Goal: Task Accomplishment & Management: Complete application form

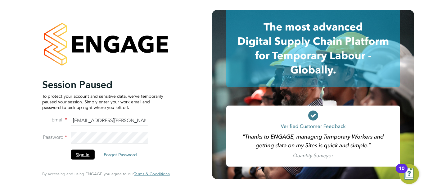
drag, startPoint x: 72, startPoint y: 155, endPoint x: 75, endPoint y: 154, distance: 3.2
click at [72, 155] on button "Sign In" at bounding box center [83, 154] width 24 height 10
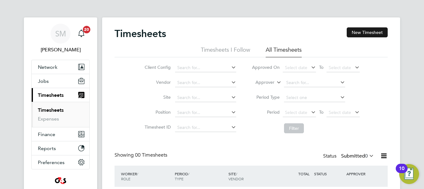
click at [365, 32] on button "New Timesheet" at bounding box center [367, 32] width 41 height 10
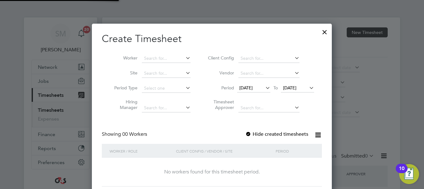
scroll to position [3, 3]
click at [168, 61] on input at bounding box center [166, 58] width 49 height 9
click at [253, 132] on label "Hide created timesheets" at bounding box center [276, 134] width 63 height 6
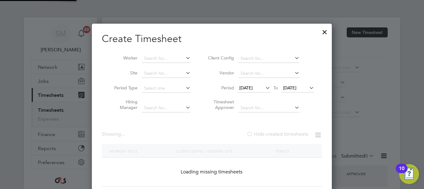
scroll to position [1679, 243]
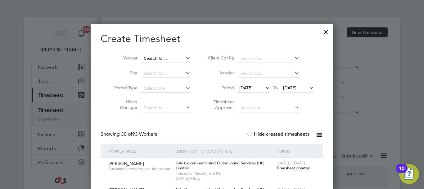
click at [166, 62] on input at bounding box center [166, 58] width 49 height 9
click at [253, 90] on span "[DATE]" at bounding box center [246, 88] width 13 height 6
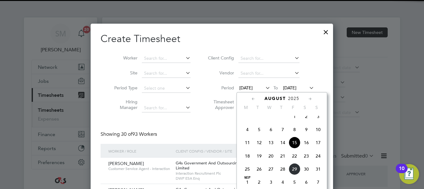
click at [250, 172] on span "25" at bounding box center [248, 169] width 12 height 12
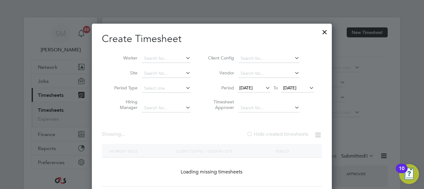
scroll to position [966, 241]
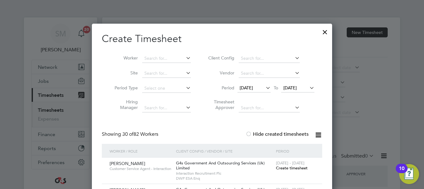
click at [297, 86] on span "[DATE]" at bounding box center [290, 88] width 13 height 6
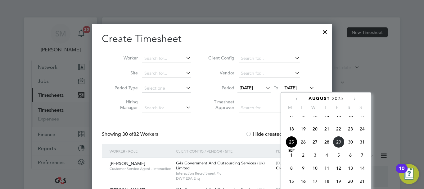
click at [363, 146] on span "31" at bounding box center [363, 142] width 12 height 12
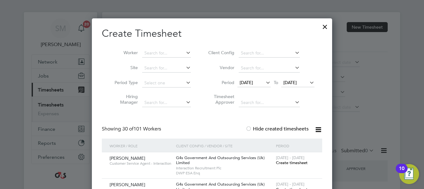
scroll to position [0, 0]
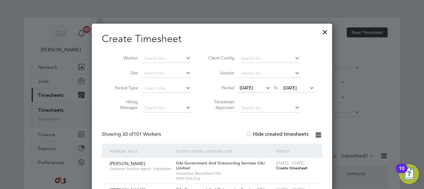
click at [165, 64] on li "Worker" at bounding box center [150, 58] width 97 height 15
click at [170, 55] on input at bounding box center [166, 58] width 49 height 9
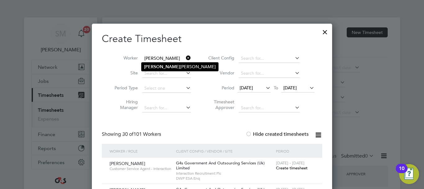
click at [173, 66] on li "Tynon Chapman" at bounding box center [180, 66] width 77 height 8
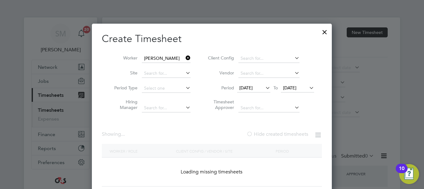
type input "[PERSON_NAME]"
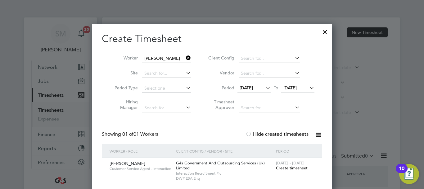
click at [287, 169] on span "Create timesheet" at bounding box center [292, 167] width 32 height 5
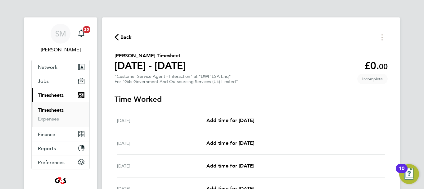
click at [240, 116] on div "Mon 25 Aug Add time for Mon 25 Aug Add time for Mon 25 Aug" at bounding box center [251, 120] width 268 height 23
click at [235, 121] on span "Add time for [DATE]" at bounding box center [231, 120] width 48 height 6
select select "30"
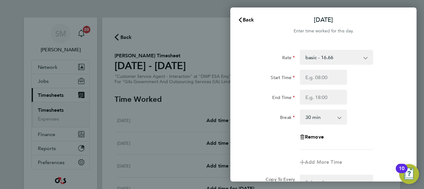
drag, startPoint x: 345, startPoint y: 60, endPoint x: 344, endPoint y: 64, distance: 3.8
click at [345, 60] on select "basic - 16.66 System Issue Not Paid Sick System Issue Paid - 16.66 x1.5 - 24.73…" at bounding box center [333, 57] width 65 height 14
select select "30"
click at [321, 80] on input "Start Time" at bounding box center [323, 77] width 47 height 15
type input "07:45"
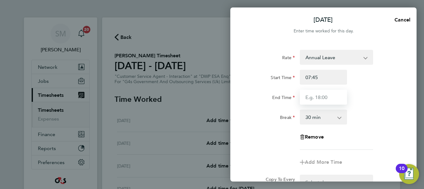
click at [320, 97] on input "End Time" at bounding box center [323, 96] width 47 height 15
drag, startPoint x: 361, startPoint y: 64, endPoint x: 362, endPoint y: 60, distance: 3.8
click at [361, 64] on div "Annual Leave basic - 16.66 System Issue Not Paid Sick System Issue Paid - 16.66…" at bounding box center [336, 57] width 73 height 15
click at [362, 60] on select "Annual Leave basic - 16.66 System Issue Not Paid Sick System Issue Paid - 16.66…" at bounding box center [333, 57] width 65 height 14
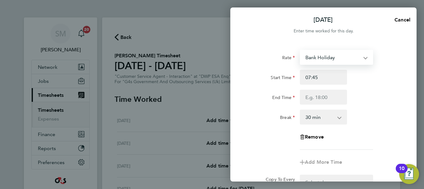
select select "30"
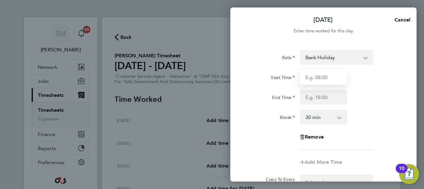
click at [336, 76] on input "Start Time" at bounding box center [323, 77] width 47 height 15
type input "07:45"
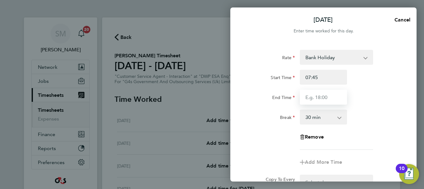
click at [328, 98] on input "End Time" at bounding box center [323, 96] width 47 height 15
type input "16:15"
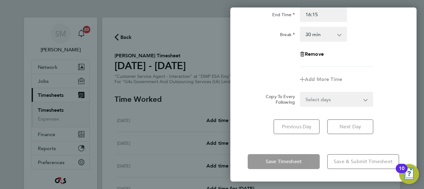
click at [336, 144] on div "Mon 25 Aug Cancel Enter time worked for this day. Rate Bank Holiday basic - 16.…" at bounding box center [324, 94] width 186 height 174
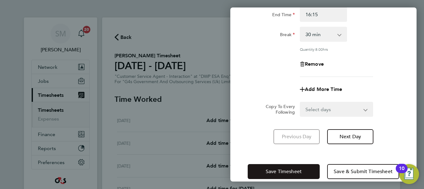
click at [293, 168] on span "Save Timesheet" at bounding box center [284, 171] width 36 height 6
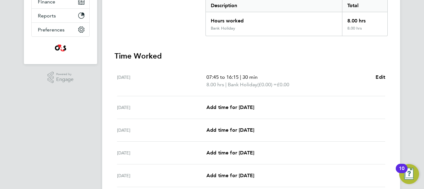
scroll to position [155, 0]
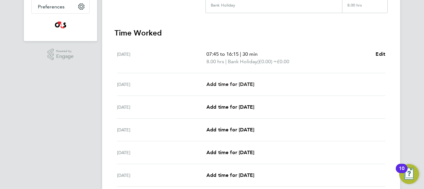
click at [247, 84] on span "Add time for [DATE]" at bounding box center [231, 84] width 48 height 6
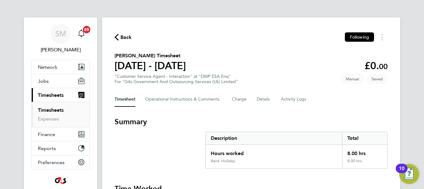
select select "30"
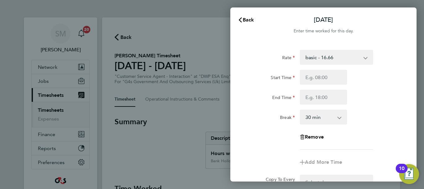
drag, startPoint x: 336, startPoint y: 59, endPoint x: 336, endPoint y: 63, distance: 3.8
click at [336, 59] on select "basic - 16.66 System Issue Not Paid Sick System Issue Paid - 16.66 x1.5 - 24.73…" at bounding box center [333, 57] width 65 height 14
select select "30"
click at [320, 81] on input "Start Time" at bounding box center [323, 77] width 47 height 15
type input "07:45"
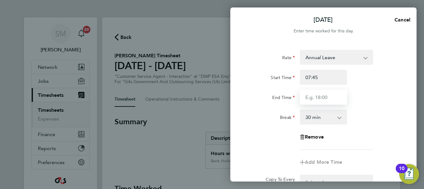
click at [318, 102] on input "End Time" at bounding box center [323, 96] width 47 height 15
type input "15:00"
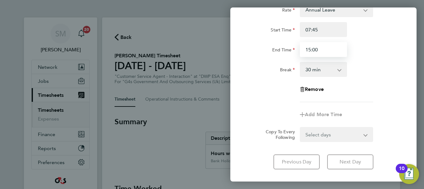
scroll to position [83, 0]
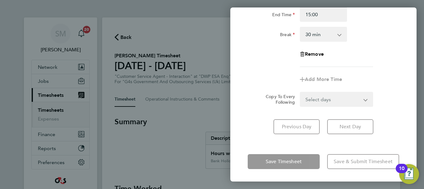
drag, startPoint x: 332, startPoint y: 146, endPoint x: 313, endPoint y: 157, distance: 22.1
click at [332, 146] on div "Tue 26 Aug Cancel Enter time worked for this day. Rate Annual Leave basic - 16.…" at bounding box center [324, 94] width 186 height 174
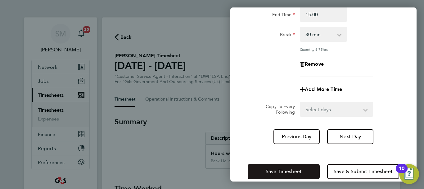
click at [303, 166] on button "Save Timesheet" at bounding box center [284, 171] width 72 height 15
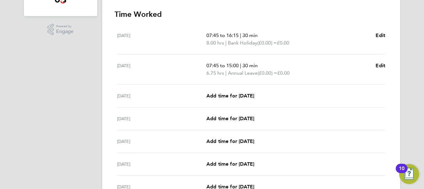
scroll to position [186, 0]
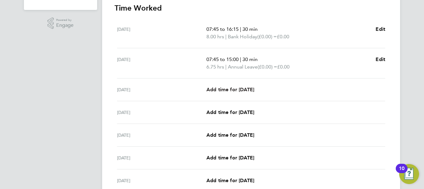
click at [244, 87] on span "Add time for [DATE]" at bounding box center [231, 89] width 48 height 6
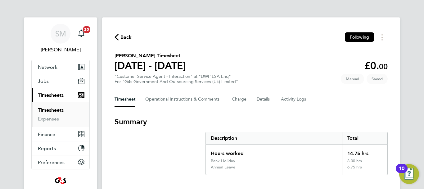
select select "30"
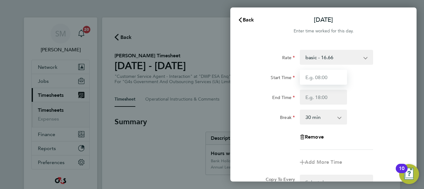
drag, startPoint x: 324, startPoint y: 74, endPoint x: 331, endPoint y: 70, distance: 7.4
click at [324, 74] on input "Start Time" at bounding box center [323, 77] width 47 height 15
click at [336, 58] on select "basic - 16.66 System Issue Not Paid Sick System Issue Paid - 16.66 x1.5 - 24.73…" at bounding box center [333, 57] width 65 height 14
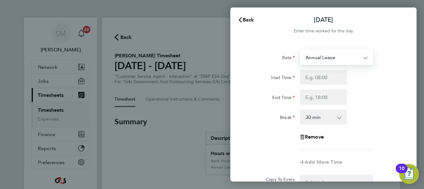
select select "30"
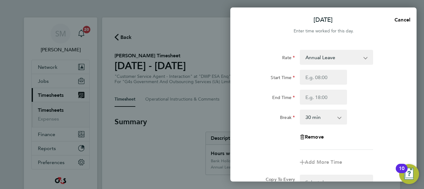
click at [321, 88] on div "Start Time End Time" at bounding box center [323, 87] width 157 height 35
click at [324, 80] on input "Start Time" at bounding box center [323, 77] width 47 height 15
type input "07:45"
click at [329, 97] on input "End Time" at bounding box center [323, 96] width 47 height 15
type input "16:30"
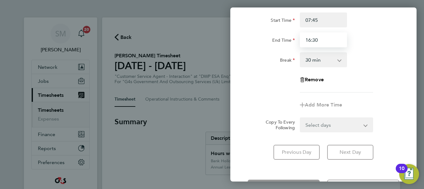
scroll to position [83, 0]
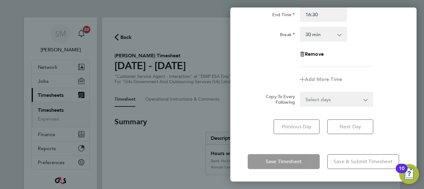
click at [314, 146] on div "Wed 27 Aug Cancel Enter time worked for this day. Rate Annual Leave basic - 16.…" at bounding box center [324, 94] width 186 height 174
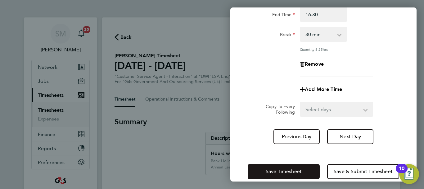
click at [309, 165] on button "Save Timesheet" at bounding box center [284, 171] width 72 height 15
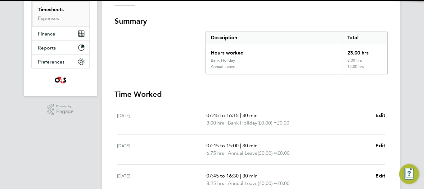
scroll to position [217, 0]
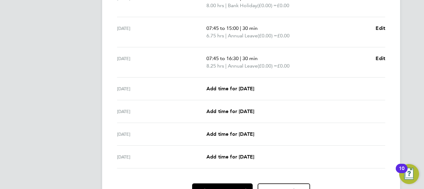
click at [245, 97] on div "[DATE] Add time for [DATE] Add time for [DATE]" at bounding box center [251, 88] width 268 height 23
click at [245, 89] on span "Add time for [DATE]" at bounding box center [231, 88] width 48 height 6
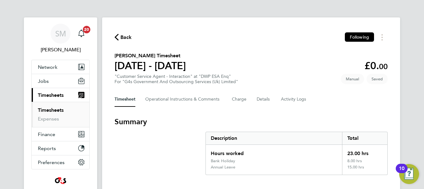
select select "30"
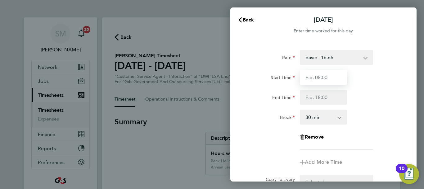
drag, startPoint x: 327, startPoint y: 82, endPoint x: 330, endPoint y: 74, distance: 8.9
click at [327, 82] on input "Start Time" at bounding box center [323, 77] width 47 height 15
type input "07:45"
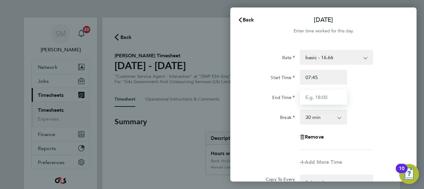
click at [318, 94] on input "End Time" at bounding box center [323, 96] width 47 height 15
type input "16:00"
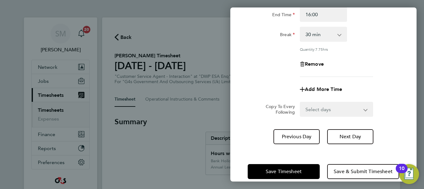
click at [321, 149] on div "Thu 28 Aug Cancel Enter time worked for this day. Rate basic - 16.66 System Iss…" at bounding box center [324, 94] width 186 height 174
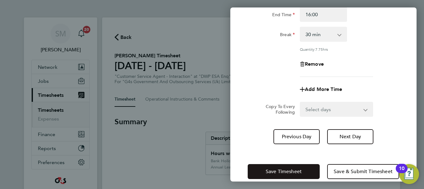
click at [303, 164] on button "Save Timesheet" at bounding box center [284, 171] width 72 height 15
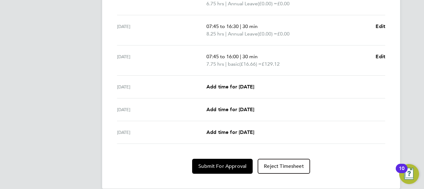
scroll to position [265, 0]
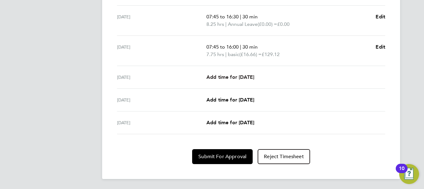
click at [240, 77] on span "Add time for [DATE]" at bounding box center [231, 77] width 48 height 6
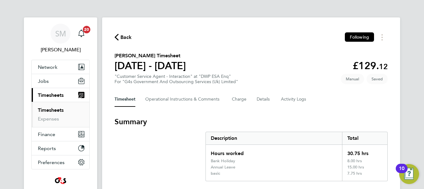
select select "30"
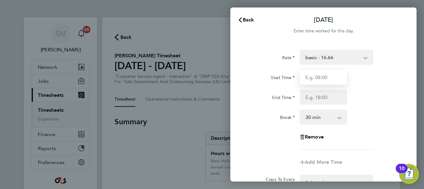
drag, startPoint x: 322, startPoint y: 76, endPoint x: 325, endPoint y: 77, distance: 3.6
click at [322, 76] on input "Start Time" at bounding box center [323, 77] width 47 height 15
type input "07:45"
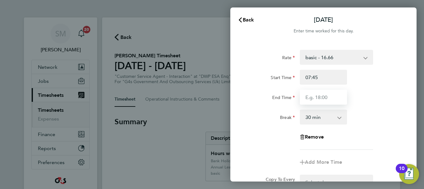
click at [315, 98] on input "End Time" at bounding box center [323, 96] width 47 height 15
type input "15:00"
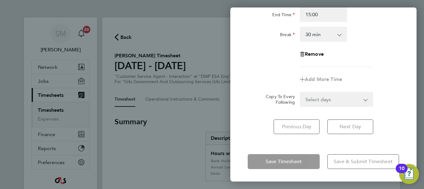
click at [306, 153] on div "Save Timesheet Save & Submit Timesheet" at bounding box center [324, 161] width 186 height 40
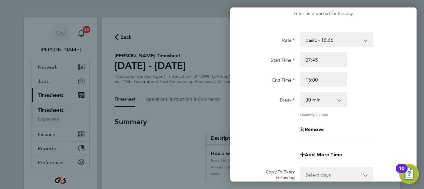
scroll to position [0, 0]
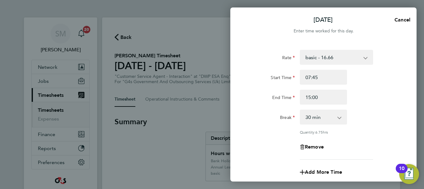
click at [343, 59] on select "basic - 16.66 System Issue Not Paid Sick System Issue Paid - 16.66 x1.5 - 24.73…" at bounding box center [333, 57] width 65 height 14
drag, startPoint x: 329, startPoint y: 56, endPoint x: 317, endPoint y: 64, distance: 14.6
click at [329, 56] on select "basic - 16.66 System Issue Not Paid Sick System Issue Paid - 16.66 x1.5 - 24.73…" at bounding box center [333, 57] width 65 height 14
select select "30"
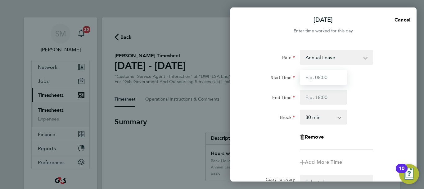
click at [324, 81] on input "Start Time" at bounding box center [323, 77] width 47 height 15
type input "07:45"
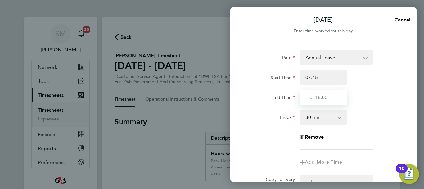
click at [314, 97] on input "End Time" at bounding box center [323, 96] width 47 height 15
type input "16:15"
drag, startPoint x: 315, startPoint y: 98, endPoint x: 323, endPoint y: 102, distance: 8.5
click at [315, 98] on input "16:15" at bounding box center [323, 96] width 47 height 15
drag, startPoint x: 328, startPoint y: 101, endPoint x: 305, endPoint y: 103, distance: 23.7
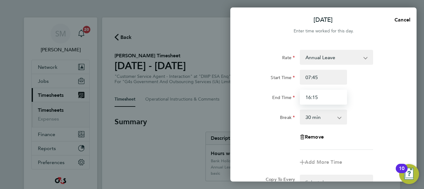
click at [305, 103] on input "16:15" at bounding box center [323, 96] width 47 height 15
click at [329, 99] on input "End Time" at bounding box center [323, 96] width 47 height 15
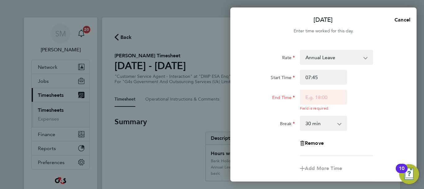
click at [390, 100] on div "End Time Field is required." at bounding box center [323, 99] width 157 height 21
click at [328, 97] on input "End Time" at bounding box center [323, 96] width 47 height 15
type input "15:00"
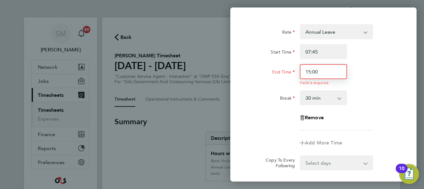
scroll to position [89, 0]
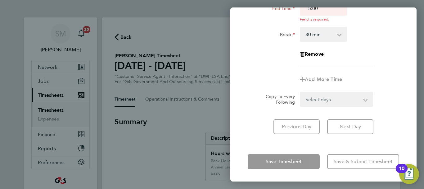
click at [285, 151] on div "Save Timesheet Save & Submit Timesheet" at bounding box center [324, 161] width 186 height 40
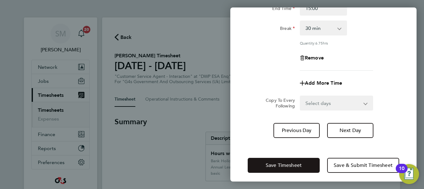
click at [286, 163] on span "Save Timesheet" at bounding box center [284, 165] width 36 height 6
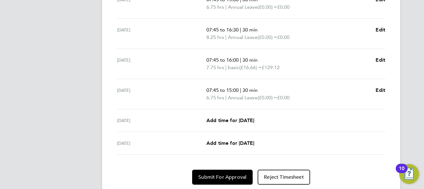
scroll to position [242, 0]
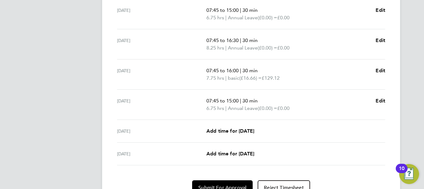
click at [291, 79] on p "7.75 hrs | basic (£16.66) = £129.12" at bounding box center [289, 77] width 164 height 7
click at [381, 71] on span "Edit" at bounding box center [381, 70] width 10 height 6
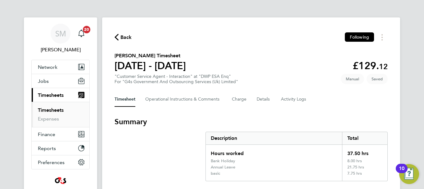
select select "30"
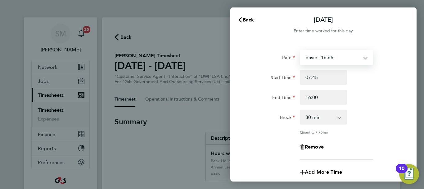
click at [320, 53] on select "basic - 16.66 System Issue Not Paid Sick System Issue Paid - 16.66 x1.5 - 24.73…" at bounding box center [333, 57] width 65 height 14
click at [362, 49] on div "Rate basic - 16.66 System Issue Not Paid Sick System Issue Paid - 16.66 x1.5 - …" at bounding box center [324, 138] width 186 height 192
click at [358, 59] on select "basic - 16.66 System Issue Not Paid Sick System Issue Paid - 16.66 x1.5 - 24.73…" at bounding box center [333, 57] width 65 height 14
select select "30"
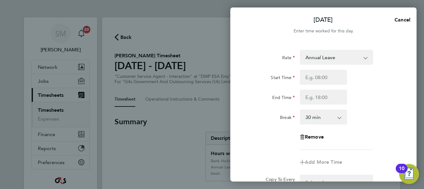
click at [328, 85] on div "Start Time End Time" at bounding box center [323, 87] width 157 height 35
click at [328, 78] on input "Start Time" at bounding box center [323, 77] width 47 height 15
type input "07:45"
drag, startPoint x: 330, startPoint y: 84, endPoint x: 320, endPoint y: 98, distance: 17.6
click at [320, 98] on input "End Time" at bounding box center [323, 96] width 47 height 15
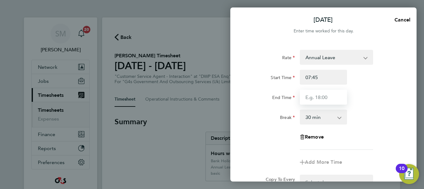
type input "16:00"
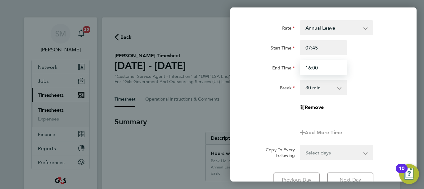
scroll to position [83, 0]
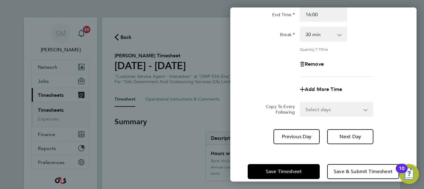
click at [322, 149] on div "Thu 28 Aug Cancel Enter time worked for this day. Rate Annual Leave basic - 16.…" at bounding box center [324, 94] width 186 height 174
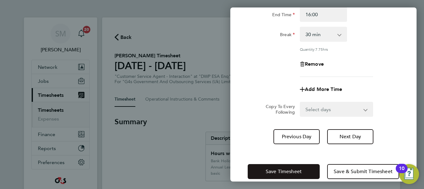
click at [305, 166] on button "Save Timesheet" at bounding box center [284, 171] width 72 height 15
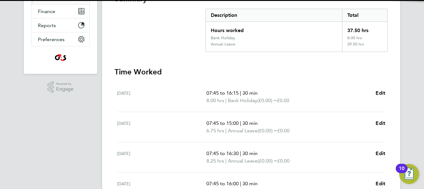
scroll to position [249, 0]
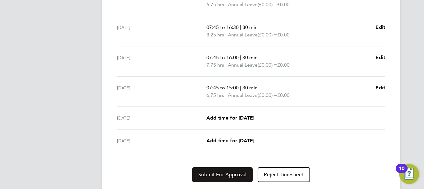
click at [237, 173] on span "Submit For Approval" at bounding box center [223, 174] width 48 height 6
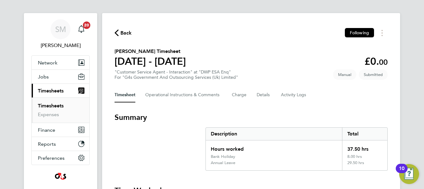
scroll to position [0, 0]
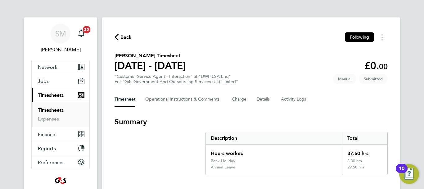
click at [116, 35] on icon "button" at bounding box center [117, 37] width 4 height 7
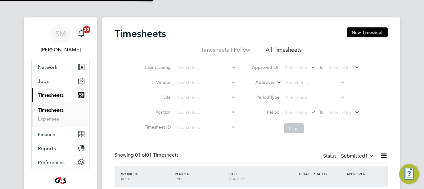
scroll to position [16, 54]
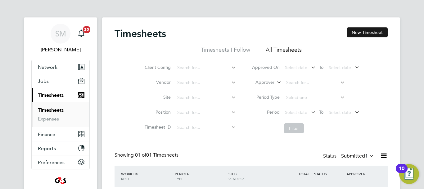
click at [362, 34] on button "New Timesheet" at bounding box center [367, 32] width 41 height 10
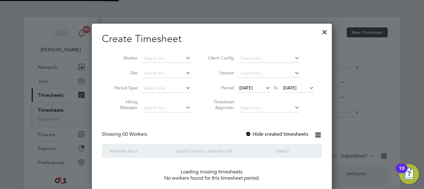
scroll to position [175, 240]
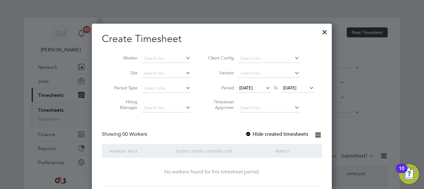
click at [254, 136] on label "Hide created timesheets" at bounding box center [276, 134] width 63 height 6
click at [261, 91] on span "[DATE]" at bounding box center [253, 88] width 33 height 8
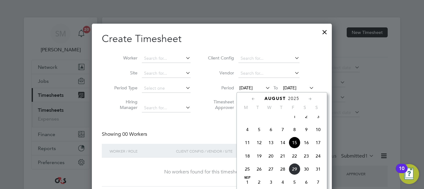
click at [251, 175] on span "25" at bounding box center [248, 169] width 12 height 12
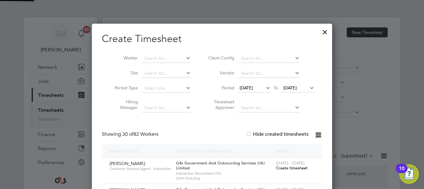
scroll to position [966, 241]
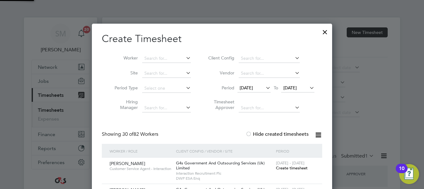
click at [297, 88] on span "[DATE]" at bounding box center [290, 88] width 13 height 6
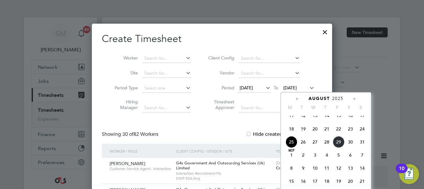
click at [361, 147] on span "31" at bounding box center [363, 142] width 12 height 12
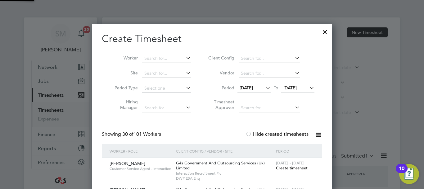
scroll to position [966, 241]
click at [158, 59] on input at bounding box center [166, 58] width 49 height 9
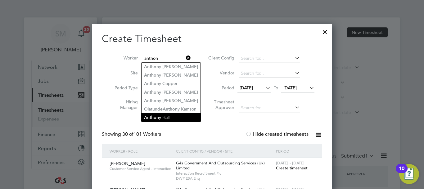
click at [169, 119] on li "Anthon y Hall" at bounding box center [171, 117] width 59 height 8
type input "Anthony Hall"
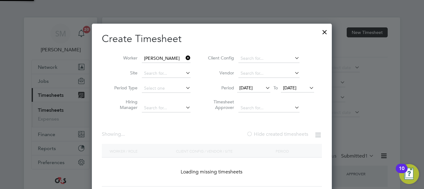
scroll to position [173, 241]
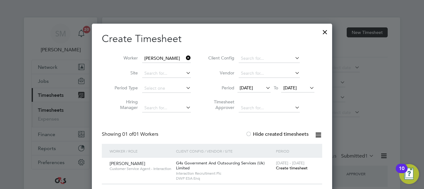
click at [286, 167] on span "Create timesheet" at bounding box center [292, 167] width 32 height 5
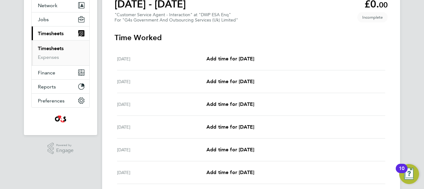
scroll to position [62, 0]
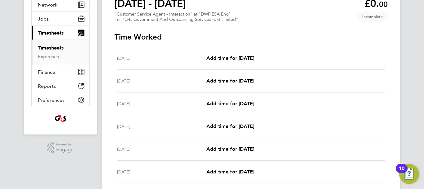
click at [245, 63] on div "Mon 25 Aug Add time for Mon 25 Aug Add time for Mon 25 Aug" at bounding box center [251, 58] width 268 height 23
click at [248, 59] on span "Add time for [DATE]" at bounding box center [231, 58] width 48 height 6
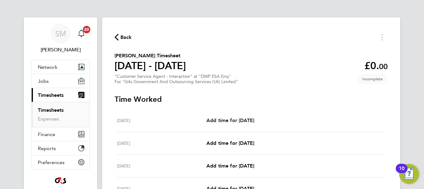
select select "30"
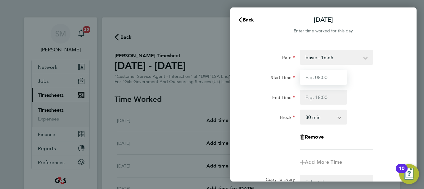
click at [328, 75] on input "Start Time" at bounding box center [323, 77] width 47 height 15
type input "07:45"
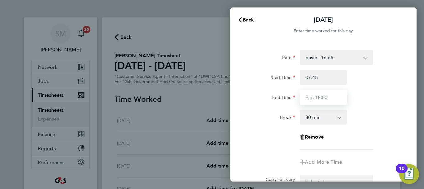
click at [305, 100] on input "End Time" at bounding box center [323, 96] width 47 height 15
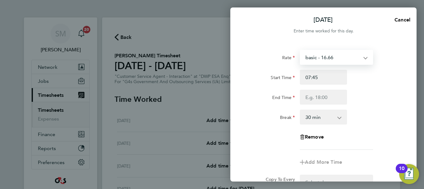
click at [341, 58] on select "basic - 16.66 System Issue Not Paid Bank Holiday x2 - 32.79 x1.5 - 24.73 Annual…" at bounding box center [333, 57] width 65 height 14
select select "30"
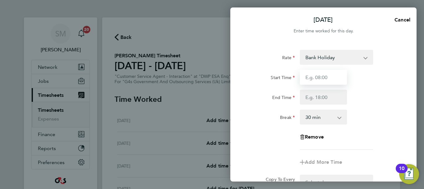
click at [324, 83] on input "Start Time" at bounding box center [323, 77] width 47 height 15
type input "07:45"
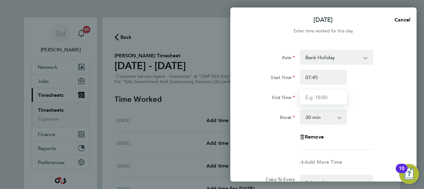
click at [320, 95] on input "End Time" at bounding box center [323, 96] width 47 height 15
type input "16:15"
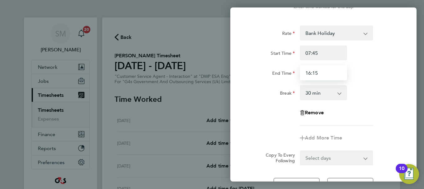
scroll to position [83, 0]
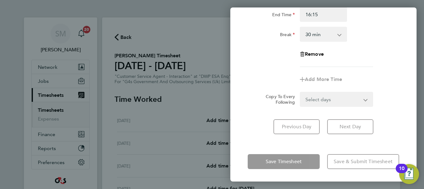
click at [314, 151] on div "Save Timesheet Save & Submit Timesheet" at bounding box center [324, 161] width 186 height 40
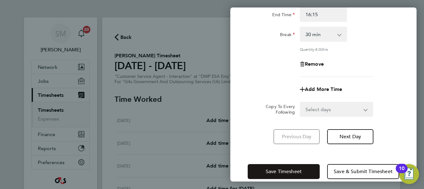
click at [304, 165] on button "Save Timesheet" at bounding box center [284, 171] width 72 height 15
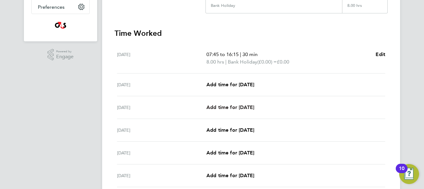
scroll to position [155, 0]
click at [240, 84] on span "Add time for [DATE]" at bounding box center [231, 84] width 48 height 6
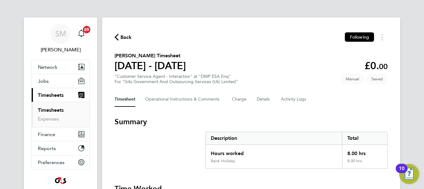
select select "30"
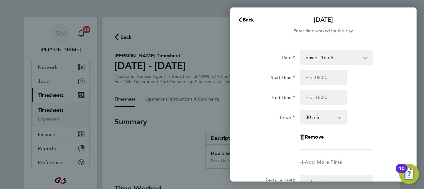
click at [335, 61] on select "basic - 16.66 System Issue Not Paid Bank Holiday x2 - 32.79 x1.5 - 24.73 Annual…" at bounding box center [333, 57] width 65 height 14
click at [283, 80] on label "Start Time" at bounding box center [283, 78] width 24 height 7
click at [300, 80] on input "Start Time" at bounding box center [323, 77] width 47 height 15
click at [322, 78] on input "Start Time" at bounding box center [323, 77] width 47 height 15
type input "07:45"
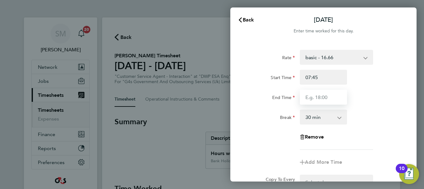
click at [323, 97] on input "End Time" at bounding box center [323, 96] width 47 height 15
type input "15:00"
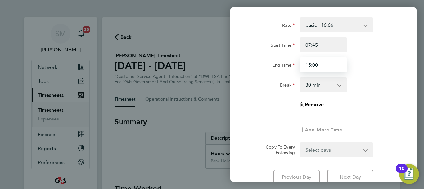
scroll to position [83, 0]
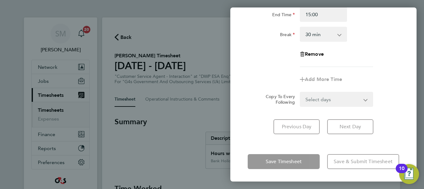
click at [321, 143] on div "Tue 26 Aug Cancel Enter time worked for this day. Rate basic - 16.66 System Iss…" at bounding box center [324, 94] width 186 height 174
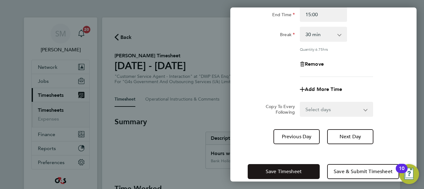
click at [298, 169] on span "Save Timesheet" at bounding box center [284, 171] width 36 height 6
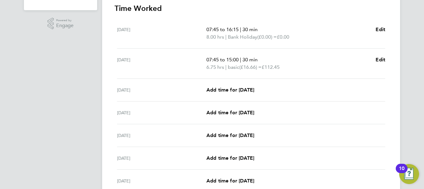
scroll to position [186, 0]
click at [254, 90] on span "Add time for [DATE]" at bounding box center [231, 89] width 48 height 6
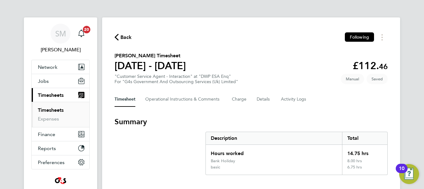
select select "30"
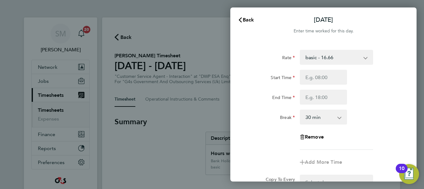
drag, startPoint x: 352, startPoint y: 60, endPoint x: 347, endPoint y: 61, distance: 5.3
click at [352, 60] on select "basic - 16.66 System Issue Not Paid Bank Holiday x2 - 32.79 x1.5 - 24.73 Annual…" at bounding box center [333, 57] width 65 height 14
select select "30"
drag, startPoint x: 322, startPoint y: 74, endPoint x: 326, endPoint y: 78, distance: 5.3
click at [322, 74] on input "Start Time" at bounding box center [323, 77] width 47 height 15
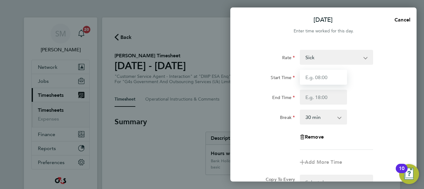
type input "07:45"
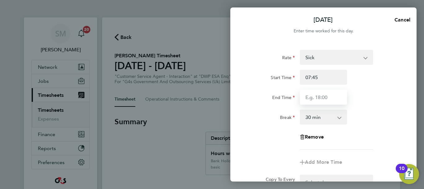
click at [323, 98] on input "End Time" at bounding box center [323, 96] width 47 height 15
type input "16:30"
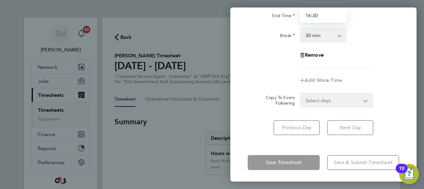
scroll to position [83, 0]
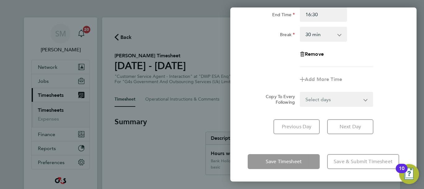
click at [320, 143] on div "Wed 27 Aug Cancel Enter time worked for this day. Rate Sick System Issue Not Pa…" at bounding box center [324, 94] width 186 height 174
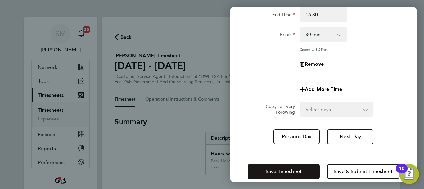
click at [301, 168] on span "Save Timesheet" at bounding box center [284, 171] width 36 height 6
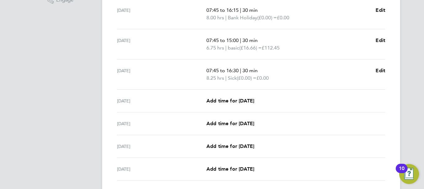
scroll to position [217, 0]
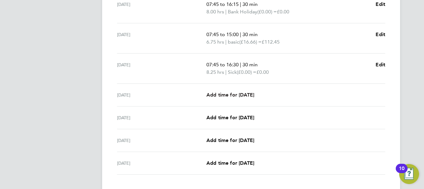
click at [236, 96] on span "Add time for [DATE]" at bounding box center [231, 95] width 48 height 6
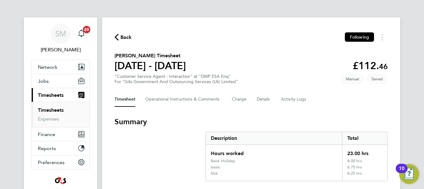
select select "30"
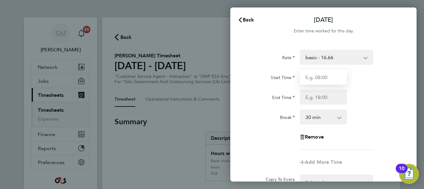
click at [331, 76] on input "Start Time" at bounding box center [323, 77] width 47 height 15
type input "07:45"
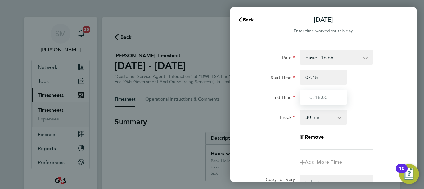
click at [317, 96] on input "End Time" at bounding box center [323, 96] width 47 height 15
type input "16:15"
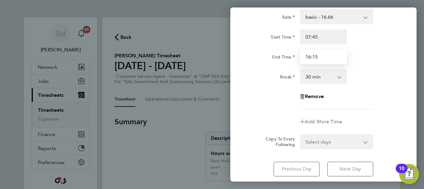
scroll to position [83, 0]
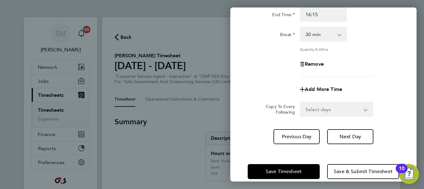
click at [315, 147] on div "Thu 28 Aug Cancel Enter time worked for this day. Rate basic - 16.66 System Iss…" at bounding box center [324, 94] width 186 height 174
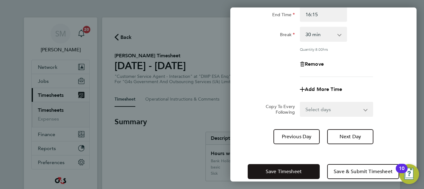
click at [308, 164] on button "Save Timesheet" at bounding box center [284, 171] width 72 height 15
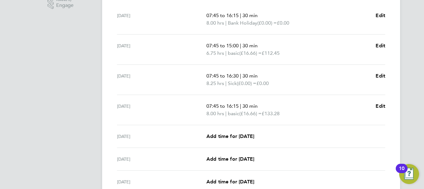
scroll to position [249, 0]
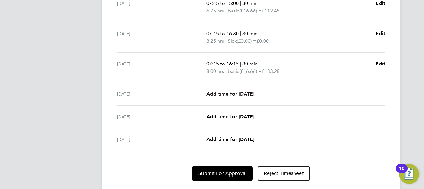
click at [249, 95] on span "Add time for [DATE]" at bounding box center [231, 94] width 48 height 6
select select "30"
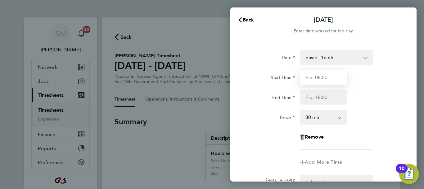
click at [315, 74] on input "Start Time" at bounding box center [323, 77] width 47 height 15
type input "07:45"
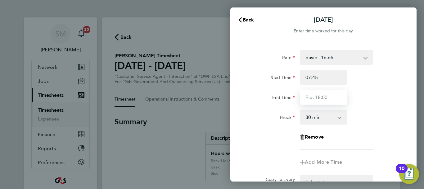
click at [311, 96] on input "End Time" at bounding box center [323, 96] width 47 height 15
type input "15:00"
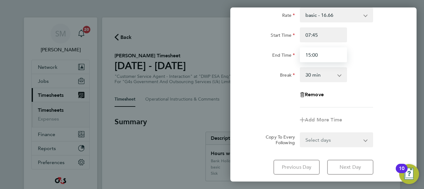
scroll to position [83, 0]
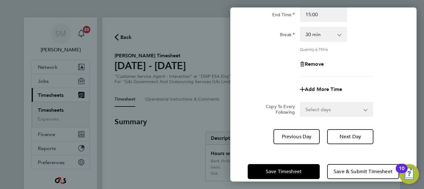
click at [322, 145] on div "Fri 29 Aug Cancel Enter time worked for this day. Rate basic - 16.66 System Iss…" at bounding box center [324, 94] width 186 height 174
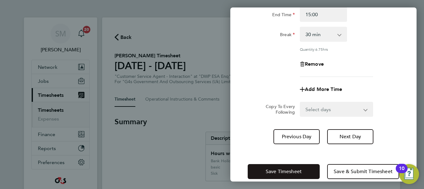
drag, startPoint x: 292, startPoint y: 167, endPoint x: 269, endPoint y: 151, distance: 27.9
click at [292, 167] on button "Save Timesheet" at bounding box center [284, 171] width 72 height 15
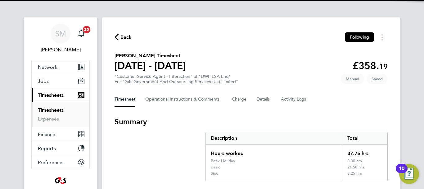
click at [130, 41] on span "Back" at bounding box center [126, 37] width 11 height 7
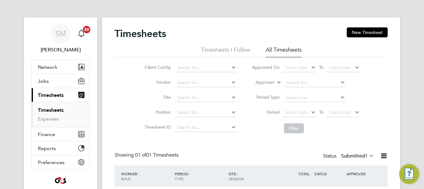
scroll to position [16, 54]
click at [359, 32] on button "New Timesheet" at bounding box center [367, 32] width 41 height 10
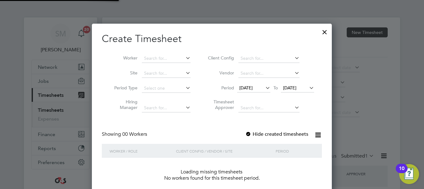
scroll to position [175, 240]
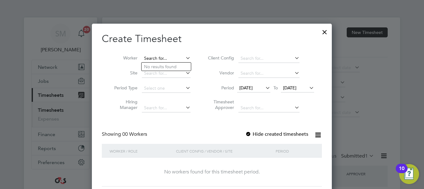
click at [176, 59] on input at bounding box center [166, 58] width 49 height 9
click at [185, 57] on icon at bounding box center [185, 57] width 0 height 9
click at [253, 90] on span "[DATE]" at bounding box center [246, 88] width 13 height 6
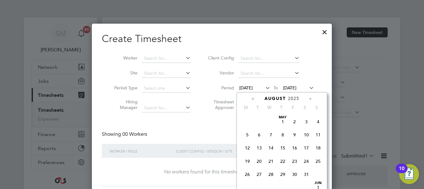
scroll to position [215, 0]
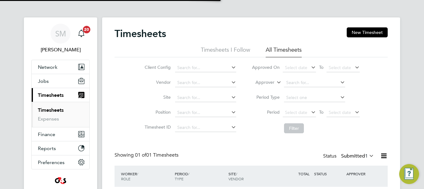
scroll to position [16, 54]
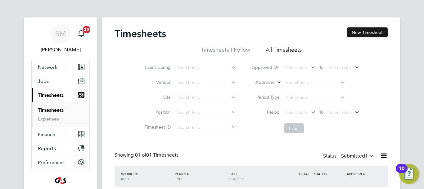
click at [376, 35] on button "New Timesheet" at bounding box center [367, 32] width 41 height 10
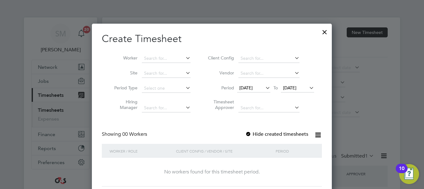
click at [253, 86] on span "[DATE]" at bounding box center [246, 88] width 13 height 6
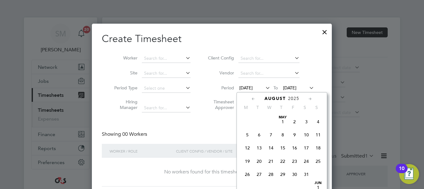
scroll to position [215, 0]
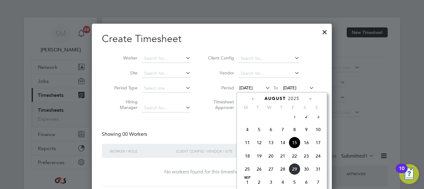
click at [248, 172] on span "25" at bounding box center [248, 169] width 12 height 12
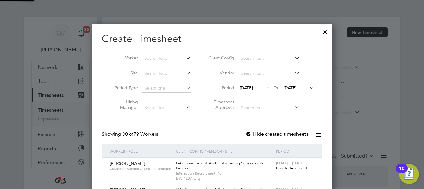
scroll to position [966, 241]
click at [297, 86] on span "[DATE]" at bounding box center [290, 88] width 13 height 6
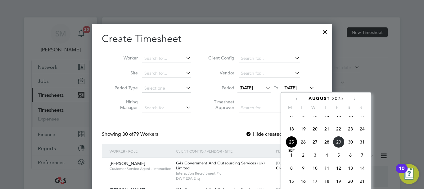
click at [358, 146] on span "31" at bounding box center [363, 142] width 12 height 12
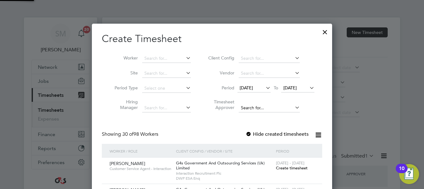
scroll to position [966, 241]
click at [168, 58] on input at bounding box center [166, 58] width 49 height 9
click at [251, 134] on div at bounding box center [249, 134] width 6 height 6
click at [166, 61] on input at bounding box center [166, 58] width 49 height 9
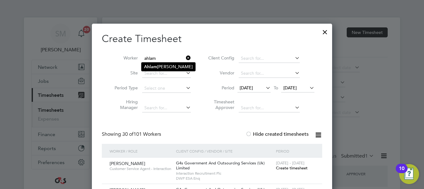
click at [174, 68] on li "Ahlam Masoud" at bounding box center [169, 66] width 54 height 8
type input "Ahlam Masoud"
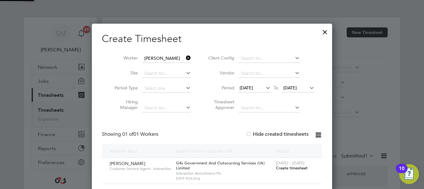
scroll to position [173, 241]
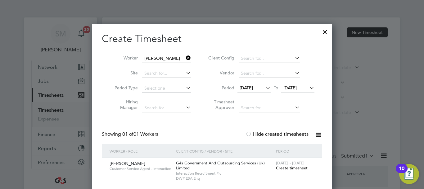
click at [291, 169] on span "Create timesheet" at bounding box center [292, 167] width 32 height 5
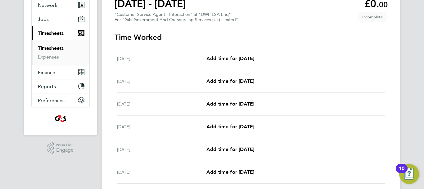
scroll to position [62, 0]
click at [235, 59] on span "Add time for [DATE]" at bounding box center [231, 58] width 48 height 6
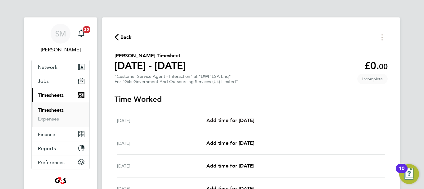
select select "30"
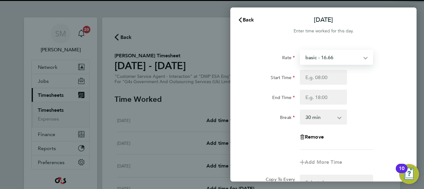
drag, startPoint x: 330, startPoint y: 61, endPoint x: 329, endPoint y: 57, distance: 4.8
click at [330, 61] on select "basic - 16.66 x2 - 32.79 System Issue Not Paid x1.5 - 24.73 Bank Holiday Annual…" at bounding box center [333, 57] width 65 height 14
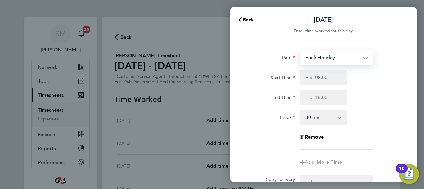
select select "30"
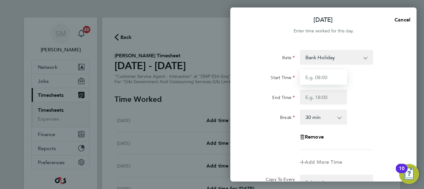
click at [328, 76] on input "Start Time" at bounding box center [323, 77] width 47 height 15
type input "07:45"
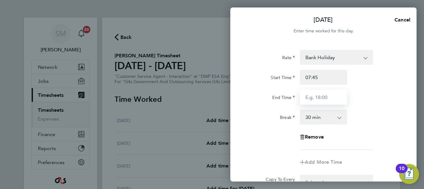
click at [328, 98] on input "End Time" at bounding box center [323, 96] width 47 height 15
drag, startPoint x: 324, startPoint y: 98, endPoint x: 326, endPoint y: 104, distance: 6.1
click at [324, 98] on input "End Time" at bounding box center [323, 96] width 47 height 15
type input "16:15"
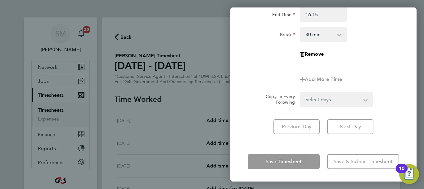
click at [288, 152] on div "Save Timesheet Save & Submit Timesheet" at bounding box center [324, 161] width 186 height 40
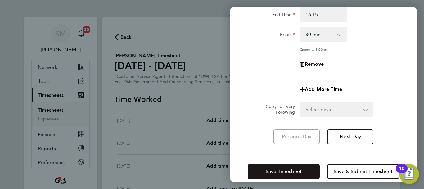
click at [283, 170] on span "Save Timesheet" at bounding box center [284, 171] width 36 height 6
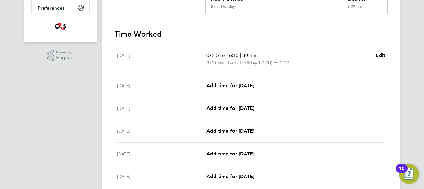
scroll to position [155, 0]
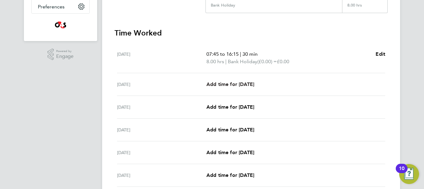
click at [247, 81] on span "Add time for [DATE]" at bounding box center [231, 84] width 48 height 6
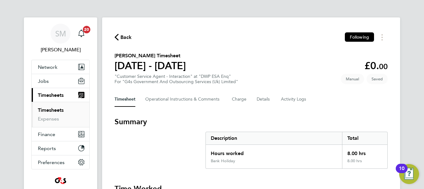
select select "30"
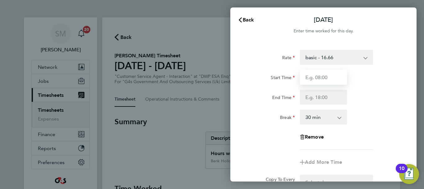
click at [320, 80] on input "Start Time" at bounding box center [323, 77] width 47 height 15
type input "07:45"
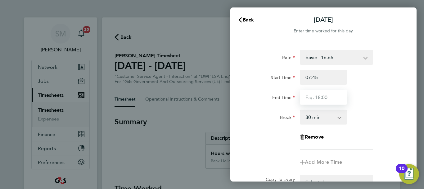
click at [318, 97] on input "End Time" at bounding box center [323, 96] width 47 height 15
type input "15:00"
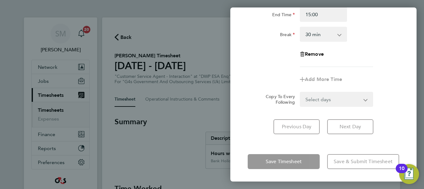
click at [309, 147] on div "Tue 26 Aug Cancel Enter time worked for this day. Rate basic - 16.66 x2 - 32.79…" at bounding box center [324, 94] width 186 height 174
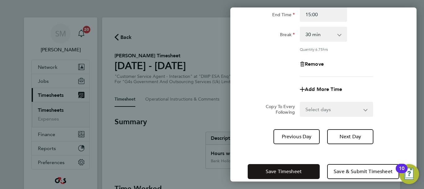
click at [306, 169] on button "Save Timesheet" at bounding box center [284, 171] width 72 height 15
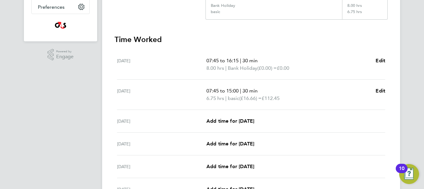
scroll to position [155, 0]
click at [205, 115] on div "[DATE] Add time for [DATE] Add time for [DATE]" at bounding box center [251, 120] width 268 height 23
click at [223, 122] on span "Add time for [DATE]" at bounding box center [231, 120] width 48 height 6
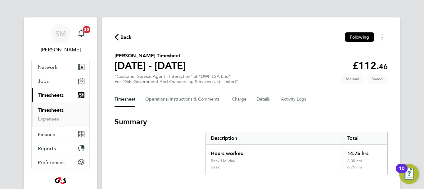
select select "30"
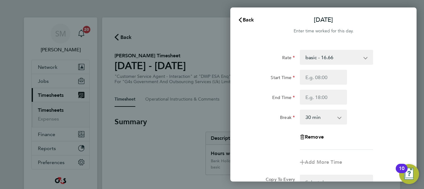
drag, startPoint x: 340, startPoint y: 57, endPoint x: 334, endPoint y: 63, distance: 8.8
click at [340, 57] on select "basic - 16.66 x2 - 32.79 System Issue Not Paid x1.5 - 24.73 Bank Holiday Annual…" at bounding box center [333, 57] width 65 height 14
select select "30"
click at [326, 81] on input "Start Time" at bounding box center [323, 77] width 47 height 15
type input "07:45"
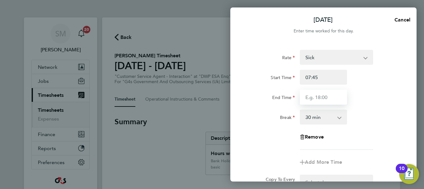
click at [315, 98] on input "End Time" at bounding box center [323, 96] width 47 height 15
type input "16:30"
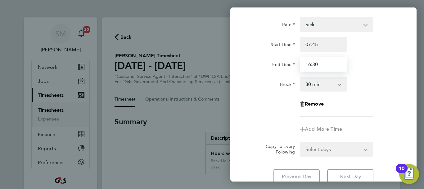
scroll to position [83, 0]
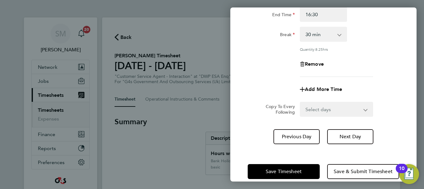
click at [318, 149] on div "Wed 27 Aug Cancel Enter time worked for this day. Rate Sick x2 - 32.79 System I…" at bounding box center [324, 94] width 186 height 174
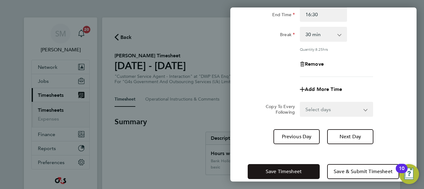
click at [294, 169] on span "Save Timesheet" at bounding box center [284, 171] width 36 height 6
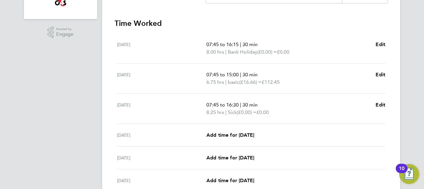
scroll to position [186, 0]
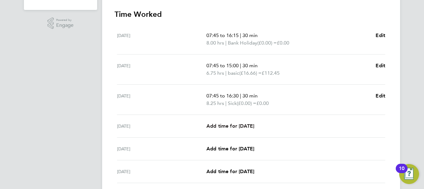
click at [238, 124] on span "Add time for [DATE]" at bounding box center [231, 126] width 48 height 6
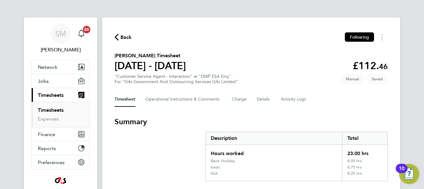
select select "30"
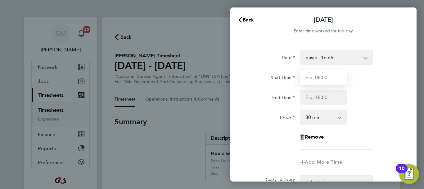
click at [333, 76] on input "Start Time" at bounding box center [323, 77] width 47 height 15
click at [348, 56] on select "basic - 16.66 x2 - 32.79 System Issue Not Paid x1.5 - 24.73 Bank Holiday Annual…" at bounding box center [333, 57] width 65 height 14
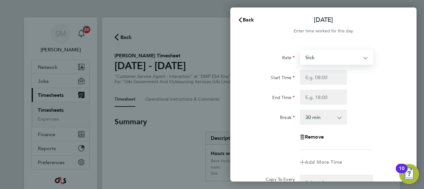
select select "30"
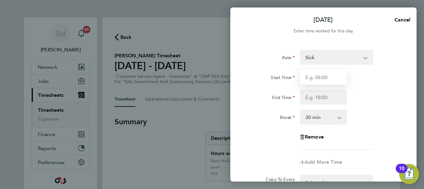
drag, startPoint x: 319, startPoint y: 84, endPoint x: 316, endPoint y: 75, distance: 8.7
click at [319, 84] on input "Start Time" at bounding box center [323, 77] width 47 height 15
type input "07:45"
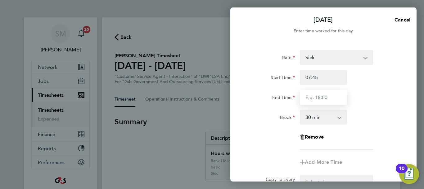
click at [322, 97] on input "End Time" at bounding box center [323, 96] width 47 height 15
type input "16:15"
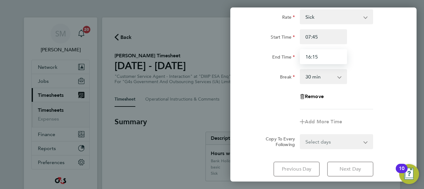
scroll to position [83, 0]
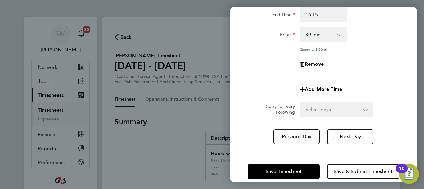
click at [323, 149] on div "Thu 28 Aug Cancel Enter time worked for this day. Rate Sick x2 - 32.79 System I…" at bounding box center [324, 94] width 186 height 174
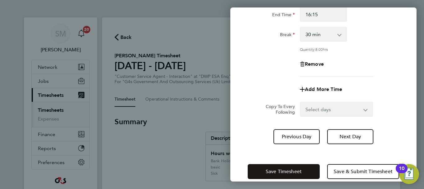
click at [308, 166] on button "Save Timesheet" at bounding box center [284, 171] width 72 height 15
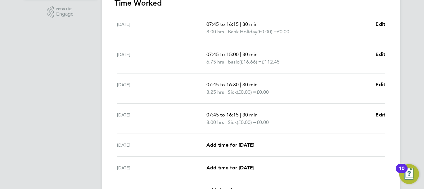
scroll to position [217, 0]
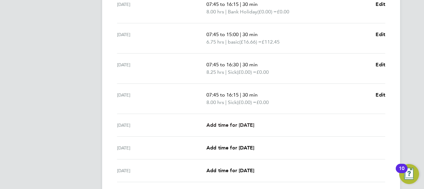
click at [228, 124] on span "Add time for [DATE]" at bounding box center [231, 125] width 48 height 6
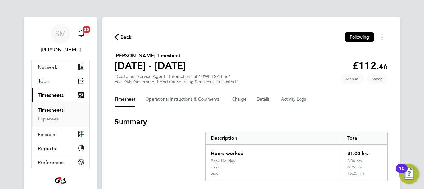
select select "30"
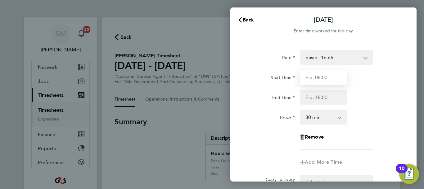
click at [339, 78] on input "Start Time" at bounding box center [323, 77] width 47 height 15
click at [332, 58] on select "basic - 16.66 x2 - 32.79 System Issue Not Paid x1.5 - 24.73 Bank Holiday Annual…" at bounding box center [333, 57] width 65 height 14
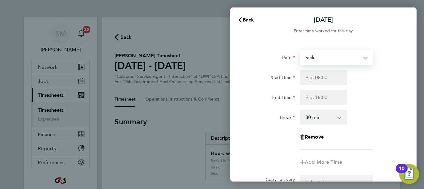
select select "30"
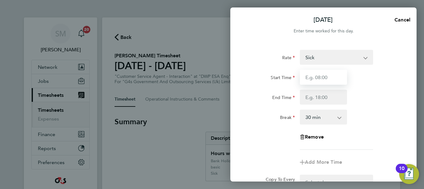
drag, startPoint x: 315, startPoint y: 78, endPoint x: 324, endPoint y: 79, distance: 9.7
click at [315, 78] on input "Start Time" at bounding box center [323, 77] width 47 height 15
type input "07:45"
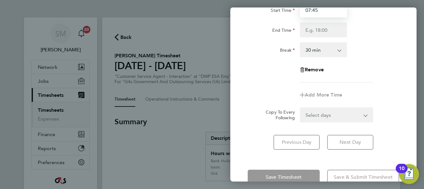
scroll to position [52, 0]
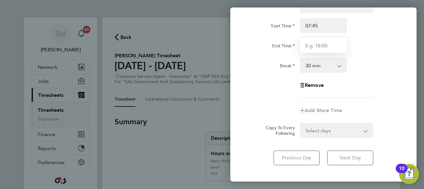
click at [318, 45] on input "End Time" at bounding box center [323, 45] width 47 height 15
type input "15:00"
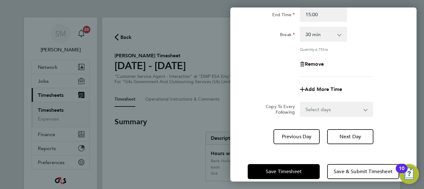
click at [322, 144] on div "Fri 29 Aug Cancel Enter time worked for this day. Rate Sick x2 - 32.79 System I…" at bounding box center [324, 94] width 186 height 174
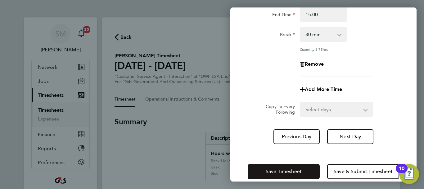
click at [297, 171] on span "Save Timesheet" at bounding box center [284, 171] width 36 height 6
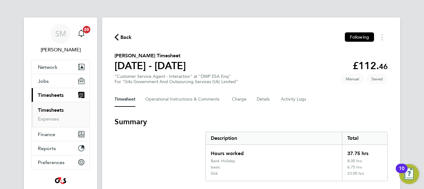
click at [126, 39] on span "Back" at bounding box center [126, 37] width 11 height 7
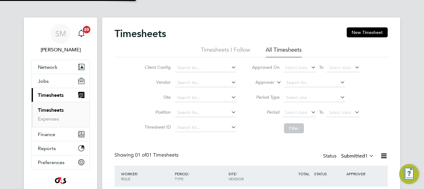
scroll to position [16, 54]
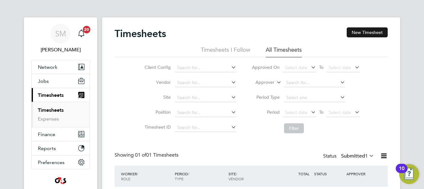
click at [363, 32] on button "New Timesheet" at bounding box center [367, 32] width 41 height 10
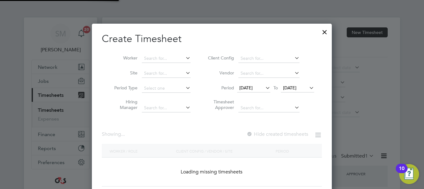
scroll to position [175, 240]
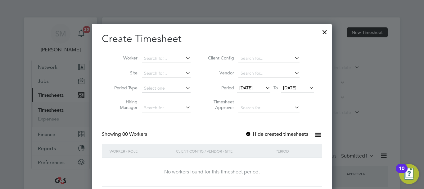
click at [176, 54] on li "Worker" at bounding box center [150, 58] width 97 height 15
click at [162, 60] on input at bounding box center [166, 58] width 49 height 9
click at [251, 132] on div at bounding box center [248, 134] width 6 height 6
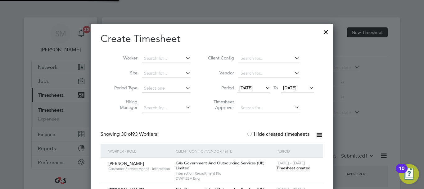
click at [253, 85] on span "[DATE]" at bounding box center [246, 88] width 13 height 6
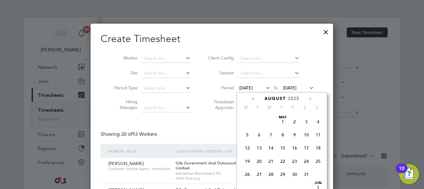
scroll to position [215, 0]
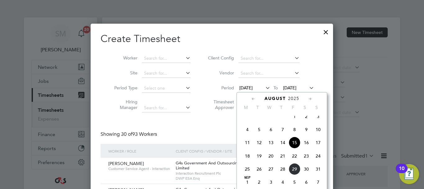
drag, startPoint x: 247, startPoint y: 175, endPoint x: 251, endPoint y: 171, distance: 5.3
click at [247, 175] on span "25" at bounding box center [248, 169] width 12 height 12
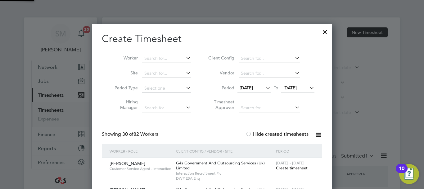
scroll to position [966, 241]
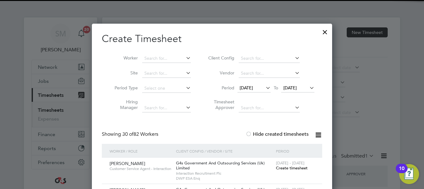
click at [297, 89] on span "[DATE]" at bounding box center [290, 88] width 13 height 6
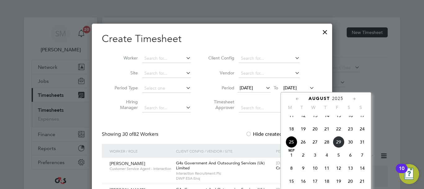
click at [361, 147] on span "31" at bounding box center [363, 142] width 12 height 12
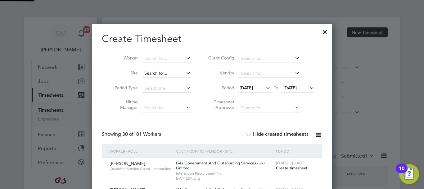
scroll to position [966, 241]
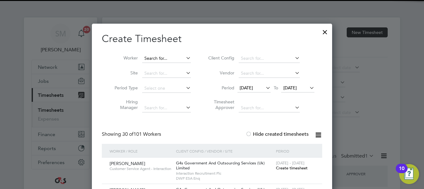
click at [177, 56] on input at bounding box center [166, 58] width 49 height 9
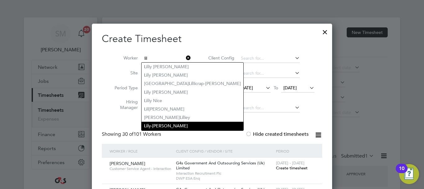
click at [181, 123] on li "Lil y-Mae Tevlin" at bounding box center [193, 125] width 102 height 8
type input "[PERSON_NAME]"
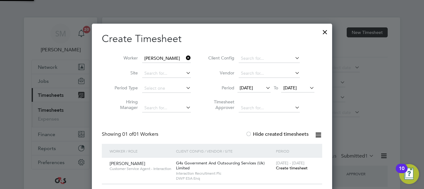
scroll to position [173, 241]
click at [289, 168] on span "Create timesheet" at bounding box center [292, 167] width 32 height 5
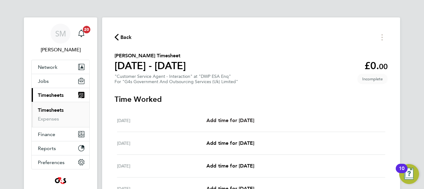
click at [254, 119] on span "Add time for [DATE]" at bounding box center [231, 120] width 48 height 6
select select "30"
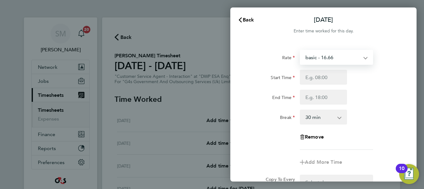
drag, startPoint x: 360, startPoint y: 57, endPoint x: 363, endPoint y: 61, distance: 4.4
click at [360, 57] on select "basic - 16.66 System Issue Paid - 16.66 System Issue Not Paid x2 - 32.79 Sick A…" at bounding box center [333, 57] width 65 height 14
select select "30"
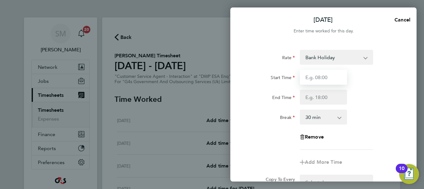
click at [321, 80] on input "Start Time" at bounding box center [323, 77] width 47 height 15
type input "07:45"
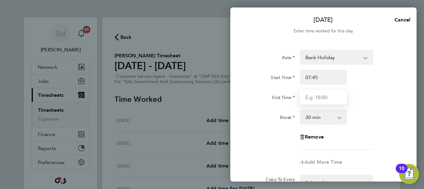
click at [323, 92] on input "End Time" at bounding box center [323, 96] width 47 height 15
type input "16:15"
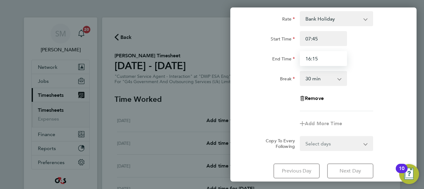
scroll to position [83, 0]
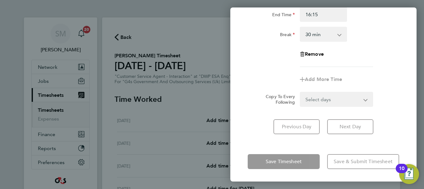
click at [314, 152] on div "Save Timesheet Save & Submit Timesheet" at bounding box center [324, 161] width 186 height 40
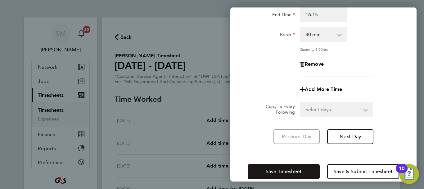
click at [306, 166] on button "Save Timesheet" at bounding box center [284, 171] width 72 height 15
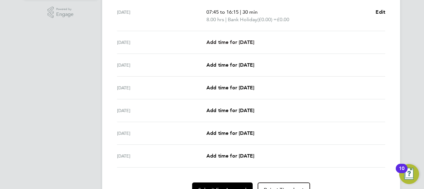
scroll to position [186, 0]
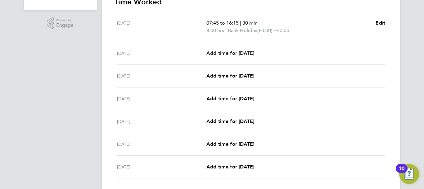
click at [243, 55] on span "Add time for [DATE]" at bounding box center [231, 53] width 48 height 6
select select "30"
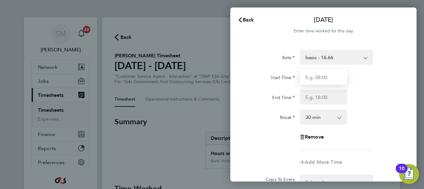
click at [325, 77] on input "Start Time" at bounding box center [323, 77] width 47 height 15
click at [362, 55] on select "basic - 16.66 System Issue Paid - 16.66 System Issue Not Paid x2 - 32.79 Sick A…" at bounding box center [333, 57] width 65 height 14
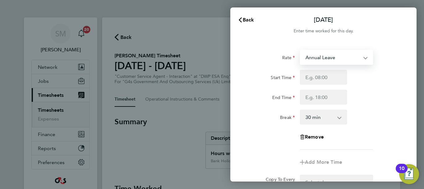
select select "30"
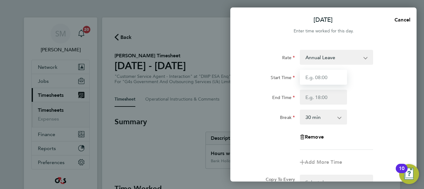
click at [324, 74] on input "Start Time" at bounding box center [323, 77] width 47 height 15
type input "07:45"
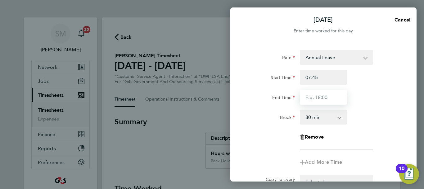
click at [323, 98] on input "End Time" at bounding box center [323, 96] width 47 height 15
type input "15:00"
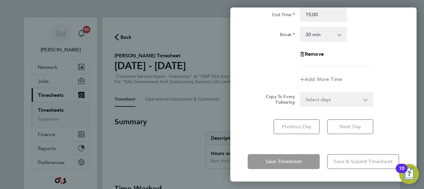
click at [313, 142] on div "Tue 26 Aug Cancel Enter time worked for this day. Rate Annual Leave System Issu…" at bounding box center [324, 94] width 186 height 174
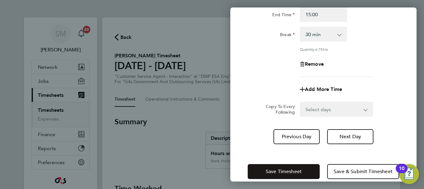
click at [303, 169] on button "Save Timesheet" at bounding box center [284, 171] width 72 height 15
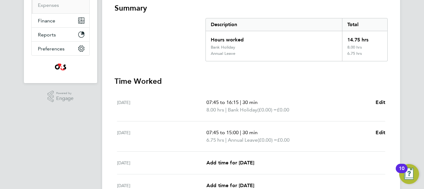
scroll to position [217, 0]
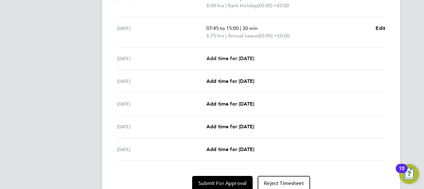
click at [252, 61] on link "Add time for [DATE]" at bounding box center [231, 58] width 48 height 7
select select "30"
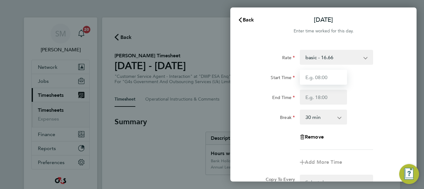
click at [318, 78] on input "Start Time" at bounding box center [323, 77] width 47 height 15
click at [340, 63] on div "basic - 16.66 System Issue Paid - 16.66 System Issue Not Paid x2 - 32.79 Sick A…" at bounding box center [336, 57] width 73 height 15
click at [340, 57] on select "basic - 16.66 System Issue Paid - 16.66 System Issue Not Paid x2 - 32.79 Sick A…" at bounding box center [333, 57] width 65 height 14
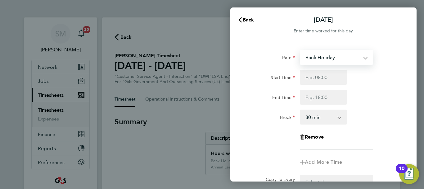
select select "30"
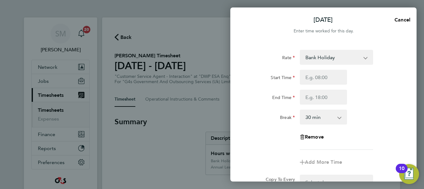
click at [347, 57] on select "Bank Holiday System Issue Paid - 16.66 System Issue Not Paid x2 - 32.79 basic -…" at bounding box center [333, 57] width 65 height 14
select select "30"
click at [313, 81] on input "Start Time" at bounding box center [323, 77] width 47 height 15
type input "07:45"
click at [327, 95] on input "End Time" at bounding box center [323, 96] width 47 height 15
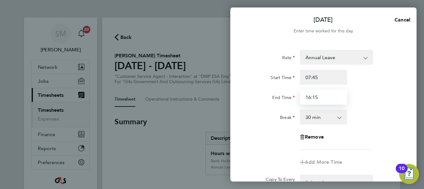
click at [324, 98] on input "16:15" at bounding box center [323, 96] width 47 height 15
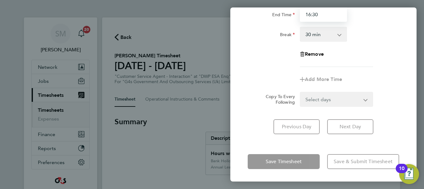
type input "16:30"
click at [305, 150] on div "Wed 27 Aug Cancel Enter time worked for this day. Rate Annual Leave System Issu…" at bounding box center [324, 94] width 186 height 174
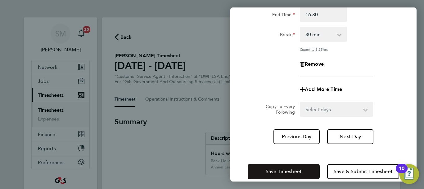
click at [306, 167] on button "Save Timesheet" at bounding box center [284, 171] width 72 height 15
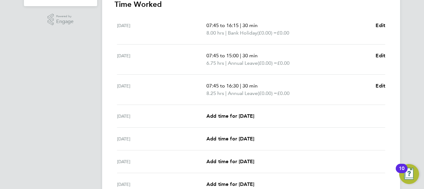
scroll to position [217, 0]
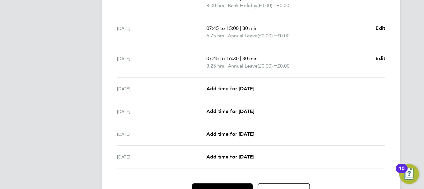
click at [232, 85] on span "Add time for [DATE]" at bounding box center [231, 88] width 48 height 6
select select "30"
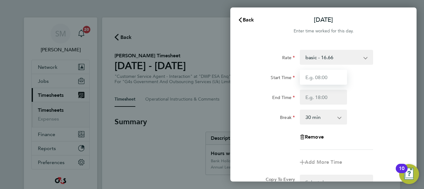
click at [337, 72] on input "Start Time" at bounding box center [323, 77] width 47 height 15
type input "07:45"
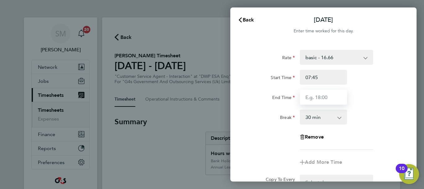
click at [319, 94] on input "End Time" at bounding box center [323, 96] width 47 height 15
type input "16:30"
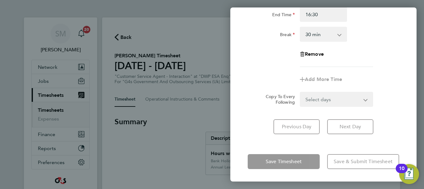
drag, startPoint x: 327, startPoint y: 142, endPoint x: 300, endPoint y: 164, distance: 35.1
click at [327, 143] on div "Thu 28 Aug Cancel Enter time worked for this day. Rate basic - 16.66 System Iss…" at bounding box center [324, 94] width 186 height 174
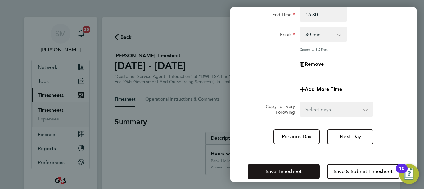
click at [300, 164] on button "Save Timesheet" at bounding box center [284, 171] width 72 height 15
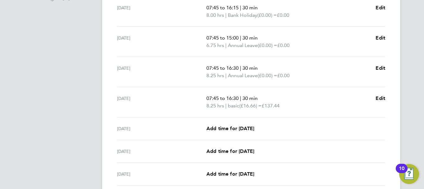
scroll to position [217, 0]
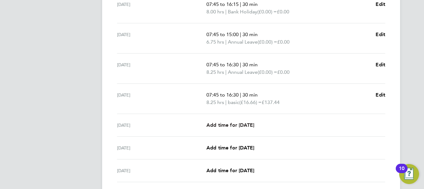
click at [243, 127] on span "Add time for [DATE]" at bounding box center [231, 125] width 48 height 6
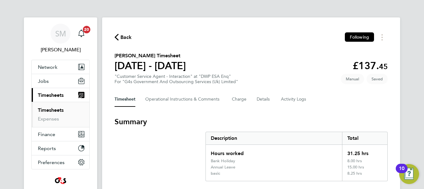
select select "30"
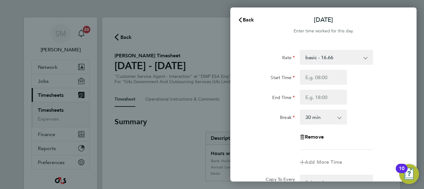
click at [190, 125] on div "Back Fri 29 Aug Enter time worked for this day. Rate basic - 16.66 System Issue…" at bounding box center [212, 94] width 424 height 189
click at [185, 104] on div "Back Fri 29 Aug Enter time worked for this day. Rate basic - 16.66 System Issue…" at bounding box center [212, 94] width 424 height 189
click at [246, 17] on span "Back" at bounding box center [248, 20] width 11 height 6
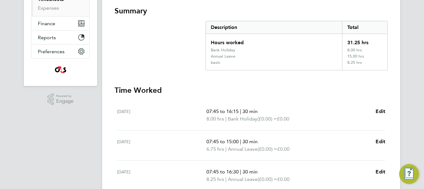
scroll to position [186, 0]
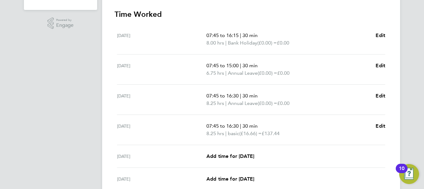
click at [246, 127] on span "30 min" at bounding box center [250, 126] width 15 height 6
click at [378, 123] on span "Edit" at bounding box center [381, 126] width 10 height 6
select select "30"
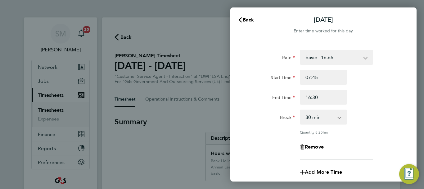
click at [324, 55] on select "basic - 16.66 System Issue Paid - 16.66 System Issue Not Paid x2 - 32.79 Sick A…" at bounding box center [333, 57] width 65 height 14
select select "30"
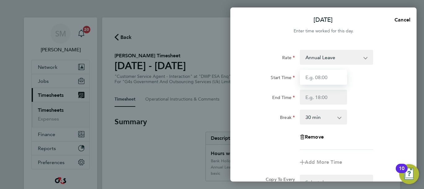
click at [318, 81] on input "Start Time" at bounding box center [323, 77] width 47 height 15
type input "07:45"
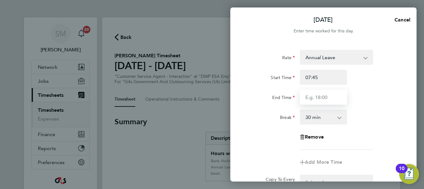
click at [321, 96] on input "End Time" at bounding box center [323, 96] width 47 height 15
type input "16:15"
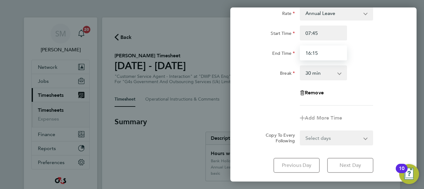
scroll to position [83, 0]
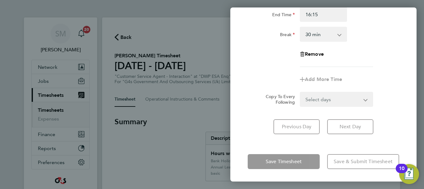
click at [323, 150] on div "Thu 28 Aug Cancel Enter time worked for this day. Rate Annual Leave System Issu…" at bounding box center [324, 94] width 186 height 174
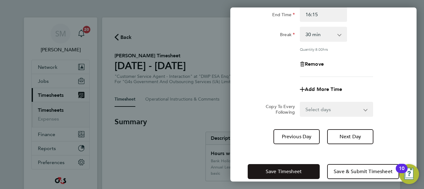
click at [304, 167] on button "Save Timesheet" at bounding box center [284, 171] width 72 height 15
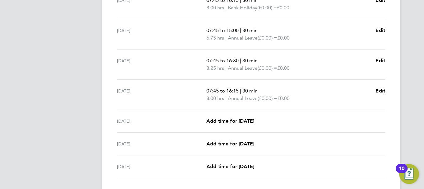
scroll to position [217, 0]
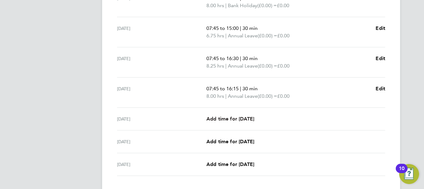
click at [253, 119] on span "Add time for [DATE]" at bounding box center [231, 119] width 48 height 6
select select "30"
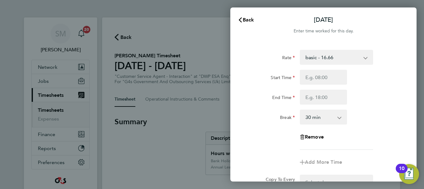
click at [348, 56] on select "basic - 16.66 System Issue Paid - 16.66 System Issue Not Paid x2 - 32.79 Sick A…" at bounding box center [333, 57] width 65 height 14
select select "30"
click at [322, 81] on input "Start Time" at bounding box center [323, 77] width 47 height 15
type input "07:45"
click at [321, 102] on input "End Time" at bounding box center [323, 96] width 47 height 15
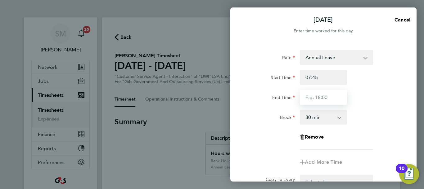
click at [318, 98] on input "End Time" at bounding box center [323, 96] width 47 height 15
click at [312, 99] on input "End Time" at bounding box center [323, 96] width 47 height 15
type input "15:00"
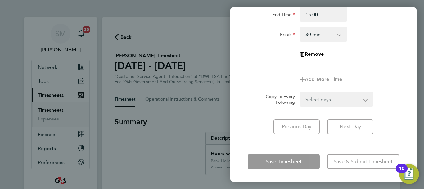
click at [312, 156] on div "Save Timesheet Save & Submit Timesheet" at bounding box center [324, 161] width 186 height 40
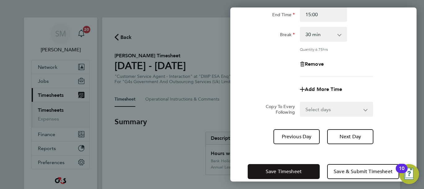
click at [296, 169] on span "Save Timesheet" at bounding box center [284, 171] width 36 height 6
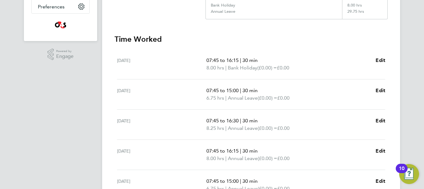
scroll to position [267, 0]
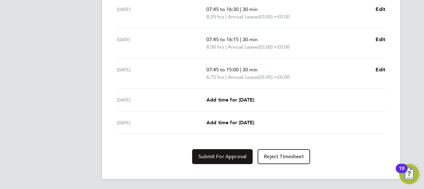
click at [235, 158] on span "Submit For Approval" at bounding box center [223, 156] width 48 height 6
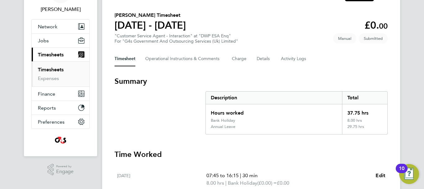
scroll to position [0, 0]
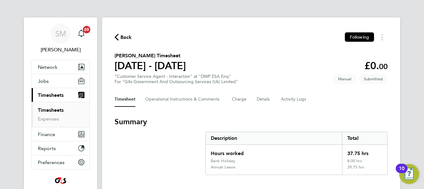
click at [119, 40] on button "Back" at bounding box center [123, 37] width 17 height 8
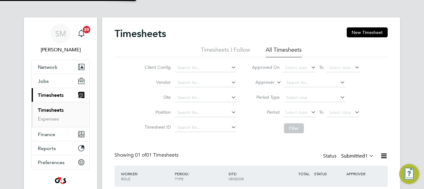
scroll to position [16, 54]
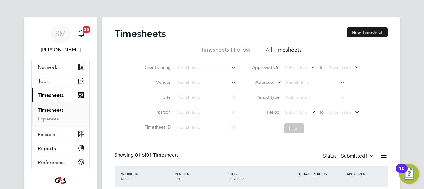
click at [373, 33] on button "New Timesheet" at bounding box center [367, 32] width 41 height 10
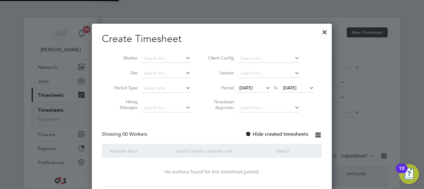
scroll to position [175, 240]
click at [275, 134] on label "Hide created timesheets" at bounding box center [276, 134] width 63 height 6
click at [264, 86] on icon at bounding box center [264, 87] width 0 height 9
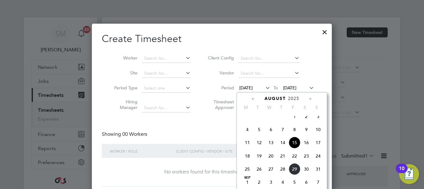
click at [248, 173] on span "25" at bounding box center [248, 169] width 12 height 12
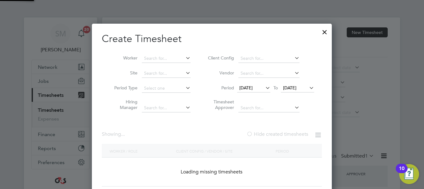
scroll to position [966, 241]
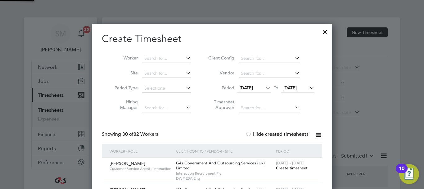
click at [297, 88] on span "[DATE]" at bounding box center [290, 88] width 13 height 6
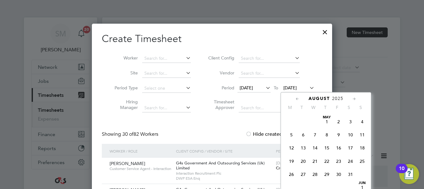
scroll to position [242, 0]
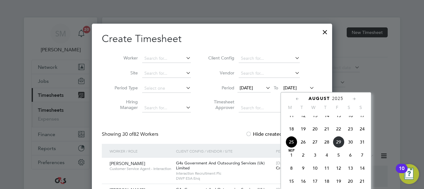
click at [361, 148] on span "31" at bounding box center [363, 142] width 12 height 12
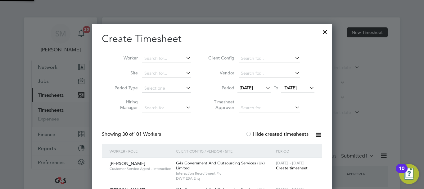
scroll to position [3, 3]
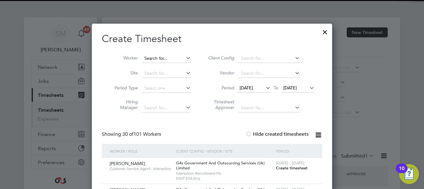
click at [164, 58] on input at bounding box center [166, 58] width 49 height 9
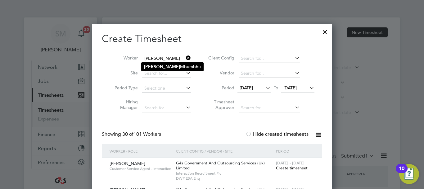
click at [176, 70] on li "Robbie Mbumbhu" at bounding box center [173, 66] width 62 height 8
type input "[PERSON_NAME]"
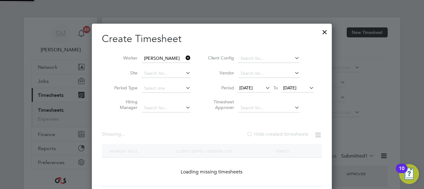
scroll to position [173, 241]
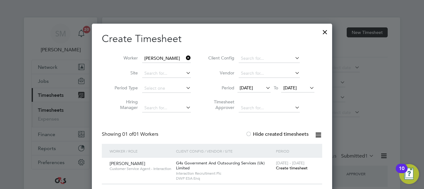
click at [298, 167] on span "Create timesheet" at bounding box center [292, 167] width 32 height 5
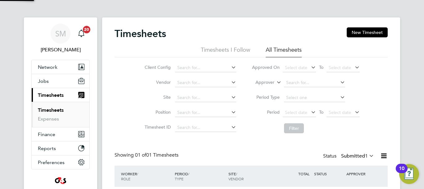
scroll to position [3, 3]
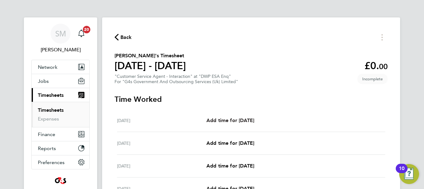
click at [242, 117] on link "Add time for [DATE]" at bounding box center [231, 120] width 48 height 7
select select "30"
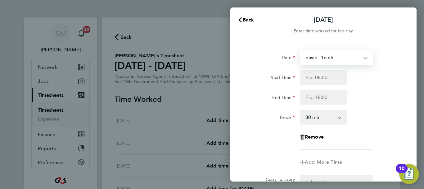
click at [343, 58] on select "basic - 16.66 Bank Holiday Sick x1.5 - 24.73 x2 - 32.79 System Issue Paid - 16.…" at bounding box center [333, 57] width 65 height 14
select select "30"
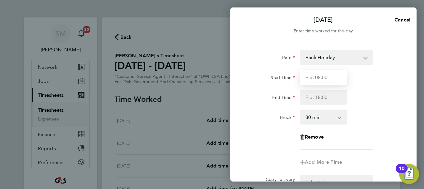
click at [315, 79] on input "Start Time" at bounding box center [323, 77] width 47 height 15
type input "07:45"
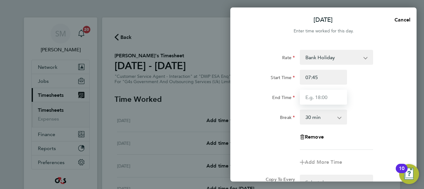
click at [326, 95] on input "End Time" at bounding box center [323, 96] width 47 height 15
type input "16:15"
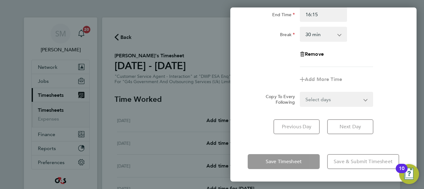
click at [322, 153] on div "Save Timesheet Save & Submit Timesheet" at bounding box center [324, 161] width 186 height 40
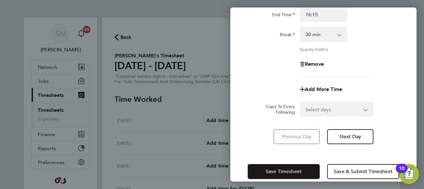
click at [301, 166] on button "Save Timesheet" at bounding box center [284, 171] width 72 height 15
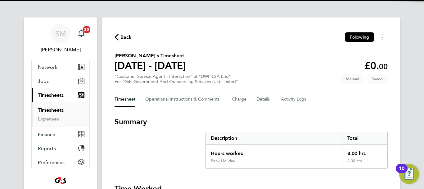
click at [132, 37] on div "Back Following" at bounding box center [251, 37] width 273 height 10
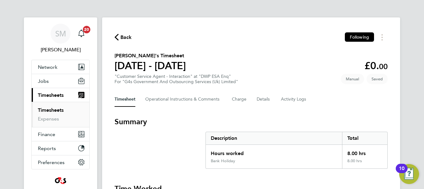
click at [130, 38] on span "Back" at bounding box center [126, 37] width 11 height 7
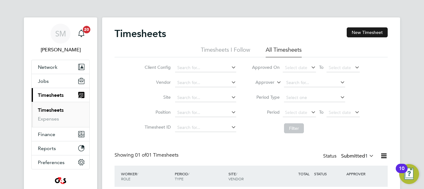
click at [363, 33] on button "New Timesheet" at bounding box center [367, 32] width 41 height 10
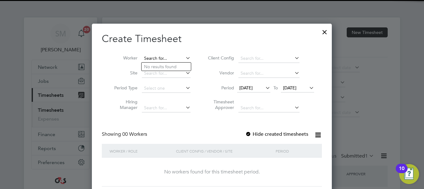
click at [170, 59] on input at bounding box center [166, 58] width 49 height 9
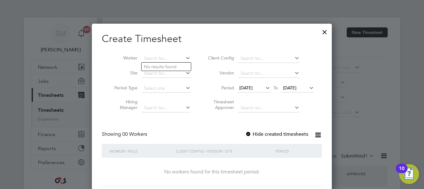
click at [273, 89] on span "To" at bounding box center [276, 88] width 8 height 8
click at [264, 90] on icon at bounding box center [264, 87] width 0 height 9
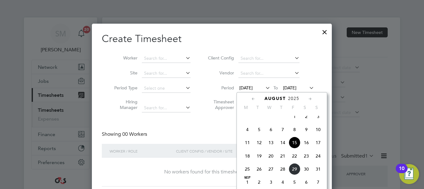
click at [248, 175] on span "25" at bounding box center [248, 169] width 12 height 12
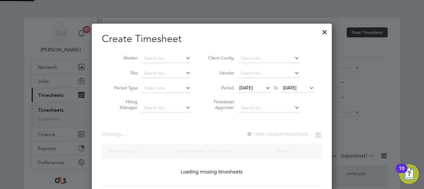
click at [302, 92] on span "[DATE]" at bounding box center [297, 88] width 33 height 8
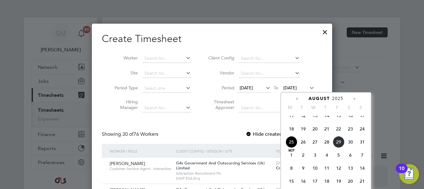
click at [361, 148] on span "31" at bounding box center [363, 142] width 12 height 12
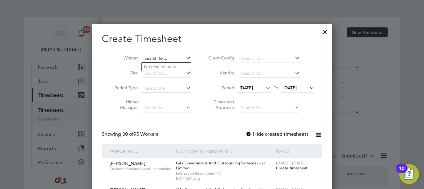
click at [155, 60] on input at bounding box center [166, 58] width 49 height 9
type input "t"
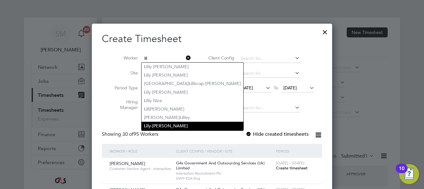
click at [180, 124] on li "Lil y-Mae Tevlin" at bounding box center [193, 125] width 102 height 8
type input "[PERSON_NAME]"
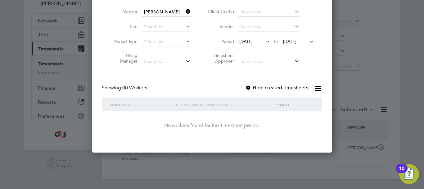
click at [284, 88] on label "Hide created timesheets" at bounding box center [276, 88] width 63 height 6
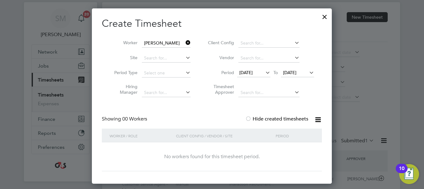
click at [185, 41] on icon at bounding box center [185, 42] width 0 height 9
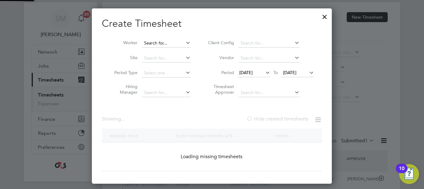
click at [162, 41] on input at bounding box center [166, 43] width 49 height 9
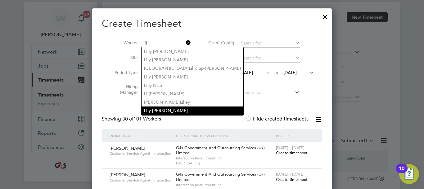
click at [175, 110] on li "Lil y-Mae Tevlin" at bounding box center [193, 110] width 102 height 8
type input "[PERSON_NAME]"
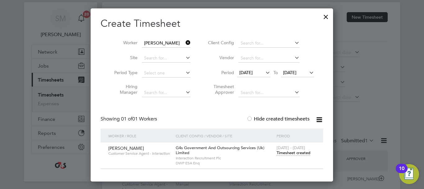
click at [296, 151] on span "Timesheet created" at bounding box center [294, 153] width 34 height 6
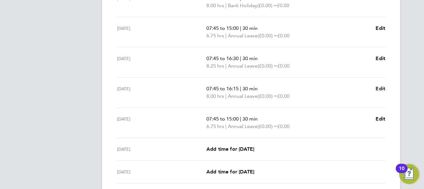
click at [382, 87] on span "Edit" at bounding box center [381, 88] width 10 height 6
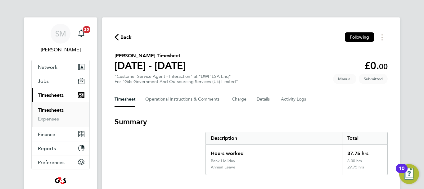
select select "30"
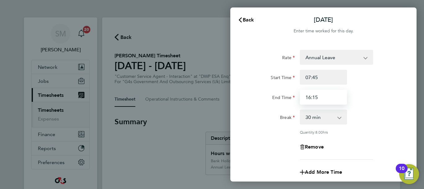
click at [321, 96] on input "16:15" at bounding box center [323, 96] width 47 height 15
type input "16:00"
click at [380, 129] on div "Rate Annual Leave System Issue Paid - 16.66 System Issue Not Paid x2 - 32.79 ba…" at bounding box center [324, 105] width 152 height 110
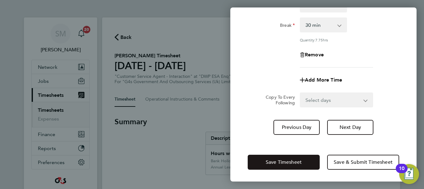
click at [301, 157] on button "Save Timesheet" at bounding box center [284, 161] width 72 height 15
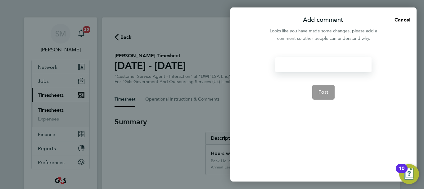
click at [316, 59] on div at bounding box center [324, 64] width 96 height 15
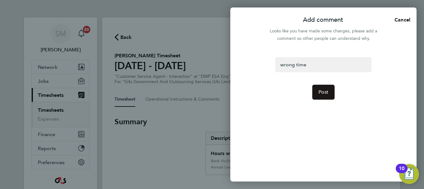
click at [323, 98] on button "Post" at bounding box center [324, 92] width 23 height 15
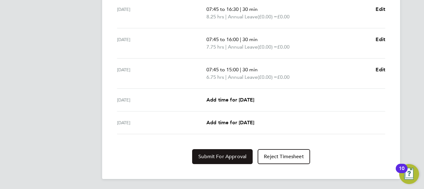
click at [216, 153] on span "Submit For Approval" at bounding box center [223, 156] width 48 height 6
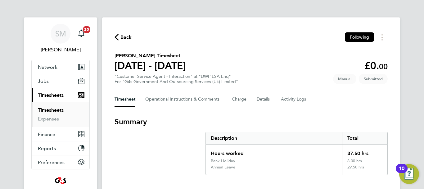
click at [127, 37] on span "Back" at bounding box center [126, 37] width 11 height 7
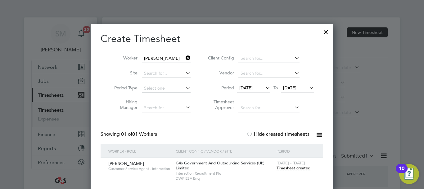
click at [185, 57] on icon at bounding box center [185, 57] width 0 height 9
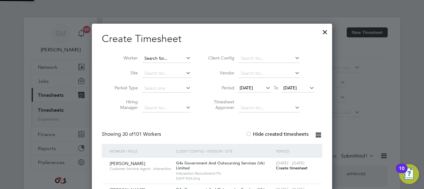
click at [170, 59] on input at bounding box center [166, 58] width 49 height 9
click at [168, 64] on li "Robbie Mbumbhu" at bounding box center [173, 66] width 62 height 8
type input "[PERSON_NAME]"
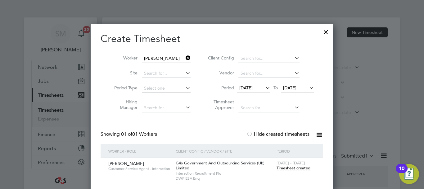
click at [295, 169] on span "Timesheet created" at bounding box center [294, 168] width 34 height 6
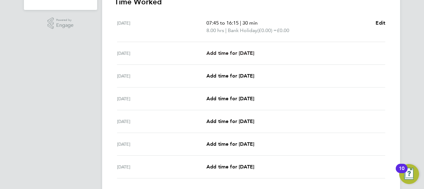
click at [240, 49] on link "Add time for [DATE]" at bounding box center [231, 52] width 48 height 7
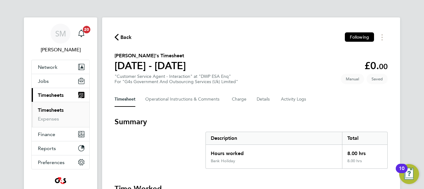
select select "30"
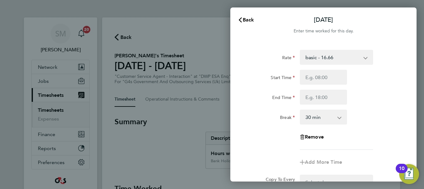
click at [339, 59] on select "basic - 16.66 Bank Holiday Sick x1.5 - 24.73 x2 - 32.79 System Issue Paid - 16.…" at bounding box center [333, 57] width 65 height 14
select select "30"
click at [319, 75] on input "Start Time" at bounding box center [323, 77] width 47 height 15
type input "07:45"
click at [323, 98] on input "End Time" at bounding box center [323, 96] width 47 height 15
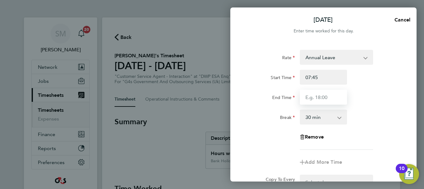
type input "15:00"
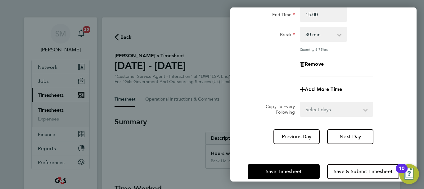
click at [314, 145] on div "Tue 26 Aug Cancel Enter time worked for this day. Rate Annual Leave Bank Holida…" at bounding box center [324, 94] width 186 height 174
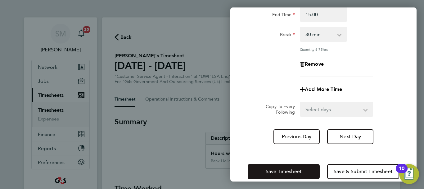
click at [302, 171] on button "Save Timesheet" at bounding box center [284, 171] width 72 height 15
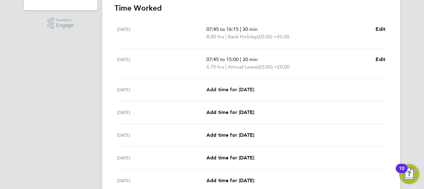
click at [244, 88] on span "Add time for [DATE]" at bounding box center [231, 89] width 48 height 6
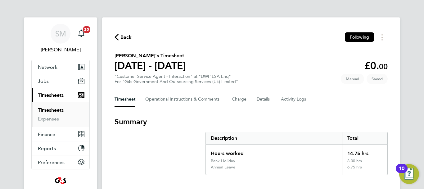
select select "30"
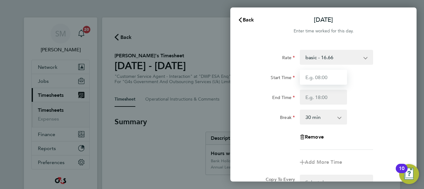
drag, startPoint x: 331, startPoint y: 84, endPoint x: 331, endPoint y: 78, distance: 6.2
click at [331, 84] on input "Start Time" at bounding box center [323, 77] width 47 height 15
click at [350, 58] on select "basic - 16.66 Bank Holiday Sick x1.5 - 24.73 x2 - 32.79 System Issue Paid - 16.…" at bounding box center [333, 57] width 65 height 14
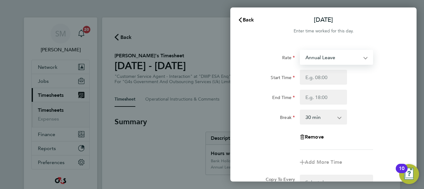
select select "30"
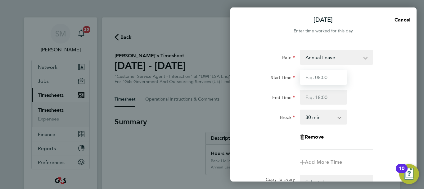
click at [312, 77] on input "Start Time" at bounding box center [323, 77] width 47 height 15
type input "07:45"
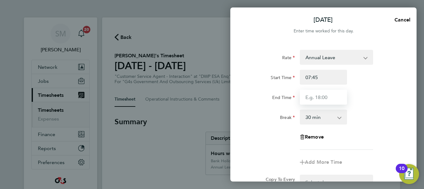
click at [317, 94] on input "End Time" at bounding box center [323, 96] width 47 height 15
type input "16:30"
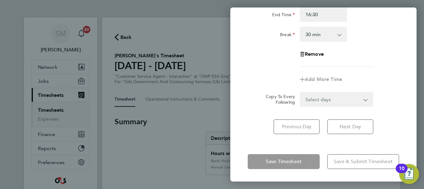
click at [324, 153] on div "Save Timesheet Save & Submit Timesheet" at bounding box center [324, 161] width 186 height 40
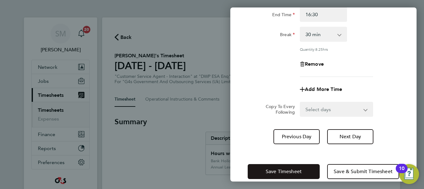
click at [305, 166] on button "Save Timesheet" at bounding box center [284, 171] width 72 height 15
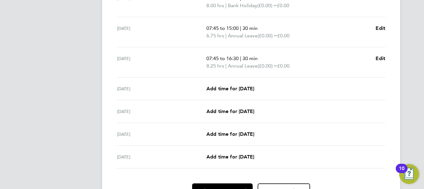
click at [245, 94] on div "[DATE] Add time for [DATE] Add time for [DATE]" at bounding box center [251, 88] width 268 height 23
click at [252, 85] on span "Add time for [DATE]" at bounding box center [231, 88] width 48 height 6
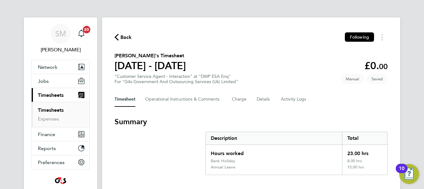
select select "30"
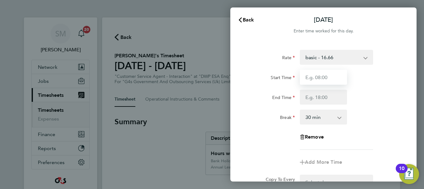
drag, startPoint x: 334, startPoint y: 80, endPoint x: 336, endPoint y: 71, distance: 9.0
click at [334, 80] on input "Start Time" at bounding box center [323, 77] width 47 height 15
click at [348, 48] on div "Rate basic - 16.66 Bank Holiday Sick x1.5 - 24.73 x2 - 32.79 System Issue Paid …" at bounding box center [324, 133] width 186 height 182
click at [345, 55] on select "basic - 16.66 Bank Holiday Sick x1.5 - 24.73 x2 - 32.79 System Issue Paid - 16.…" at bounding box center [333, 57] width 65 height 14
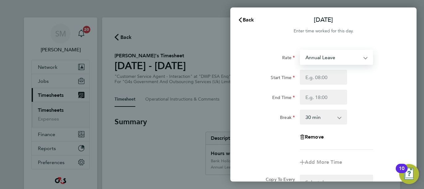
select select "30"
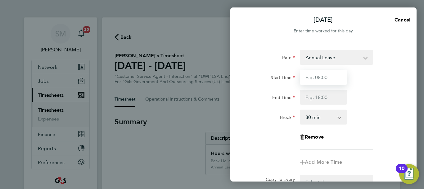
click at [314, 75] on input "Start Time" at bounding box center [323, 77] width 47 height 15
type input "07:45"
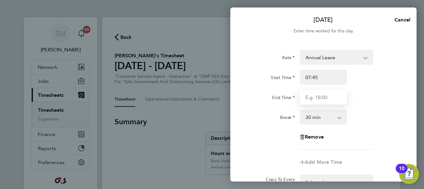
drag, startPoint x: 303, startPoint y: 96, endPoint x: 306, endPoint y: 98, distance: 3.5
click at [303, 96] on input "End Time" at bounding box center [323, 96] width 47 height 15
click at [320, 102] on input "End Time" at bounding box center [323, 96] width 47 height 15
click at [328, 101] on input "16:15" at bounding box center [323, 96] width 47 height 15
type input "16:00"
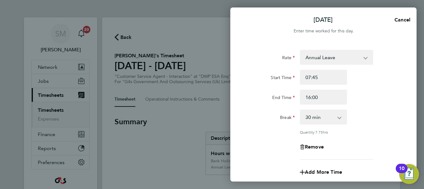
click at [386, 132] on div "Rate Annual Leave Bank Holiday Sick x1.5 - 24.73 x2 - 32.79 basic - 16.66 Syste…" at bounding box center [324, 105] width 152 height 110
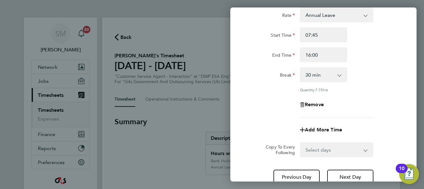
scroll to position [92, 0]
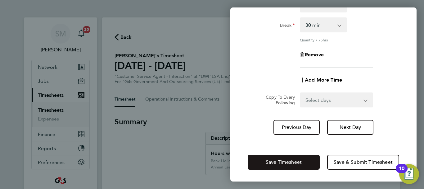
click at [302, 157] on button "Save Timesheet" at bounding box center [284, 161] width 72 height 15
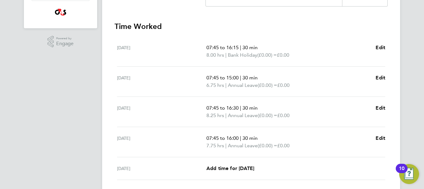
scroll to position [249, 0]
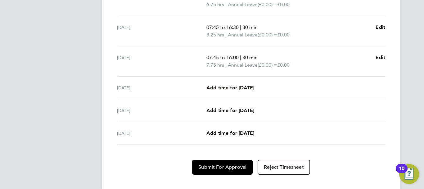
click at [251, 88] on span "Add time for [DATE]" at bounding box center [231, 88] width 48 height 6
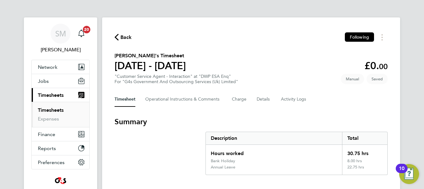
select select "30"
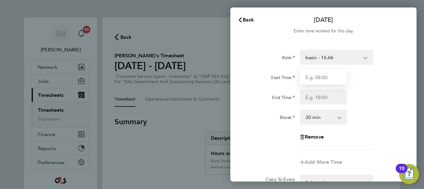
drag, startPoint x: 338, startPoint y: 79, endPoint x: 343, endPoint y: 75, distance: 6.8
click at [338, 79] on input "Start Time" at bounding box center [323, 77] width 47 height 15
click at [353, 50] on div "basic - 16.66 Bank Holiday Sick x1.5 - 24.73 x2 - 32.79 System Issue Paid - 16.…" at bounding box center [336, 57] width 73 height 15
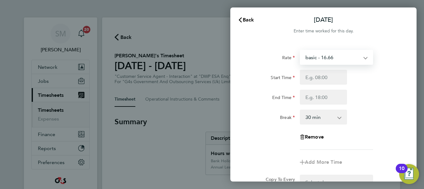
click at [345, 60] on select "basic - 16.66 Bank Holiday Sick x1.5 - 24.73 x2 - 32.79 System Issue Paid - 16.…" at bounding box center [333, 57] width 65 height 14
select select "30"
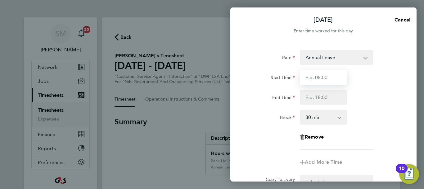
click at [318, 80] on input "Start Time" at bounding box center [323, 77] width 47 height 15
type input "07:45"
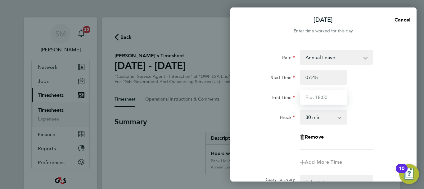
click at [320, 95] on input "End Time" at bounding box center [323, 96] width 47 height 15
type input "15:00"
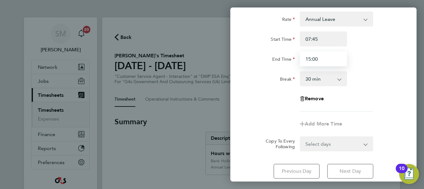
scroll to position [83, 0]
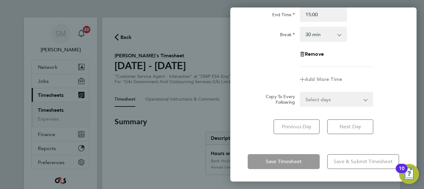
drag, startPoint x: 321, startPoint y: 146, endPoint x: 304, endPoint y: 161, distance: 22.7
click at [321, 146] on div "Fri 29 Aug Cancel Enter time worked for this day. Rate Annual Leave Bank Holida…" at bounding box center [324, 94] width 186 height 174
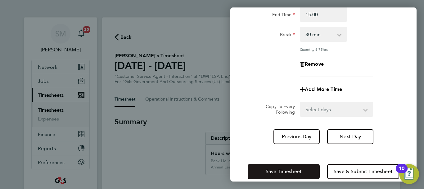
drag, startPoint x: 293, startPoint y: 176, endPoint x: 298, endPoint y: 172, distance: 5.6
click at [294, 176] on button "Save Timesheet" at bounding box center [284, 171] width 72 height 15
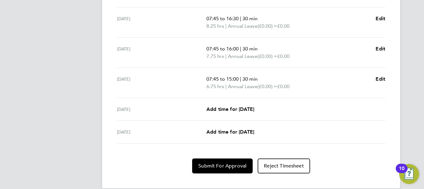
scroll to position [267, 0]
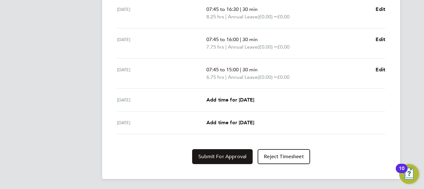
click at [228, 152] on button "Submit For Approval" at bounding box center [222, 156] width 61 height 15
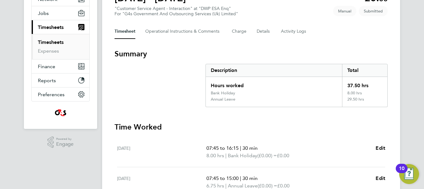
scroll to position [0, 0]
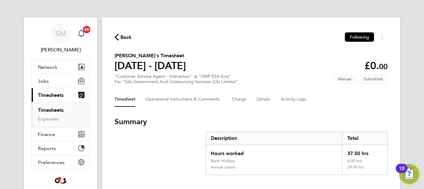
click at [128, 40] on span "Back" at bounding box center [126, 37] width 11 height 7
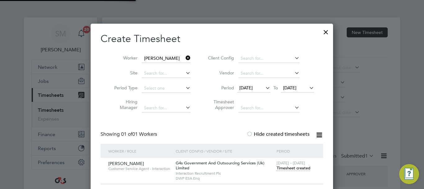
scroll to position [16, 54]
click at [185, 58] on icon at bounding box center [185, 57] width 0 height 9
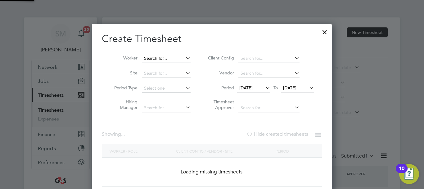
scroll to position [175, 240]
click at [166, 59] on input at bounding box center [166, 58] width 49 height 9
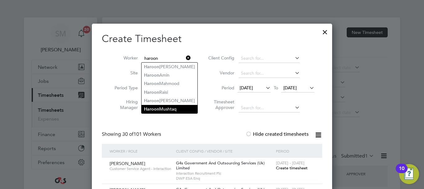
click at [165, 106] on li "Haroon Mushtaq" at bounding box center [170, 109] width 56 height 8
type input "Haroon Mushtaq"
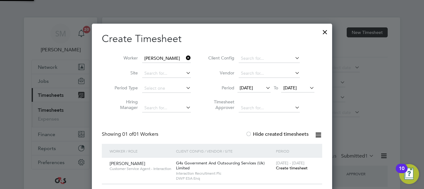
scroll to position [173, 241]
click at [306, 168] on span "Create timesheet" at bounding box center [292, 167] width 32 height 5
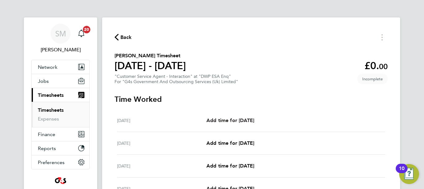
click at [253, 121] on span "Add time for [DATE]" at bounding box center [231, 120] width 48 height 6
select select "30"
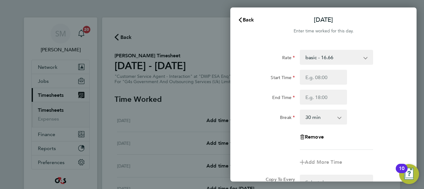
click at [338, 60] on select "basic - 16.66 Sick Bank Holiday System Issue Not Paid Annual Leave x2 - 32.79 x…" at bounding box center [333, 57] width 65 height 14
select select "30"
click at [325, 80] on input "Start Time" at bounding box center [323, 77] width 47 height 15
type input "07:45"
click at [321, 96] on input "End Time" at bounding box center [323, 96] width 47 height 15
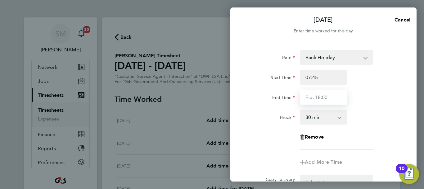
type input "16:15"
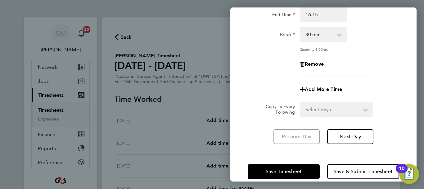
drag, startPoint x: 310, startPoint y: 147, endPoint x: 304, endPoint y: 161, distance: 15.6
click at [310, 147] on div "Mon 25 Aug Cancel Enter time worked for this day. Rate Bank Holiday basic - 16.…" at bounding box center [324, 94] width 186 height 174
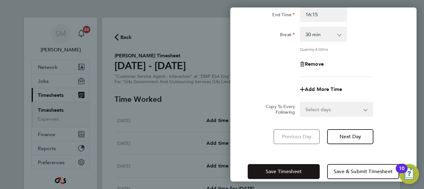
click at [303, 164] on button "Save Timesheet" at bounding box center [284, 171] width 72 height 15
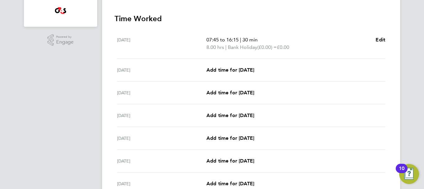
scroll to position [186, 0]
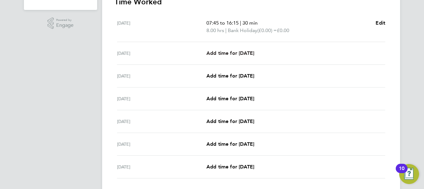
click at [248, 50] on span "Add time for [DATE]" at bounding box center [231, 53] width 48 height 6
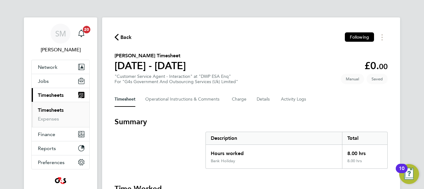
select select "30"
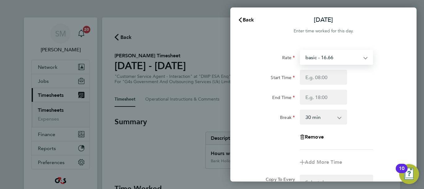
click at [329, 62] on select "basic - 16.66 Sick Bank Holiday System Issue Not Paid Annual Leave x2 - 32.79 x…" at bounding box center [333, 57] width 65 height 14
drag, startPoint x: 255, startPoint y: 57, endPoint x: 301, endPoint y: 72, distance: 48.9
click at [255, 57] on div "Rate" at bounding box center [271, 56] width 47 height 12
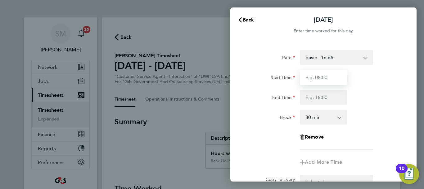
click at [315, 72] on input "Start Time" at bounding box center [323, 77] width 47 height 15
type input "07:45"
click at [320, 88] on div "Start Time 07:45 End Time" at bounding box center [323, 87] width 157 height 35
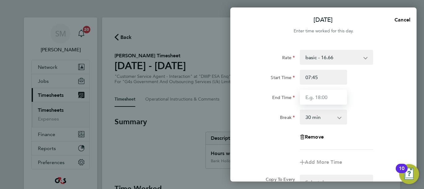
drag, startPoint x: 320, startPoint y: 94, endPoint x: 326, endPoint y: 97, distance: 6.7
click at [320, 94] on input "End Time" at bounding box center [323, 96] width 47 height 15
type input "15:00"
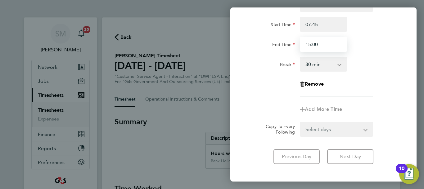
scroll to position [83, 0]
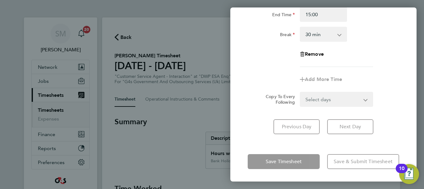
drag, startPoint x: 322, startPoint y: 149, endPoint x: 317, endPoint y: 155, distance: 7.6
click at [322, 149] on div "Tue 26 Aug Cancel Enter time worked for this day. Rate basic - 16.66 Sick Bank …" at bounding box center [324, 94] width 186 height 174
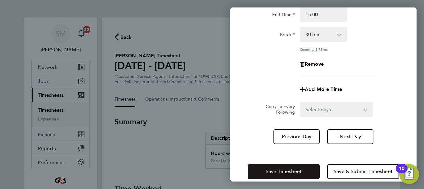
click at [306, 167] on button "Save Timesheet" at bounding box center [284, 171] width 72 height 15
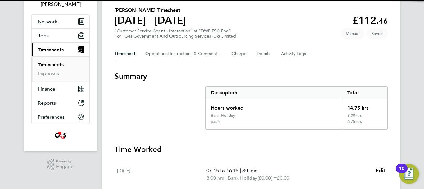
scroll to position [186, 0]
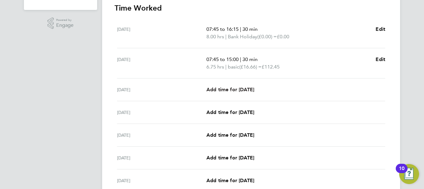
click at [230, 92] on span "Add time for [DATE]" at bounding box center [231, 89] width 48 height 6
select select "30"
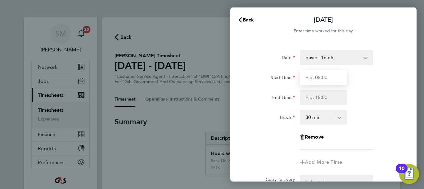
click at [330, 77] on input "Start Time" at bounding box center [323, 77] width 47 height 15
type input "07:45"
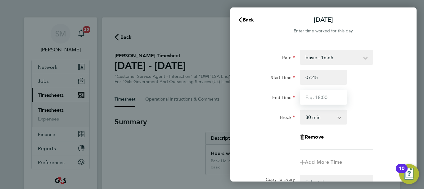
click at [318, 96] on input "End Time" at bounding box center [323, 96] width 47 height 15
type input "16:30"
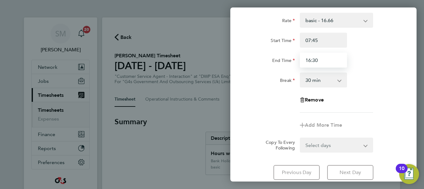
scroll to position [83, 0]
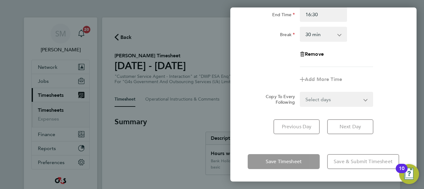
click at [314, 151] on div "Save Timesheet Save & Submit Timesheet" at bounding box center [324, 161] width 186 height 40
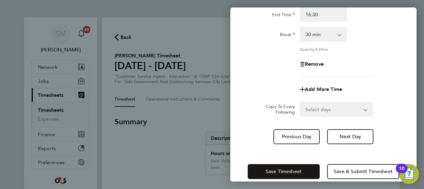
click at [317, 171] on button "Save Timesheet" at bounding box center [284, 171] width 72 height 15
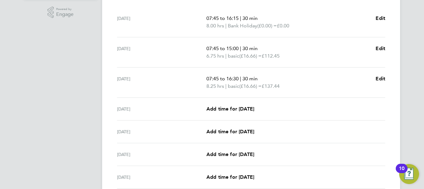
scroll to position [186, 0]
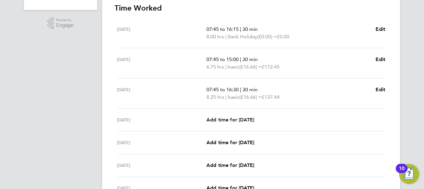
click at [244, 116] on link "Add time for [DATE]" at bounding box center [231, 119] width 48 height 7
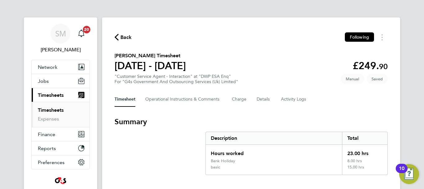
select select "30"
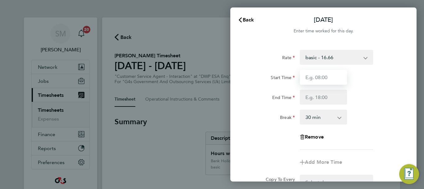
click at [321, 70] on input "Start Time" at bounding box center [323, 77] width 47 height 15
type input "07:45"
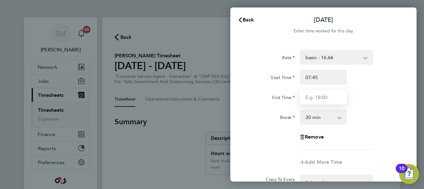
click at [317, 103] on input "End Time" at bounding box center [323, 96] width 47 height 15
type input "16:00"
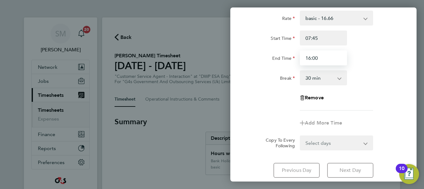
scroll to position [83, 0]
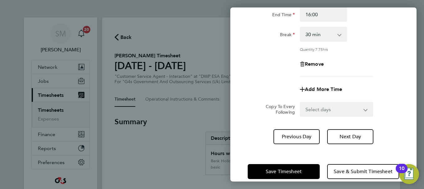
click at [311, 149] on div "Thu 28 Aug Cancel Enter time worked for this day. Rate basic - 16.66 Sick Bank …" at bounding box center [324, 94] width 186 height 174
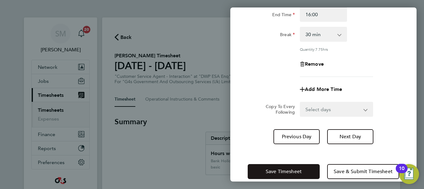
click at [304, 168] on button "Save Timesheet" at bounding box center [284, 171] width 72 height 15
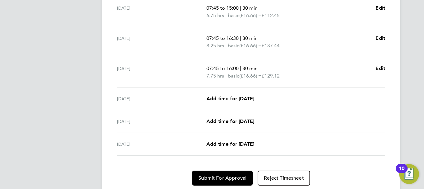
scroll to position [249, 0]
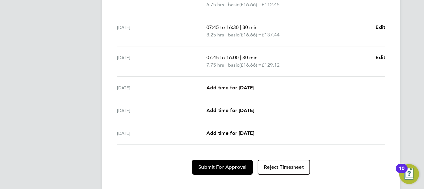
click at [236, 88] on span "Add time for [DATE]" at bounding box center [231, 88] width 48 height 6
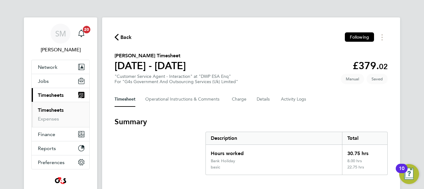
select select "30"
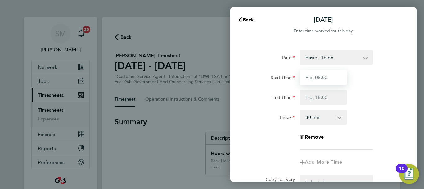
click at [327, 79] on input "Start Time" at bounding box center [323, 77] width 47 height 15
type input "07:45"
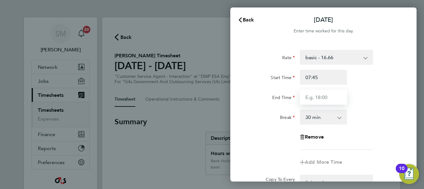
click at [318, 95] on input "End Time" at bounding box center [323, 96] width 47 height 15
type input "15:00"
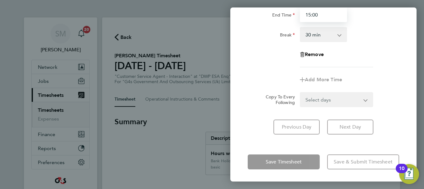
scroll to position [83, 0]
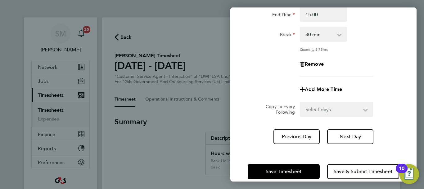
drag, startPoint x: 315, startPoint y: 145, endPoint x: 315, endPoint y: 157, distance: 11.8
click at [314, 146] on div "Fri 29 Aug Cancel Enter time worked for this day. Rate basic - 16.66 Sick Bank …" at bounding box center [324, 94] width 186 height 174
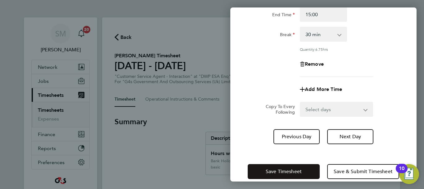
click at [303, 177] on button "Save Timesheet" at bounding box center [284, 171] width 72 height 15
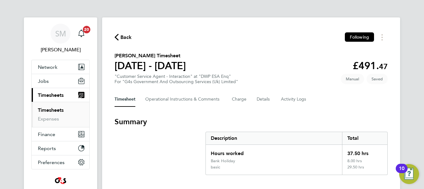
click at [132, 38] on div "Back Following" at bounding box center [251, 37] width 273 height 10
click at [130, 36] on span "Back" at bounding box center [126, 37] width 11 height 7
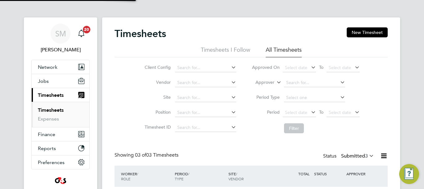
scroll to position [21, 54]
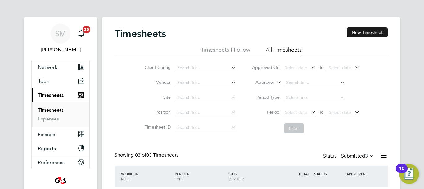
click at [353, 35] on button "New Timesheet" at bounding box center [367, 32] width 41 height 10
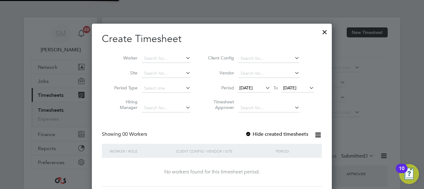
scroll to position [175, 240]
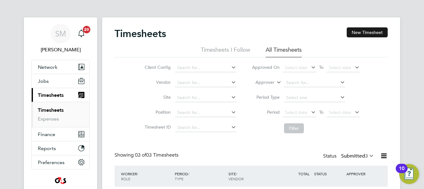
click at [355, 36] on button "New Timesheet" at bounding box center [367, 32] width 41 height 10
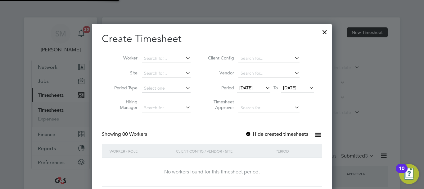
scroll to position [175, 240]
click at [250, 137] on div at bounding box center [248, 134] width 6 height 6
click at [253, 89] on span "[DATE]" at bounding box center [246, 88] width 13 height 6
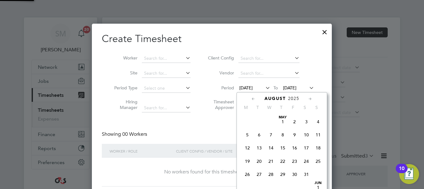
scroll to position [215, 0]
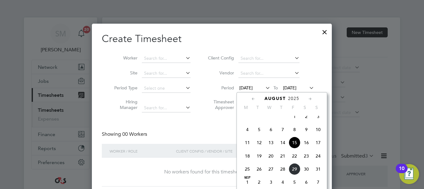
click at [241, 176] on div "[DATE] 2 3 4 5 6 7 8 9 10 11 12 13 14 15 16 17 18 19 20 21 22 23 24 25 26 27 28…" at bounding box center [286, 143] width 92 height 66
click at [249, 175] on span "25" at bounding box center [248, 169] width 12 height 12
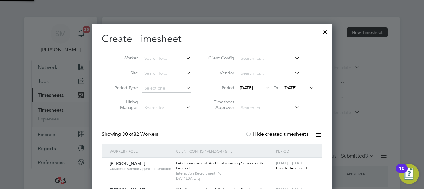
scroll to position [966, 241]
click at [307, 90] on span "[DATE]" at bounding box center [297, 88] width 33 height 8
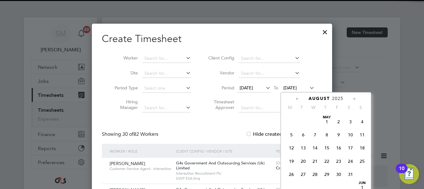
scroll to position [242, 0]
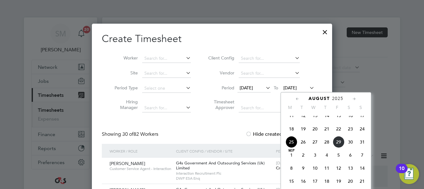
click at [364, 148] on span "31" at bounding box center [363, 142] width 12 height 12
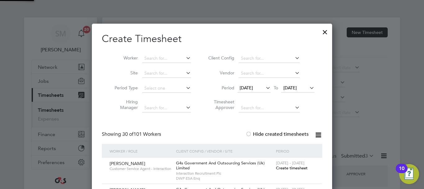
scroll to position [966, 241]
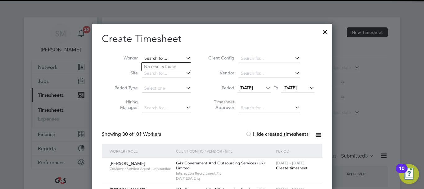
click at [153, 58] on input at bounding box center [166, 58] width 49 height 9
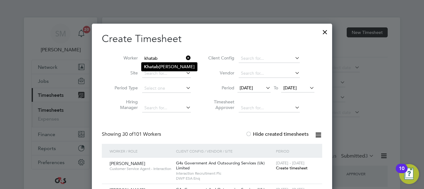
click at [176, 70] on li "[PERSON_NAME]" at bounding box center [170, 66] width 56 height 8
type input "[PERSON_NAME]"
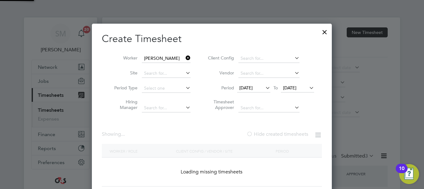
scroll to position [173, 241]
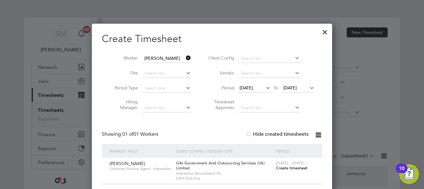
click at [285, 168] on span "Create timesheet" at bounding box center [292, 167] width 32 height 5
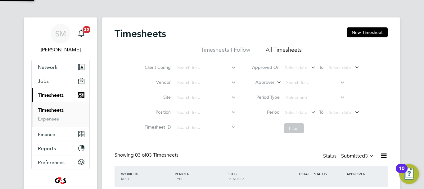
scroll to position [21, 54]
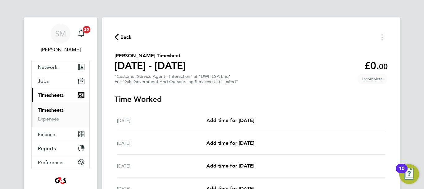
click at [245, 120] on span "Add time for [DATE]" at bounding box center [231, 120] width 48 height 6
select select "30"
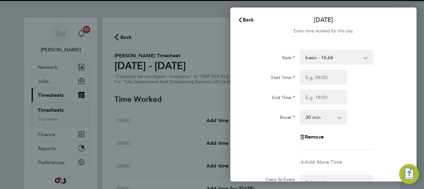
click at [328, 65] on div "Rate basic - 16.66 x2 - 32.79 Bank Holiday System Issue Paid - 16.66 System Iss…" at bounding box center [324, 100] width 152 height 100
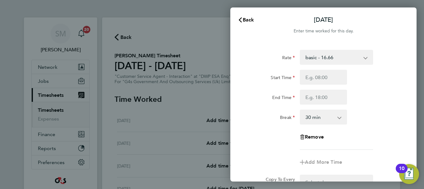
click at [329, 61] on select "basic - 16.66 x2 - 32.79 Bank Holiday System Issue Paid - 16.66 System Issue No…" at bounding box center [333, 57] width 65 height 14
select select "30"
click at [321, 78] on input "Start Time" at bounding box center [323, 77] width 47 height 15
type input "07:45"
click at [300, 100] on input "End Time" at bounding box center [323, 96] width 47 height 15
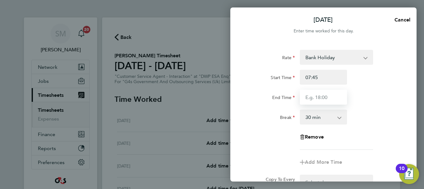
type input "16:15"
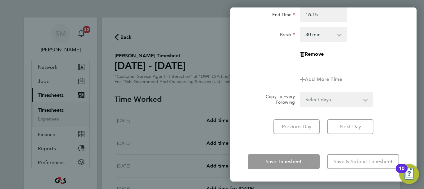
click at [328, 151] on div "Save Timesheet Save & Submit Timesheet" at bounding box center [324, 161] width 186 height 40
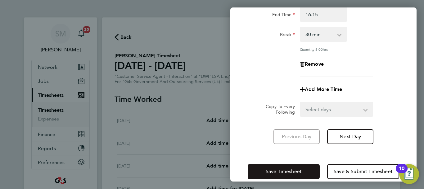
click at [304, 166] on button "Save Timesheet" at bounding box center [284, 171] width 72 height 15
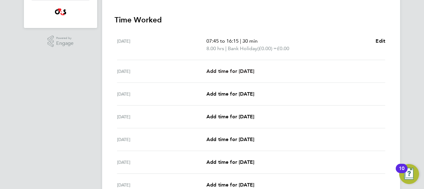
click at [237, 71] on span "Add time for [DATE]" at bounding box center [231, 71] width 48 height 6
select select "30"
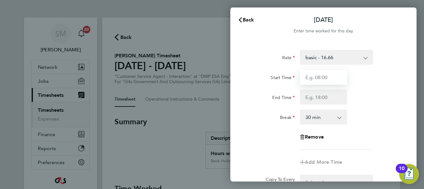
click at [331, 75] on input "Start Time" at bounding box center [323, 77] width 47 height 15
type input "07:45"
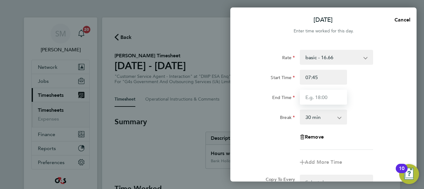
drag, startPoint x: 313, startPoint y: 96, endPoint x: 309, endPoint y: 93, distance: 4.6
click at [313, 96] on input "End Time" at bounding box center [323, 96] width 47 height 15
type input "15:00"
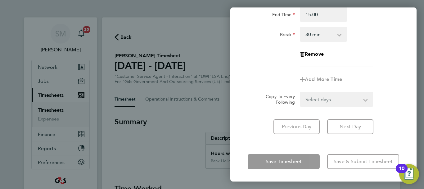
click at [325, 142] on div "[DATE] Cancel Enter time worked for this day. Rate basic - 16.66 x2 - 32.79 Ban…" at bounding box center [324, 94] width 186 height 174
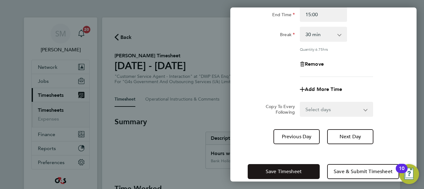
click at [307, 168] on button "Save Timesheet" at bounding box center [284, 171] width 72 height 15
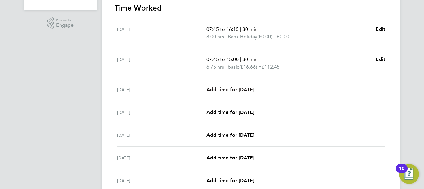
click at [238, 90] on span "Add time for [DATE]" at bounding box center [231, 89] width 48 height 6
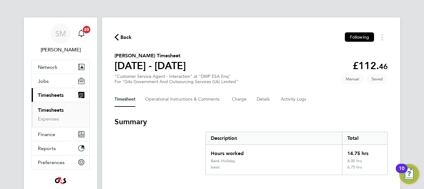
select select "30"
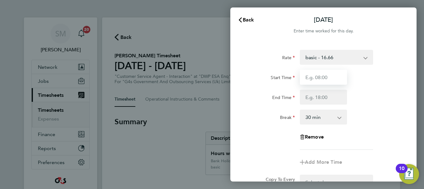
click at [315, 74] on input "Start Time" at bounding box center [323, 77] width 47 height 15
type input "07:45"
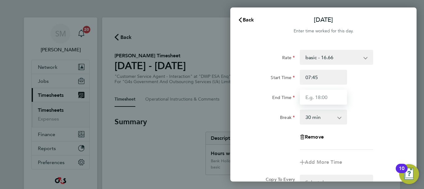
click at [319, 98] on input "End Time" at bounding box center [323, 96] width 47 height 15
type input "16:30"
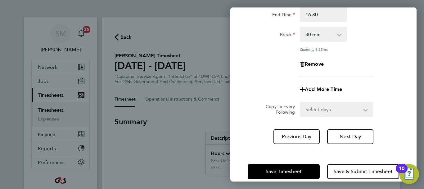
click at [323, 146] on div "[DATE] Cancel Enter time worked for this day. Rate basic - 16.66 x2 - 32.79 Ban…" at bounding box center [324, 94] width 186 height 174
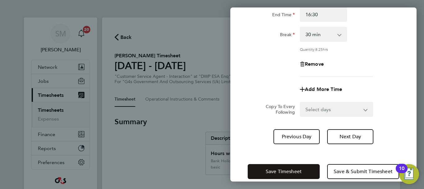
click at [300, 164] on button "Save Timesheet" at bounding box center [284, 171] width 72 height 15
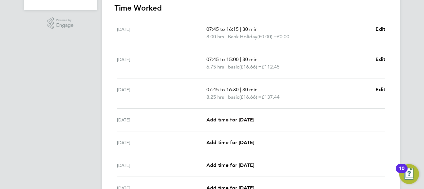
click at [254, 117] on span "Add time for [DATE]" at bounding box center [231, 120] width 48 height 6
select select "30"
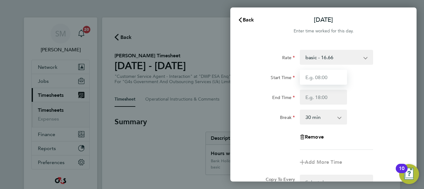
click at [327, 79] on input "Start Time" at bounding box center [323, 77] width 47 height 15
type input "07:45"
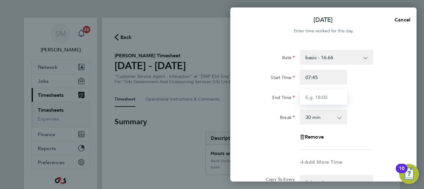
click at [325, 98] on input "End Time" at bounding box center [323, 96] width 47 height 15
type input "16:00"
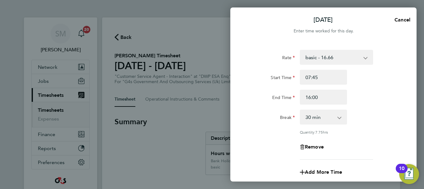
click at [384, 110] on div "Break 0 min 15 min 30 min 45 min 60 min 75 min 90 min" at bounding box center [323, 116] width 157 height 15
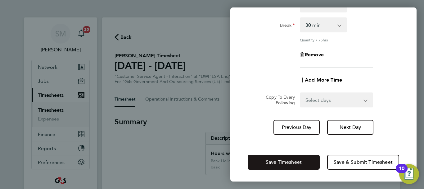
click at [313, 163] on button "Save Timesheet" at bounding box center [284, 161] width 72 height 15
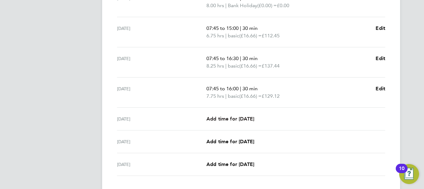
click at [230, 115] on link "Add time for [DATE]" at bounding box center [231, 118] width 48 height 7
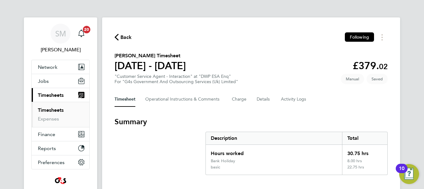
select select "30"
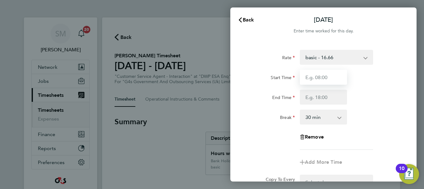
click at [321, 80] on input "Start Time" at bounding box center [323, 77] width 47 height 15
type input "07:45"
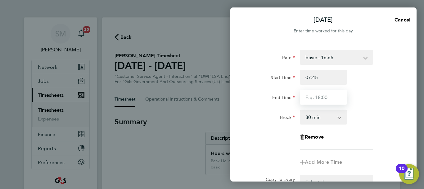
click at [317, 100] on input "End Time" at bounding box center [323, 96] width 47 height 15
type input "15:00"
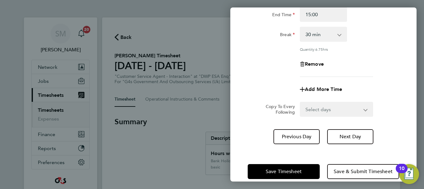
click at [322, 151] on div "Save Timesheet Save & Submit Timesheet" at bounding box center [324, 171] width 186 height 40
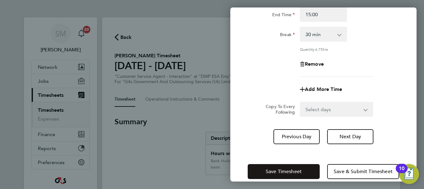
click at [301, 165] on button "Save Timesheet" at bounding box center [284, 171] width 72 height 15
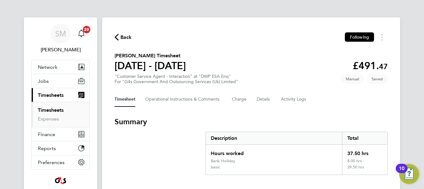
click at [125, 39] on span "Back" at bounding box center [126, 37] width 11 height 7
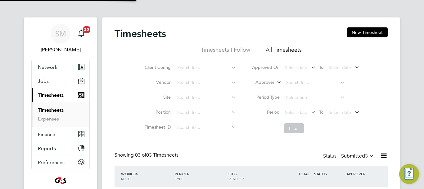
scroll to position [3, 3]
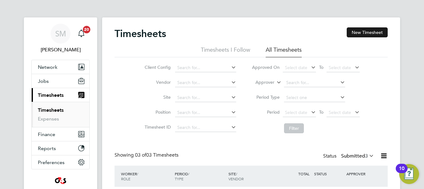
click at [365, 35] on button "New Timesheet" at bounding box center [367, 32] width 41 height 10
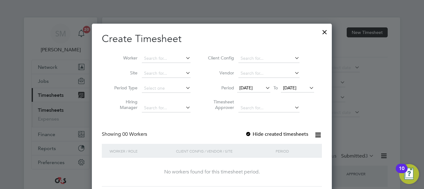
click at [253, 89] on span "[DATE]" at bounding box center [246, 88] width 13 height 6
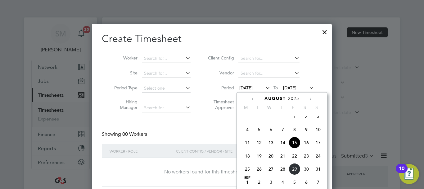
click at [250, 175] on span "25" at bounding box center [248, 169] width 12 height 12
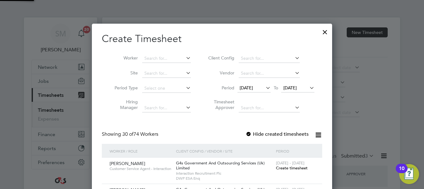
click at [302, 94] on li "Period [DATE] To [DATE]" at bounding box center [261, 88] width 124 height 15
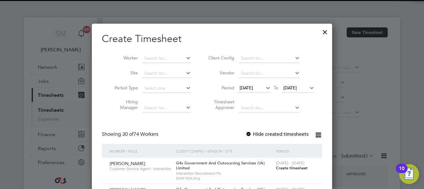
click at [297, 85] on span "[DATE]" at bounding box center [290, 88] width 13 height 6
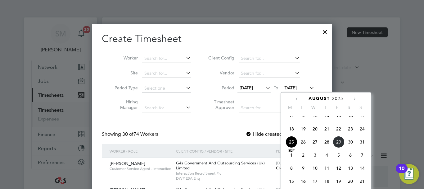
click at [360, 148] on span "31" at bounding box center [363, 142] width 12 height 12
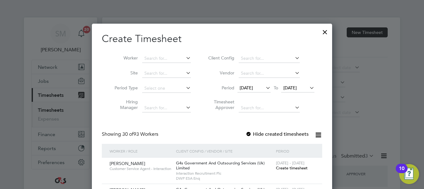
click at [253, 134] on label "Hide created timesheets" at bounding box center [277, 134] width 63 height 6
click at [171, 62] on input at bounding box center [166, 58] width 49 height 9
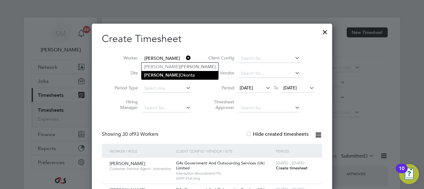
click at [157, 72] on b "[PERSON_NAME]" at bounding box center [162, 74] width 36 height 5
type input "[PERSON_NAME]"
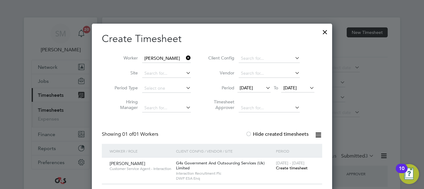
click at [303, 165] on span "Create timesheet" at bounding box center [292, 167] width 32 height 5
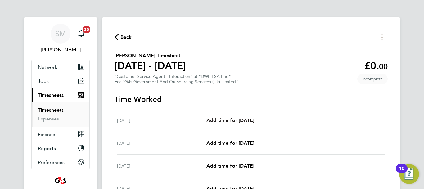
click at [241, 118] on span "Add time for [DATE]" at bounding box center [231, 120] width 48 height 6
select select "30"
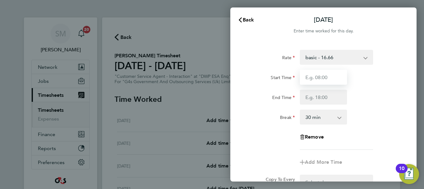
click at [318, 78] on input "Start Time" at bounding box center [323, 77] width 47 height 15
click at [341, 64] on select "basic - 16.66 x1.5 - 24.73 x2 - 32.79 System Issue Not Paid Annual Leave Sick S…" at bounding box center [333, 57] width 65 height 14
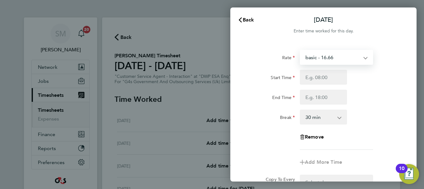
click at [340, 57] on select "basic - 16.66 x1.5 - 24.73 x2 - 32.79 System Issue Not Paid Annual Leave Sick S…" at bounding box center [333, 57] width 65 height 14
click at [339, 59] on select "basic - 16.66 x1.5 - 24.73 x2 - 32.79 System Issue Not Paid Annual Leave Sick S…" at bounding box center [333, 57] width 65 height 14
select select "30"
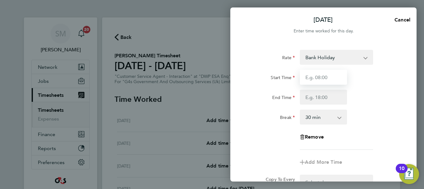
click at [322, 77] on input "Start Time" at bounding box center [323, 77] width 47 height 15
type input "07:45"
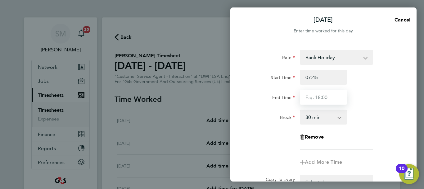
click at [315, 96] on input "End Time" at bounding box center [323, 96] width 47 height 15
type input "16:15"
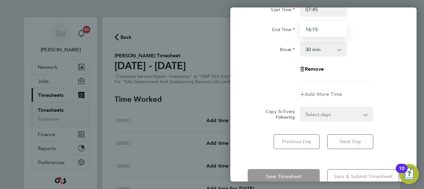
scroll to position [83, 0]
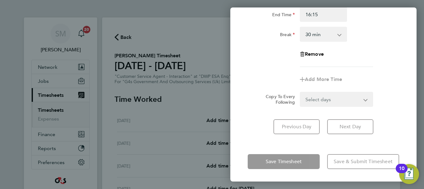
click at [336, 145] on div "[DATE] Cancel Enter time worked for this day. Rate Bank Holiday x1.5 - 24.73 x2…" at bounding box center [324, 94] width 186 height 174
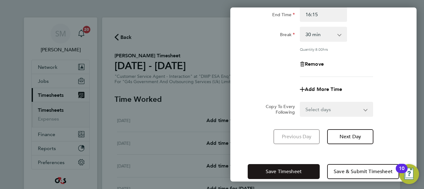
click at [297, 166] on button "Save Timesheet" at bounding box center [284, 171] width 72 height 15
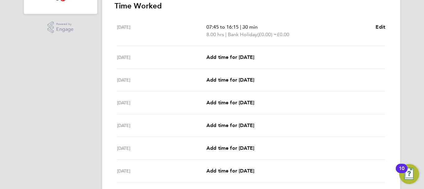
scroll to position [186, 0]
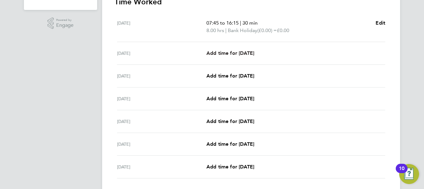
click at [250, 54] on span "Add time for [DATE]" at bounding box center [231, 53] width 48 height 6
select select "30"
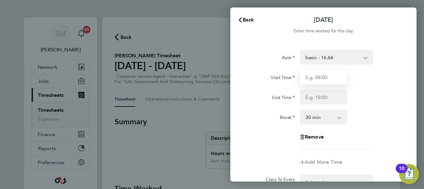
click at [321, 80] on input "Start Time" at bounding box center [323, 77] width 47 height 15
type input "07:45"
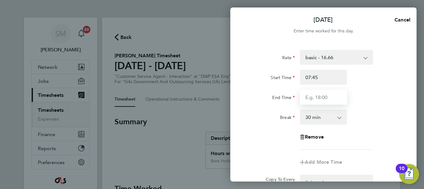
click at [305, 95] on input "End Time" at bounding box center [323, 96] width 47 height 15
type input "15:00"
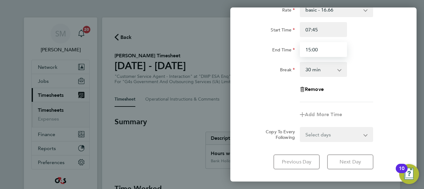
scroll to position [83, 0]
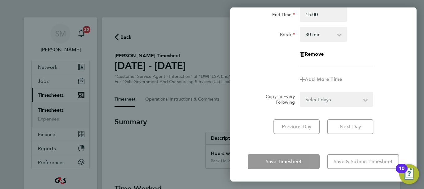
click at [326, 151] on div "Save Timesheet Save & Submit Timesheet" at bounding box center [324, 161] width 186 height 40
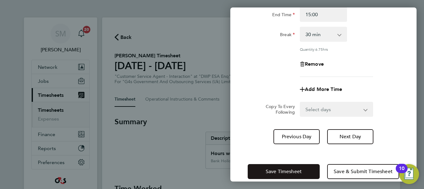
click at [308, 167] on button "Save Timesheet" at bounding box center [284, 171] width 72 height 15
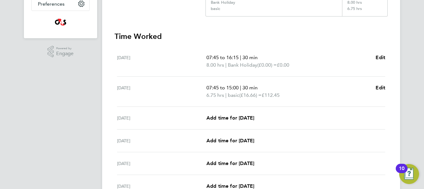
scroll to position [217, 0]
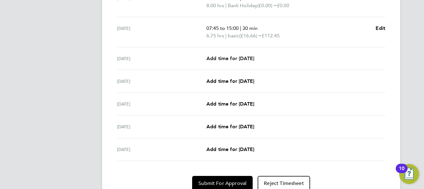
click at [254, 57] on span "Add time for [DATE]" at bounding box center [231, 58] width 48 height 6
select select "30"
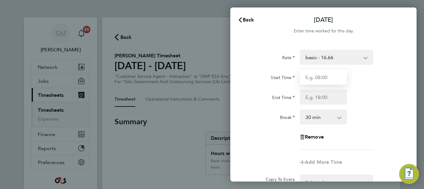
click at [322, 70] on input "Start Time" at bounding box center [323, 77] width 47 height 15
type input "07:45"
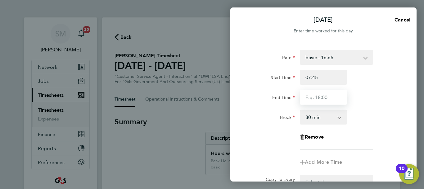
click at [313, 94] on input "End Time" at bounding box center [323, 96] width 47 height 15
type input "16:30"
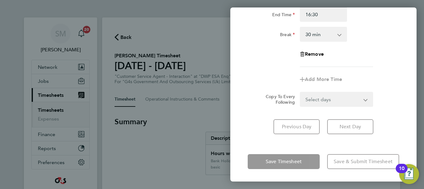
drag, startPoint x: 323, startPoint y: 149, endPoint x: 299, endPoint y: 170, distance: 32.6
click at [322, 149] on div "[DATE] Cancel Enter time worked for this day. Rate basic - 16.66 x1.5 - 24.73 x…" at bounding box center [324, 94] width 186 height 174
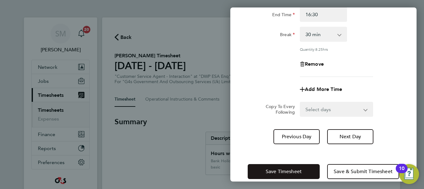
click at [299, 171] on span "Save Timesheet" at bounding box center [284, 171] width 36 height 6
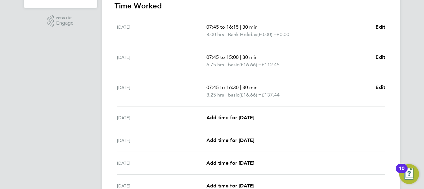
scroll to position [217, 0]
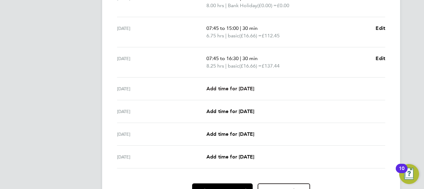
click at [247, 85] on span "Add time for [DATE]" at bounding box center [231, 88] width 48 height 6
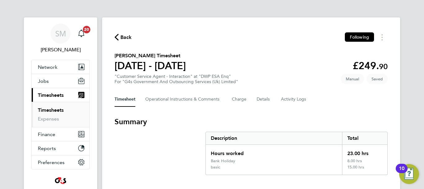
select select "30"
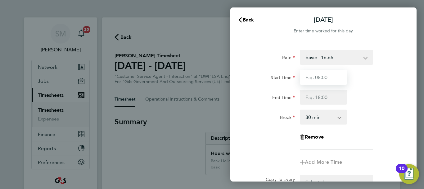
drag, startPoint x: 326, startPoint y: 82, endPoint x: 326, endPoint y: 78, distance: 3.7
click at [326, 82] on input "Start Time" at bounding box center [323, 77] width 47 height 15
type input "07:45"
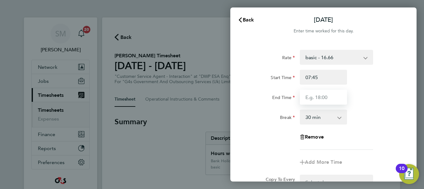
click at [326, 97] on input "End Time" at bounding box center [323, 96] width 47 height 15
type input "16:00"
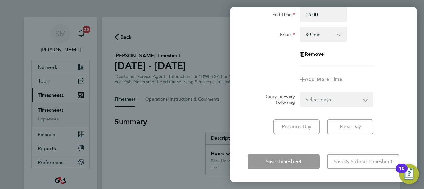
click at [319, 144] on div "[DATE] Cancel Enter time worked for this day. Rate basic - 16.66 x1.5 - 24.73 x…" at bounding box center [324, 94] width 186 height 174
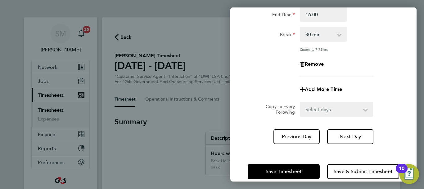
click at [314, 178] on div "Save Timesheet Save & Submit Timesheet" at bounding box center [324, 171] width 186 height 40
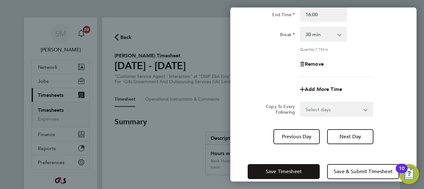
click at [307, 169] on button "Save Timesheet" at bounding box center [284, 171] width 72 height 15
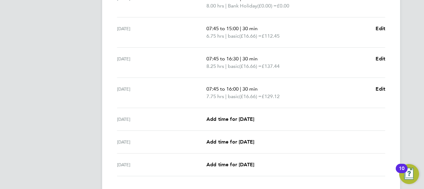
scroll to position [217, 0]
click at [240, 121] on span "Add time for [DATE]" at bounding box center [231, 119] width 48 height 6
select select "30"
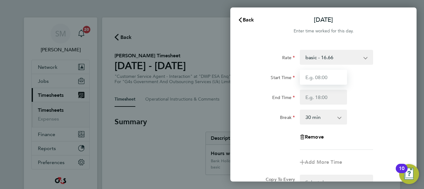
click at [337, 76] on input "Start Time" at bounding box center [323, 77] width 47 height 15
type input "07:45"
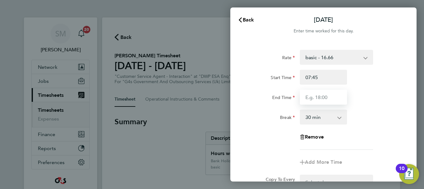
click at [323, 100] on input "End Time" at bounding box center [323, 96] width 47 height 15
type input "15:00"
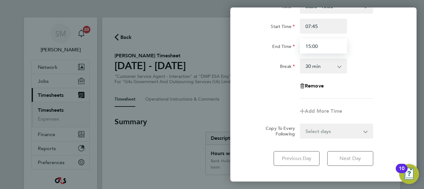
scroll to position [83, 0]
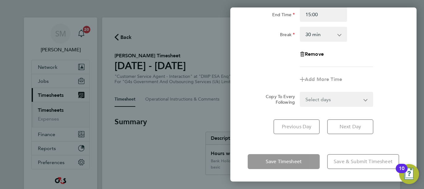
drag, startPoint x: 323, startPoint y: 146, endPoint x: 299, endPoint y: 172, distance: 36.3
click at [323, 146] on div "[DATE] Cancel Enter time worked for this day. Rate basic - 16.66 x1.5 - 24.73 x…" at bounding box center [324, 94] width 186 height 174
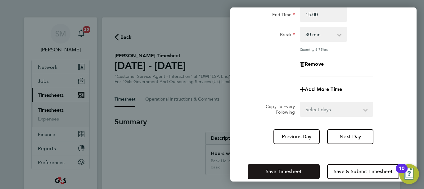
click at [299, 172] on span "Save Timesheet" at bounding box center [284, 171] width 36 height 6
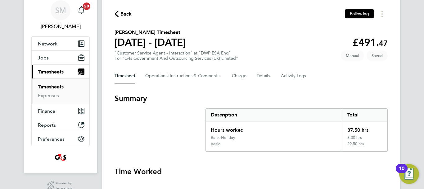
scroll to position [18, 0]
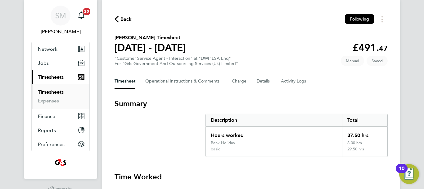
click at [130, 18] on span "Back" at bounding box center [126, 19] width 11 height 7
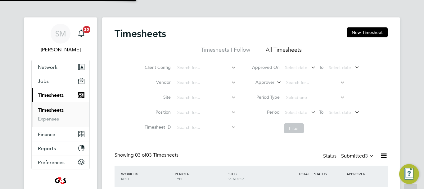
scroll to position [16, 54]
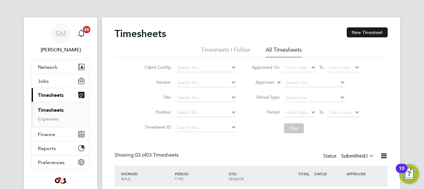
drag, startPoint x: 350, startPoint y: 38, endPoint x: 351, endPoint y: 35, distance: 3.2
click at [350, 38] on div "Timesheets New Timesheet" at bounding box center [251, 36] width 273 height 19
click at [353, 35] on button "New Timesheet" at bounding box center [367, 32] width 41 height 10
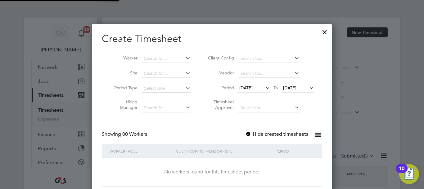
scroll to position [175, 240]
click at [253, 86] on span "[DATE]" at bounding box center [246, 88] width 13 height 6
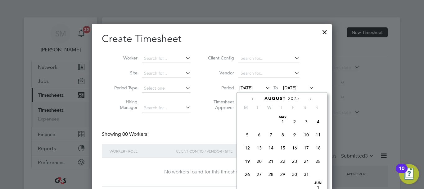
scroll to position [215, 0]
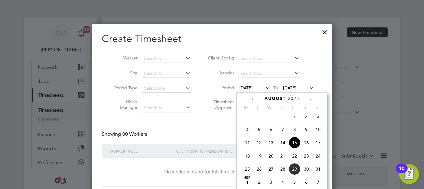
click at [250, 175] on span "25" at bounding box center [248, 169] width 12 height 12
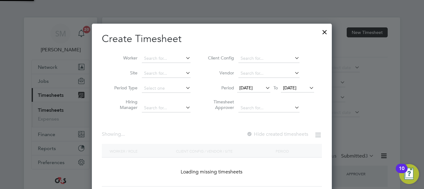
scroll to position [966, 241]
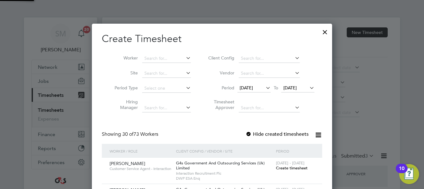
click at [305, 83] on li "Period [DATE] To [DATE]" at bounding box center [261, 88] width 124 height 15
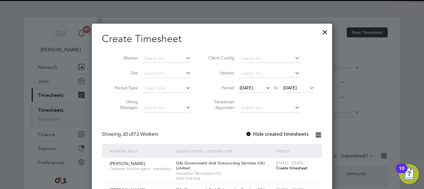
click at [297, 86] on span "[DATE]" at bounding box center [290, 88] width 13 height 6
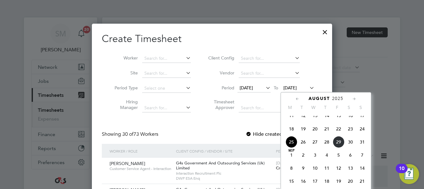
click at [361, 147] on span "31" at bounding box center [363, 142] width 12 height 12
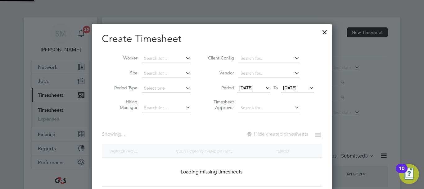
scroll to position [966, 241]
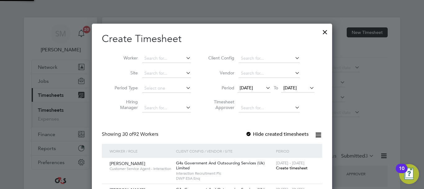
click at [249, 132] on div at bounding box center [249, 134] width 6 height 6
click at [153, 56] on input at bounding box center [166, 58] width 49 height 9
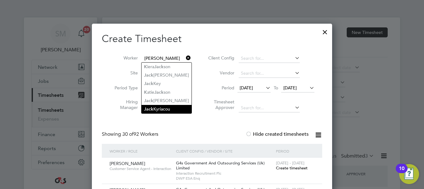
click at [163, 106] on li "[PERSON_NAME]" at bounding box center [167, 109] width 50 height 8
type input "[PERSON_NAME]"
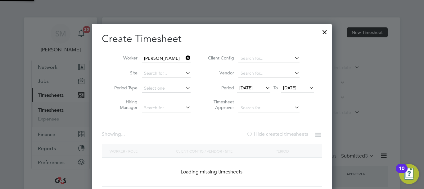
scroll to position [173, 241]
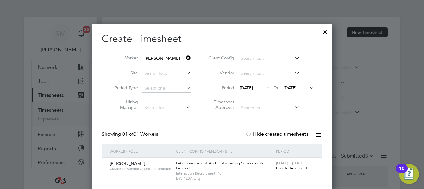
click at [297, 165] on span "Create timesheet" at bounding box center [292, 167] width 32 height 5
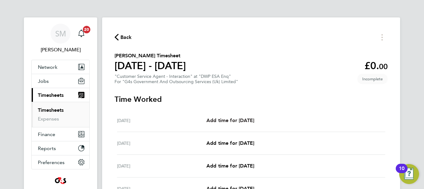
click at [242, 124] on link "Add time for [DATE]" at bounding box center [231, 120] width 48 height 7
select select "30"
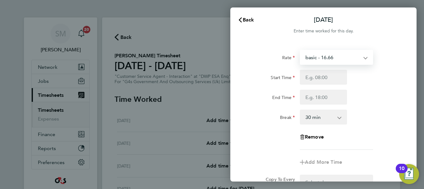
click at [310, 55] on select "basic - 16.66 System Issue Not Paid Sick x1.5 - 24.73 x2 - 32.79 System Issue P…" at bounding box center [333, 57] width 65 height 14
select select "30"
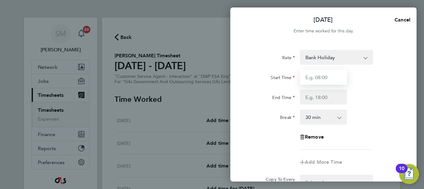
click at [312, 72] on input "Start Time" at bounding box center [323, 77] width 47 height 15
type input "07:45"
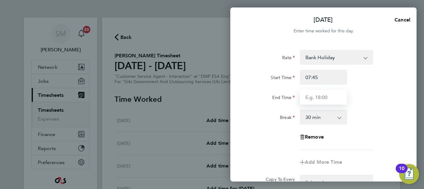
click at [323, 100] on input "End Time" at bounding box center [323, 96] width 47 height 15
type input "16:15"
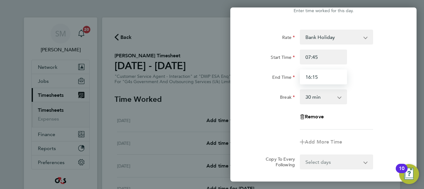
scroll to position [83, 0]
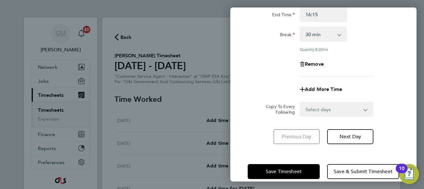
click at [307, 158] on div "Save Timesheet Save & Submit Timesheet" at bounding box center [324, 171] width 186 height 40
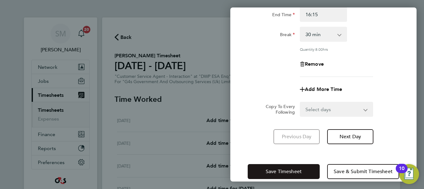
click at [314, 168] on button "Save Timesheet" at bounding box center [284, 171] width 72 height 15
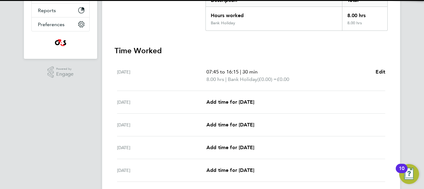
scroll to position [186, 0]
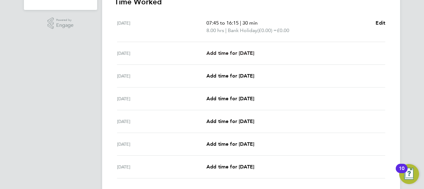
click at [253, 54] on span "Add time for [DATE]" at bounding box center [231, 53] width 48 height 6
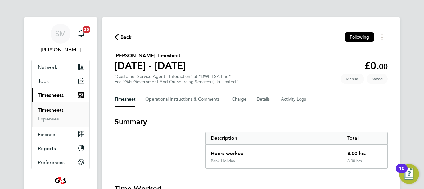
select select "30"
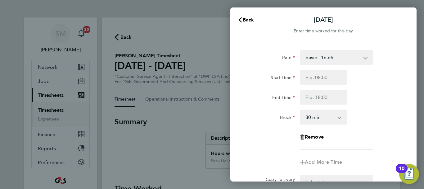
click at [333, 57] on select "basic - 16.66 System Issue Not Paid Sick x1.5 - 24.73 x2 - 32.79 System Issue P…" at bounding box center [333, 57] width 65 height 14
click at [391, 74] on div "Start Time" at bounding box center [323, 77] width 157 height 15
click at [348, 77] on div at bounding box center [324, 77] width 52 height 15
drag, startPoint x: 334, startPoint y: 79, endPoint x: 322, endPoint y: 83, distance: 11.9
click at [334, 79] on input "Start Time" at bounding box center [323, 77] width 47 height 15
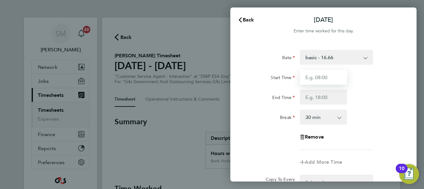
type input "07:45"
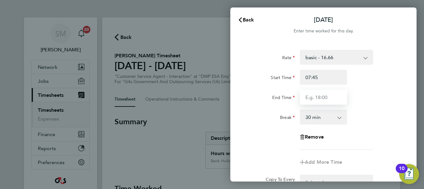
drag, startPoint x: 310, startPoint y: 102, endPoint x: 310, endPoint y: 94, distance: 8.1
click at [310, 102] on input "End Time" at bounding box center [323, 96] width 47 height 15
type input "15:00"
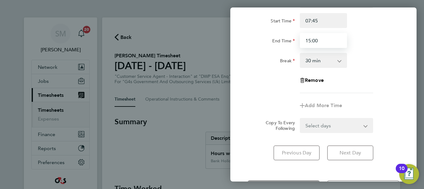
scroll to position [83, 0]
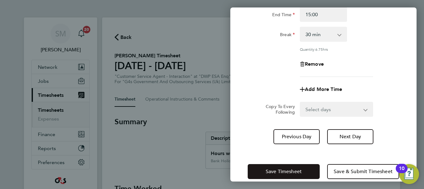
drag, startPoint x: 321, startPoint y: 149, endPoint x: 313, endPoint y: 164, distance: 17.1
click at [321, 150] on div "[DATE] Cancel Enter time worked for this day. Rate basic - 16.66 System Issue N…" at bounding box center [324, 94] width 186 height 174
click at [310, 168] on button "Save Timesheet" at bounding box center [284, 171] width 72 height 15
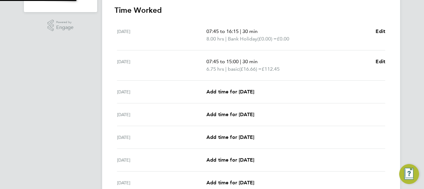
scroll to position [186, 0]
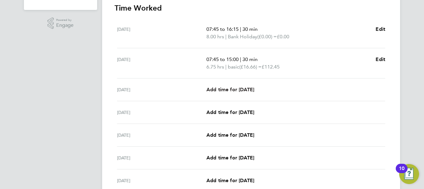
click at [254, 92] on link "Add time for [DATE]" at bounding box center [231, 89] width 48 height 7
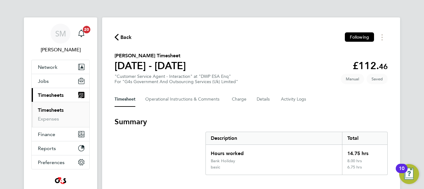
select select "30"
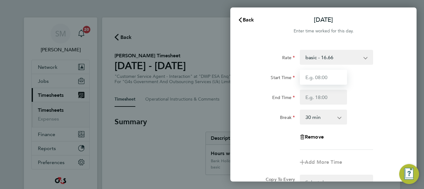
click at [318, 80] on input "Start Time" at bounding box center [323, 77] width 47 height 15
type input "07:45"
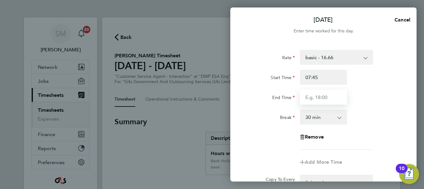
drag, startPoint x: 324, startPoint y: 82, endPoint x: 323, endPoint y: 104, distance: 22.1
click at [317, 96] on input "End Time" at bounding box center [323, 96] width 47 height 15
type input "16:30"
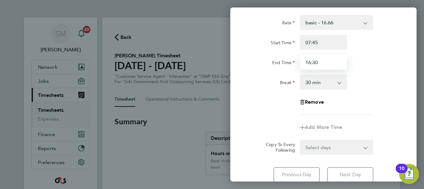
scroll to position [83, 0]
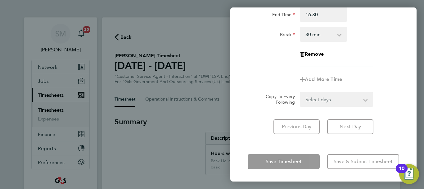
click at [321, 145] on div "[DATE] Cancel Enter time worked for this day. Rate basic - 16.66 System Issue N…" at bounding box center [324, 94] width 186 height 174
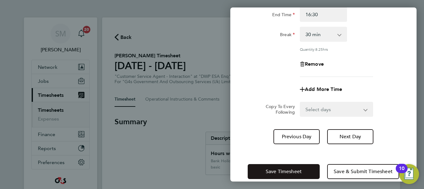
click at [311, 167] on button "Save Timesheet" at bounding box center [284, 171] width 72 height 15
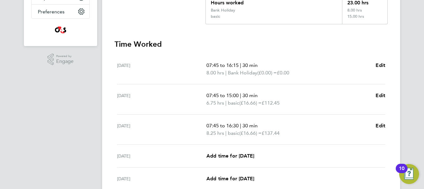
scroll to position [186, 0]
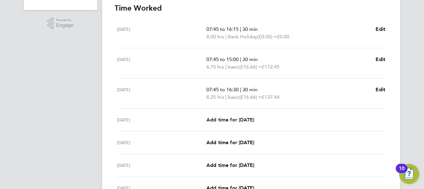
click at [244, 120] on span "Add time for [DATE]" at bounding box center [231, 120] width 48 height 6
select select "30"
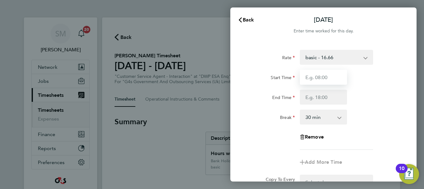
click at [318, 82] on input "Start Time" at bounding box center [323, 77] width 47 height 15
type input "07:45"
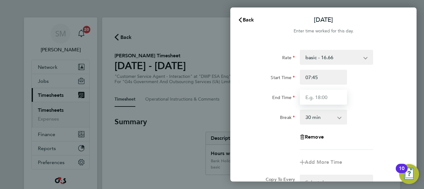
click at [313, 98] on input "End Time" at bounding box center [323, 96] width 47 height 15
click at [316, 102] on input "End Time" at bounding box center [323, 96] width 47 height 15
click at [322, 101] on input "End Time" at bounding box center [323, 96] width 47 height 15
click at [313, 96] on input "End Time" at bounding box center [323, 96] width 47 height 15
type input "16:00"
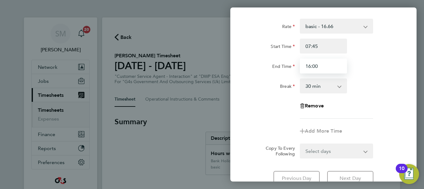
scroll to position [83, 0]
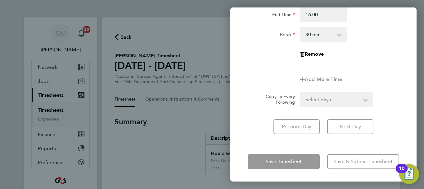
click at [320, 152] on div "Save Timesheet Save & Submit Timesheet" at bounding box center [324, 161] width 186 height 40
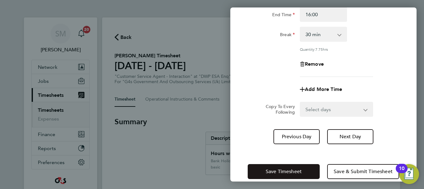
click at [313, 167] on button "Save Timesheet" at bounding box center [284, 171] width 72 height 15
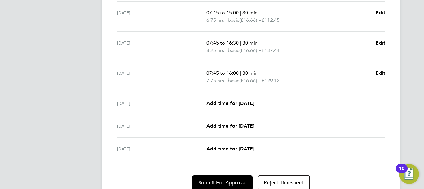
scroll to position [217, 0]
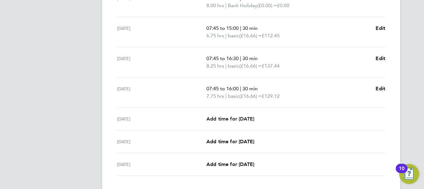
click at [235, 118] on span "Add time for [DATE]" at bounding box center [231, 119] width 48 height 6
select select "30"
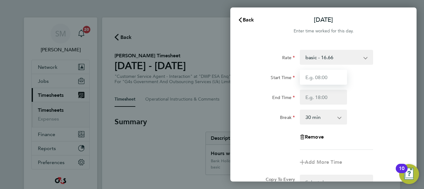
click at [315, 78] on input "Start Time" at bounding box center [323, 77] width 47 height 15
type input "07:45"
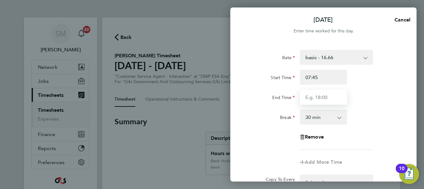
click at [335, 100] on input "End Time" at bounding box center [323, 96] width 47 height 15
type input "15:00"
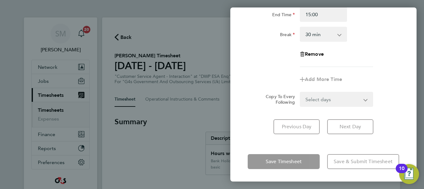
click at [319, 147] on div "[DATE] Cancel Enter time worked for this day. Rate basic - 16.66 System Issue N…" at bounding box center [324, 94] width 186 height 174
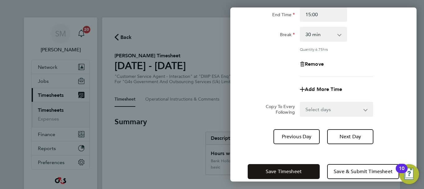
click at [316, 166] on button "Save Timesheet" at bounding box center [284, 171] width 72 height 15
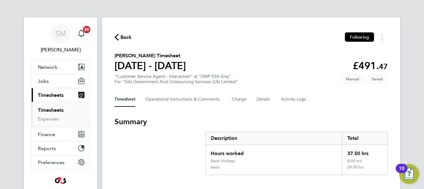
click at [345, 96] on div "Timesheet Operational Instructions & Comments Charge Details Activity Logs" at bounding box center [251, 99] width 273 height 15
click at [116, 37] on icon "button" at bounding box center [117, 37] width 4 height 7
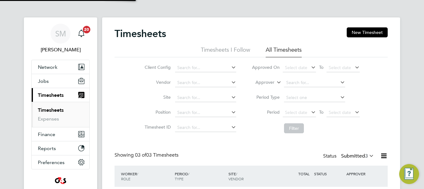
scroll to position [16, 54]
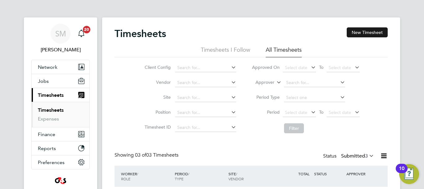
click at [378, 32] on button "New Timesheet" at bounding box center [367, 32] width 41 height 10
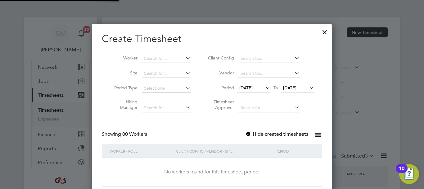
scroll to position [175, 240]
click at [264, 89] on icon at bounding box center [264, 87] width 0 height 9
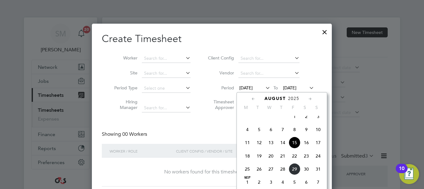
click at [252, 175] on span "25" at bounding box center [248, 169] width 12 height 12
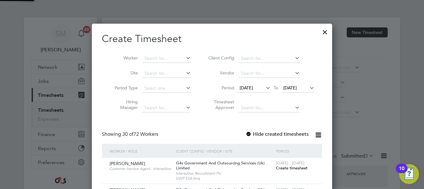
scroll to position [966, 241]
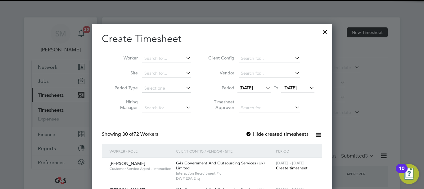
click at [297, 89] on span "[DATE]" at bounding box center [290, 88] width 13 height 6
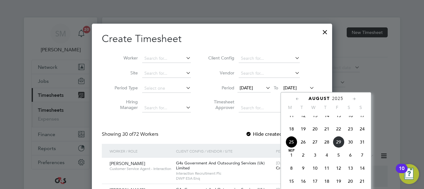
click at [367, 148] on span "31" at bounding box center [363, 142] width 12 height 12
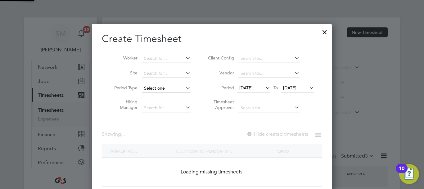
scroll to position [966, 241]
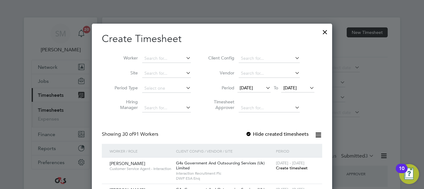
click at [255, 135] on label "Hide created timesheets" at bounding box center [277, 134] width 63 height 6
click at [160, 56] on input at bounding box center [166, 58] width 49 height 9
click at [180, 67] on li "[PERSON_NAME]" at bounding box center [168, 66] width 53 height 8
type input "[PERSON_NAME]"
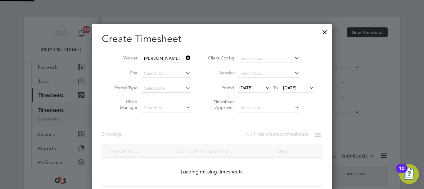
scroll to position [173, 241]
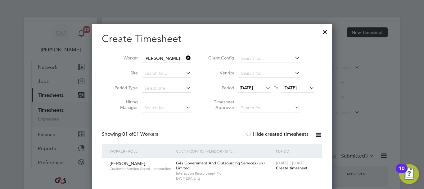
click at [279, 170] on span "Create timesheet" at bounding box center [292, 167] width 32 height 5
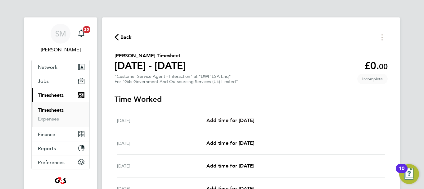
click at [228, 117] on span "Add time for [DATE]" at bounding box center [231, 120] width 48 height 6
select select "30"
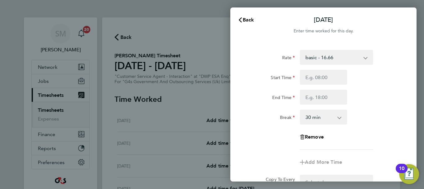
drag, startPoint x: 331, startPoint y: 54, endPoint x: 331, endPoint y: 59, distance: 5.3
click at [331, 54] on select "basic - 16.66 x1.5 - 24.73 x2 - 32.79 Annual Leave Sick System Issue Paid - 16.…" at bounding box center [333, 57] width 65 height 14
select select "30"
click at [325, 79] on input "Start Time" at bounding box center [323, 77] width 47 height 15
type input "07:45"
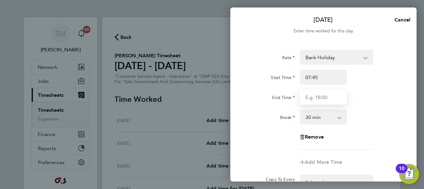
click at [318, 91] on input "End Time" at bounding box center [323, 96] width 47 height 15
click at [333, 97] on input "End Time" at bounding box center [323, 96] width 47 height 15
type input "16:15"
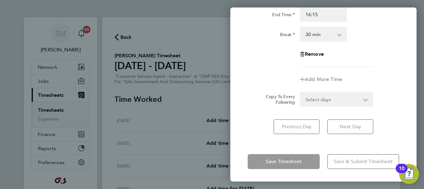
click at [323, 153] on div "Save Timesheet Save & Submit Timesheet" at bounding box center [324, 161] width 186 height 40
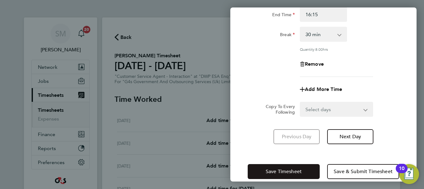
click at [297, 170] on span "Save Timesheet" at bounding box center [284, 171] width 36 height 6
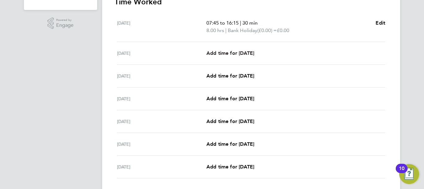
click at [244, 53] on span "Add time for [DATE]" at bounding box center [231, 53] width 48 height 6
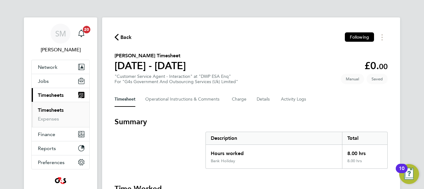
select select "30"
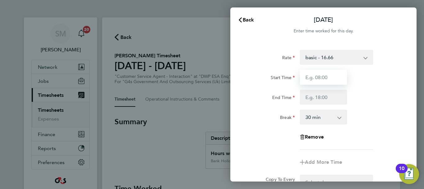
drag, startPoint x: 320, startPoint y: 77, endPoint x: 315, endPoint y: 76, distance: 5.1
click at [320, 77] on input "Start Time" at bounding box center [323, 77] width 47 height 15
type input "07:45"
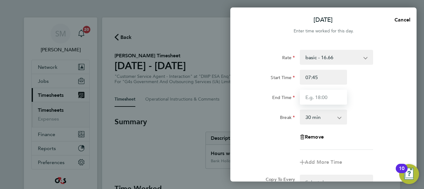
click at [317, 98] on input "End Time" at bounding box center [323, 96] width 47 height 15
click at [322, 98] on input "End Time" at bounding box center [323, 96] width 47 height 15
type input "16:15"
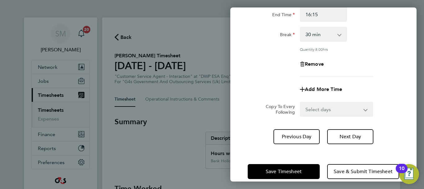
click at [328, 147] on div "[DATE] Cancel Enter time worked for this day. Rate basic - 16.66 x1.5 - 24.73 x…" at bounding box center [324, 94] width 186 height 174
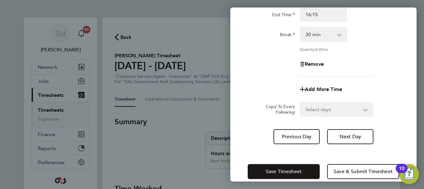
click at [298, 169] on span "Save Timesheet" at bounding box center [284, 171] width 36 height 6
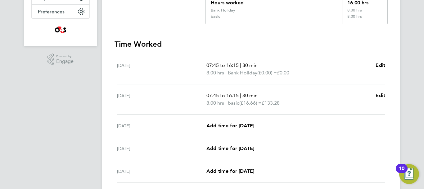
scroll to position [155, 0]
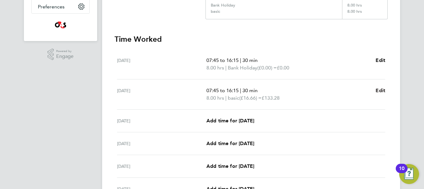
click at [378, 88] on span "Edit" at bounding box center [381, 90] width 10 height 6
select select "30"
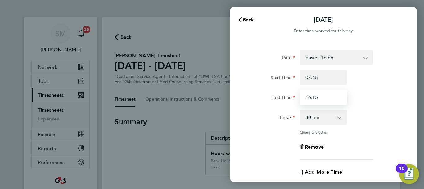
click at [325, 96] on input "16:15" at bounding box center [323, 96] width 47 height 15
type input "1"
type input "15:00"
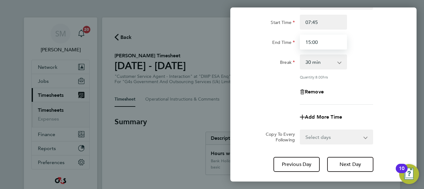
scroll to position [92, 0]
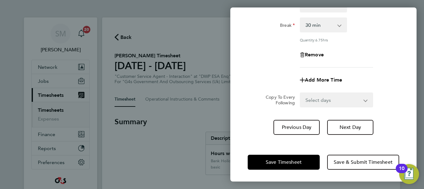
click at [291, 151] on div "Save Timesheet Save & Submit Timesheet" at bounding box center [324, 162] width 186 height 40
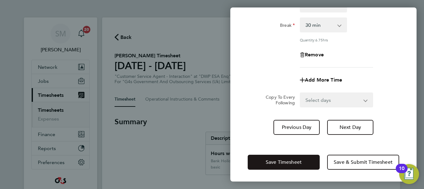
click at [287, 158] on button "Save Timesheet" at bounding box center [284, 161] width 72 height 15
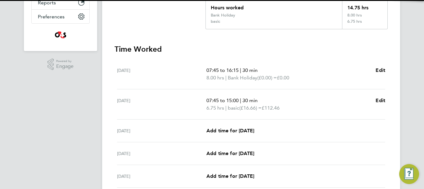
scroll to position [186, 0]
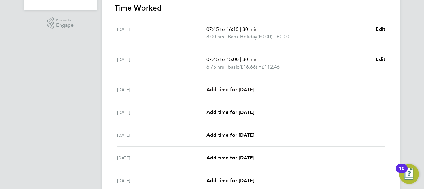
click at [243, 91] on span "Add time for [DATE]" at bounding box center [231, 89] width 48 height 6
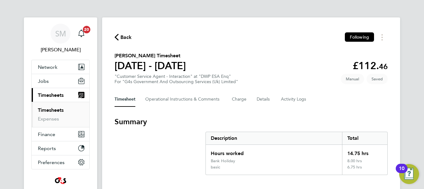
select select "30"
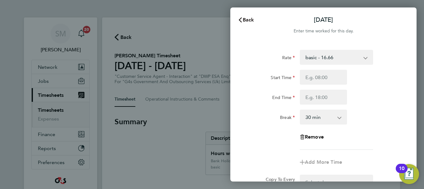
click at [250, 24] on button "Back" at bounding box center [246, 20] width 29 height 12
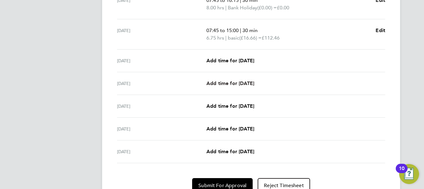
scroll to position [217, 0]
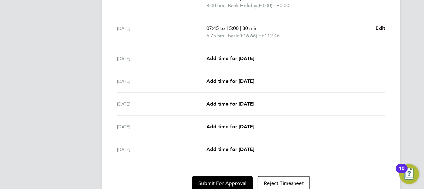
click at [381, 27] on span "Edit" at bounding box center [381, 28] width 10 height 6
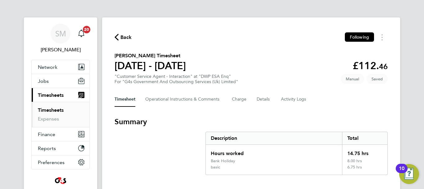
select select "30"
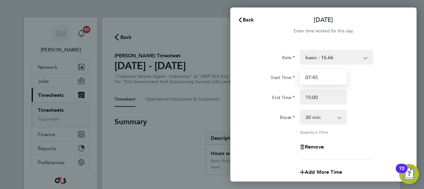
click at [321, 81] on input "07:45" at bounding box center [323, 77] width 47 height 15
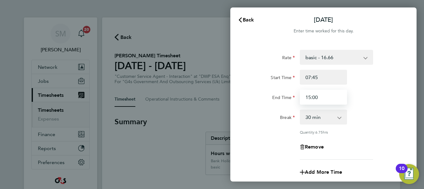
click at [312, 93] on input "15:00" at bounding box center [323, 96] width 47 height 15
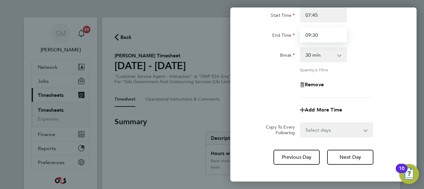
type input "09:30"
click at [331, 62] on div "0 min 15 min 30 min 45 min 60 min 75 min 90 min" at bounding box center [323, 54] width 47 height 15
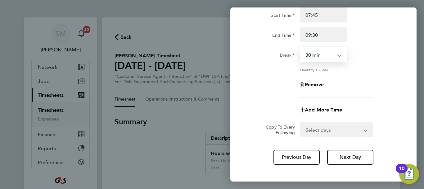
click at [334, 57] on select "0 min 15 min 30 min 45 min 60 min 75 min 90 min" at bounding box center [320, 55] width 39 height 14
select select "0"
click at [301, 48] on select "0 min 15 min 30 min 45 min 60 min 75 min 90 min" at bounding box center [320, 55] width 39 height 14
click at [323, 108] on span "Add More Time" at bounding box center [323, 110] width 37 height 6
select select "null"
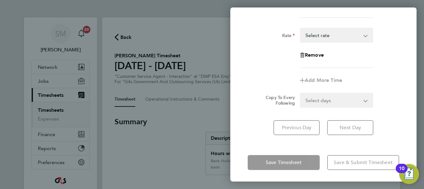
scroll to position [142, 0]
click at [351, 34] on select "x1.5 - 24.73 x2 - 32.79 Annual Leave basic - 16.66 Sick System Issue Paid - 16.…" at bounding box center [333, 35] width 65 height 14
select select "30"
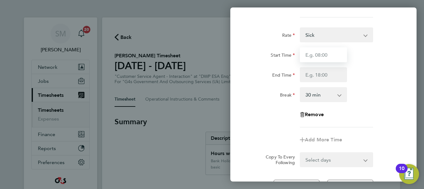
click at [327, 53] on input "Start Time" at bounding box center [323, 54] width 47 height 15
drag, startPoint x: 343, startPoint y: 35, endPoint x: 339, endPoint y: 40, distance: 6.4
click at [343, 35] on select "Sick x1.5 - 24.73 x2 - 32.79 Annual Leave basic - 16.66 System Issue Paid - 16.…" at bounding box center [333, 35] width 65 height 14
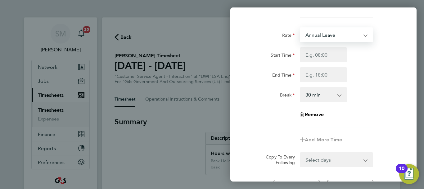
select select "30"
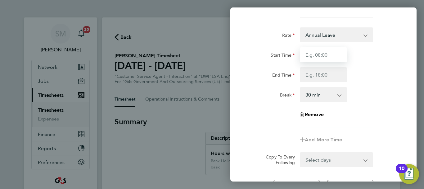
click at [320, 48] on input "Start Time" at bounding box center [323, 54] width 47 height 15
type input "07:45"
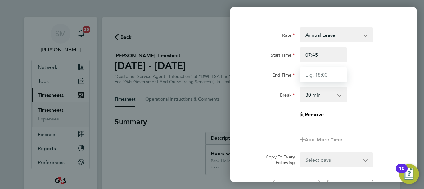
click at [313, 76] on input "End Time" at bounding box center [323, 74] width 47 height 15
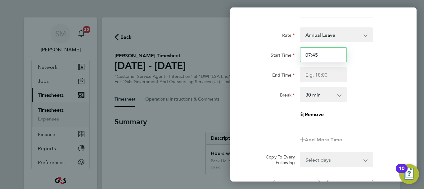
drag, startPoint x: 321, startPoint y: 57, endPoint x: 306, endPoint y: 57, distance: 14.6
click at [306, 57] on input "07:45" at bounding box center [323, 54] width 47 height 15
type input "09:30"
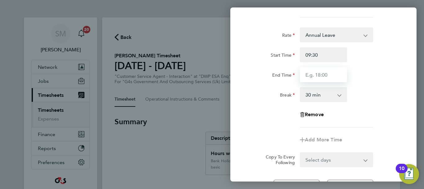
click at [337, 78] on input "End Time" at bounding box center [323, 74] width 47 height 15
type input "10:30"
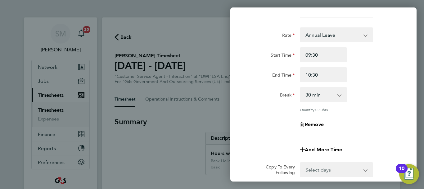
click at [380, 94] on div "Break 0 min 15 min 30 min 45 min" at bounding box center [323, 94] width 157 height 15
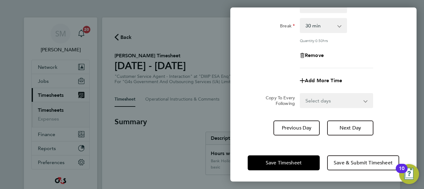
click at [336, 28] on select "0 min 15 min 30 min 45 min" at bounding box center [320, 26] width 39 height 14
click at [301, 19] on select "0 min 15 min 30 min 45 min" at bounding box center [320, 26] width 39 height 14
click at [331, 30] on select "0 min 15 min 30 min 45 min" at bounding box center [320, 26] width 39 height 14
select select "0"
click at [301, 19] on select "0 min 15 min 30 min 45 min" at bounding box center [320, 26] width 39 height 14
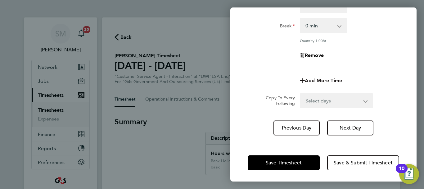
click at [329, 79] on span "Add More Time" at bounding box center [323, 80] width 37 height 6
select select "null"
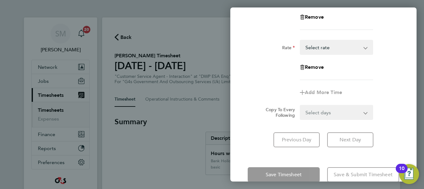
scroll to position [261, 0]
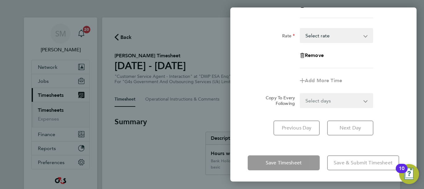
click at [350, 35] on select "x1.5 - 24.73 x2 - 32.79 Annual Leave basic - 16.66 Sick System Issue Paid - 16.…" at bounding box center [333, 36] width 65 height 14
select select "30"
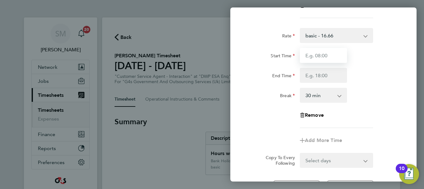
click at [320, 55] on input "Start Time" at bounding box center [323, 55] width 47 height 15
type input "10:30"
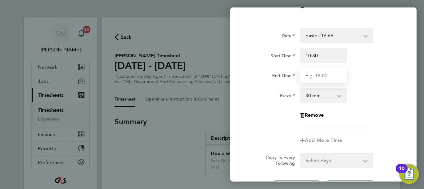
click at [319, 75] on input "End Time" at bounding box center [323, 75] width 47 height 15
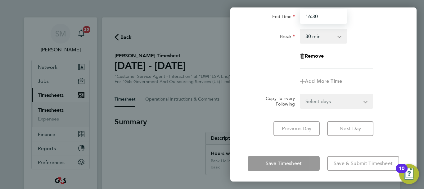
scroll to position [321, 0]
type input "16:30"
click at [332, 144] on div "[DATE] Cancel Enter time worked for this day. Rate basic - 16.66 x1.5 - 24.73 x…" at bounding box center [324, 94] width 186 height 174
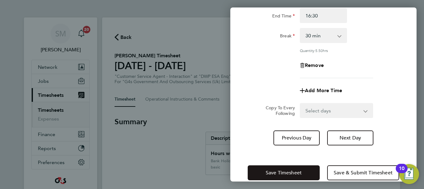
click at [308, 168] on button "Save Timesheet" at bounding box center [284, 172] width 72 height 15
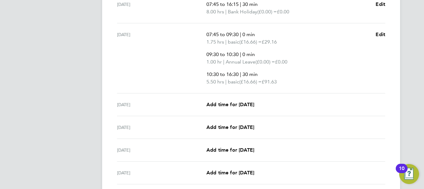
scroll to position [249, 0]
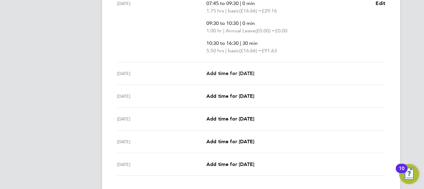
click at [234, 76] on link "Add time for [DATE]" at bounding box center [231, 73] width 48 height 7
select select "30"
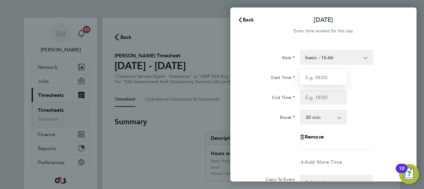
click at [318, 84] on input "Start Time" at bounding box center [323, 77] width 47 height 15
click at [330, 77] on input "Start Time" at bounding box center [323, 77] width 47 height 15
click at [331, 77] on input "Start Time" at bounding box center [323, 77] width 47 height 15
type input "07:45"
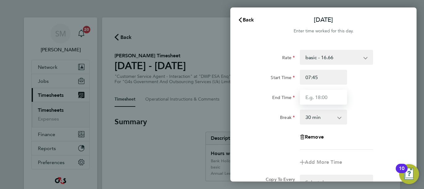
click at [316, 96] on input "End Time" at bounding box center [323, 96] width 47 height 15
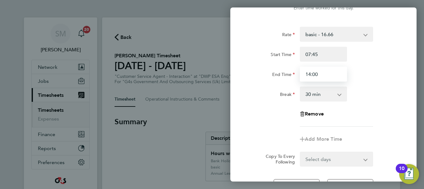
scroll to position [62, 0]
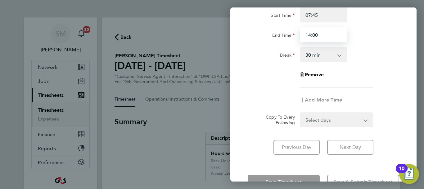
type input "14:00"
click at [400, 100] on div "Rate basic - 16.66 x1.5 - 24.73 x2 - 32.79 Annual Leave Sick System Issue Paid …" at bounding box center [324, 71] width 186 height 182
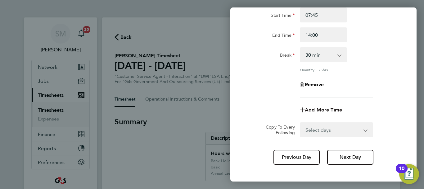
click at [336, 108] on span "Add More Time" at bounding box center [323, 110] width 37 height 6
select select "null"
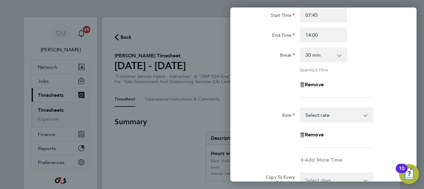
click at [357, 116] on select "x1.5 - 24.73 x2 - 32.79 Annual Leave basic - 16.66 Sick System Issue Paid - 16.…" at bounding box center [333, 115] width 65 height 14
select select "30"
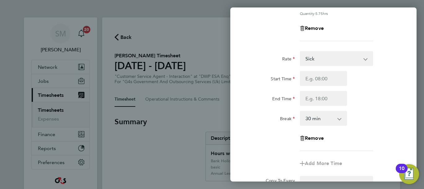
scroll to position [124, 0]
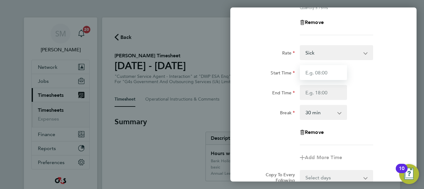
click at [322, 72] on input "Start Time" at bounding box center [323, 72] width 47 height 15
type input "0"
type input "14:00"
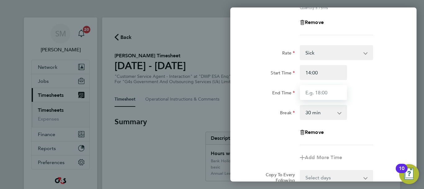
click at [318, 88] on input "End Time" at bounding box center [323, 92] width 47 height 15
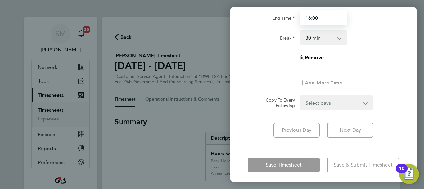
scroll to position [202, 0]
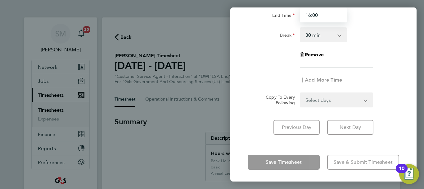
type input "16:00"
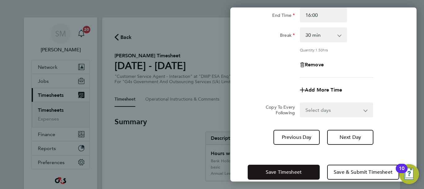
click at [304, 164] on button "Save Timesheet" at bounding box center [284, 171] width 72 height 15
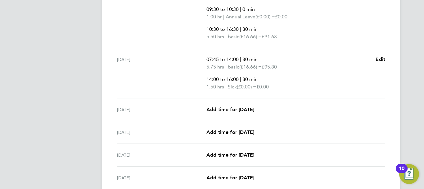
scroll to position [280, 0]
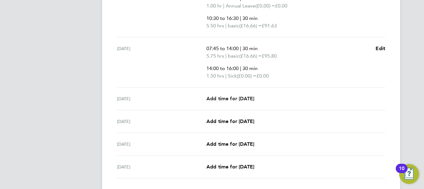
click at [250, 96] on span "Add time for [DATE]" at bounding box center [231, 98] width 48 height 6
select select "30"
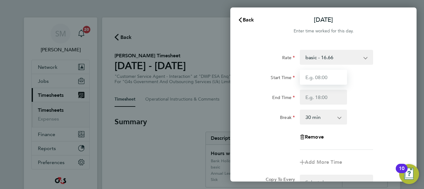
click at [330, 78] on input "Start Time" at bounding box center [323, 77] width 47 height 15
click at [327, 75] on input "Start Time" at bounding box center [323, 77] width 47 height 15
type input "07:45"
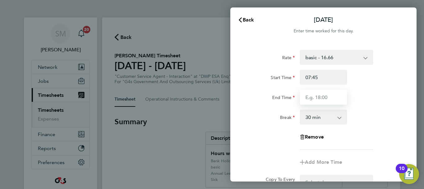
click at [308, 98] on input "End Time" at bounding box center [323, 96] width 47 height 15
click at [316, 95] on input "End Time" at bounding box center [323, 96] width 47 height 15
type input "14:00"
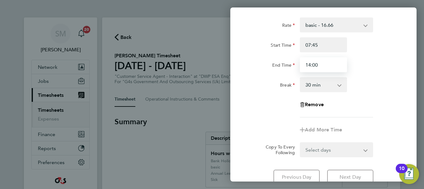
scroll to position [62, 0]
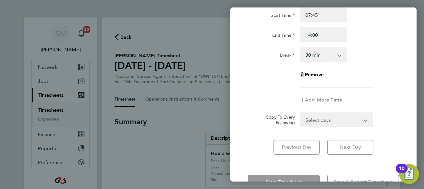
click at [317, 103] on div "Add More Time" at bounding box center [324, 99] width 52 height 15
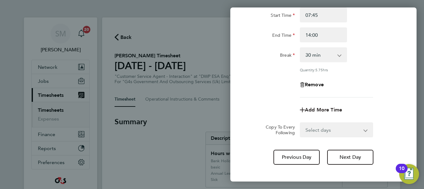
click at [332, 108] on span "Add More Time" at bounding box center [323, 110] width 37 height 6
select select "null"
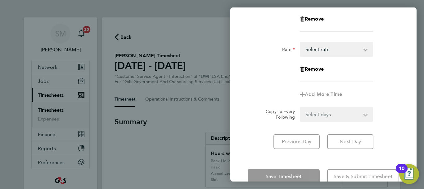
scroll to position [142, 0]
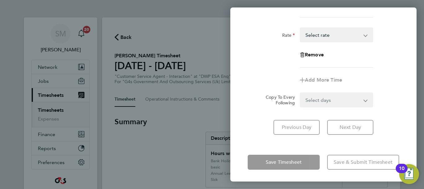
click at [343, 35] on select "x1.5 - 24.73 x2 - 32.79 Annual Leave basic - 16.66 Sick System Issue Paid - 16.…" at bounding box center [333, 35] width 65 height 14
select select "30"
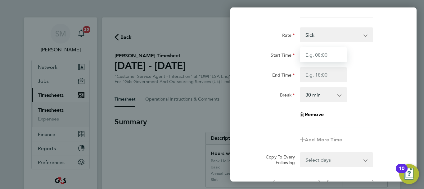
click at [326, 57] on input "Start Time" at bounding box center [323, 54] width 47 height 15
type input "14:00"
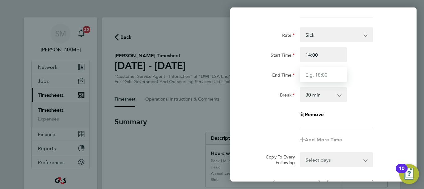
click at [322, 76] on input "End Time" at bounding box center [323, 74] width 47 height 15
type input "16:00"
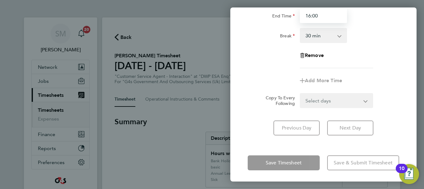
scroll to position [202, 0]
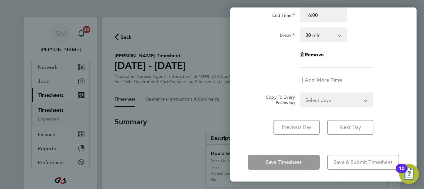
click at [325, 146] on div "[DATE] Cancel Enter time worked for this day. Rate basic - 16.66 x1.5 - 24.73 x…" at bounding box center [324, 94] width 186 height 174
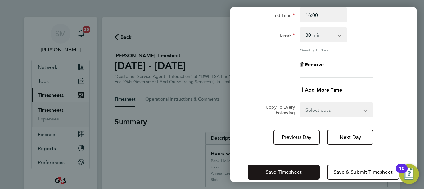
click at [302, 170] on button "Save Timesheet" at bounding box center [284, 171] width 72 height 15
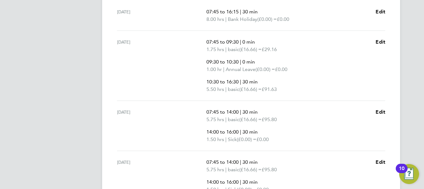
scroll to position [217, 0]
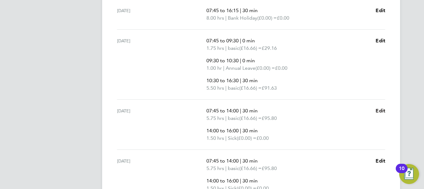
click at [377, 109] on span "Edit" at bounding box center [381, 110] width 10 height 6
select select "30"
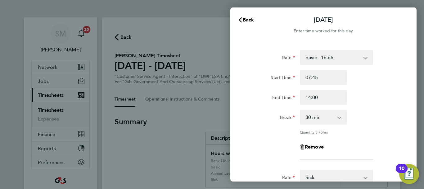
scroll to position [31, 0]
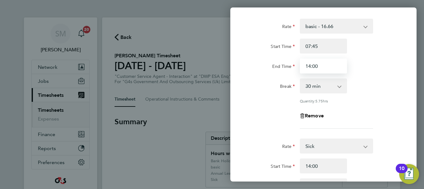
click at [312, 63] on input "14:00" at bounding box center [323, 65] width 47 height 15
type input "0"
type input "09:30"
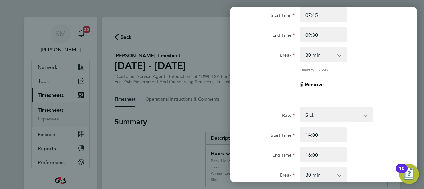
click at [326, 59] on select "0 min 15 min 30 min 45 min 60 min 75 min 90 min" at bounding box center [320, 55] width 39 height 14
select select "0"
click at [301, 48] on select "0 min 15 min 30 min 45 min 60 min 75 min 90 min" at bounding box center [320, 55] width 39 height 14
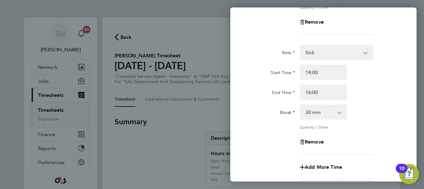
scroll to position [124, 0]
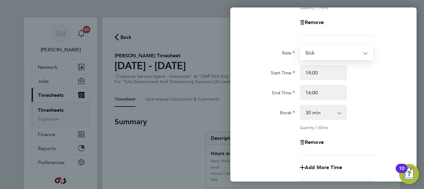
click at [347, 54] on select "Sick x1.5 - 24.73 x2 - 32.79 Annual Leave basic - 16.66 System Issue Paid - 16.…" at bounding box center [333, 53] width 65 height 14
select select "30"
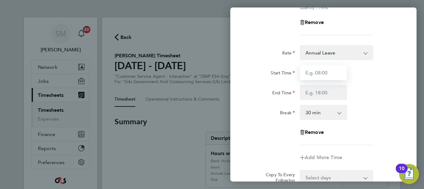
click at [334, 73] on input "Start Time" at bounding box center [323, 72] width 47 height 15
drag, startPoint x: 359, startPoint y: 53, endPoint x: 351, endPoint y: 55, distance: 7.4
click at [359, 53] on select "Annual Leave x1.5 - 24.73 x2 - 32.79 basic - 16.66 Sick System Issue Paid - 16.…" at bounding box center [333, 53] width 65 height 14
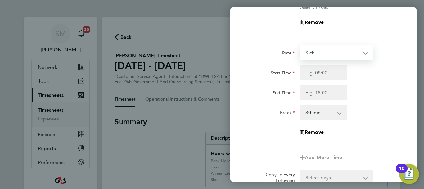
select select "30"
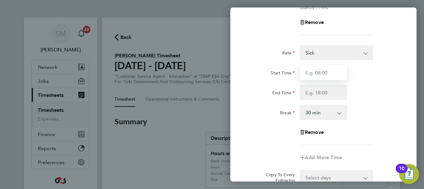
click at [326, 77] on input "Start Time" at bounding box center [323, 72] width 47 height 15
type input "09:30"
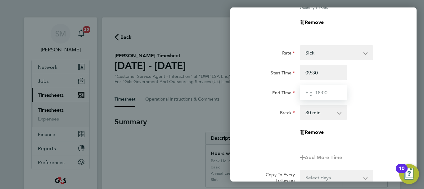
click at [307, 94] on input "End Time" at bounding box center [323, 92] width 47 height 15
type input "10:30"
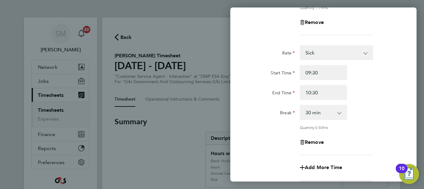
click at [338, 110] on select "0 min 15 min 30 min 45 min" at bounding box center [320, 112] width 39 height 14
select select "0"
click at [301, 105] on select "0 min 15 min 30 min 45 min" at bounding box center [320, 112] width 39 height 14
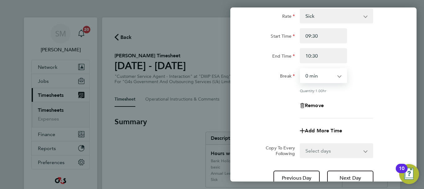
scroll to position [211, 0]
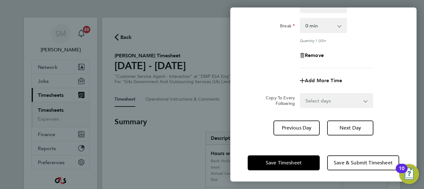
click at [325, 80] on span "Add More Time" at bounding box center [323, 80] width 37 height 6
select select "null"
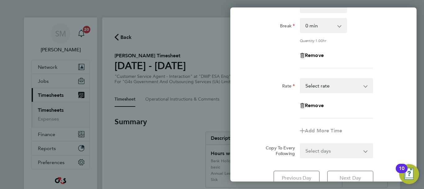
click at [332, 81] on select "x1.5 - 24.73 x2 - 32.79 Annual Leave basic - 16.66 Sick System Issue Paid - 16.…" at bounding box center [333, 86] width 65 height 14
select select "30"
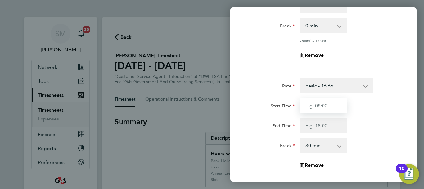
click at [322, 104] on input "Start Time" at bounding box center [323, 105] width 47 height 15
type input "10:30"
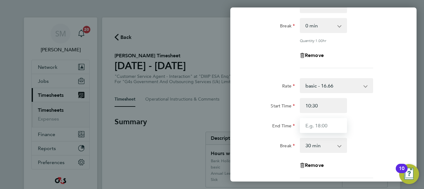
click at [313, 127] on input "End Time" at bounding box center [323, 125] width 47 height 15
type input "16:30"
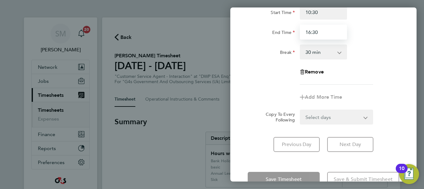
scroll to position [321, 0]
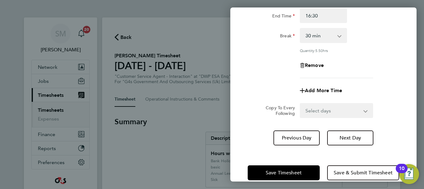
click at [328, 145] on div "[DATE] Cancel Enter time worked for this day. Rate basic - 16.66 x1.5 - 24.73 x…" at bounding box center [324, 94] width 186 height 174
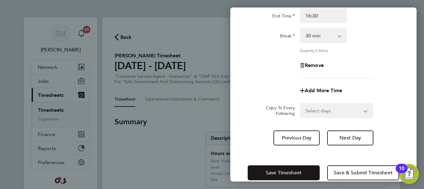
click at [311, 170] on button "Save Timesheet" at bounding box center [284, 172] width 72 height 15
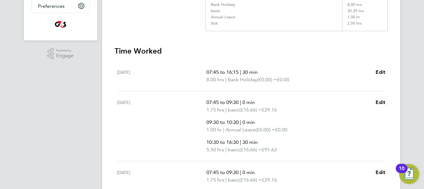
scroll to position [186, 0]
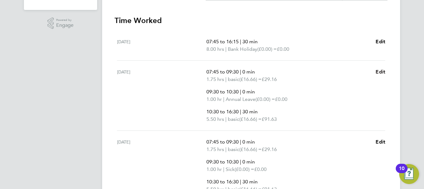
click at [380, 73] on span "Edit" at bounding box center [381, 72] width 10 height 6
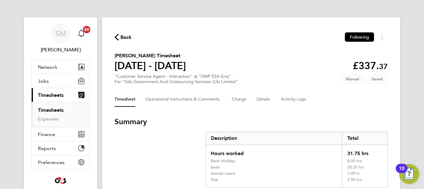
select select "30"
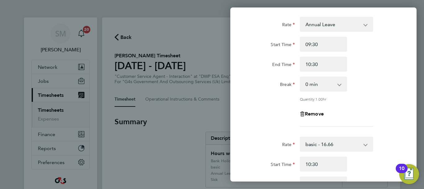
scroll to position [155, 0]
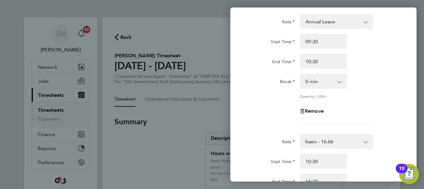
click at [317, 112] on span "Remove" at bounding box center [314, 111] width 19 height 6
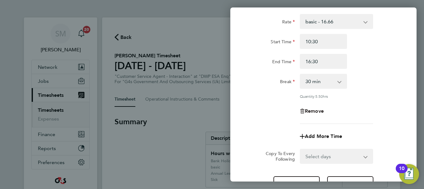
click at [319, 108] on span "Remove" at bounding box center [314, 111] width 19 height 6
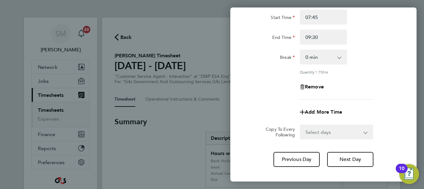
scroll to position [0, 0]
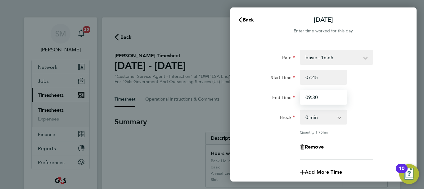
click at [324, 97] on input "09:30" at bounding box center [323, 96] width 47 height 15
type input "0"
type input "12:30"
click at [327, 117] on select "0 min 15 min 30 min 45 min 60 min 75 min 90 min" at bounding box center [320, 117] width 39 height 14
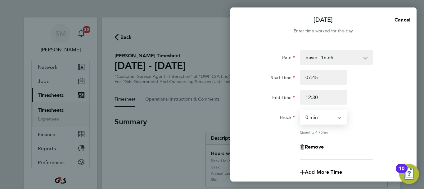
select select "30"
click at [301, 110] on select "0 min 15 min 30 min 45 min 60 min 75 min 90 min" at bounding box center [320, 117] width 39 height 14
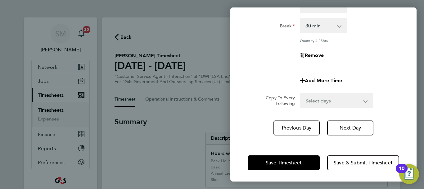
scroll to position [92, 0]
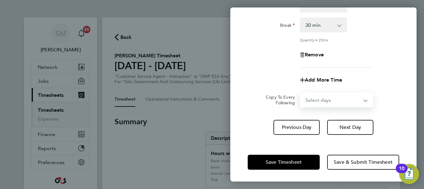
click at [363, 101] on select "Select days Day Weekday (Mon-Fri) Weekend (Sat-Sun) [DATE] [DATE] [DATE] [DATE]…" at bounding box center [333, 100] width 65 height 14
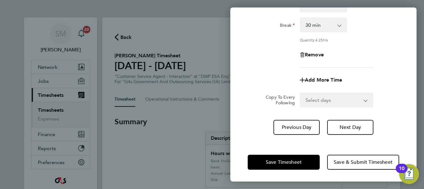
scroll to position [61, 0]
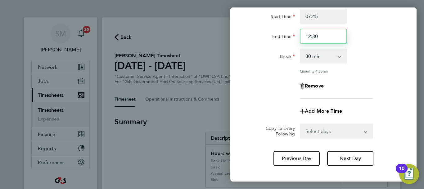
click at [318, 38] on input "12:30" at bounding box center [323, 36] width 47 height 15
type input "12:00"
click at [397, 115] on div "Add More Time" at bounding box center [323, 110] width 157 height 15
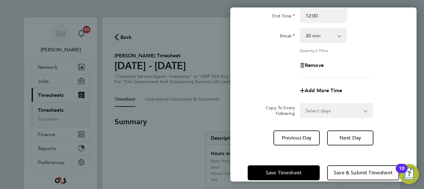
scroll to position [92, 0]
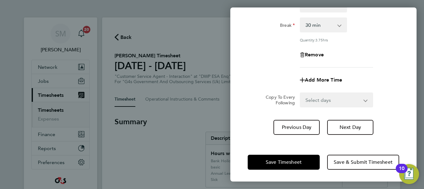
click at [355, 93] on select "Select days Day Weekday (Mon-Fri) Weekend (Sat-Sun) [DATE] [DATE] [DATE] [DATE]…" at bounding box center [333, 100] width 65 height 14
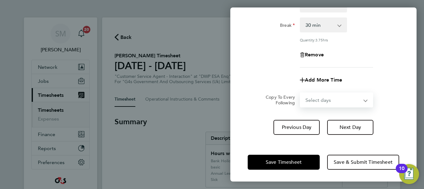
drag, startPoint x: 391, startPoint y: 85, endPoint x: 385, endPoint y: 86, distance: 6.4
click at [391, 85] on div "Add More Time" at bounding box center [323, 79] width 157 height 15
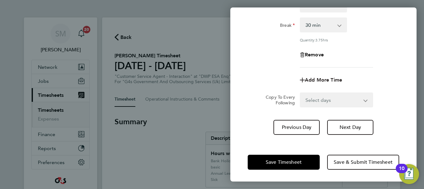
click at [324, 78] on span "Add More Time" at bounding box center [323, 80] width 37 height 6
select select "null"
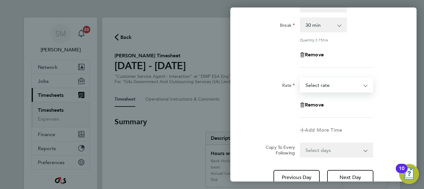
drag, startPoint x: 344, startPoint y: 79, endPoint x: 342, endPoint y: 83, distance: 4.4
click at [344, 79] on select "x1.5 - 24.73 x2 - 32.79 Annual Leave basic - 16.66 Sick System Issue Paid - 16.…" at bounding box center [333, 85] width 65 height 14
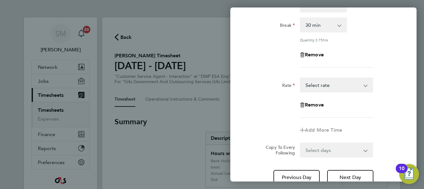
click at [342, 88] on select "x1.5 - 24.73 x2 - 32.79 Annual Leave basic - 16.66 Sick System Issue Paid - 16.…" at bounding box center [333, 85] width 65 height 14
select select "30"
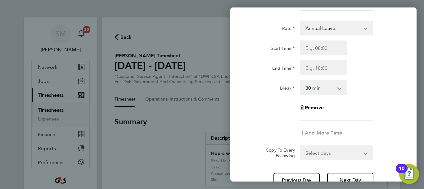
scroll to position [154, 0]
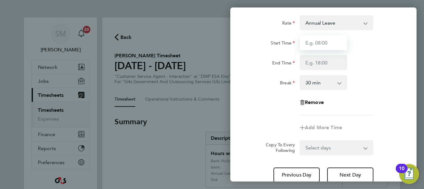
click at [320, 42] on input "Start Time" at bounding box center [323, 42] width 47 height 15
click at [319, 43] on input "Start Time" at bounding box center [323, 42] width 47 height 15
type input "12:00"
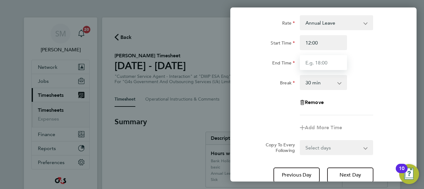
click at [320, 60] on input "End Time" at bounding box center [323, 62] width 47 height 15
type input "15:00"
click at [385, 71] on div "Rate Annual Leave x1.5 - 24.73 x2 - 32.79 basic - 16.66 Sick System Issue Paid …" at bounding box center [324, 65] width 152 height 100
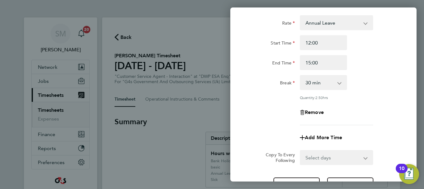
click at [340, 79] on app-icon-cross-button at bounding box center [342, 82] width 7 height 14
click at [328, 87] on select "0 min 15 min 30 min 45 min 60 min 75 min 90 min" at bounding box center [320, 82] width 39 height 14
select select "0"
click at [301, 75] on select "0 min 15 min 30 min 45 min 60 min 75 min 90 min" at bounding box center [320, 82] width 39 height 14
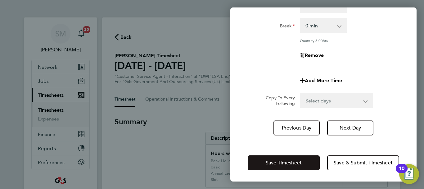
click at [276, 165] on button "Save Timesheet" at bounding box center [284, 162] width 72 height 15
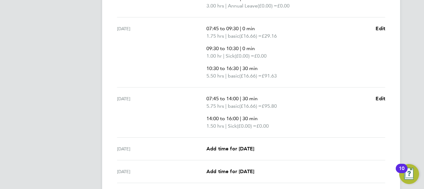
scroll to position [311, 0]
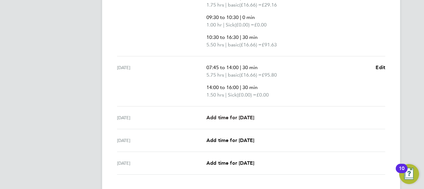
click at [226, 120] on span "Add time for [DATE]" at bounding box center [231, 117] width 48 height 6
select select "30"
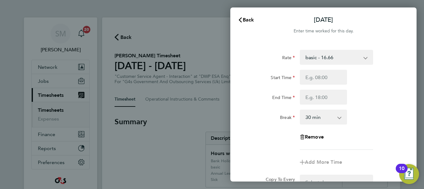
click at [332, 59] on select "basic - 16.66 x1.5 - 24.73 x2 - 32.79 Annual Leave Sick System Issue Paid - 16.…" at bounding box center [333, 57] width 65 height 14
click at [390, 85] on div "Start Time End Time" at bounding box center [323, 87] width 157 height 35
click at [298, 83] on div at bounding box center [324, 77] width 52 height 15
click at [317, 80] on input "Start Time" at bounding box center [323, 77] width 47 height 15
type input "07:45"
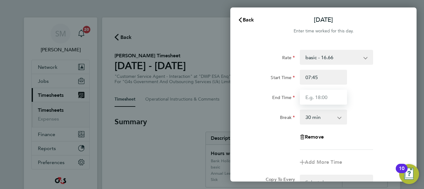
click at [316, 96] on input "End Time" at bounding box center [323, 96] width 47 height 15
drag, startPoint x: 333, startPoint y: 93, endPoint x: 344, endPoint y: 102, distance: 13.5
click at [333, 93] on input "End Time" at bounding box center [323, 96] width 47 height 15
click at [326, 99] on input "End Time" at bounding box center [323, 96] width 47 height 15
type input "15:00"
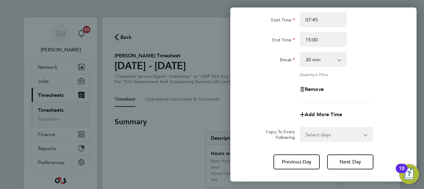
scroll to position [92, 0]
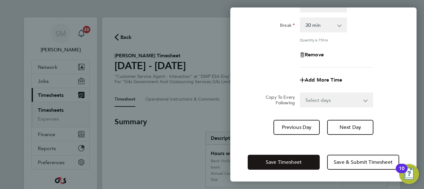
click at [292, 159] on span "Save Timesheet" at bounding box center [284, 162] width 36 height 6
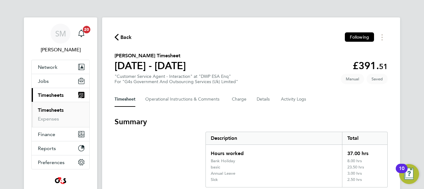
click at [130, 35] on span "Back" at bounding box center [126, 37] width 11 height 7
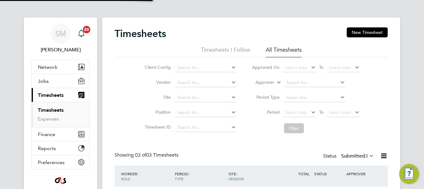
scroll to position [21, 54]
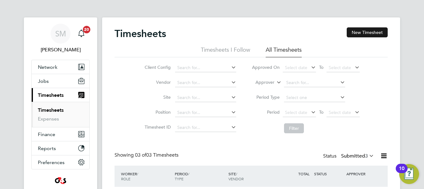
click at [357, 33] on button "New Timesheet" at bounding box center [367, 32] width 41 height 10
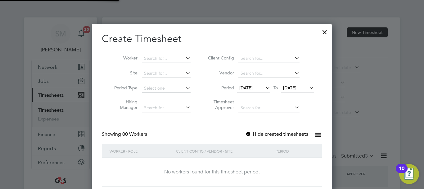
scroll to position [175, 240]
click at [257, 132] on label "Hide created timesheets" at bounding box center [276, 134] width 63 height 6
click at [253, 85] on span "[DATE]" at bounding box center [246, 88] width 13 height 6
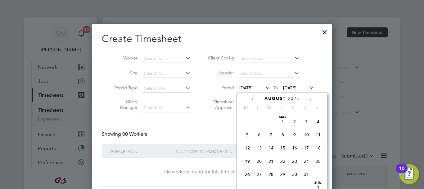
scroll to position [215, 0]
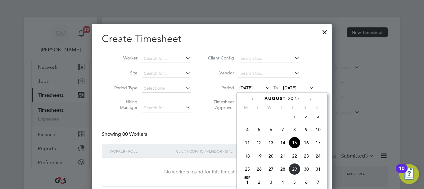
click at [242, 174] on span "25" at bounding box center [248, 169] width 12 height 12
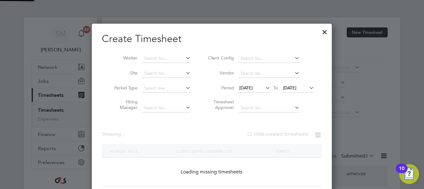
scroll to position [966, 241]
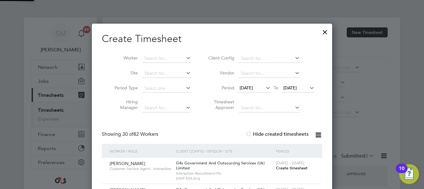
click at [299, 84] on span "[DATE]" at bounding box center [297, 88] width 33 height 8
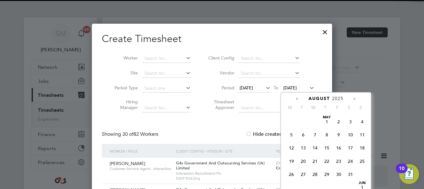
scroll to position [242, 0]
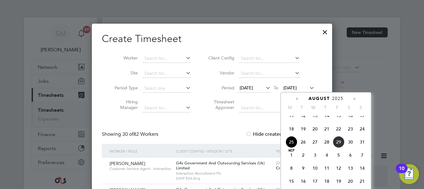
click at [361, 146] on span "31" at bounding box center [363, 142] width 12 height 12
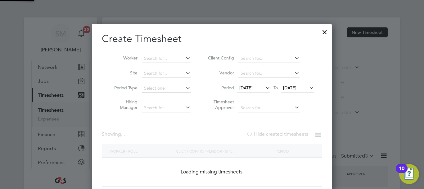
scroll to position [966, 241]
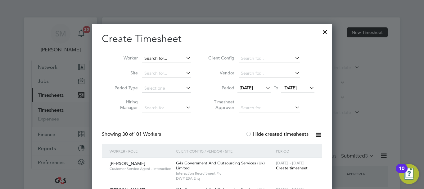
click at [166, 57] on input at bounding box center [166, 58] width 49 height 9
click at [171, 71] on li "Aelin Prince" at bounding box center [166, 66] width 49 height 8
type input "Aelin Prince"
click at [282, 170] on span "Create timesheet" at bounding box center [292, 167] width 32 height 5
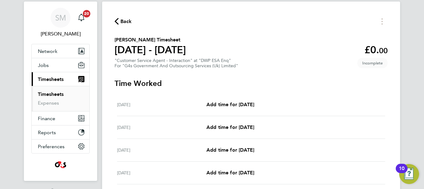
scroll to position [31, 0]
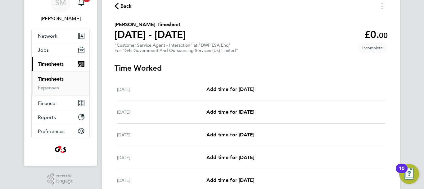
click at [242, 87] on span "Add time for [DATE]" at bounding box center [231, 89] width 48 height 6
select select "30"
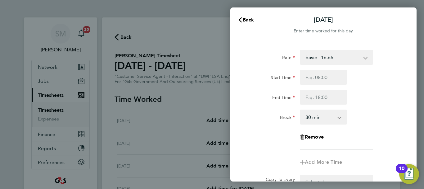
click at [336, 58] on select "basic - 16.66 x2 - 32.79 x1.5 - 24.73 Annual Leave Sick System Issue Paid - 16.…" at bounding box center [333, 57] width 65 height 14
select select "30"
click at [321, 75] on input "Start Time" at bounding box center [323, 77] width 47 height 15
type input "07:45"
click at [322, 97] on input "End Time" at bounding box center [323, 96] width 47 height 15
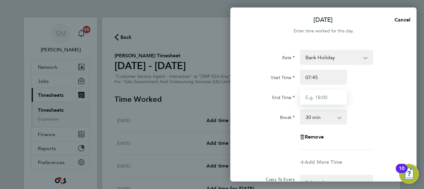
type input "16:15"
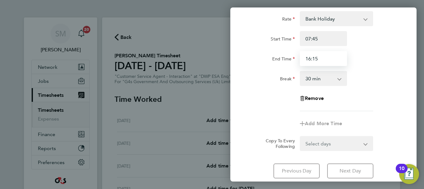
scroll to position [83, 0]
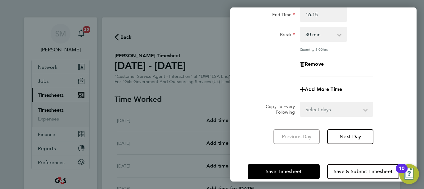
click at [320, 150] on div "[DATE] Cancel Enter time worked for this day. Rate Bank Holiday basic - 16.66 x…" at bounding box center [324, 94] width 186 height 174
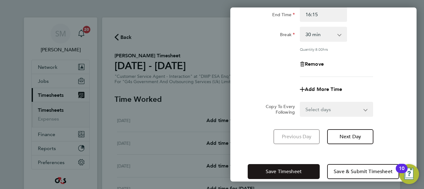
click at [305, 170] on button "Save Timesheet" at bounding box center [284, 171] width 72 height 15
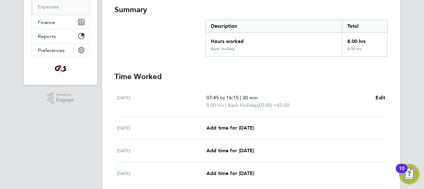
scroll to position [155, 0]
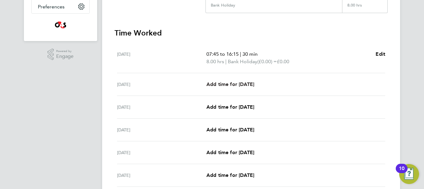
click at [232, 86] on span "Add time for [DATE]" at bounding box center [231, 84] width 48 height 6
select select "30"
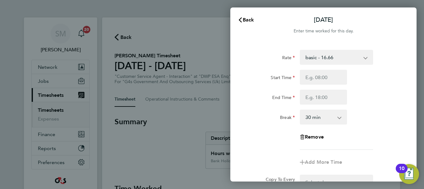
click at [336, 58] on select "basic - 16.66 x2 - 32.79 x1.5 - 24.73 Annual Leave Sick System Issue Paid - 16.…" at bounding box center [333, 57] width 65 height 14
select select "30"
click at [319, 75] on input "Start Time" at bounding box center [323, 77] width 47 height 15
type input "07:45"
click at [309, 94] on input "End Time" at bounding box center [323, 96] width 47 height 15
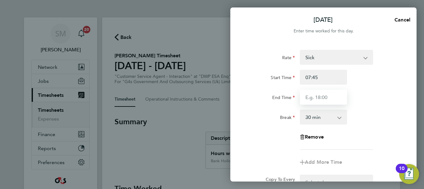
click at [317, 97] on input "End Time" at bounding box center [323, 96] width 47 height 15
type input "15:00"
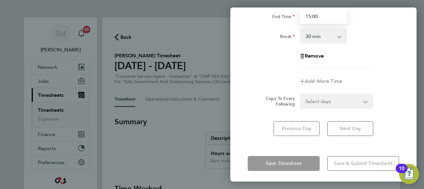
scroll to position [83, 0]
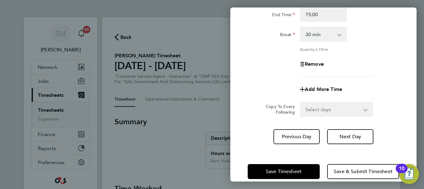
click at [276, 144] on div "[DATE] Cancel Enter time worked for this day. Rate Sick basic - 16.66 x2 - 32.7…" at bounding box center [324, 94] width 186 height 174
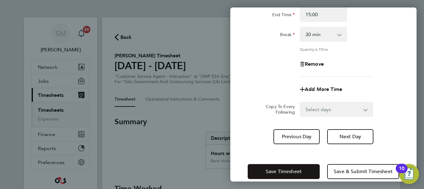
click at [284, 167] on button "Save Timesheet" at bounding box center [284, 171] width 72 height 15
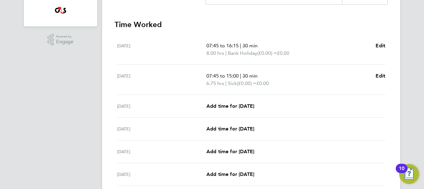
scroll to position [186, 0]
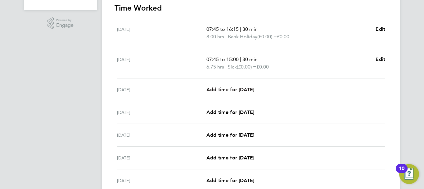
click at [221, 91] on span "Add time for [DATE]" at bounding box center [231, 89] width 48 height 6
select select "30"
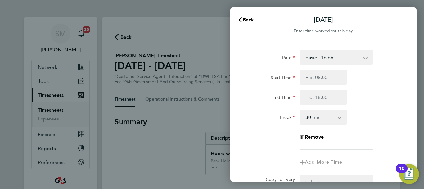
click at [328, 61] on select "basic - 16.66 x2 - 32.79 x1.5 - 24.73 Annual Leave Sick System Issue Paid - 16.…" at bounding box center [333, 57] width 65 height 14
click at [380, 68] on div "Rate basic - 16.66 x2 - 32.79 x1.5 - 24.73 Annual Leave Sick System Issue Paid …" at bounding box center [324, 100] width 152 height 100
click at [330, 81] on input "Start Time" at bounding box center [323, 77] width 47 height 15
type input "07:45"
click at [307, 98] on input "End Time" at bounding box center [323, 96] width 47 height 15
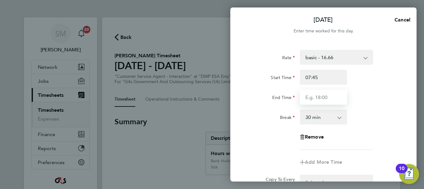
click at [326, 99] on input "End Time" at bounding box center [323, 96] width 47 height 15
type input "16:30"
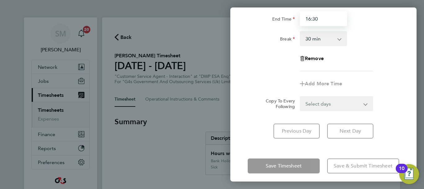
scroll to position [83, 0]
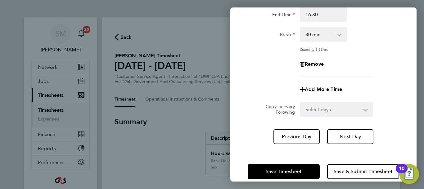
click at [319, 147] on div "[DATE] Cancel Enter time worked for this day. Rate basic - 16.66 x2 - 32.79 x1.…" at bounding box center [324, 94] width 186 height 174
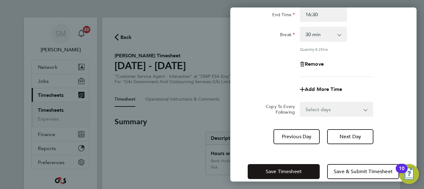
click at [305, 173] on button "Save Timesheet" at bounding box center [284, 171] width 72 height 15
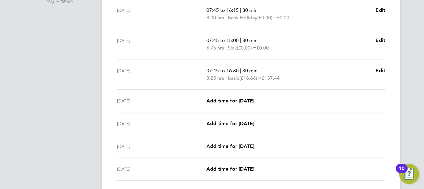
scroll to position [217, 0]
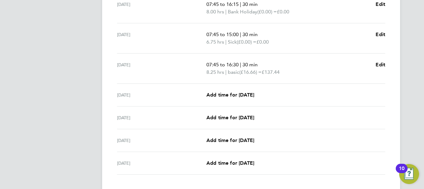
click at [232, 90] on div "[DATE] Add time for [DATE] Add time for [DATE]" at bounding box center [251, 95] width 268 height 23
click at [249, 96] on span "Add time for [DATE]" at bounding box center [231, 95] width 48 height 6
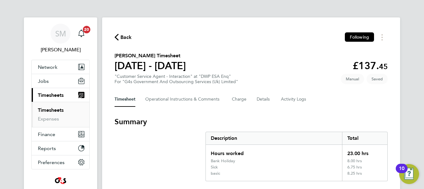
select select "30"
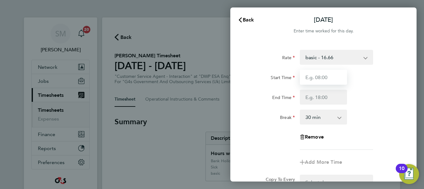
click at [328, 83] on input "Start Time" at bounding box center [323, 77] width 47 height 15
type input "07:45"
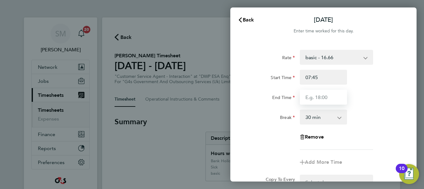
click at [316, 95] on input "End Time" at bounding box center [323, 96] width 47 height 15
type input "16:15"
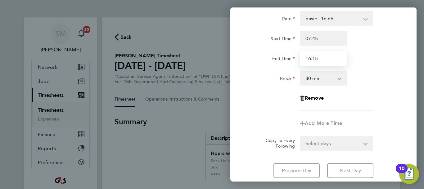
scroll to position [83, 0]
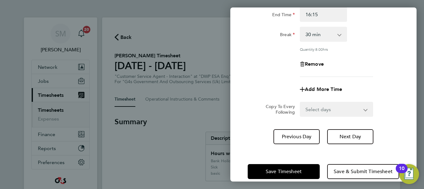
click at [316, 155] on div "Save Timesheet Save & Submit Timesheet" at bounding box center [324, 171] width 186 height 40
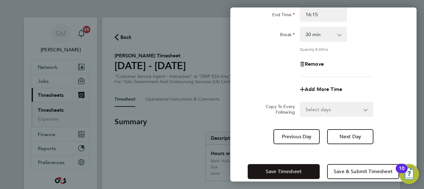
click at [307, 168] on button "Save Timesheet" at bounding box center [284, 171] width 72 height 15
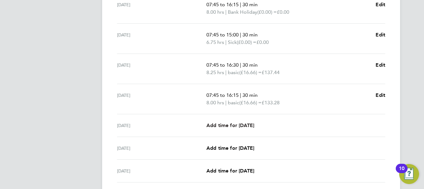
scroll to position [217, 0]
click at [244, 125] on span "Add time for [DATE]" at bounding box center [231, 125] width 48 height 6
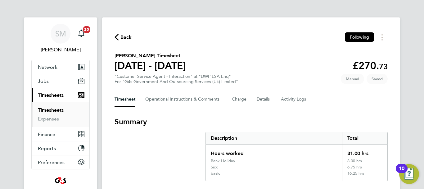
select select "30"
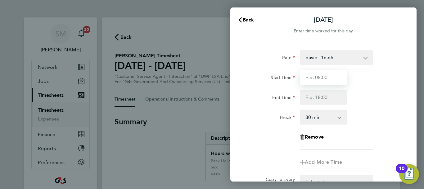
click at [326, 77] on input "Start Time" at bounding box center [323, 77] width 47 height 15
type input "07:45"
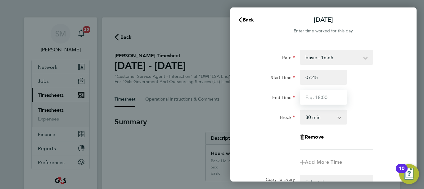
click at [322, 95] on input "End Time" at bounding box center [323, 96] width 47 height 15
type input "15:00"
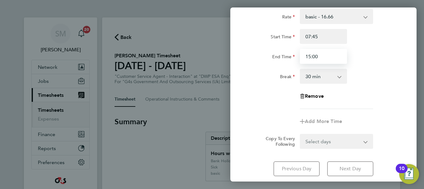
scroll to position [83, 0]
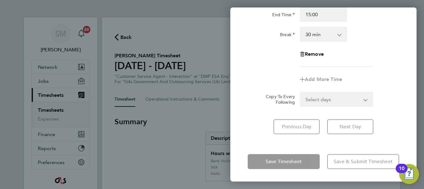
click at [310, 155] on div "Save Timesheet Save & Submit Timesheet" at bounding box center [324, 161] width 186 height 40
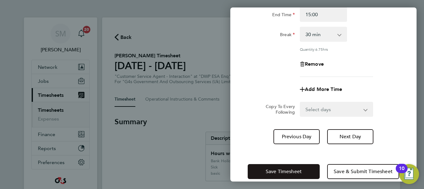
click at [304, 168] on button "Save Timesheet" at bounding box center [284, 171] width 72 height 15
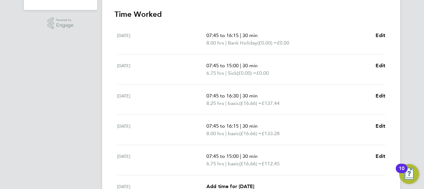
scroll to position [217, 0]
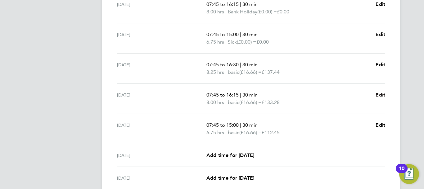
click at [380, 96] on span "Edit" at bounding box center [381, 95] width 10 height 6
select select "30"
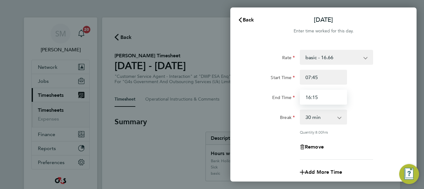
click at [319, 93] on input "16:15" at bounding box center [323, 96] width 47 height 15
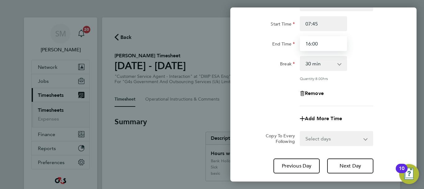
scroll to position [92, 0]
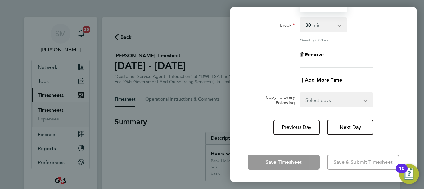
type input "16:00"
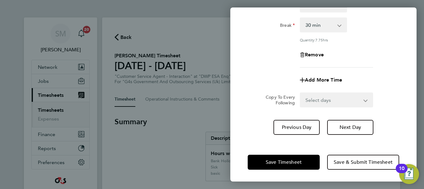
click at [262, 132] on div "Previous Day Next Day" at bounding box center [324, 127] width 152 height 15
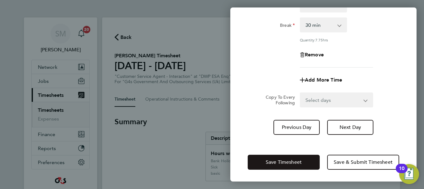
click at [273, 160] on span "Save Timesheet" at bounding box center [284, 162] width 36 height 6
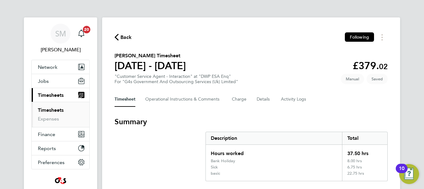
click at [124, 40] on span "Back" at bounding box center [126, 37] width 11 height 7
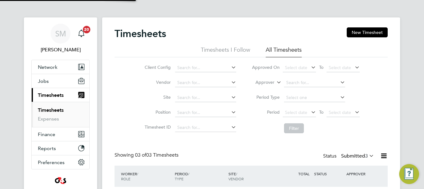
scroll to position [3, 3]
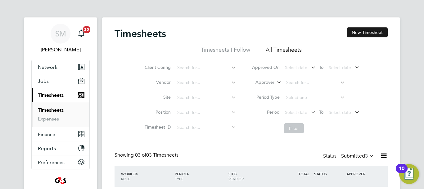
click at [359, 31] on button "New Timesheet" at bounding box center [367, 32] width 41 height 10
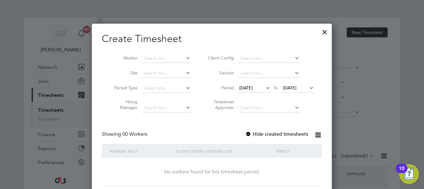
click at [264, 90] on icon at bounding box center [264, 87] width 0 height 9
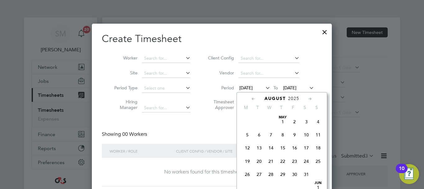
scroll to position [215, 0]
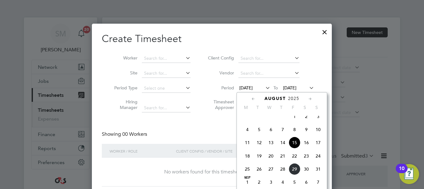
click at [247, 173] on span "25" at bounding box center [248, 169] width 12 height 12
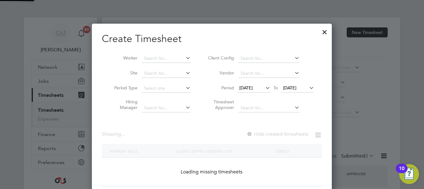
scroll to position [3, 3]
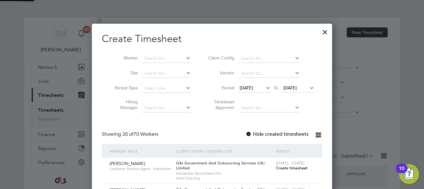
click at [297, 85] on span "[DATE]" at bounding box center [290, 88] width 13 height 6
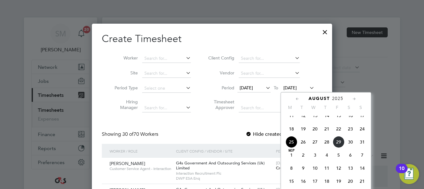
click at [359, 148] on span "31" at bounding box center [363, 142] width 12 height 12
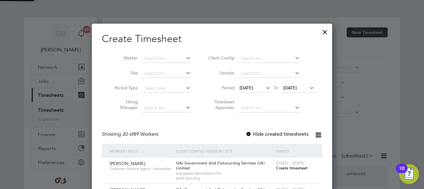
click at [250, 135] on div at bounding box center [249, 134] width 6 height 6
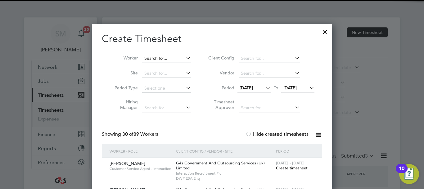
click at [175, 58] on input at bounding box center [166, 58] width 49 height 9
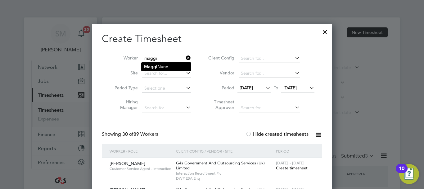
click at [178, 68] on li "[PERSON_NAME]" at bounding box center [166, 66] width 49 height 8
type input "[PERSON_NAME]"
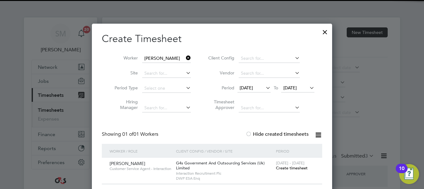
click at [291, 169] on span "Create timesheet" at bounding box center [292, 167] width 32 height 5
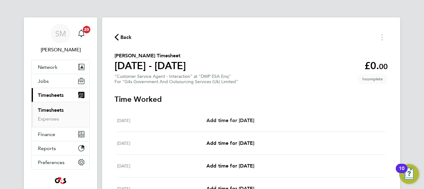
click at [240, 120] on span "Add time for [DATE]" at bounding box center [231, 120] width 48 height 6
select select "30"
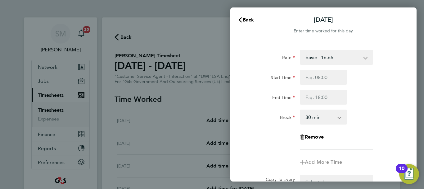
click at [336, 57] on select "basic - 16.66 Annual Leave Sick x1.5 - 24.73 Bank Holiday System Issue Paid - 1…" at bounding box center [333, 57] width 65 height 14
select select "30"
click at [308, 81] on input "Start Time" at bounding box center [323, 77] width 47 height 15
type input "07:45"
click at [311, 100] on input "End Time" at bounding box center [323, 96] width 47 height 15
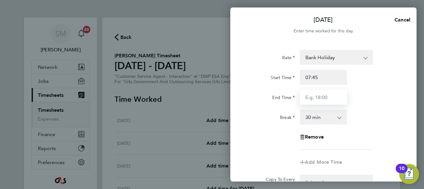
type input "16:15"
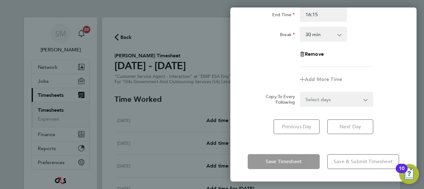
click at [330, 148] on div "[DATE] Cancel Enter time worked for this day. Rate Bank Holiday Annual Leave Si…" at bounding box center [324, 94] width 186 height 174
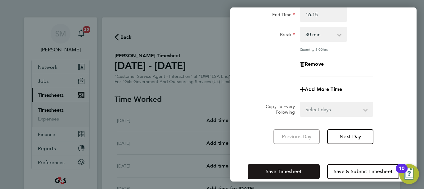
click at [299, 172] on span "Save Timesheet" at bounding box center [284, 171] width 36 height 6
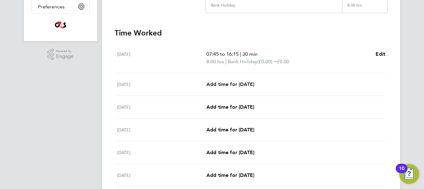
click at [254, 81] on span "Add time for [DATE]" at bounding box center [231, 84] width 48 height 6
select select "30"
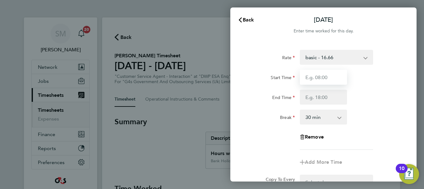
click at [314, 76] on input "Start Time" at bounding box center [323, 77] width 47 height 15
type input "07:45"
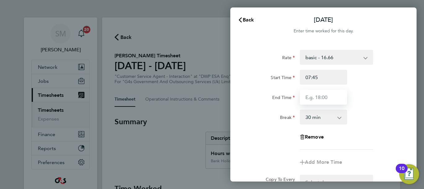
click at [321, 95] on input "End Time" at bounding box center [323, 96] width 47 height 15
type input "15:00"
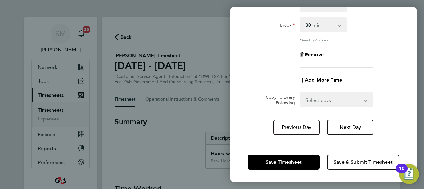
click at [339, 146] on div "Save Timesheet Save & Submit Timesheet" at bounding box center [324, 162] width 186 height 40
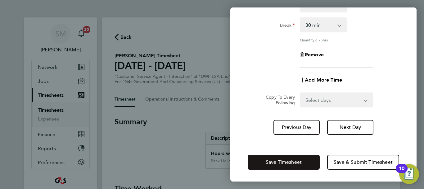
click at [293, 159] on span "Save Timesheet" at bounding box center [284, 162] width 36 height 6
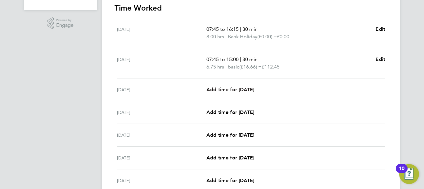
click at [228, 87] on span "Add time for [DATE]" at bounding box center [231, 89] width 48 height 6
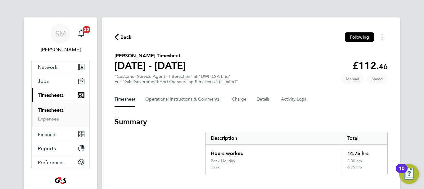
select select "30"
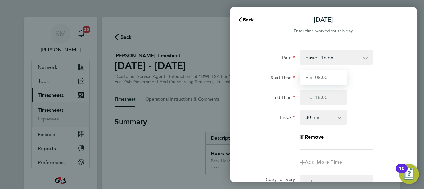
drag, startPoint x: 326, startPoint y: 79, endPoint x: 323, endPoint y: 74, distance: 6.0
click at [326, 79] on input "Start Time" at bounding box center [323, 77] width 47 height 15
type input "07:45"
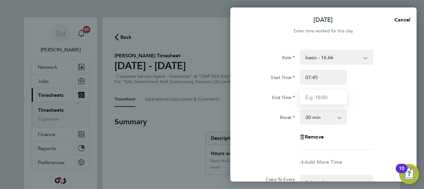
click at [310, 95] on input "End Time" at bounding box center [323, 96] width 47 height 15
type input "16:30"
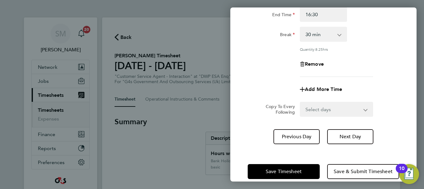
click at [316, 144] on div "[DATE] Cancel Enter time worked for this day. Rate basic - 16.66 Annual Leave S…" at bounding box center [324, 94] width 186 height 174
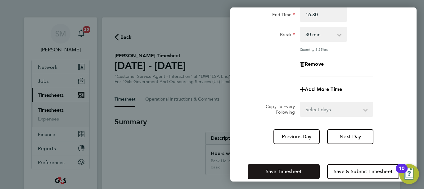
click at [295, 167] on button "Save Timesheet" at bounding box center [284, 171] width 72 height 15
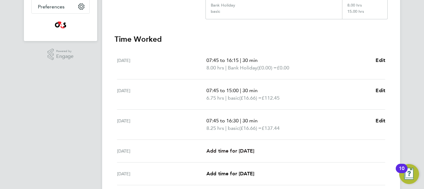
click at [248, 153] on span "Add time for [DATE]" at bounding box center [231, 151] width 48 height 6
select select "30"
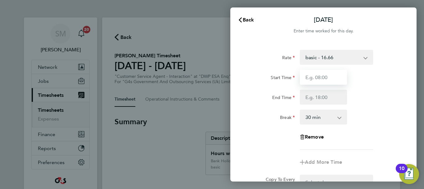
click at [327, 82] on input "Start Time" at bounding box center [323, 77] width 47 height 15
type input "07:45"
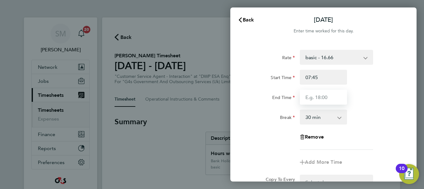
click at [306, 92] on input "End Time" at bounding box center [323, 96] width 47 height 15
type input "16:00"
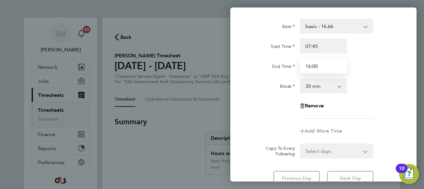
scroll to position [83, 0]
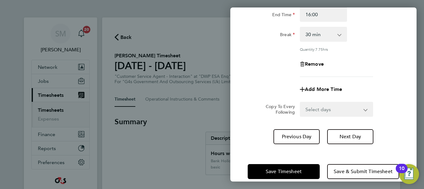
click at [311, 144] on div "[DATE] Cancel Enter time worked for this day. Rate basic - 16.66 Annual Leave S…" at bounding box center [324, 94] width 186 height 174
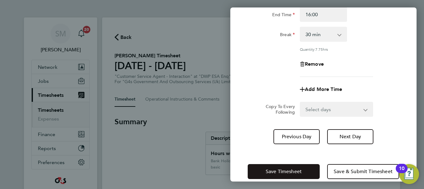
click at [295, 170] on span "Save Timesheet" at bounding box center [284, 171] width 36 height 6
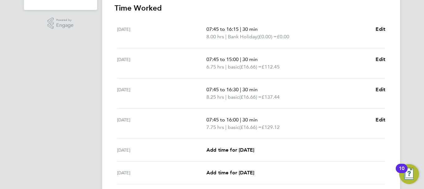
scroll to position [249, 0]
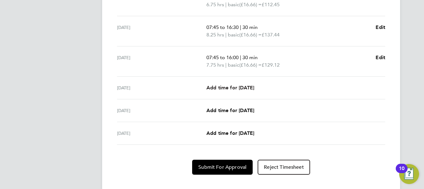
click at [228, 88] on span "Add time for [DATE]" at bounding box center [231, 88] width 48 height 6
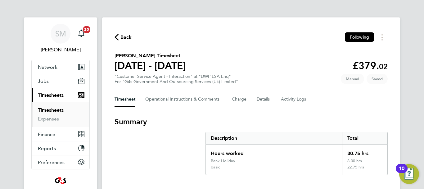
select select "30"
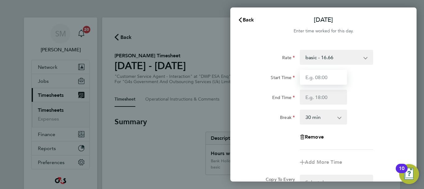
drag, startPoint x: 332, startPoint y: 81, endPoint x: 331, endPoint y: 74, distance: 8.0
click at [332, 81] on input "Start Time" at bounding box center [323, 77] width 47 height 15
type input "07:45"
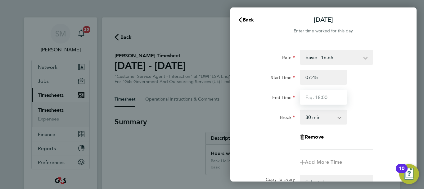
click at [318, 97] on input "End Time" at bounding box center [323, 96] width 47 height 15
type input "15:00"
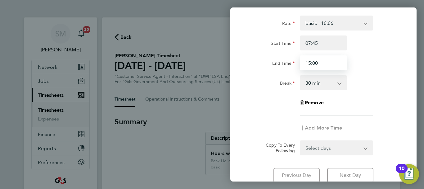
scroll to position [83, 0]
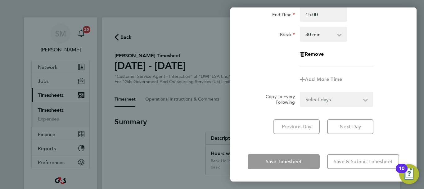
drag, startPoint x: 336, startPoint y: 147, endPoint x: 320, endPoint y: 156, distance: 18.1
click at [336, 148] on div "[DATE] Cancel Enter time worked for this day. Rate basic - 16.66 Annual Leave S…" at bounding box center [324, 94] width 186 height 174
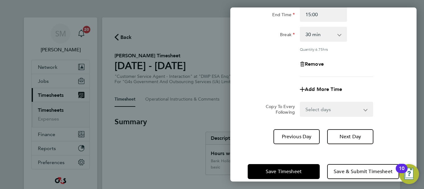
click at [302, 162] on div "Save Timesheet Save & Submit Timesheet" at bounding box center [324, 171] width 186 height 40
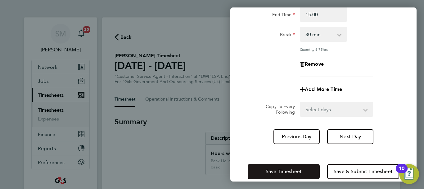
click at [300, 166] on button "Save Timesheet" at bounding box center [284, 171] width 72 height 15
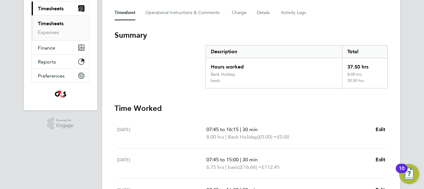
scroll to position [31, 0]
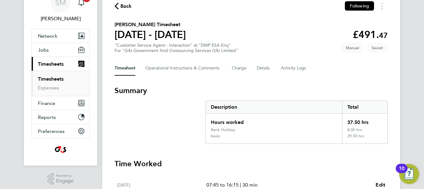
click at [123, 7] on span "Back" at bounding box center [126, 5] width 11 height 7
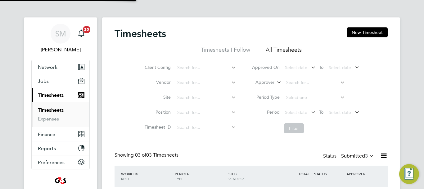
scroll to position [3, 3]
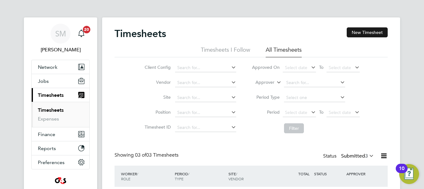
click at [356, 34] on button "New Timesheet" at bounding box center [367, 32] width 41 height 10
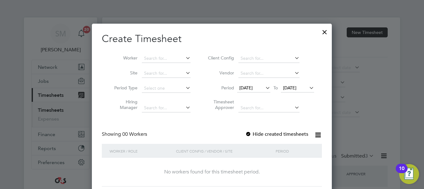
click at [252, 91] on span "[DATE]" at bounding box center [253, 88] width 33 height 8
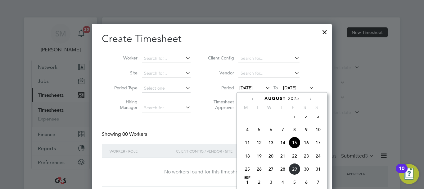
click at [252, 175] on span "25" at bounding box center [248, 169] width 12 height 12
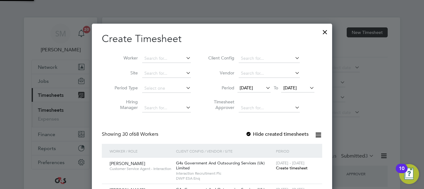
click at [304, 83] on li "Period [DATE] To [DATE]" at bounding box center [261, 88] width 124 height 15
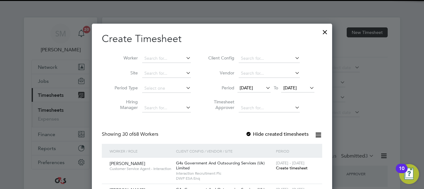
click at [297, 85] on span "[DATE]" at bounding box center [290, 88] width 13 height 6
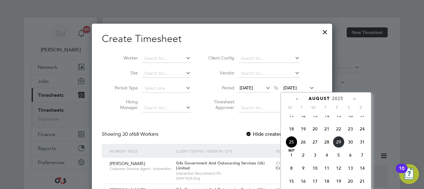
click at [360, 148] on span "31" at bounding box center [363, 142] width 12 height 12
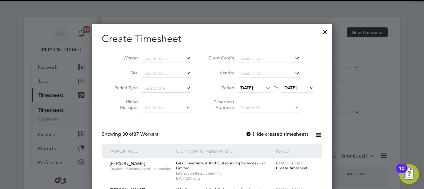
click at [153, 54] on li "Worker" at bounding box center [150, 58] width 97 height 15
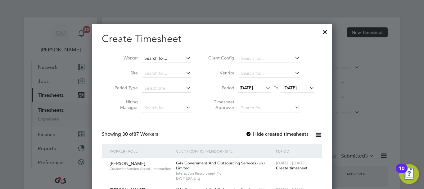
click at [153, 62] on div "Timesheets New Timesheet Timesheets I Follow All Timesheets Client Config Vendo…" at bounding box center [251, 146] width 298 height 259
click at [156, 59] on input at bounding box center [166, 58] width 49 height 9
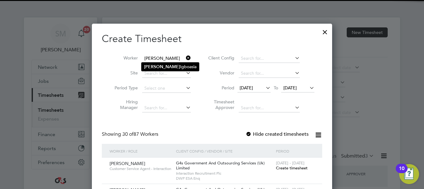
click at [158, 67] on li "[PERSON_NAME]" at bounding box center [170, 66] width 57 height 8
type input "[PERSON_NAME]"
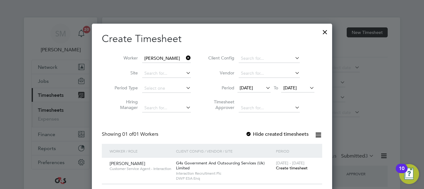
click at [252, 131] on div at bounding box center [249, 134] width 6 height 6
click at [288, 169] on span "Create timesheet" at bounding box center [292, 167] width 32 height 5
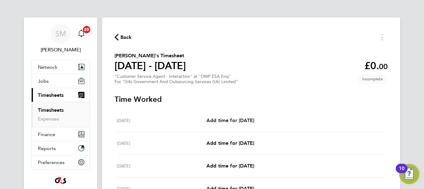
click at [230, 120] on span "Add time for [DATE]" at bounding box center [231, 120] width 48 height 6
select select "30"
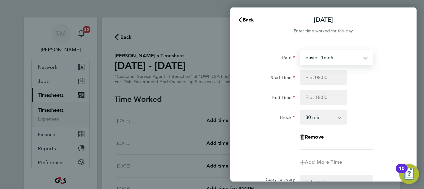
click at [329, 61] on select "basic - 16.66 System Issue Paid - 16.66 x1.5 - 24.73 Bank Holiday Sick System I…" at bounding box center [333, 57] width 65 height 14
select select "30"
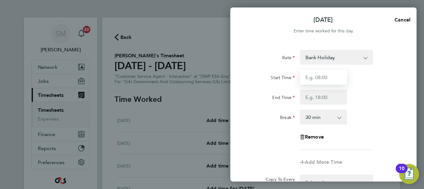
click at [323, 83] on input "Start Time" at bounding box center [323, 77] width 47 height 15
type input "07:45"
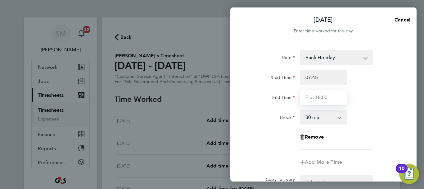
click at [315, 102] on input "End Time" at bounding box center [323, 96] width 47 height 15
type input "16:15"
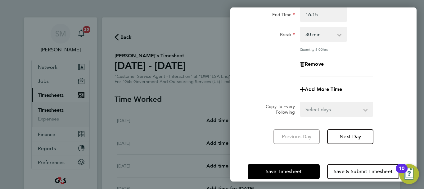
click at [318, 143] on div "[DATE] Cancel Enter time worked for this day. Rate Bank Holiday System Issue Pa…" at bounding box center [324, 94] width 186 height 174
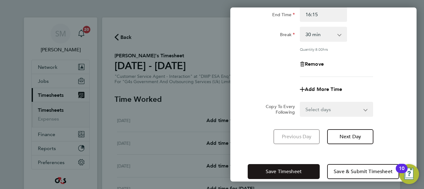
click at [299, 171] on span "Save Timesheet" at bounding box center [284, 171] width 36 height 6
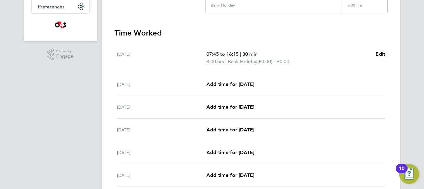
click at [240, 84] on span "Add time for [DATE]" at bounding box center [231, 84] width 48 height 6
select select "30"
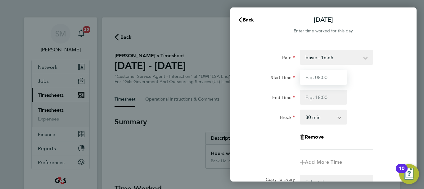
click at [327, 78] on input "Start Time" at bounding box center [323, 77] width 47 height 15
type input "07:45"
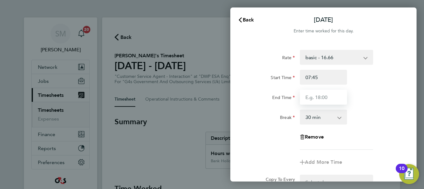
click at [316, 98] on input "End Time" at bounding box center [323, 96] width 47 height 15
type input "15:00"
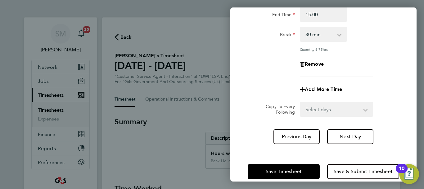
click at [318, 153] on div "Save Timesheet Save & Submit Timesheet" at bounding box center [324, 171] width 186 height 40
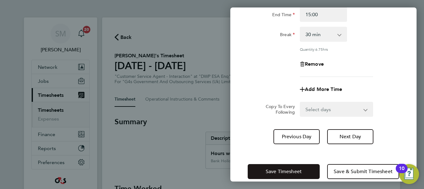
click at [304, 164] on button "Save Timesheet" at bounding box center [284, 171] width 72 height 15
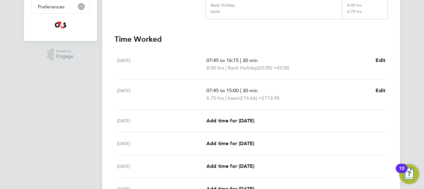
click at [243, 116] on div "[DATE] Add time for [DATE] Add time for [DATE]" at bounding box center [251, 120] width 268 height 23
click at [247, 120] on span "Add time for [DATE]" at bounding box center [231, 120] width 48 height 6
select select "30"
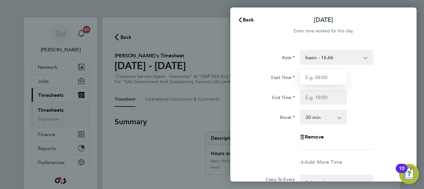
click at [337, 75] on input "Start Time" at bounding box center [323, 77] width 47 height 15
type input "07:45"
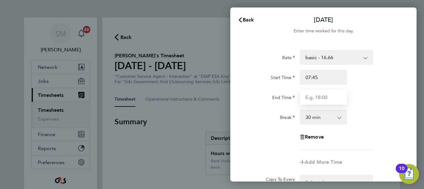
click at [311, 98] on input "End Time" at bounding box center [323, 96] width 47 height 15
type input "16:30"
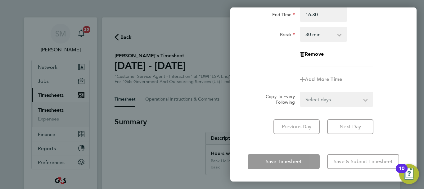
click at [326, 146] on div "[DATE] Cancel Enter time worked for this day. Rate basic - 16.66 System Issue P…" at bounding box center [324, 94] width 186 height 174
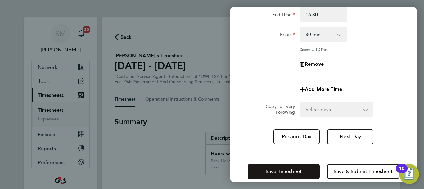
click at [312, 168] on button "Save Timesheet" at bounding box center [284, 171] width 72 height 15
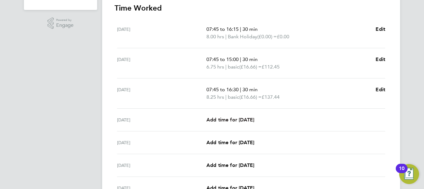
click at [243, 122] on span "Add time for [DATE]" at bounding box center [231, 120] width 48 height 6
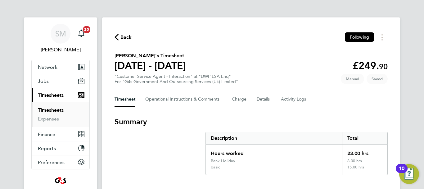
select select "30"
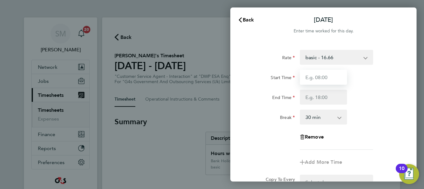
drag, startPoint x: 332, startPoint y: 77, endPoint x: 329, endPoint y: 73, distance: 5.1
click at [332, 77] on input "Start Time" at bounding box center [323, 77] width 47 height 15
type input "07:45"
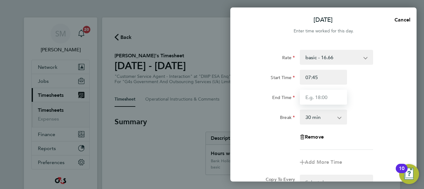
click at [313, 95] on input "End Time" at bounding box center [323, 96] width 47 height 15
type input "16:00"
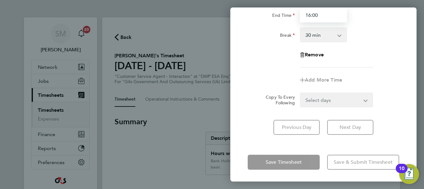
scroll to position [83, 0]
click at [321, 143] on div "[DATE] Cancel Enter time worked for this day. Rate basic - 16.66 System Issue P…" at bounding box center [324, 94] width 186 height 174
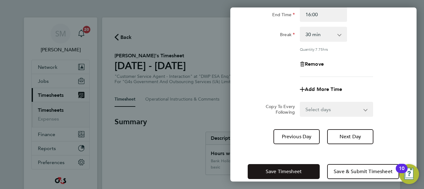
click at [316, 169] on button "Save Timesheet" at bounding box center [284, 171] width 72 height 15
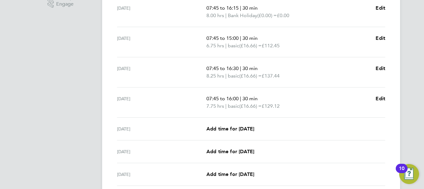
scroll to position [249, 0]
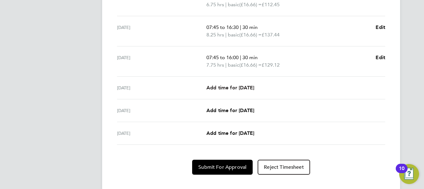
click at [240, 90] on span "Add time for [DATE]" at bounding box center [231, 88] width 48 height 6
select select "30"
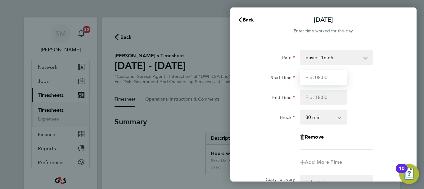
click at [327, 75] on input "Start Time" at bounding box center [323, 77] width 47 height 15
type input "07:45"
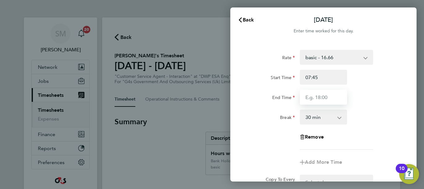
click at [307, 96] on input "End Time" at bounding box center [323, 96] width 47 height 15
type input "15:00"
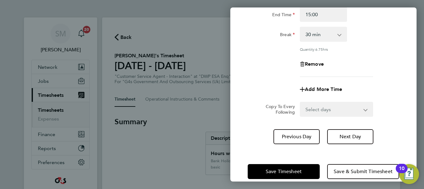
click at [323, 152] on div "Save Timesheet Save & Submit Timesheet" at bounding box center [324, 171] width 186 height 40
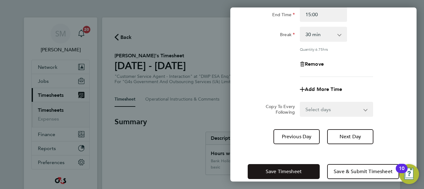
click at [300, 168] on span "Save Timesheet" at bounding box center [284, 171] width 36 height 6
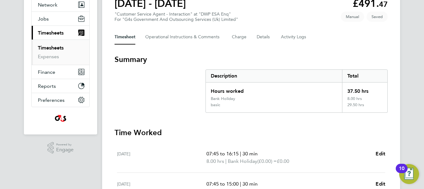
scroll to position [62, 0]
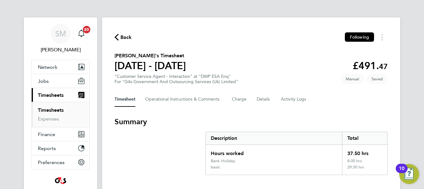
click at [130, 37] on span "Back" at bounding box center [126, 37] width 11 height 7
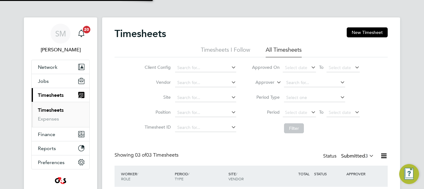
scroll to position [3, 3]
click at [363, 27] on div "Timesheets New Timesheet Timesheets I Follow All Timesheets Client Config Vendo…" at bounding box center [251, 146] width 298 height 259
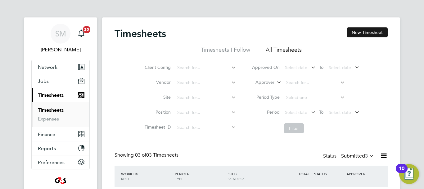
click at [363, 31] on button "New Timesheet" at bounding box center [367, 32] width 41 height 10
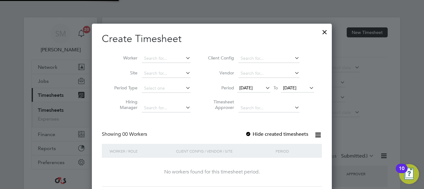
scroll to position [175, 240]
click at [258, 135] on label "Hide created timesheets" at bounding box center [276, 134] width 63 height 6
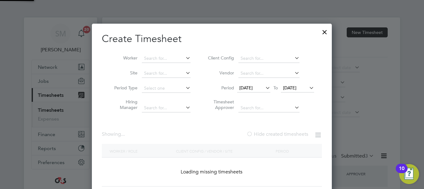
scroll to position [3, 3]
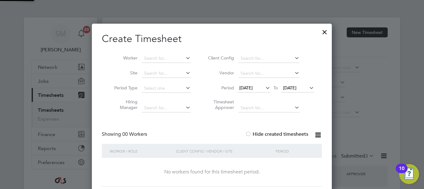
click at [257, 94] on li "Period [DATE] To [DATE]" at bounding box center [261, 88] width 124 height 15
click at [253, 86] on span "[DATE]" at bounding box center [246, 88] width 13 height 6
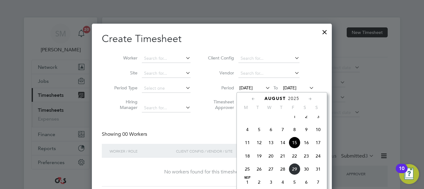
click at [247, 174] on span "25" at bounding box center [248, 169] width 12 height 12
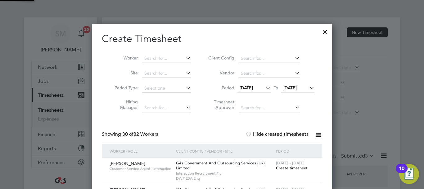
click at [299, 82] on li "Period [DATE] To [DATE]" at bounding box center [261, 88] width 124 height 15
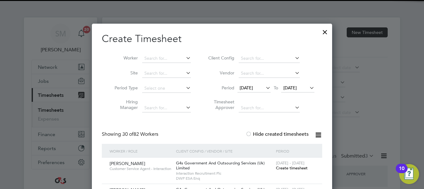
click at [297, 85] on span "[DATE]" at bounding box center [290, 88] width 13 height 6
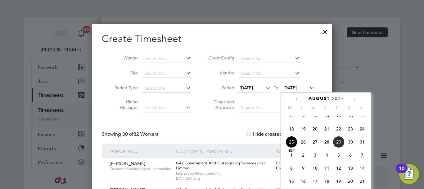
click at [360, 146] on span "31" at bounding box center [363, 142] width 12 height 12
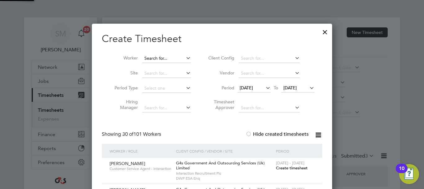
drag, startPoint x: 168, startPoint y: 53, endPoint x: 165, endPoint y: 56, distance: 4.3
click at [168, 53] on li "Worker" at bounding box center [150, 58] width 97 height 15
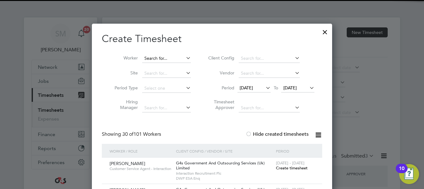
click at [162, 58] on input at bounding box center [166, 58] width 49 height 9
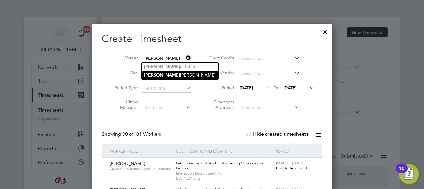
click at [181, 77] on li "[PERSON_NAME] a-[PERSON_NAME]" at bounding box center [180, 75] width 77 height 8
type input "[DEMOGRAPHIC_DATA][PERSON_NAME]"
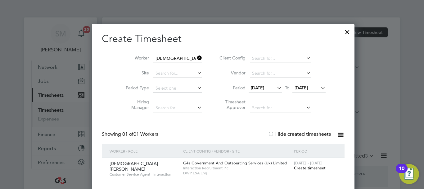
click at [294, 169] on span "Create timesheet" at bounding box center [310, 167] width 32 height 5
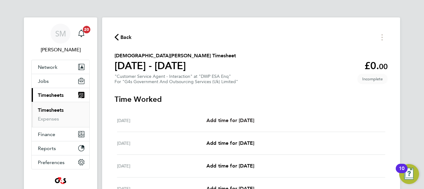
click at [236, 121] on span "Add time for [DATE]" at bounding box center [231, 120] width 48 height 6
select select "30"
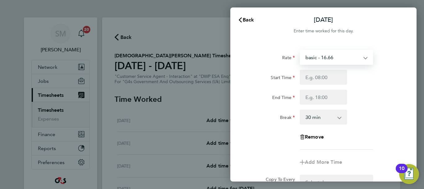
click at [363, 55] on select "basic - 16.66 Bank Holiday System Issue Paid - 16.66 x2 - 32.79 x1.5 - 24.73 An…" at bounding box center [333, 57] width 65 height 14
select select "30"
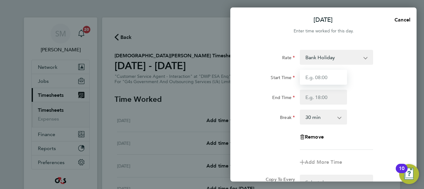
click at [320, 81] on input "Start Time" at bounding box center [323, 77] width 47 height 15
type input "07:45"
click at [324, 105] on div "Rate Bank Holiday basic - 16.66 System Issue Paid - 16.66 x2 - 32.79 x1.5 - 24.…" at bounding box center [324, 100] width 152 height 100
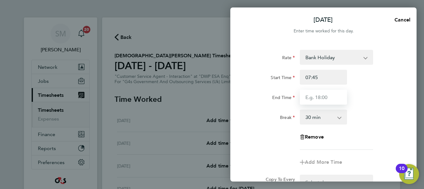
click at [326, 101] on input "End Time" at bounding box center [323, 96] width 47 height 15
type input "16:15"
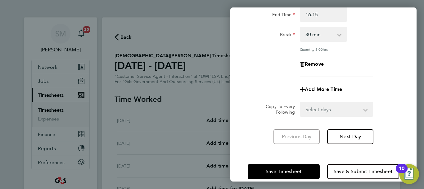
click at [317, 148] on div "[DATE] Cancel Enter time worked for this day. Rate Bank Holiday basic - 16.66 S…" at bounding box center [324, 94] width 186 height 174
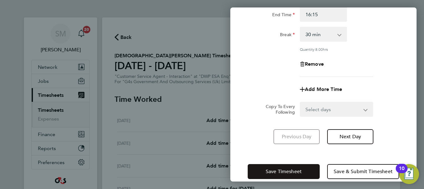
click at [306, 165] on button "Save Timesheet" at bounding box center [284, 171] width 72 height 15
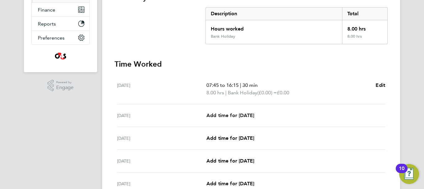
click at [242, 118] on span "Add time for [DATE]" at bounding box center [231, 115] width 48 height 6
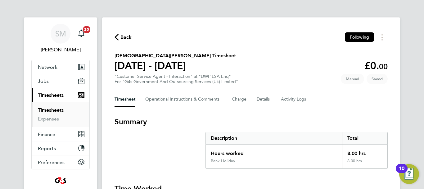
select select "30"
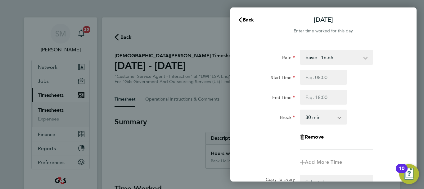
click at [335, 65] on div "Rate basic - 16.66 Bank Holiday System Issue Paid - 16.66 x2 - 32.79 x1.5 - 24.…" at bounding box center [324, 100] width 152 height 100
drag, startPoint x: 334, startPoint y: 58, endPoint x: 332, endPoint y: 63, distance: 5.1
click at [334, 58] on select "basic - 16.66 Bank Holiday System Issue Paid - 16.66 x2 - 32.79 x1.5 - 24.73 An…" at bounding box center [333, 57] width 65 height 14
select select "30"
click at [321, 79] on input "Start Time" at bounding box center [323, 77] width 47 height 15
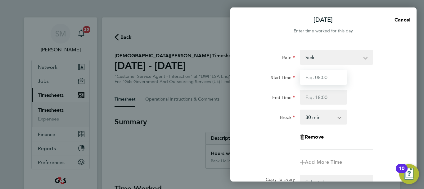
type input "07:45"
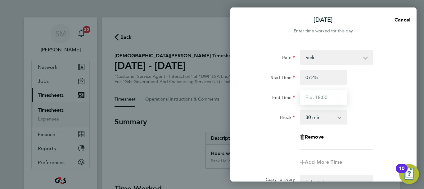
click at [316, 98] on input "End Time" at bounding box center [323, 96] width 47 height 15
type input "15:00"
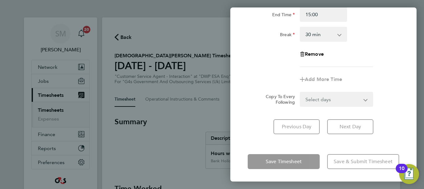
click at [319, 155] on div "Save Timesheet Save & Submit Timesheet" at bounding box center [324, 161] width 186 height 40
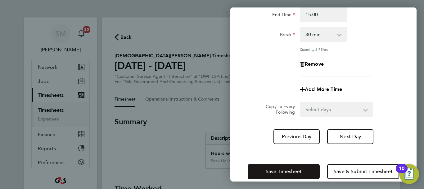
click at [303, 171] on button "Save Timesheet" at bounding box center [284, 171] width 72 height 15
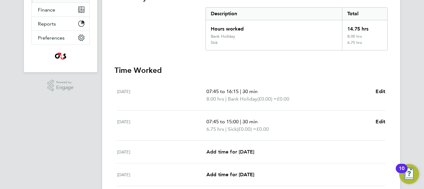
click at [235, 151] on span "Add time for [DATE]" at bounding box center [231, 152] width 48 height 6
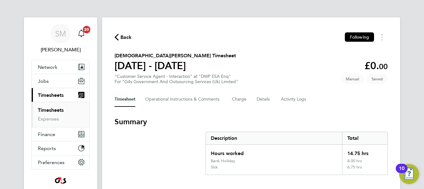
select select "30"
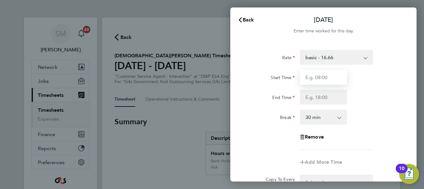
click at [331, 75] on input "Start Time" at bounding box center [323, 77] width 47 height 15
type input "07:45"
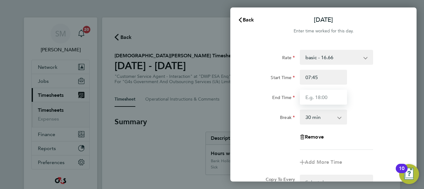
click at [315, 97] on input "End Time" at bounding box center [323, 96] width 47 height 15
type input "16:30"
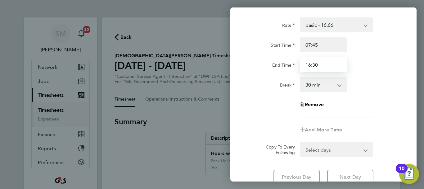
scroll to position [83, 0]
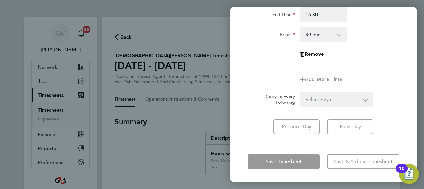
click at [316, 153] on div "Save Timesheet Save & Submit Timesheet" at bounding box center [324, 161] width 186 height 40
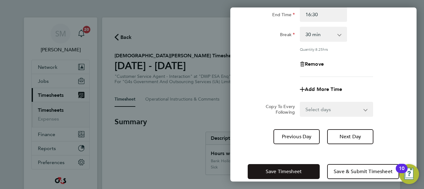
click at [307, 169] on button "Save Timesheet" at bounding box center [284, 171] width 72 height 15
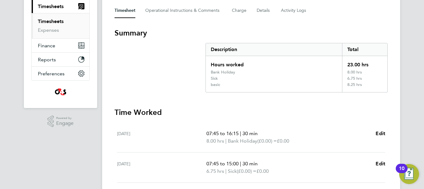
scroll to position [186, 0]
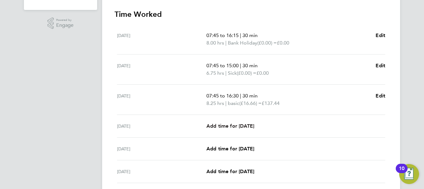
click at [254, 126] on span "Add time for [DATE]" at bounding box center [231, 126] width 48 height 6
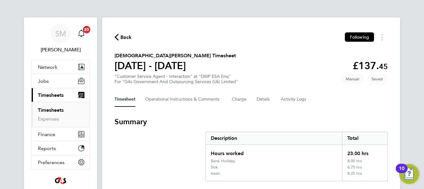
select select "30"
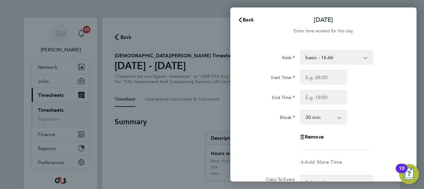
drag, startPoint x: 333, startPoint y: 54, endPoint x: 327, endPoint y: 64, distance: 11.3
click at [333, 54] on select "basic - 16.66 Bank Holiday System Issue Paid - 16.66 x2 - 32.79 x1.5 - 24.73 An…" at bounding box center [333, 57] width 65 height 14
drag, startPoint x: 385, startPoint y: 67, endPoint x: 369, endPoint y: 77, distance: 18.5
click at [385, 67] on div "Rate basic - 16.66 Bank Holiday System Issue Paid - 16.66 x2 - 32.79 x1.5 - 24.…" at bounding box center [324, 100] width 152 height 100
click at [320, 82] on input "Start Time" at bounding box center [323, 77] width 47 height 15
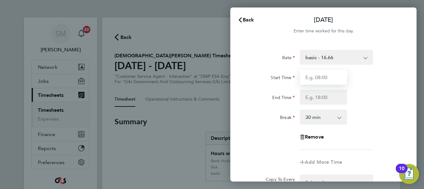
type input "07:45"
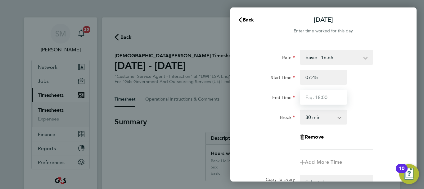
click at [312, 98] on input "End Time" at bounding box center [323, 96] width 47 height 15
type input "16:00"
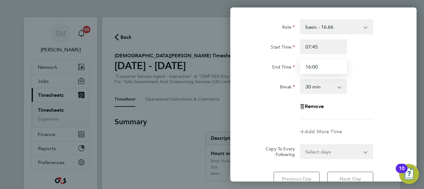
scroll to position [83, 0]
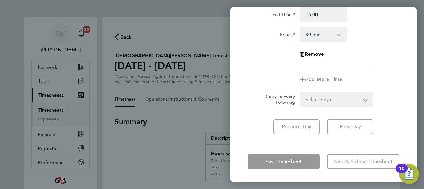
click at [320, 150] on div "[DATE] Cancel Enter time worked for this day. Rate basic - 16.66 Bank Holiday S…" at bounding box center [324, 94] width 186 height 174
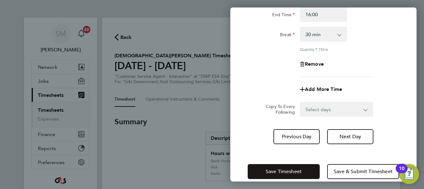
click at [314, 168] on button "Save Timesheet" at bounding box center [284, 171] width 72 height 15
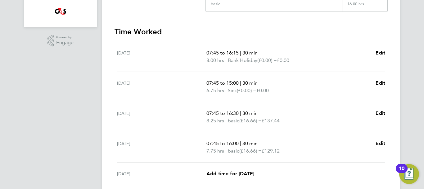
scroll to position [186, 0]
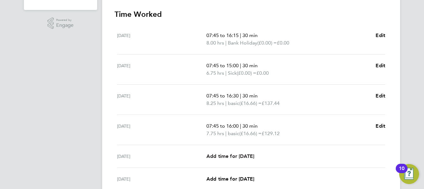
click at [231, 158] on span "Add time for [DATE]" at bounding box center [231, 156] width 48 height 6
select select "30"
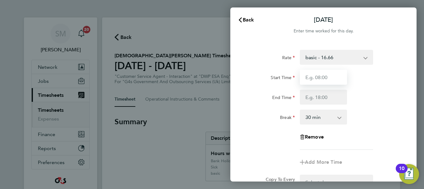
click at [322, 79] on input "Start Time" at bounding box center [323, 77] width 47 height 15
type input "07:45"
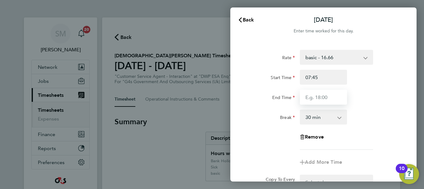
click at [315, 98] on input "End Time" at bounding box center [323, 96] width 47 height 15
type input "15:00"
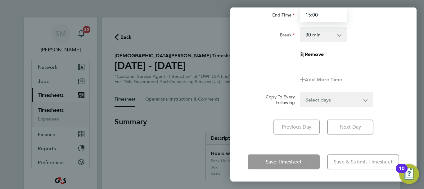
scroll to position [83, 0]
click at [324, 151] on div "Save Timesheet Save & Submit Timesheet" at bounding box center [324, 161] width 186 height 40
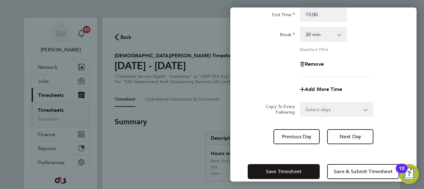
click at [296, 169] on span "Save Timesheet" at bounding box center [284, 171] width 36 height 6
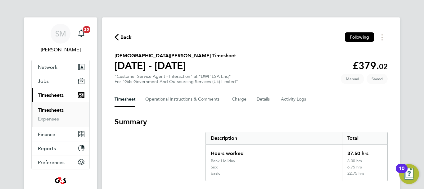
click at [125, 35] on span "Back" at bounding box center [126, 37] width 11 height 7
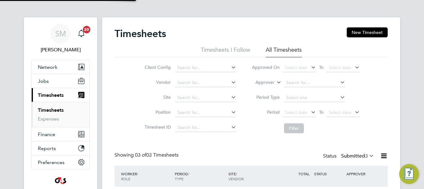
scroll to position [21, 54]
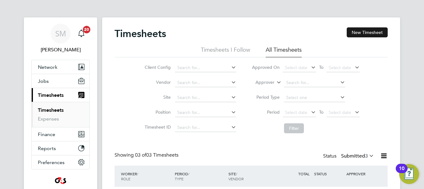
click at [358, 30] on button "New Timesheet" at bounding box center [367, 32] width 41 height 10
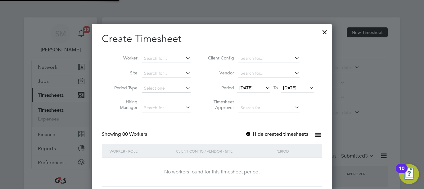
scroll to position [175, 240]
click at [253, 86] on span "[DATE]" at bounding box center [246, 88] width 13 height 6
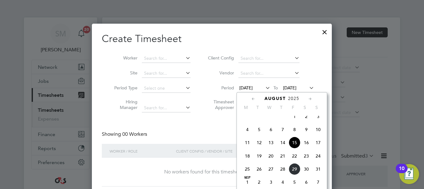
click at [244, 173] on span "25" at bounding box center [248, 169] width 12 height 12
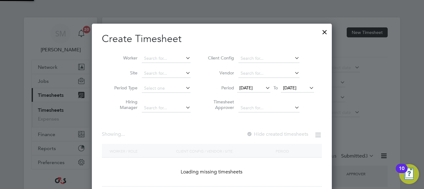
scroll to position [966, 241]
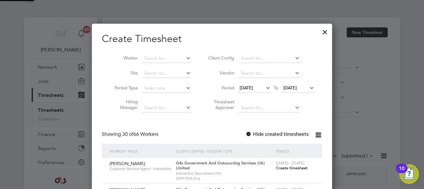
click at [297, 90] on span "[DATE]" at bounding box center [290, 88] width 13 height 6
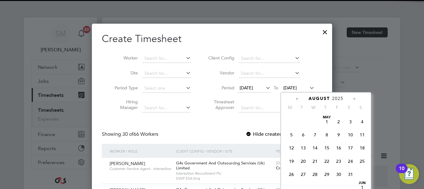
scroll to position [242, 0]
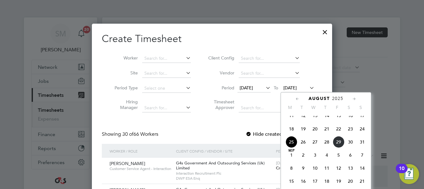
click at [364, 148] on span "31" at bounding box center [363, 142] width 12 height 12
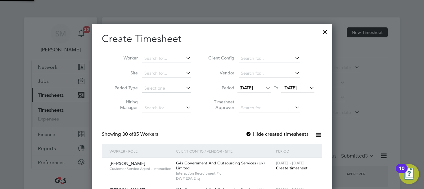
scroll to position [966, 241]
click at [250, 134] on div at bounding box center [249, 134] width 6 height 6
click at [158, 59] on input at bounding box center [166, 58] width 49 height 9
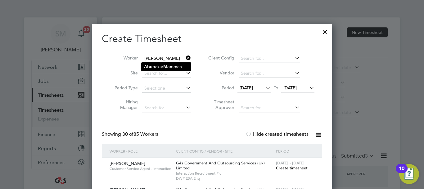
click at [176, 65] on li "[PERSON_NAME] Mam man" at bounding box center [166, 66] width 49 height 8
type input "[PERSON_NAME]"
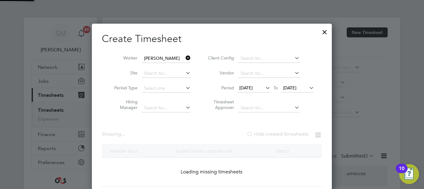
scroll to position [173, 241]
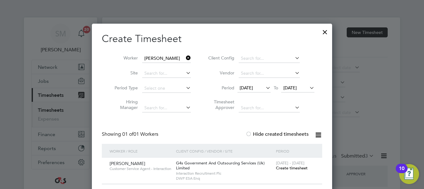
click at [299, 168] on span "Create timesheet" at bounding box center [292, 167] width 32 height 5
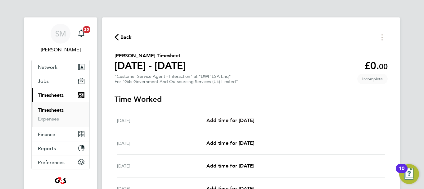
click at [254, 119] on span "Add time for [DATE]" at bounding box center [231, 120] width 48 height 6
select select "30"
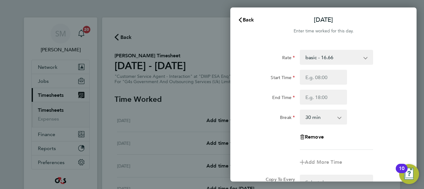
click at [356, 59] on select "basic - 16.66 x2 - 32.79 Bank Holiday Annual Leave x1.5 - 24.73 Sick System Iss…" at bounding box center [333, 57] width 65 height 14
select select "30"
click at [316, 81] on input "Start Time" at bounding box center [323, 77] width 47 height 15
click at [327, 78] on input "Start Time" at bounding box center [323, 77] width 47 height 15
type input "07:45"
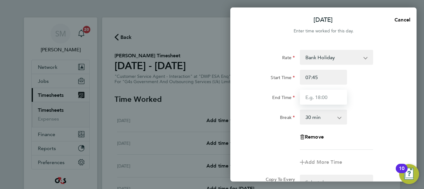
click at [319, 96] on input "End Time" at bounding box center [323, 96] width 47 height 15
type input "15:45"
click at [375, 133] on div "Rate Bank Holiday x2 - 32.79 Annual Leave basic - 16.66 x1.5 - 24.73 Sick Syste…" at bounding box center [324, 100] width 152 height 100
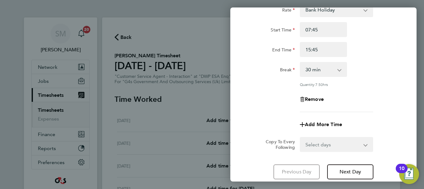
scroll to position [92, 0]
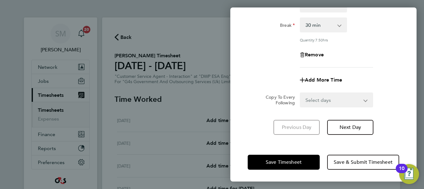
drag, startPoint x: 317, startPoint y: 148, endPoint x: 295, endPoint y: 161, distance: 25.4
click at [315, 149] on div "Save Timesheet Save & Submit Timesheet" at bounding box center [324, 162] width 186 height 40
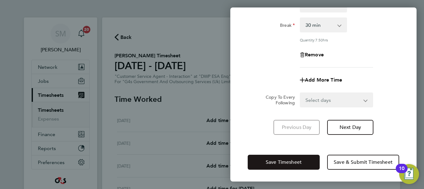
click at [295, 162] on span "Save Timesheet" at bounding box center [284, 162] width 36 height 6
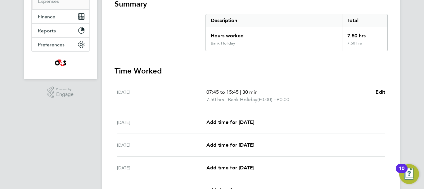
scroll to position [155, 0]
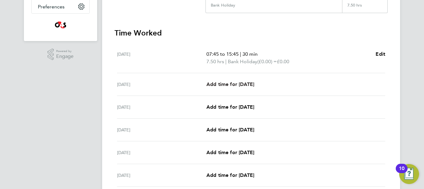
click at [254, 83] on span "Add time for [DATE]" at bounding box center [231, 84] width 48 height 6
select select "30"
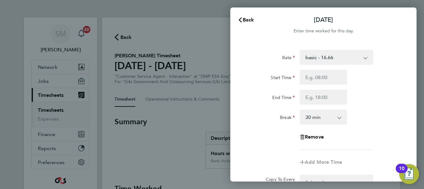
click at [342, 58] on select "basic - 16.66 x2 - 32.79 Bank Holiday Annual Leave x1.5 - 24.73 Sick System Iss…" at bounding box center [333, 57] width 65 height 14
select select "30"
click at [331, 74] on input "Start Time" at bounding box center [323, 77] width 47 height 15
type input "07:45"
click at [300, 92] on input "End Time" at bounding box center [323, 96] width 47 height 15
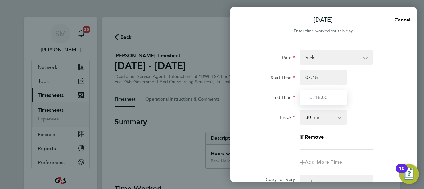
click at [304, 93] on input "End Time" at bounding box center [323, 96] width 47 height 15
click at [314, 97] on input "End Time" at bounding box center [323, 96] width 47 height 15
type input "15:45"
click at [349, 131] on div "Rate Sick x2 - 32.79 Bank Holiday Annual Leave basic - 16.66 x1.5 - 24.73 Syste…" at bounding box center [324, 100] width 152 height 100
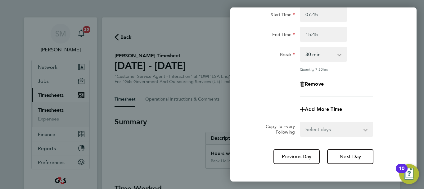
scroll to position [92, 0]
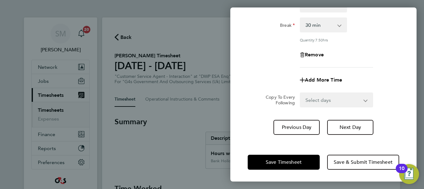
click at [309, 146] on div "Save Timesheet Save & Submit Timesheet" at bounding box center [324, 162] width 186 height 40
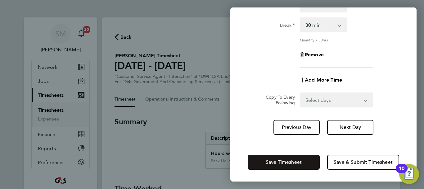
click at [308, 158] on button "Save Timesheet" at bounding box center [284, 161] width 72 height 15
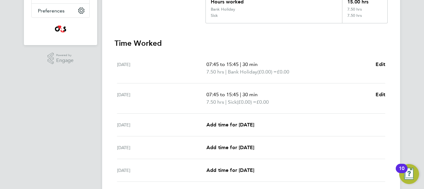
scroll to position [155, 0]
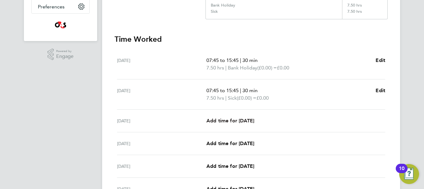
click at [230, 118] on span "Add time for [DATE]" at bounding box center [231, 120] width 48 height 6
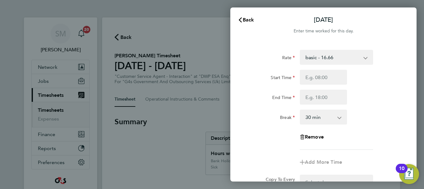
drag, startPoint x: 327, startPoint y: 60, endPoint x: 325, endPoint y: 63, distance: 3.8
click at [327, 60] on select "basic - 16.66 x2 - 32.79 Bank Holiday Annual Leave x1.5 - 24.73 Sick System Iss…" at bounding box center [333, 57] width 65 height 14
click at [315, 81] on input "Start Time" at bounding box center [323, 77] width 47 height 15
click at [317, 97] on input "End Time" at bounding box center [323, 96] width 47 height 15
click at [324, 97] on input "End Time" at bounding box center [323, 96] width 47 height 15
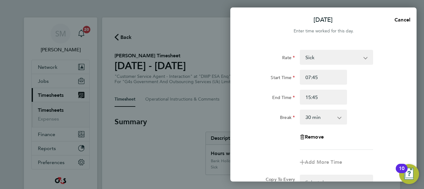
click at [382, 139] on div "Remove" at bounding box center [323, 136] width 157 height 15
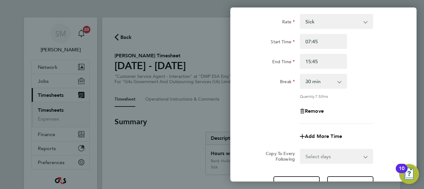
scroll to position [92, 0]
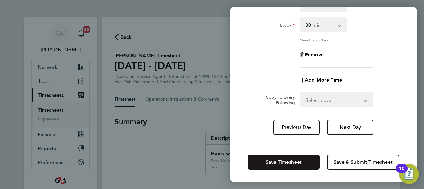
click at [305, 158] on button "Save Timesheet" at bounding box center [284, 161] width 72 height 15
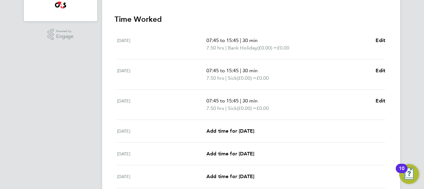
scroll to position [186, 0]
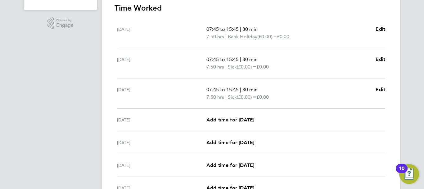
click at [242, 121] on span "Add time for [DATE]" at bounding box center [231, 120] width 48 height 6
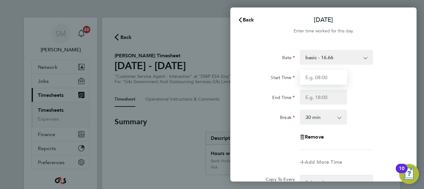
click at [322, 78] on input "Start Time" at bounding box center [323, 77] width 47 height 15
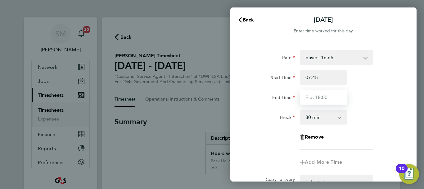
click at [317, 94] on input "End Time" at bounding box center [323, 96] width 47 height 15
click at [322, 101] on input "15:00" at bounding box center [323, 96] width 47 height 15
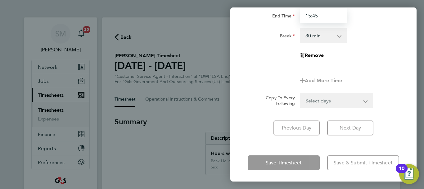
scroll to position [83, 0]
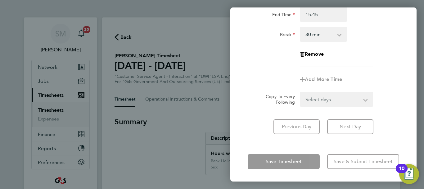
click at [350, 149] on div "[DATE] Cancel Enter time worked for this day. Rate basic - 16.66 x2 - 32.79 Ban…" at bounding box center [324, 94] width 186 height 174
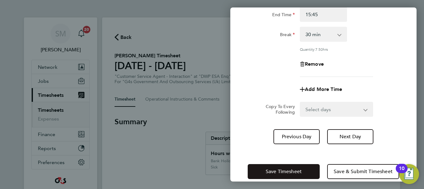
click at [302, 168] on span "Save Timesheet" at bounding box center [284, 171] width 36 height 6
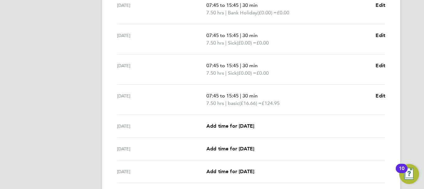
scroll to position [217, 0]
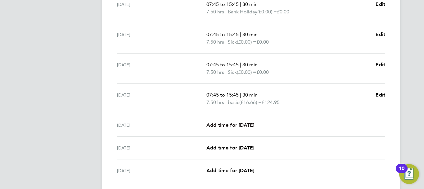
click at [225, 123] on span "Add time for [DATE]" at bounding box center [231, 125] width 48 height 6
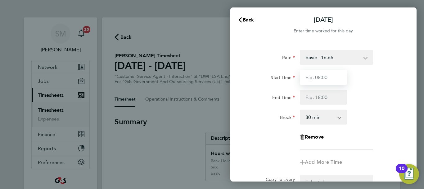
click at [314, 78] on input "Start Time" at bounding box center [323, 77] width 47 height 15
click at [323, 60] on select "basic - 16.66 x2 - 32.79 Bank Holiday Annual Leave x1.5 - 24.73 Sick System Iss…" at bounding box center [333, 57] width 65 height 14
click at [313, 75] on input "Start Time" at bounding box center [323, 77] width 47 height 15
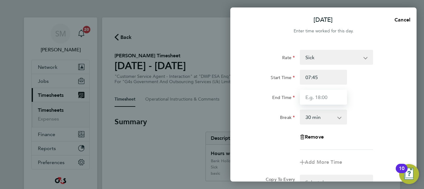
click at [318, 94] on input "End Time" at bounding box center [323, 96] width 47 height 15
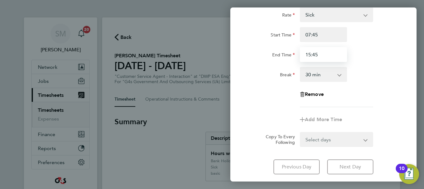
scroll to position [83, 0]
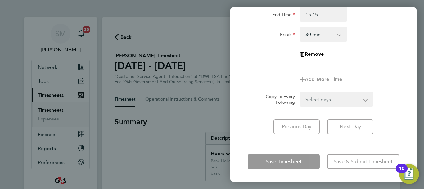
click at [327, 146] on div "[DATE] Cancel Enter time worked for this day. Rate Sick x2 - 32.79 Bank Holiday…" at bounding box center [324, 94] width 186 height 174
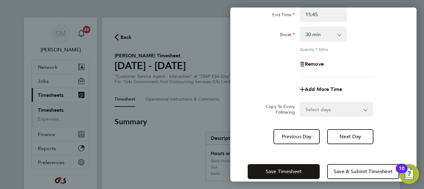
click at [301, 167] on button "Save Timesheet" at bounding box center [284, 171] width 72 height 15
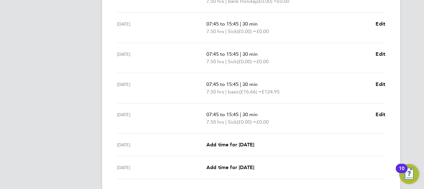
scroll to position [273, 0]
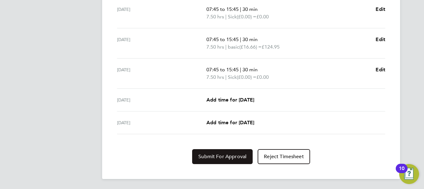
click at [203, 157] on span "Submit For Approval" at bounding box center [223, 156] width 48 height 6
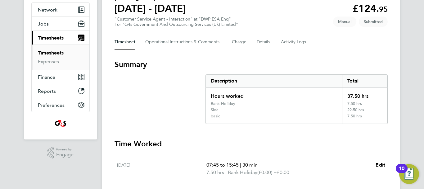
scroll to position [0, 0]
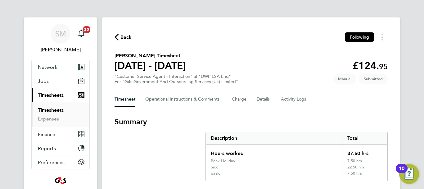
click at [123, 39] on span "Back" at bounding box center [126, 37] width 11 height 7
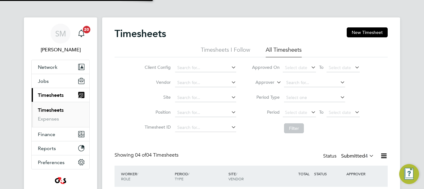
scroll to position [21, 54]
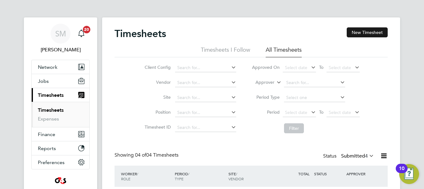
click at [369, 32] on button "New Timesheet" at bounding box center [367, 32] width 41 height 10
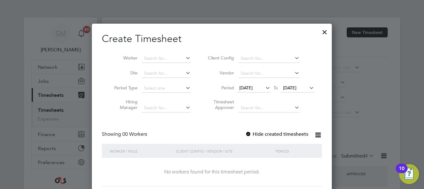
click at [264, 88] on icon at bounding box center [264, 87] width 0 height 9
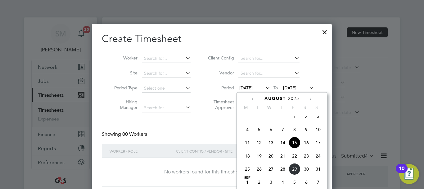
click at [251, 174] on span "25" at bounding box center [248, 169] width 12 height 12
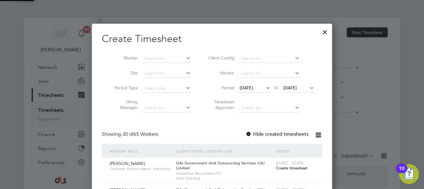
scroll to position [966, 241]
click at [297, 89] on span "[DATE]" at bounding box center [290, 88] width 13 height 6
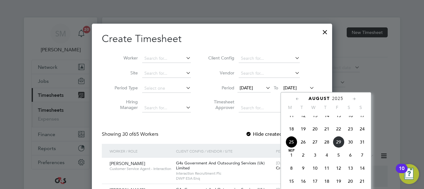
click at [362, 147] on span "31" at bounding box center [363, 142] width 12 height 12
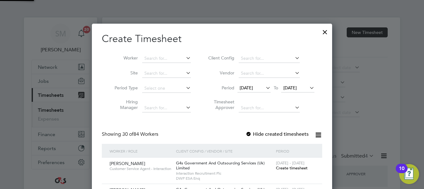
click at [262, 133] on label "Hide created timesheets" at bounding box center [277, 134] width 63 height 6
click at [160, 53] on li "Worker" at bounding box center [150, 58] width 97 height 15
click at [158, 54] on input at bounding box center [166, 58] width 49 height 9
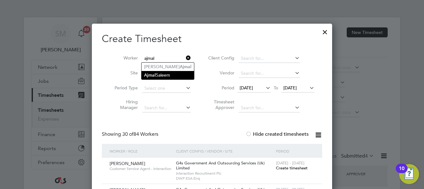
click at [160, 77] on li "[PERSON_NAME]" at bounding box center [168, 75] width 53 height 8
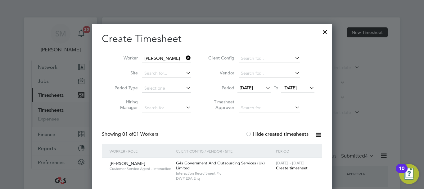
click at [283, 168] on span "Create timesheet" at bounding box center [292, 167] width 32 height 5
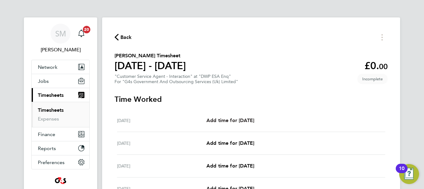
click at [220, 118] on span "Add time for [DATE]" at bounding box center [231, 120] width 48 height 6
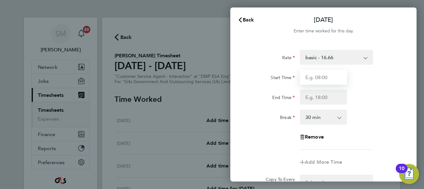
click at [328, 79] on input "Start Time" at bounding box center [323, 77] width 47 height 15
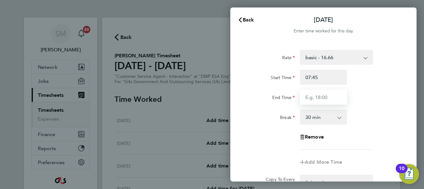
click at [307, 98] on input "End Time" at bounding box center [323, 96] width 47 height 15
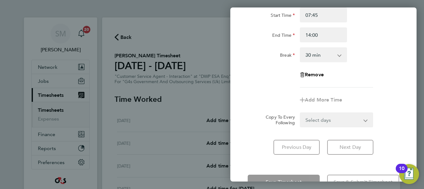
click at [372, 98] on app-timesheet-line-form-group "Rate basic - 16.66 Bank Holiday Sick Annual Leave x2 - 32.79 System Issue Not P…" at bounding box center [324, 48] width 152 height 120
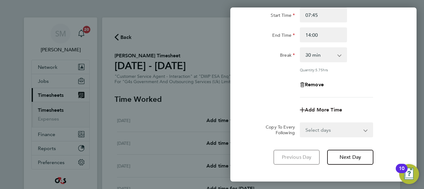
click at [335, 112] on span "Add More Time" at bounding box center [323, 110] width 37 height 6
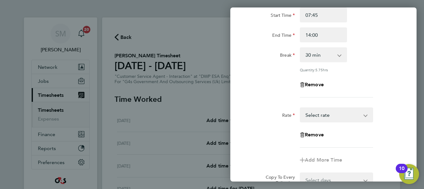
click at [330, 113] on select "Bank Holiday Sick Annual Leave x2 - 32.79 basic - 16.66 System Issue Not Paid S…" at bounding box center [333, 115] width 65 height 14
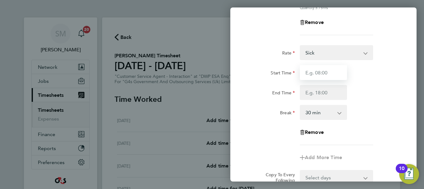
click at [318, 71] on input "Start Time" at bounding box center [323, 72] width 47 height 15
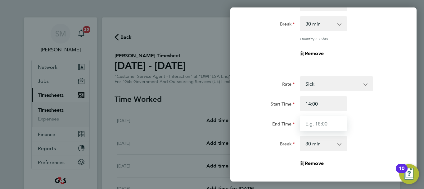
click at [332, 124] on input "End Time" at bounding box center [323, 123] width 47 height 15
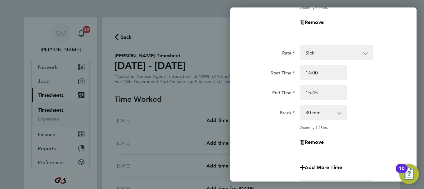
click at [343, 114] on app-icon-cross-button at bounding box center [342, 112] width 7 height 14
click at [340, 113] on app-icon-cross-button at bounding box center [342, 112] width 7 height 14
click at [337, 113] on select "0 min 15 min 30 min 45 min 60 min 75 min 90 min" at bounding box center [320, 112] width 39 height 14
click at [301, 105] on select "0 min 15 min 30 min 45 min 60 min 75 min 90 min" at bounding box center [320, 112] width 39 height 14
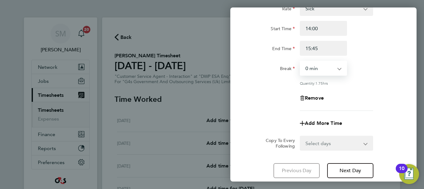
scroll to position [211, 0]
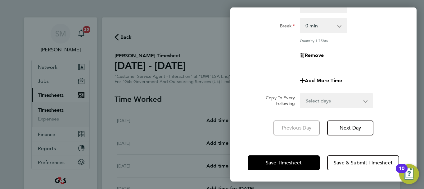
click at [324, 151] on div "Save Timesheet Save & Submit Timesheet" at bounding box center [324, 163] width 186 height 40
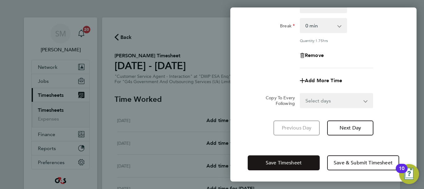
click at [307, 157] on button "Save Timesheet" at bounding box center [284, 162] width 72 height 15
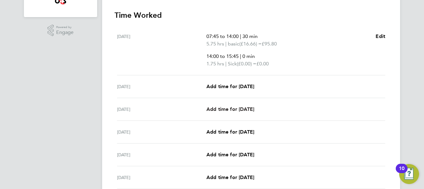
scroll to position [186, 0]
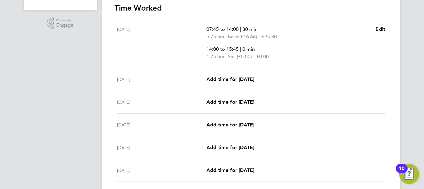
click at [382, 28] on span "Edit" at bounding box center [381, 29] width 10 height 6
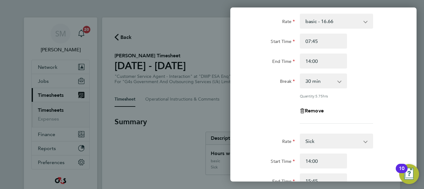
scroll to position [124, 0]
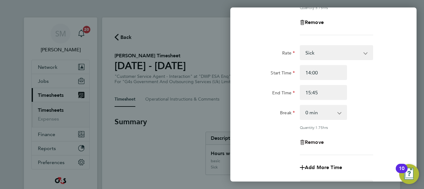
click at [318, 139] on span "Remove" at bounding box center [314, 142] width 19 height 6
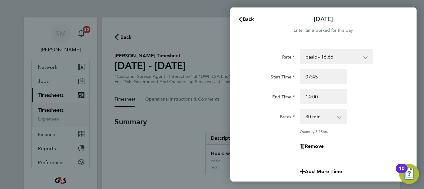
scroll to position [0, 0]
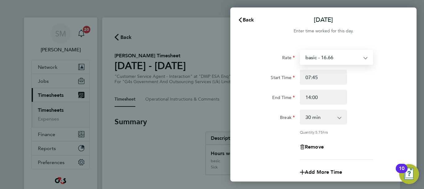
click at [333, 62] on select "basic - 16.66 Bank Holiday Sick Annual Leave x2 - 32.79 System Issue Not Paid S…" at bounding box center [333, 57] width 65 height 14
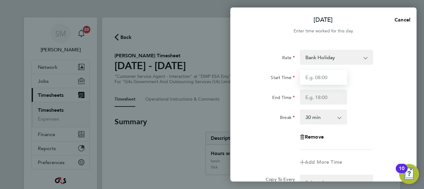
click at [322, 82] on input "Start Time" at bounding box center [323, 77] width 47 height 15
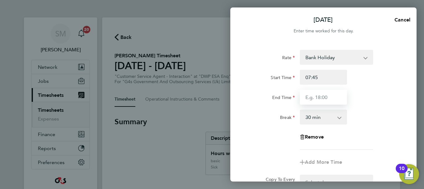
click at [312, 99] on input "End Time" at bounding box center [323, 96] width 47 height 15
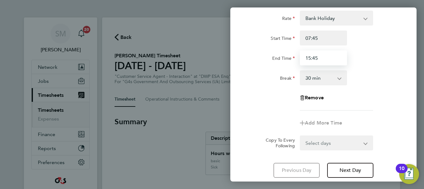
scroll to position [83, 0]
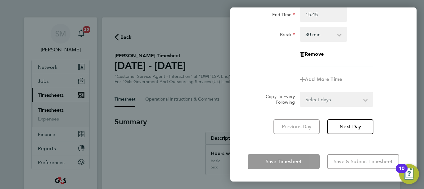
drag, startPoint x: 316, startPoint y: 150, endPoint x: 317, endPoint y: 159, distance: 9.0
click at [316, 150] on div "[DATE] Cancel Enter time worked for this day. Rate Bank Holiday Sick Annual Lea…" at bounding box center [324, 94] width 186 height 174
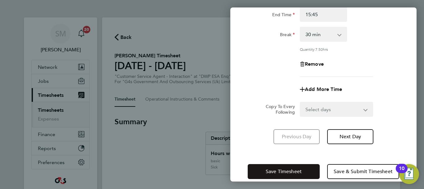
click at [309, 171] on button "Save Timesheet" at bounding box center [284, 171] width 72 height 15
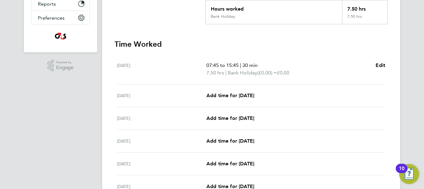
scroll to position [155, 0]
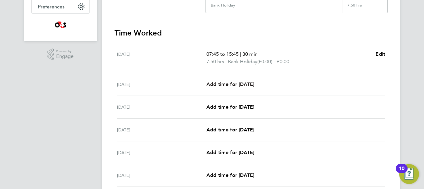
click at [244, 86] on span "Add time for [DATE]" at bounding box center [231, 84] width 48 height 6
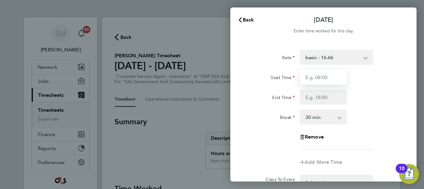
click at [322, 76] on input "Start Time" at bounding box center [323, 77] width 47 height 15
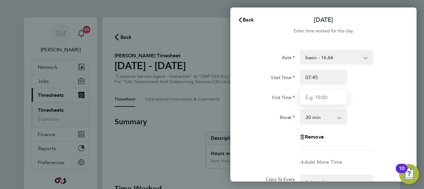
click at [313, 97] on input "End Time" at bounding box center [323, 96] width 47 height 15
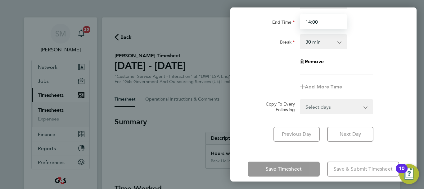
scroll to position [83, 0]
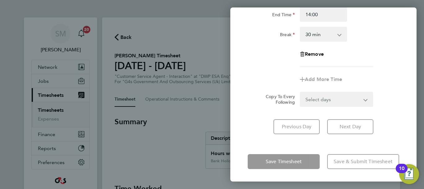
click at [322, 79] on app-timesheet-line-form-group "Rate basic - 16.66 Bank Holiday Sick Annual Leave x2 - 32.79 System Issue Not P…" at bounding box center [324, 27] width 152 height 120
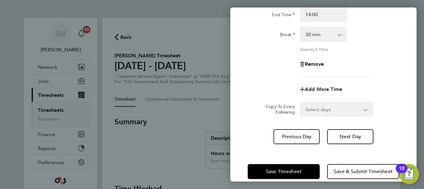
click at [330, 88] on span "Add More Time" at bounding box center [323, 89] width 37 height 6
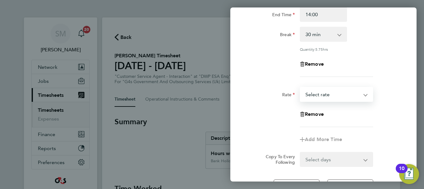
click at [351, 93] on select "Bank Holiday Sick Annual Leave x2 - 32.79 basic - 16.66 System Issue Not Paid S…" at bounding box center [333, 94] width 65 height 14
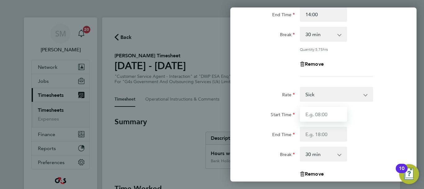
click at [331, 112] on input "Start Time" at bounding box center [323, 114] width 47 height 15
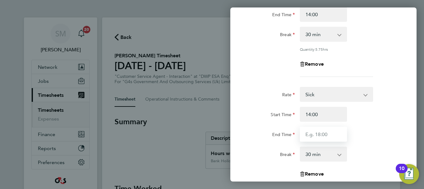
click at [328, 132] on input "End Time" at bounding box center [323, 133] width 47 height 15
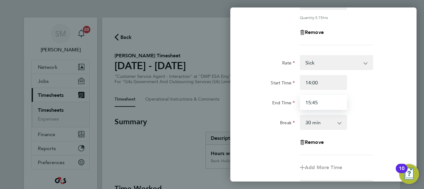
scroll to position [114, 0]
click at [338, 124] on select "0 min 15 min 30 min 45 min 60 min 75 min 90 min" at bounding box center [320, 123] width 39 height 14
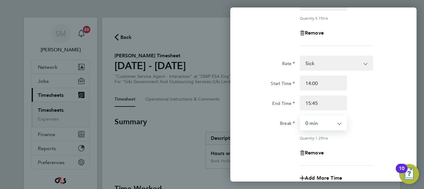
click at [301, 116] on select "0 min 15 min 30 min 45 min 60 min 75 min 90 min" at bounding box center [320, 123] width 39 height 14
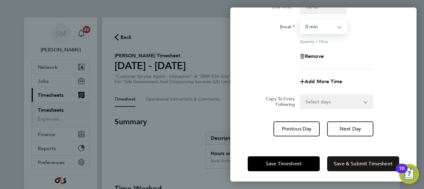
scroll to position [211, 0]
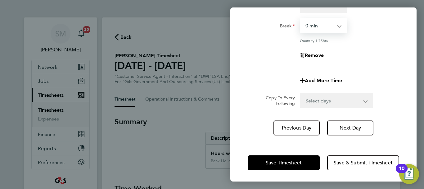
click at [316, 151] on div "Save Timesheet Save & Submit Timesheet" at bounding box center [324, 163] width 186 height 40
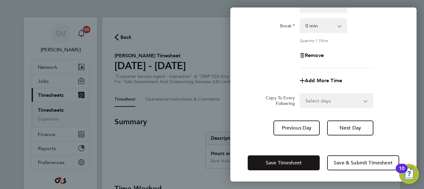
click at [301, 159] on span "Save Timesheet" at bounding box center [284, 162] width 36 height 6
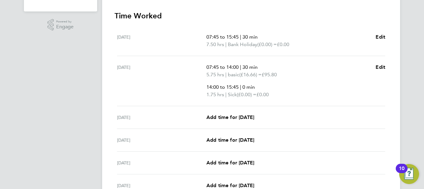
scroll to position [186, 0]
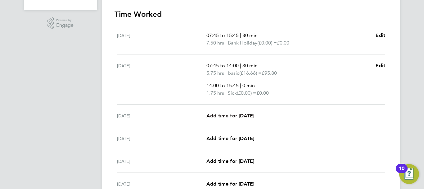
click at [236, 115] on span "Add time for [DATE]" at bounding box center [231, 115] width 48 height 6
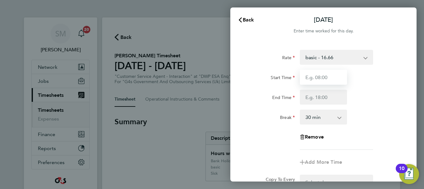
click at [326, 73] on input "Start Time" at bounding box center [323, 77] width 47 height 15
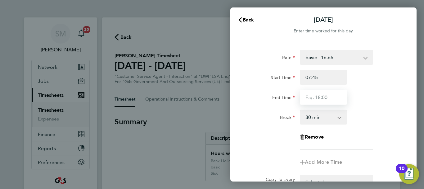
click at [321, 94] on input "End Time" at bounding box center [323, 96] width 47 height 15
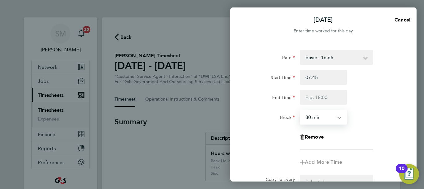
click at [315, 112] on select "0 min 15 min 30 min 45 min 60 min 75 min 90 min" at bounding box center [320, 117] width 39 height 14
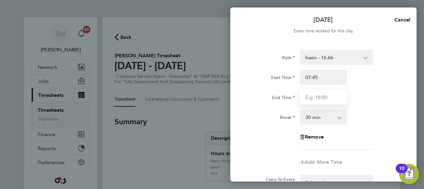
click at [316, 101] on input "End Time" at bounding box center [323, 96] width 47 height 15
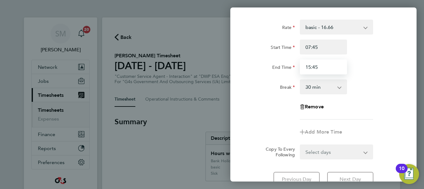
scroll to position [83, 0]
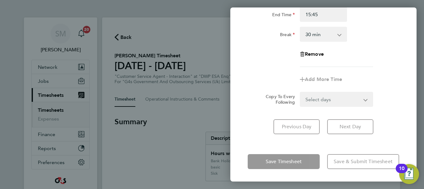
click at [326, 139] on div "Rate basic - 16.66 Bank Holiday Sick Annual Leave x2 - 32.79 System Issue Not P…" at bounding box center [324, 51] width 186 height 182
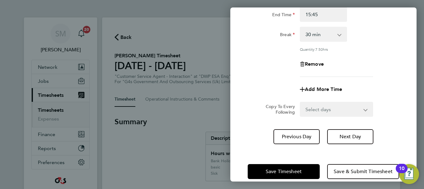
drag, startPoint x: 305, startPoint y: 153, endPoint x: 302, endPoint y: 161, distance: 8.9
click at [304, 156] on div "Save Timesheet Save & Submit Timesheet" at bounding box center [324, 171] width 186 height 40
drag, startPoint x: 302, startPoint y: 161, endPoint x: 304, endPoint y: 158, distance: 3.6
click at [302, 161] on div "Save Timesheet Save & Submit Timesheet" at bounding box center [324, 171] width 186 height 40
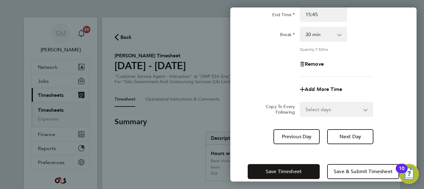
click at [294, 170] on span "Save Timesheet" at bounding box center [284, 171] width 36 height 6
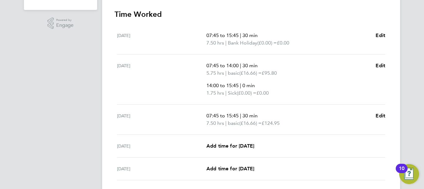
scroll to position [217, 0]
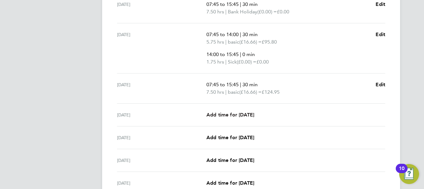
click at [247, 113] on span "Add time for [DATE]" at bounding box center [231, 115] width 48 height 6
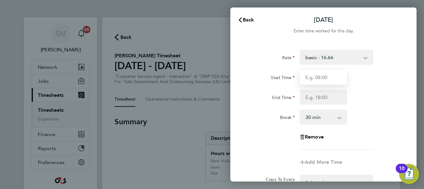
drag, startPoint x: 339, startPoint y: 73, endPoint x: 333, endPoint y: 72, distance: 5.9
click at [339, 73] on input "Start Time" at bounding box center [323, 77] width 47 height 15
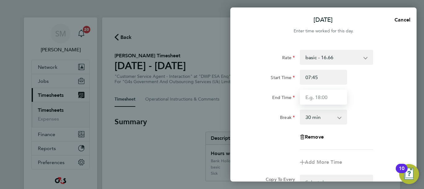
drag, startPoint x: 342, startPoint y: 84, endPoint x: 316, endPoint y: 96, distance: 28.6
click at [316, 96] on input "End Time" at bounding box center [323, 96] width 47 height 15
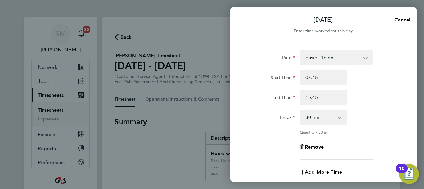
click at [374, 113] on div "Break 0 min 15 min 30 min 45 min 60 min 75 min 90 min" at bounding box center [323, 116] width 157 height 15
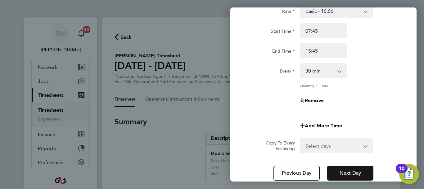
scroll to position [92, 0]
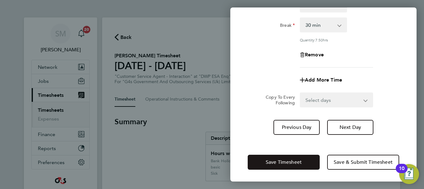
click at [307, 159] on button "Save Timesheet" at bounding box center [284, 161] width 72 height 15
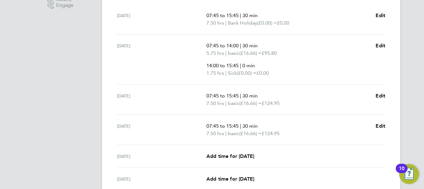
scroll to position [217, 0]
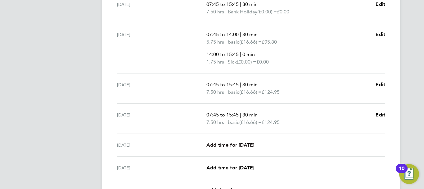
click at [241, 146] on span "Add time for [DATE]" at bounding box center [231, 145] width 48 height 6
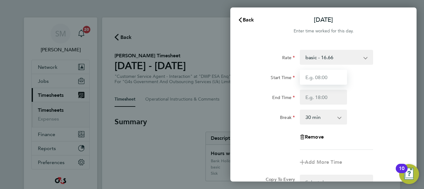
click at [316, 77] on input "Start Time" at bounding box center [323, 77] width 47 height 15
click at [242, 21] on icon "button" at bounding box center [240, 19] width 5 height 5
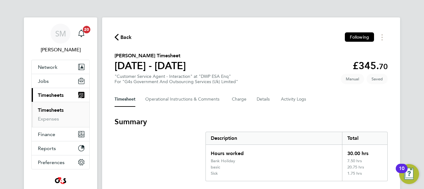
click at [123, 35] on span "Back" at bounding box center [126, 37] width 11 height 7
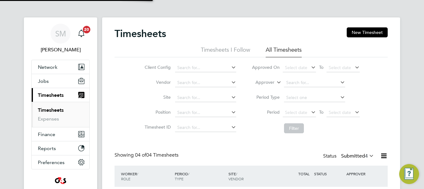
scroll to position [21, 54]
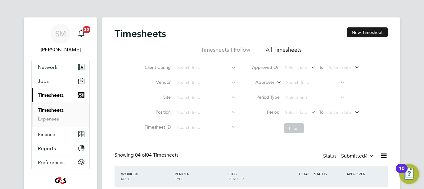
click at [369, 30] on button "New Timesheet" at bounding box center [367, 32] width 41 height 10
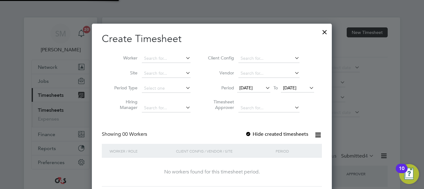
scroll to position [175, 240]
click at [253, 89] on span "[DATE]" at bounding box center [246, 88] width 13 height 6
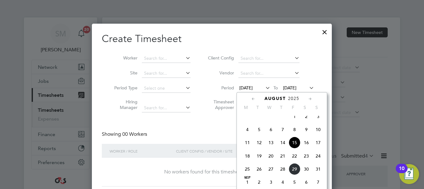
click at [250, 173] on span "25" at bounding box center [248, 169] width 12 height 12
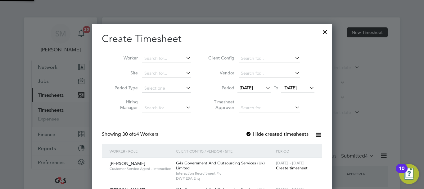
scroll to position [966, 241]
click at [308, 90] on icon at bounding box center [308, 87] width 0 height 9
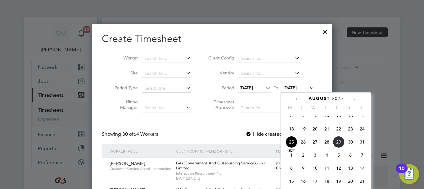
click at [360, 148] on span "31" at bounding box center [363, 142] width 12 height 12
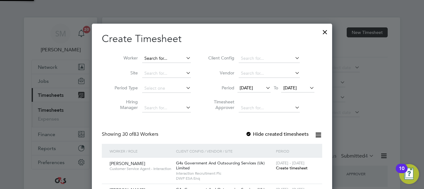
click at [151, 60] on input at bounding box center [166, 58] width 49 height 9
click at [252, 132] on div at bounding box center [249, 134] width 6 height 6
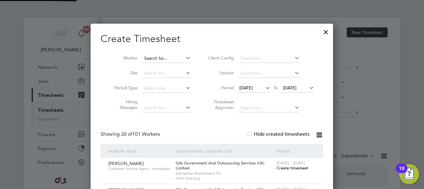
click at [156, 58] on input at bounding box center [166, 58] width 49 height 9
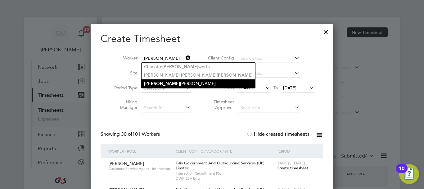
click at [174, 79] on li "[PERSON_NAME]" at bounding box center [199, 83] width 114 height 8
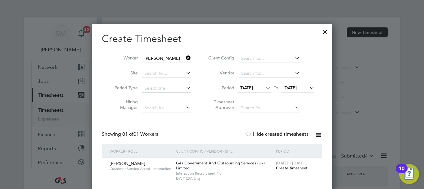
click at [292, 167] on span "Create timesheet" at bounding box center [292, 167] width 32 height 5
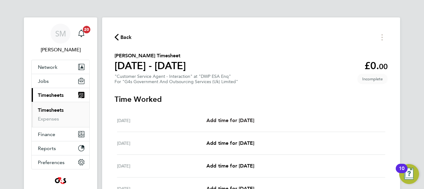
click at [254, 122] on span "Add time for [DATE]" at bounding box center [231, 120] width 48 height 6
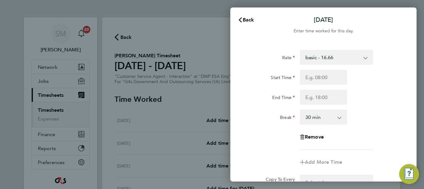
click at [338, 65] on div "Rate basic - 16.66 System Issue Paid - 16.66 Sick System Issue Not Paid Annual …" at bounding box center [324, 100] width 152 height 100
click at [332, 61] on select "basic - 16.66 System Issue Paid - 16.66 Sick System Issue Not Paid Annual Leave…" at bounding box center [333, 57] width 65 height 14
click at [312, 75] on input "Start Time" at bounding box center [323, 77] width 47 height 15
drag, startPoint x: 304, startPoint y: 104, endPoint x: 308, endPoint y: 101, distance: 5.3
click at [304, 104] on div "Rate Bank Holiday System Issue Paid - 16.66 Sick System Issue Not Paid basic - …" at bounding box center [324, 100] width 152 height 100
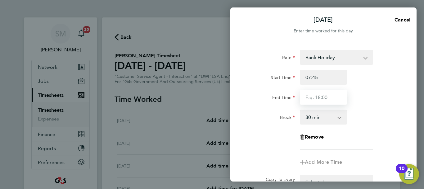
click at [310, 100] on input "End Time" at bounding box center [323, 96] width 47 height 15
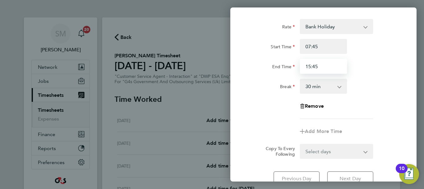
scroll to position [83, 0]
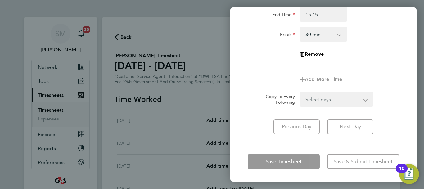
drag, startPoint x: 319, startPoint y: 143, endPoint x: 310, endPoint y: 156, distance: 16.1
click at [318, 145] on div "[DATE] Cancel Enter time worked for this day. Rate Bank Holiday System Issue Pa…" at bounding box center [324, 94] width 186 height 174
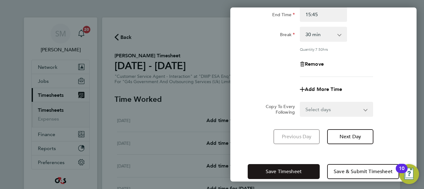
click at [305, 174] on button "Save Timesheet" at bounding box center [284, 171] width 72 height 15
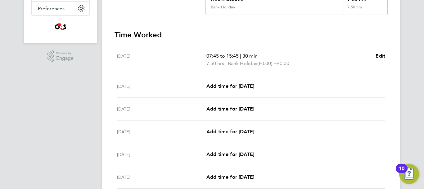
scroll to position [155, 0]
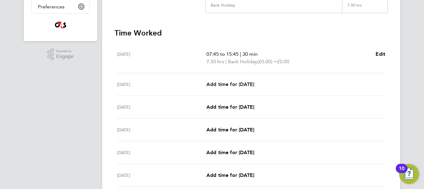
click at [243, 86] on span "Add time for [DATE]" at bounding box center [231, 84] width 48 height 6
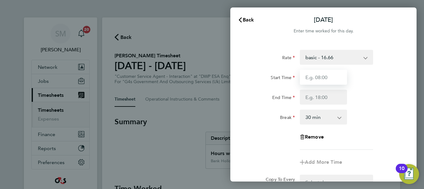
click at [313, 77] on input "Start Time" at bounding box center [323, 77] width 47 height 15
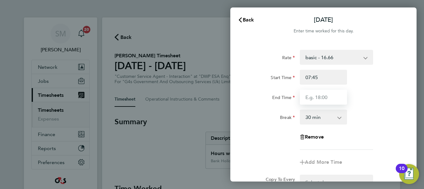
click at [320, 98] on input "End Time" at bounding box center [323, 96] width 47 height 15
click at [374, 120] on div "Break 0 min 15 min 30 min 45 min 60 min 75 min 90 min" at bounding box center [323, 116] width 157 height 15
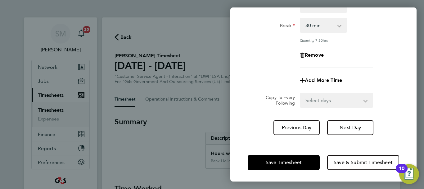
scroll to position [92, 0]
click at [308, 154] on button "Save Timesheet" at bounding box center [284, 161] width 72 height 15
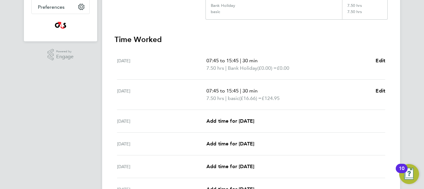
scroll to position [155, 0]
click at [246, 121] on span "Add time for [DATE]" at bounding box center [231, 120] width 48 height 6
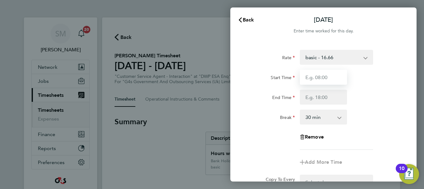
click at [317, 81] on input "Start Time" at bounding box center [323, 77] width 47 height 15
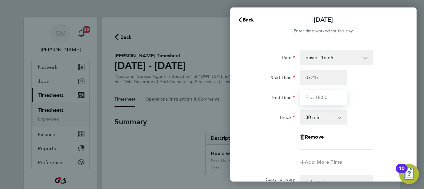
drag, startPoint x: 302, startPoint y: 93, endPoint x: 308, endPoint y: 95, distance: 6.5
click at [302, 93] on input "End Time" at bounding box center [323, 96] width 47 height 15
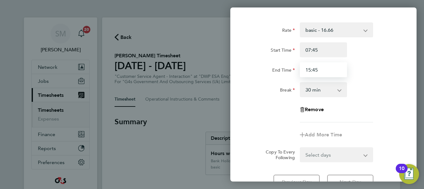
scroll to position [83, 0]
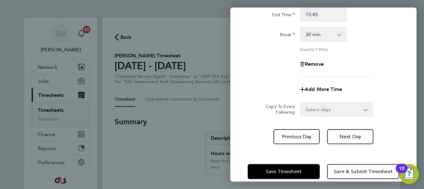
click at [346, 144] on div "[DATE] Cancel Enter time worked for this day. Rate basic - 16.66 System Issue P…" at bounding box center [324, 94] width 186 height 174
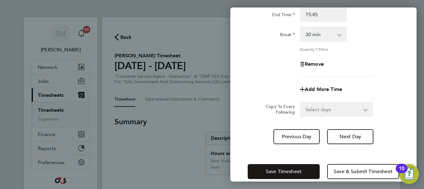
click at [295, 165] on button "Save Timesheet" at bounding box center [284, 171] width 72 height 15
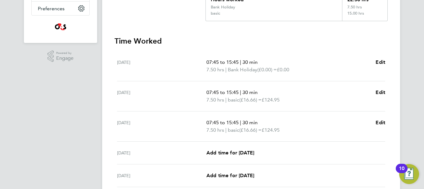
scroll to position [155, 0]
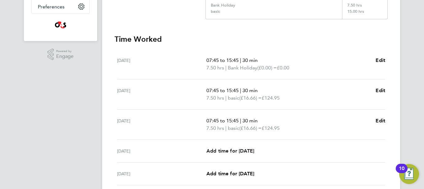
click at [252, 148] on span "Add time for [DATE]" at bounding box center [231, 151] width 48 height 6
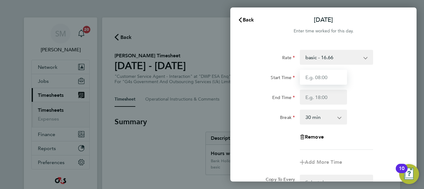
click at [329, 75] on input "Start Time" at bounding box center [323, 77] width 47 height 15
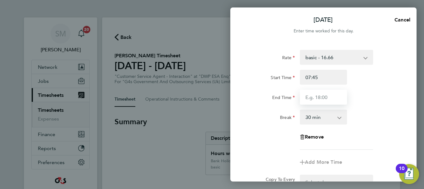
click at [316, 96] on input "End Time" at bounding box center [323, 96] width 47 height 15
click at [321, 93] on input "End Time" at bounding box center [323, 96] width 47 height 15
click at [316, 97] on input "End Time" at bounding box center [323, 96] width 47 height 15
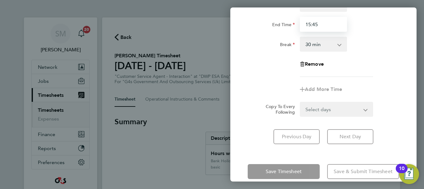
scroll to position [83, 0]
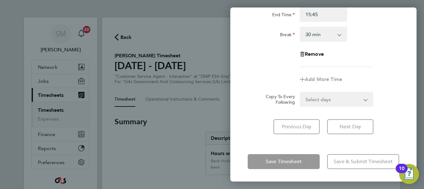
click at [335, 139] on div "Rate basic - 16.66 System Issue Paid - 16.66 Sick System Issue Not Paid Annual …" at bounding box center [324, 51] width 186 height 182
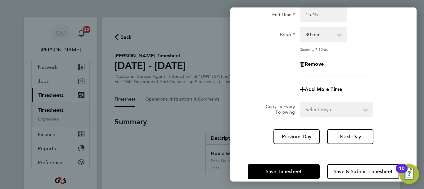
click at [308, 158] on div "Save Timesheet Save & Submit Timesheet" at bounding box center [324, 171] width 186 height 40
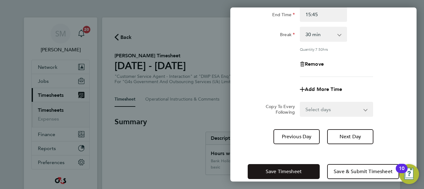
click at [306, 167] on button "Save Timesheet" at bounding box center [284, 171] width 72 height 15
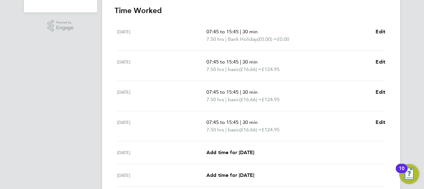
scroll to position [186, 0]
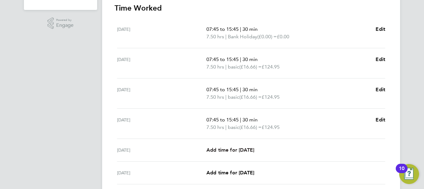
click at [239, 147] on span "Add time for [DATE]" at bounding box center [231, 150] width 48 height 6
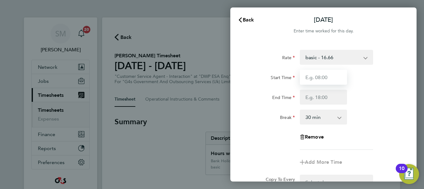
click at [336, 77] on input "Start Time" at bounding box center [323, 77] width 47 height 15
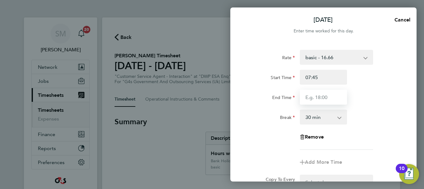
click at [307, 100] on input "End Time" at bounding box center [323, 96] width 47 height 15
click at [325, 94] on input "End Time" at bounding box center [323, 96] width 47 height 15
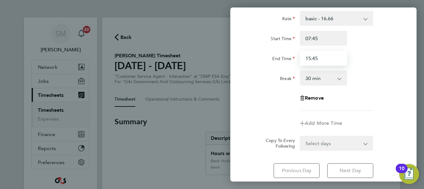
scroll to position [83, 0]
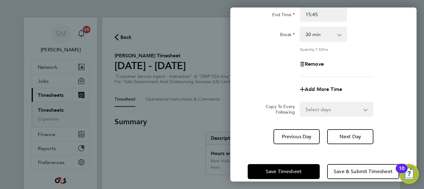
click at [356, 145] on div "[DATE] Cancel Enter time worked for this day. Rate basic - 16.66 System Issue P…" at bounding box center [324, 94] width 186 height 174
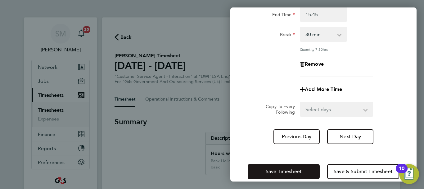
click at [291, 166] on button "Save Timesheet" at bounding box center [284, 171] width 72 height 15
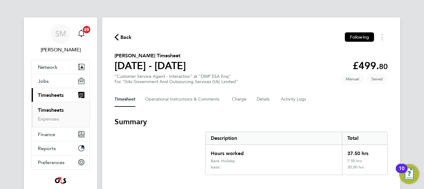
click at [121, 34] on span "Back" at bounding box center [126, 37] width 11 height 7
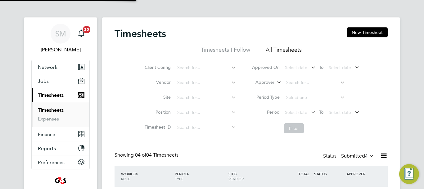
scroll to position [21, 54]
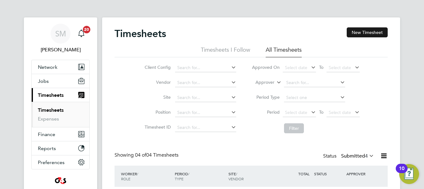
click at [368, 30] on button "New Timesheet" at bounding box center [367, 32] width 41 height 10
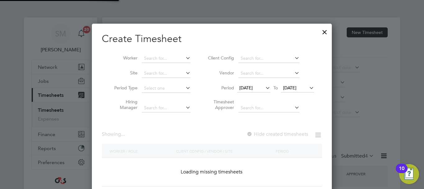
scroll to position [175, 240]
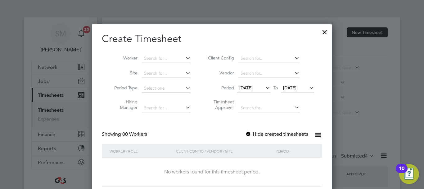
click at [253, 87] on span "[DATE]" at bounding box center [246, 88] width 13 height 6
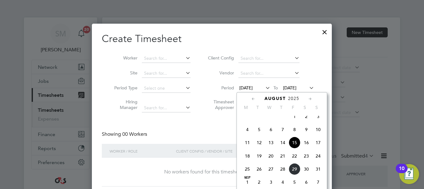
click at [250, 175] on span "25" at bounding box center [248, 169] width 12 height 12
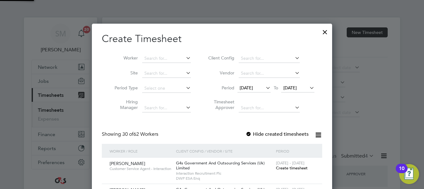
scroll to position [966, 241]
drag, startPoint x: 302, startPoint y: 89, endPoint x: 299, endPoint y: 89, distance: 3.7
click at [297, 89] on span "[DATE]" at bounding box center [290, 88] width 13 height 6
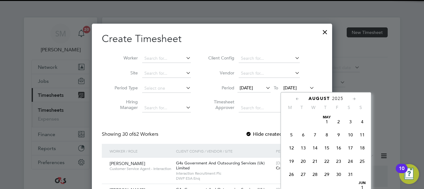
scroll to position [242, 0]
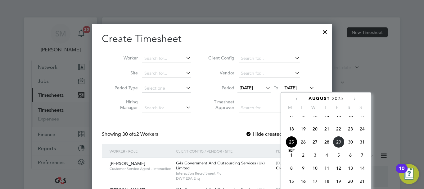
click at [363, 148] on span "31" at bounding box center [363, 142] width 12 height 12
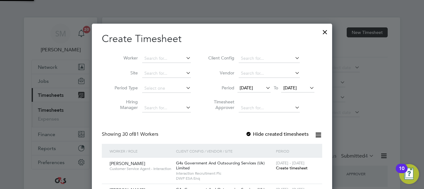
scroll to position [966, 241]
click at [158, 61] on input at bounding box center [166, 58] width 49 height 9
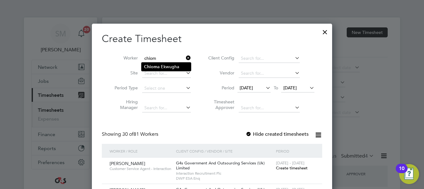
click at [162, 68] on li "Chiom a Ekwugha" at bounding box center [166, 66] width 49 height 8
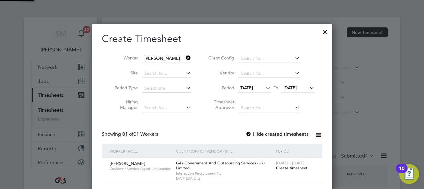
scroll to position [173, 241]
click at [253, 134] on label "Hide created timesheets" at bounding box center [277, 134] width 63 height 6
click at [301, 164] on span "[DATE] - [DATE]" at bounding box center [290, 162] width 29 height 5
click at [296, 166] on span "Create timesheet" at bounding box center [292, 167] width 32 height 5
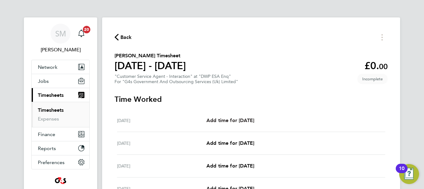
click at [254, 124] on link "Add time for [DATE]" at bounding box center [231, 120] width 48 height 7
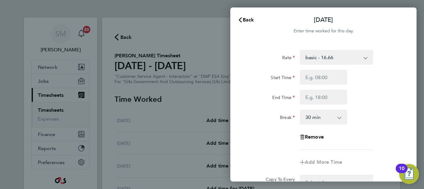
click at [323, 62] on select "basic - 16.66 Bank Holiday System Issue Not Paid Annual Leave System Issue Paid…" at bounding box center [333, 57] width 65 height 14
drag, startPoint x: 322, startPoint y: 63, endPoint x: 317, endPoint y: 78, distance: 15.8
click at [317, 78] on input "Start Time" at bounding box center [323, 77] width 47 height 15
click at [309, 101] on input "End Time" at bounding box center [323, 96] width 47 height 15
click at [316, 96] on input "End Time" at bounding box center [323, 96] width 47 height 15
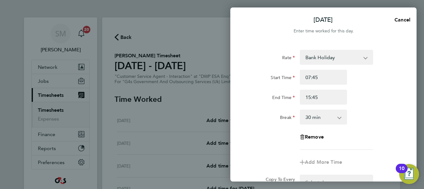
click at [384, 127] on div "Rate Bank Holiday System Issue Not Paid Annual Leave System Issue Paid - 16.66 …" at bounding box center [324, 100] width 152 height 100
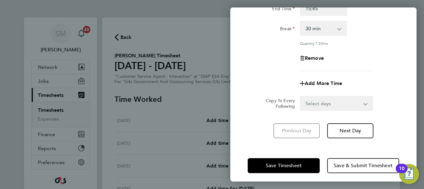
scroll to position [92, 0]
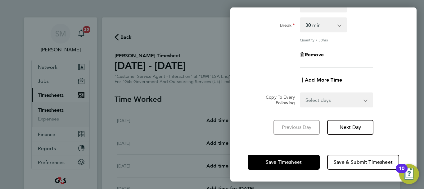
click at [309, 149] on div "Save Timesheet Save & Submit Timesheet" at bounding box center [324, 162] width 186 height 40
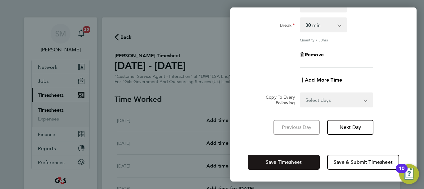
click at [304, 156] on button "Save Timesheet" at bounding box center [284, 161] width 72 height 15
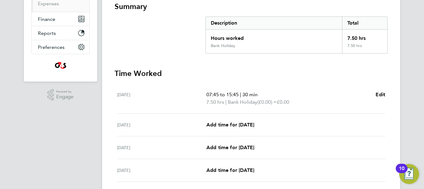
scroll to position [125, 0]
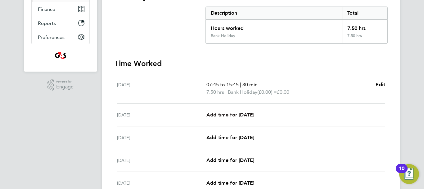
click at [250, 115] on span "Add time for [DATE]" at bounding box center [231, 115] width 48 height 6
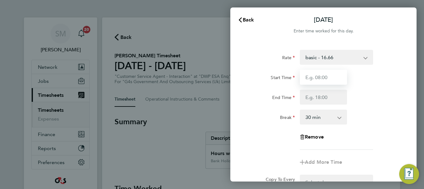
click at [313, 79] on input "Start Time" at bounding box center [323, 77] width 47 height 15
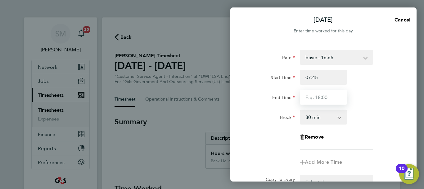
click at [313, 100] on input "End Time" at bounding box center [323, 96] width 47 height 15
drag, startPoint x: 374, startPoint y: 121, endPoint x: 375, endPoint y: 114, distance: 6.7
click at [375, 121] on div "Break 0 min 15 min 30 min 45 min 60 min 75 min 90 min" at bounding box center [323, 116] width 157 height 15
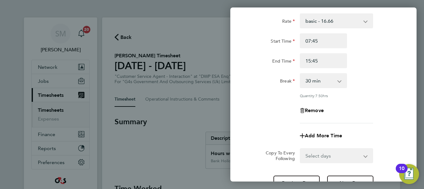
scroll to position [92, 0]
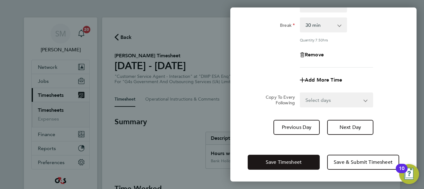
click at [306, 159] on button "Save Timesheet" at bounding box center [284, 161] width 72 height 15
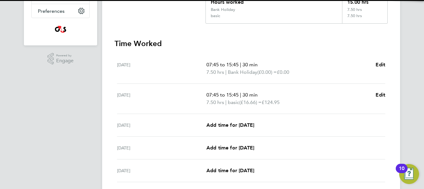
scroll to position [155, 0]
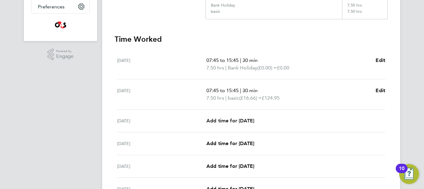
click at [254, 124] on link "Add time for [DATE]" at bounding box center [231, 120] width 48 height 7
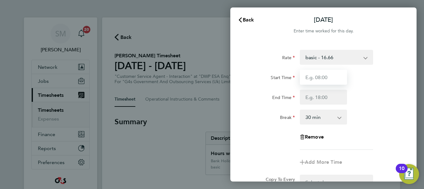
click at [320, 78] on input "Start Time" at bounding box center [323, 77] width 47 height 15
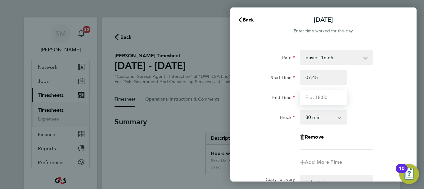
click at [316, 96] on input "End Time" at bounding box center [323, 96] width 47 height 15
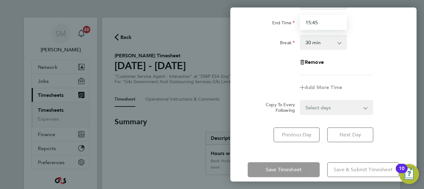
scroll to position [83, 0]
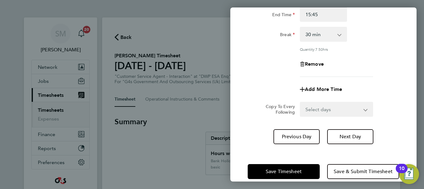
click at [322, 146] on div "[DATE] Cancel Enter time worked for this day. Rate basic - 16.66 Bank Holiday S…" at bounding box center [324, 94] width 186 height 174
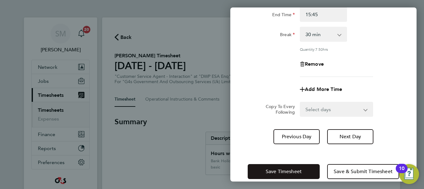
click at [305, 173] on button "Save Timesheet" at bounding box center [284, 171] width 72 height 15
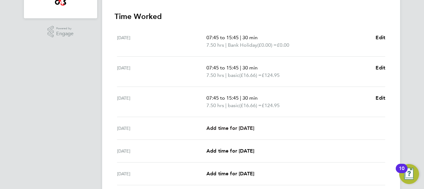
scroll to position [186, 0]
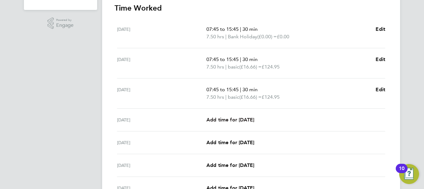
click at [236, 117] on span "Add time for [DATE]" at bounding box center [231, 120] width 48 height 6
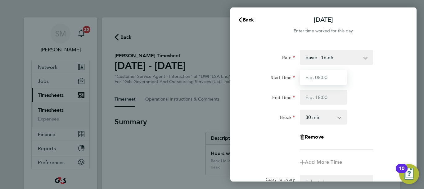
click at [317, 78] on input "Start Time" at bounding box center [323, 77] width 47 height 15
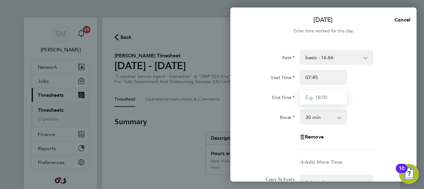
drag, startPoint x: 322, startPoint y: 85, endPoint x: 316, endPoint y: 98, distance: 14.5
click at [316, 98] on input "End Time" at bounding box center [323, 96] width 47 height 15
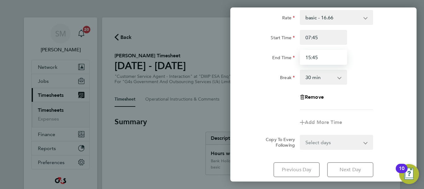
scroll to position [83, 0]
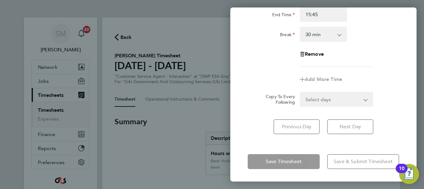
drag, startPoint x: 352, startPoint y: 147, endPoint x: 331, endPoint y: 152, distance: 21.8
click at [352, 147] on div "[DATE] Cancel Enter time worked for this day. Rate basic - 16.66 Bank Holiday S…" at bounding box center [324, 94] width 186 height 174
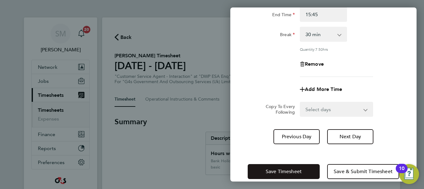
click at [301, 159] on div "Save Timesheet Save & Submit Timesheet" at bounding box center [324, 171] width 186 height 40
click at [299, 164] on button "Save Timesheet" at bounding box center [284, 171] width 72 height 15
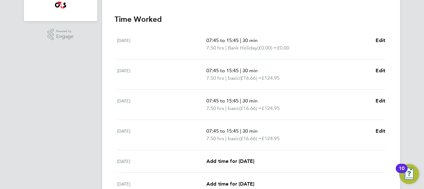
scroll to position [186, 0]
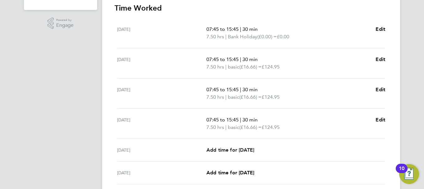
click at [244, 150] on span "Add time for [DATE]" at bounding box center [231, 150] width 48 height 6
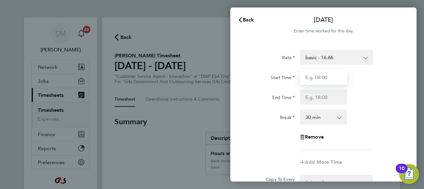
click at [316, 78] on input "Start Time" at bounding box center [323, 77] width 47 height 15
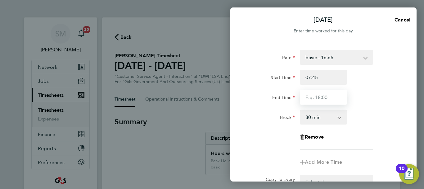
click at [312, 95] on input "End Time" at bounding box center [323, 96] width 47 height 15
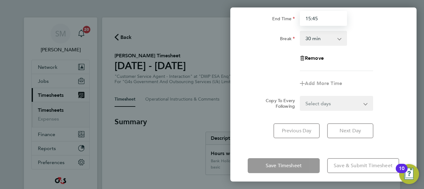
scroll to position [83, 0]
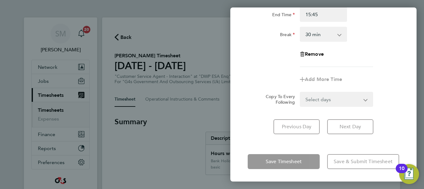
click at [324, 151] on div "Save Timesheet Save & Submit Timesheet" at bounding box center [324, 161] width 186 height 40
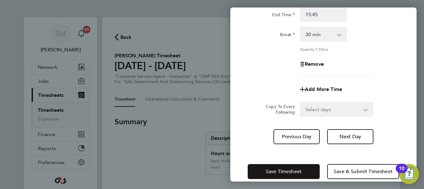
click at [308, 167] on button "Save Timesheet" at bounding box center [284, 171] width 72 height 15
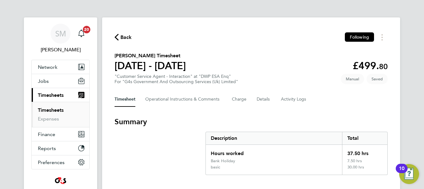
click at [125, 37] on span "Back" at bounding box center [126, 37] width 11 height 7
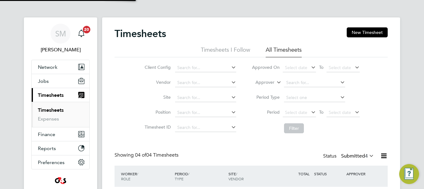
scroll to position [21, 54]
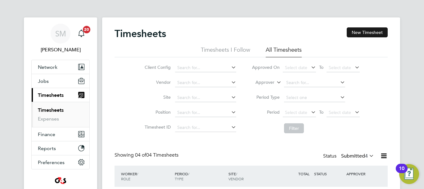
click at [367, 34] on button "New Timesheet" at bounding box center [367, 32] width 41 height 10
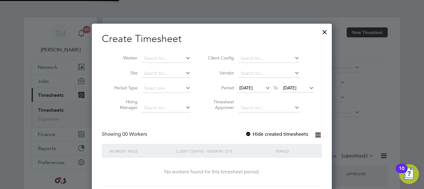
scroll to position [175, 240]
click at [253, 86] on span "[DATE]" at bounding box center [246, 88] width 13 height 6
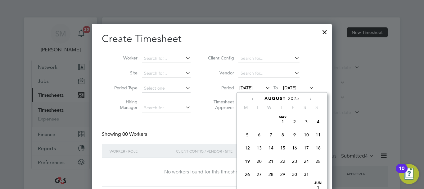
scroll to position [215, 0]
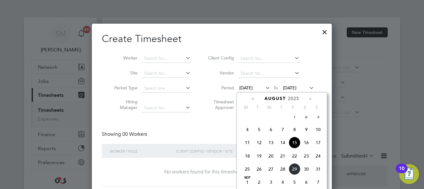
click at [245, 175] on span "25" at bounding box center [248, 169] width 12 height 12
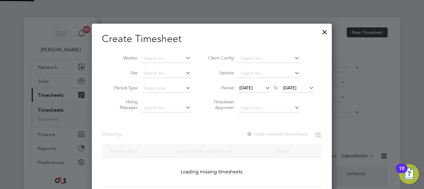
scroll to position [966, 241]
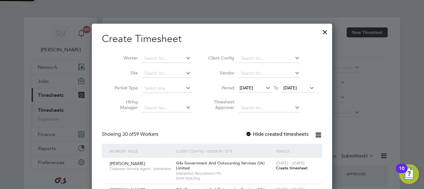
click at [294, 85] on span "[DATE]" at bounding box center [297, 88] width 33 height 8
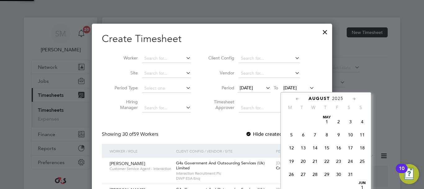
scroll to position [242, 0]
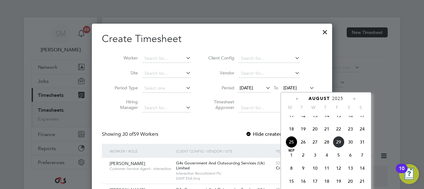
click at [361, 148] on span "31" at bounding box center [363, 142] width 12 height 12
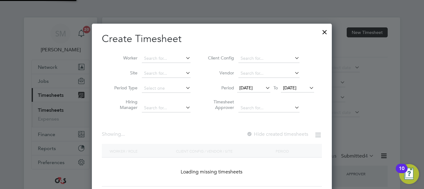
scroll to position [966, 241]
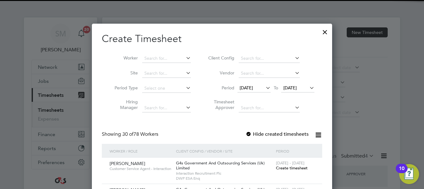
click at [258, 138] on div "Showing 30 of 78 Workers Hide created timesheets" at bounding box center [212, 137] width 221 height 13
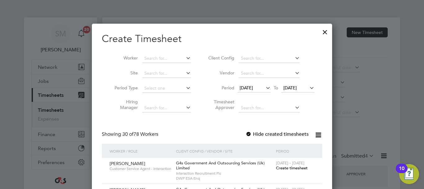
click at [254, 137] on div "Hide created timesheets" at bounding box center [278, 134] width 64 height 7
click at [248, 134] on div at bounding box center [249, 134] width 6 height 6
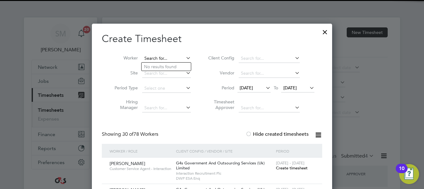
click at [167, 56] on input at bounding box center [166, 58] width 49 height 9
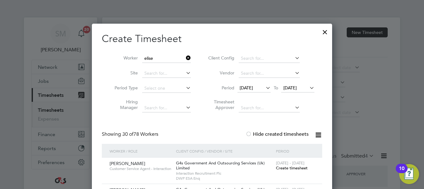
click at [174, 81] on li "[PERSON_NAME]" at bounding box center [180, 83] width 77 height 8
click at [285, 167] on span "Create timesheet" at bounding box center [292, 167] width 32 height 5
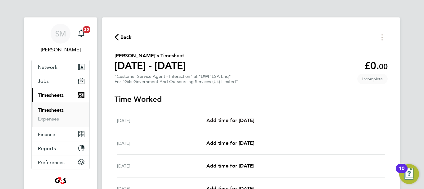
click at [254, 119] on span "Add time for [DATE]" at bounding box center [231, 120] width 48 height 6
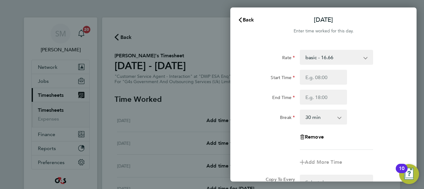
click at [340, 66] on div "Rate basic - 16.66 System Issue Not Paid Annual Leave x2 - 32.79 Sick System Is…" at bounding box center [324, 100] width 152 height 100
drag, startPoint x: 349, startPoint y: 56, endPoint x: 342, endPoint y: 64, distance: 10.3
click at [349, 56] on select "basic - 16.66 System Issue Not Paid Annual Leave x2 - 32.79 Sick System Issue P…" at bounding box center [333, 57] width 65 height 14
click at [318, 82] on input "Start Time" at bounding box center [323, 77] width 47 height 15
click at [306, 97] on input "End Time" at bounding box center [323, 96] width 47 height 15
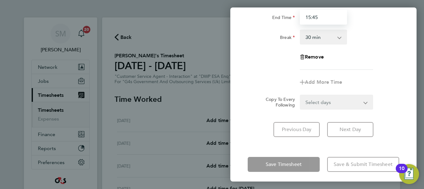
scroll to position [83, 0]
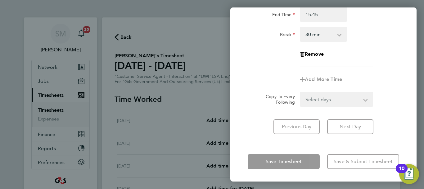
click at [325, 154] on div "Save Timesheet Save & Submit Timesheet" at bounding box center [324, 161] width 186 height 40
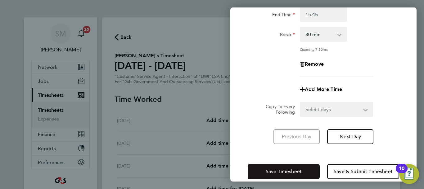
drag, startPoint x: 312, startPoint y: 171, endPoint x: 308, endPoint y: 170, distance: 3.6
click at [312, 172] on button "Save Timesheet" at bounding box center [284, 171] width 72 height 15
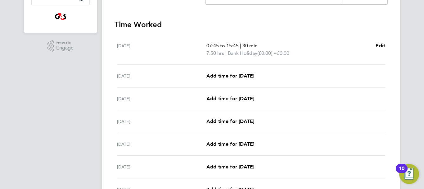
scroll to position [186, 0]
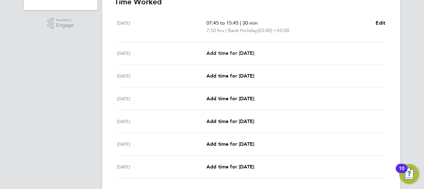
click at [241, 52] on span "Add time for [DATE]" at bounding box center [231, 53] width 48 height 6
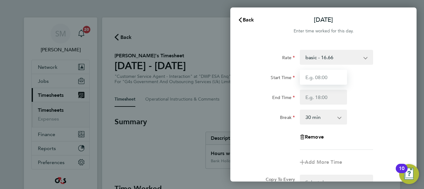
click at [323, 77] on input "Start Time" at bounding box center [323, 77] width 47 height 15
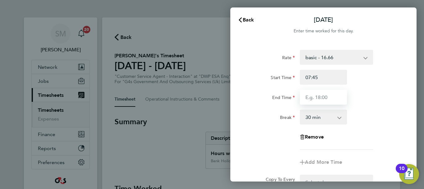
click at [313, 100] on input "End Time" at bounding box center [323, 96] width 47 height 15
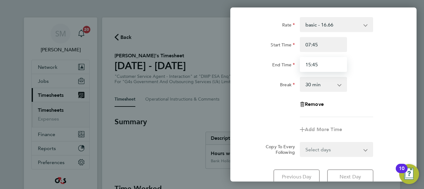
scroll to position [83, 0]
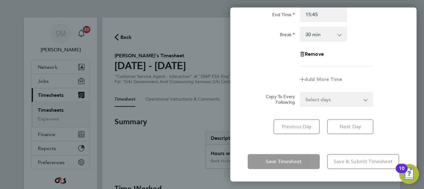
click at [317, 152] on div "Save Timesheet Save & Submit Timesheet" at bounding box center [324, 161] width 186 height 40
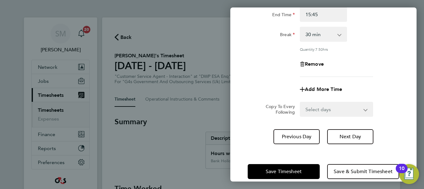
click at [308, 159] on div "Save Timesheet Save & Submit Timesheet" at bounding box center [324, 171] width 186 height 40
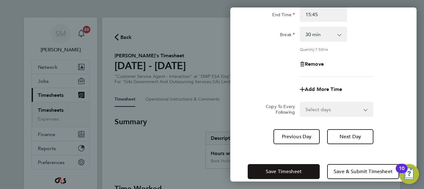
click at [316, 177] on button "Save Timesheet" at bounding box center [284, 171] width 72 height 15
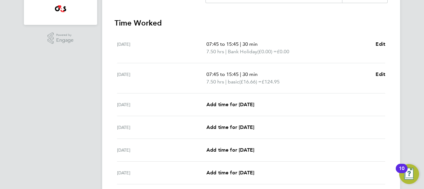
scroll to position [186, 0]
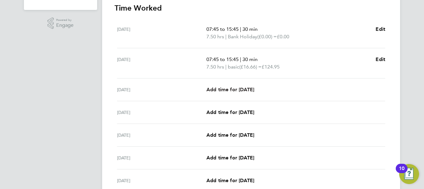
click at [244, 86] on span "Add time for [DATE]" at bounding box center [231, 89] width 48 height 6
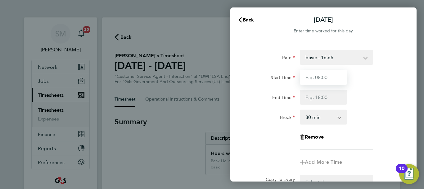
click at [320, 71] on input "Start Time" at bounding box center [323, 77] width 47 height 15
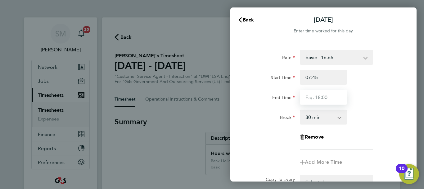
click at [308, 100] on input "End Time" at bounding box center [323, 96] width 47 height 15
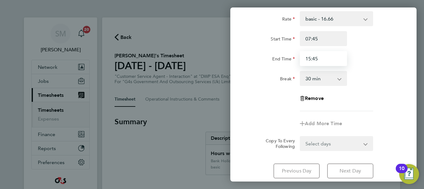
scroll to position [83, 0]
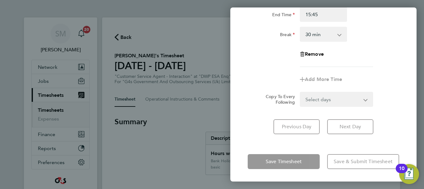
click at [316, 142] on div "[DATE] Cancel Enter time worked for this day. Rate basic - 16.66 System Issue N…" at bounding box center [324, 94] width 186 height 174
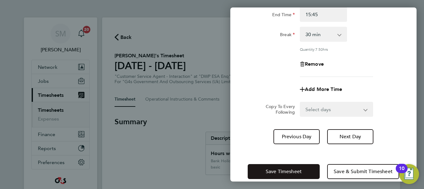
click at [304, 165] on button "Save Timesheet" at bounding box center [284, 171] width 72 height 15
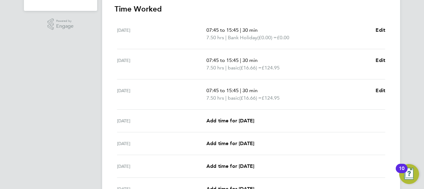
scroll to position [186, 0]
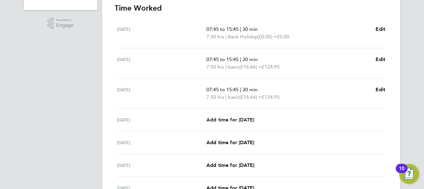
click at [236, 116] on link "Add time for [DATE]" at bounding box center [231, 119] width 48 height 7
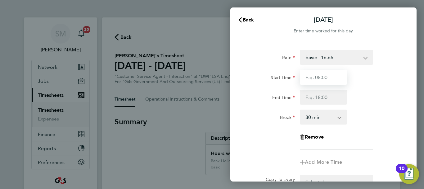
click at [324, 80] on input "Start Time" at bounding box center [323, 77] width 47 height 15
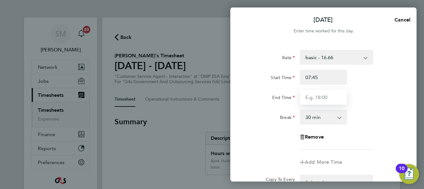
click at [309, 100] on input "End Time" at bounding box center [323, 96] width 47 height 15
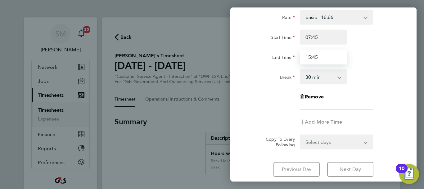
scroll to position [83, 0]
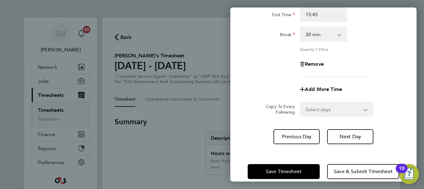
click at [329, 149] on div "[DATE] Cancel Enter time worked for this day. Rate basic - 16.66 System Issue N…" at bounding box center [324, 94] width 186 height 174
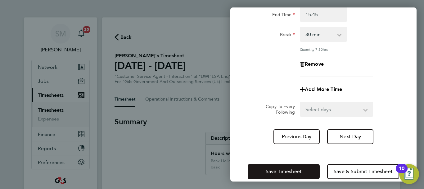
click at [308, 174] on button "Save Timesheet" at bounding box center [284, 171] width 72 height 15
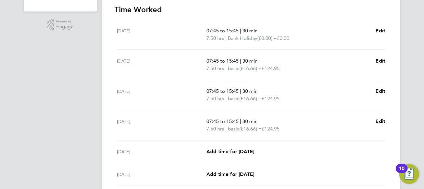
scroll to position [186, 0]
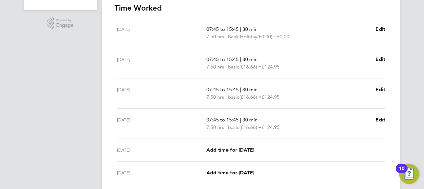
click at [226, 148] on span "Add time for [DATE]" at bounding box center [231, 150] width 48 height 6
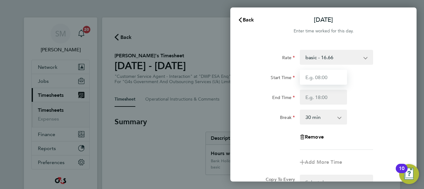
click at [318, 77] on input "Start Time" at bounding box center [323, 77] width 47 height 15
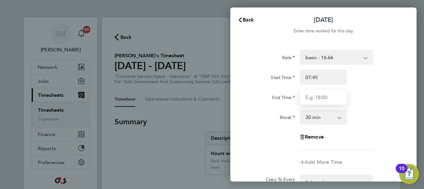
click at [315, 96] on input "End Time" at bounding box center [323, 96] width 47 height 15
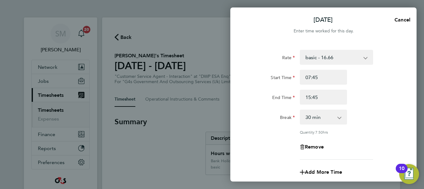
click at [369, 134] on div "Rate basic - 16.66 System Issue Not Paid Annual Leave x2 - 32.79 Sick System Is…" at bounding box center [324, 105] width 152 height 110
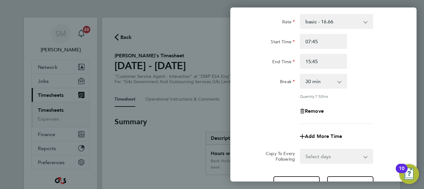
scroll to position [92, 0]
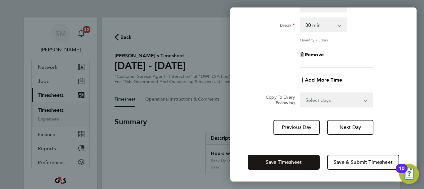
click at [299, 161] on span "Save Timesheet" at bounding box center [284, 162] width 36 height 6
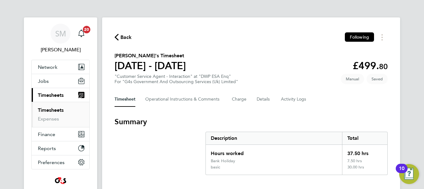
click at [121, 36] on span "Back" at bounding box center [126, 37] width 11 height 7
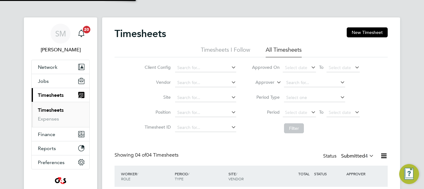
scroll to position [21, 54]
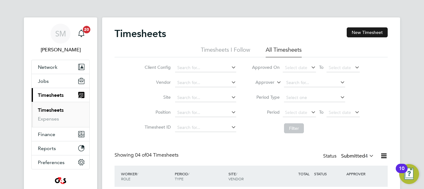
click at [364, 30] on button "New Timesheet" at bounding box center [367, 32] width 41 height 10
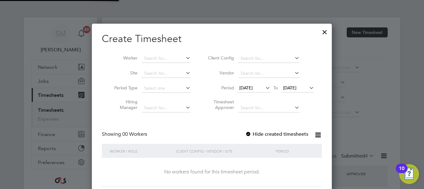
scroll to position [175, 240]
click at [165, 57] on input at bounding box center [166, 58] width 49 height 9
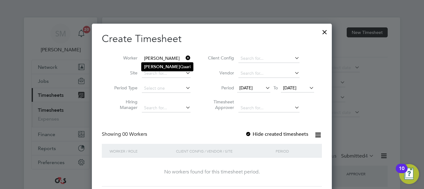
click at [164, 64] on li "[PERSON_NAME] Qaari" at bounding box center [168, 66] width 52 height 8
click at [262, 134] on label "Hide created timesheets" at bounding box center [276, 134] width 63 height 6
click at [175, 58] on input at bounding box center [166, 58] width 49 height 9
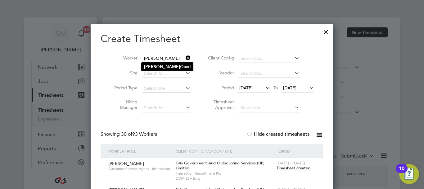
click at [167, 66] on li "[PERSON_NAME] Qaari" at bounding box center [168, 66] width 52 height 8
click at [286, 170] on span "Timesheet created" at bounding box center [294, 168] width 34 height 6
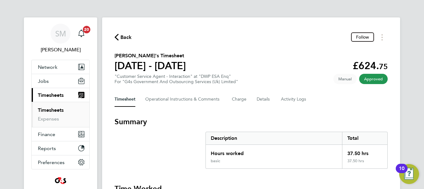
drag, startPoint x: 124, startPoint y: 37, endPoint x: 170, endPoint y: 120, distance: 95.0
click at [124, 40] on span "Back" at bounding box center [126, 37] width 11 height 7
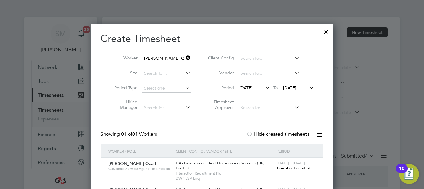
click at [253, 85] on span "[DATE]" at bounding box center [246, 88] width 13 height 6
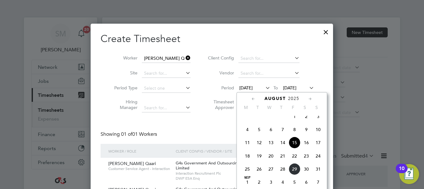
drag, startPoint x: 249, startPoint y: 173, endPoint x: 260, endPoint y: 154, distance: 22.0
click at [249, 173] on span "25" at bounding box center [248, 169] width 12 height 12
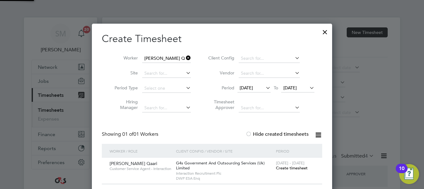
click at [308, 87] on icon at bounding box center [308, 87] width 0 height 9
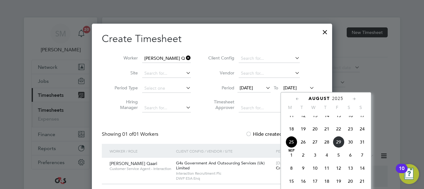
click at [364, 148] on span "31" at bounding box center [363, 142] width 12 height 12
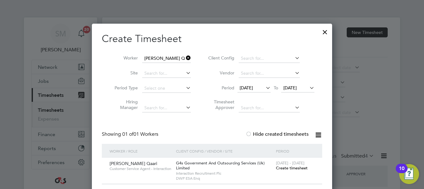
click at [290, 165] on span "[DATE] - [DATE]" at bounding box center [290, 162] width 29 height 5
click at [289, 168] on span "Create timesheet" at bounding box center [292, 167] width 32 height 5
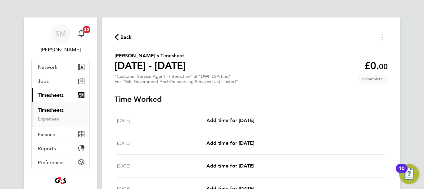
click at [251, 121] on span "Add time for [DATE]" at bounding box center [231, 120] width 48 height 6
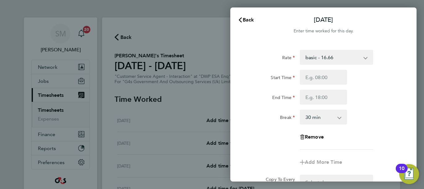
drag, startPoint x: 321, startPoint y: 51, endPoint x: 320, endPoint y: 62, distance: 11.5
click at [321, 51] on select "basic - 16.66 x1.5 - 24.73 Bank Holiday Sick Annual Leave System Issue Not Paid…" at bounding box center [333, 57] width 65 height 14
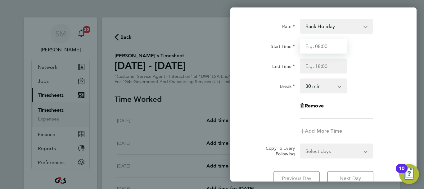
click at [335, 52] on input "Start Time" at bounding box center [323, 46] width 47 height 15
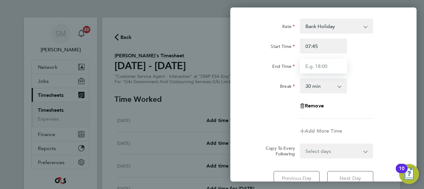
click at [307, 68] on input "End Time" at bounding box center [323, 65] width 47 height 15
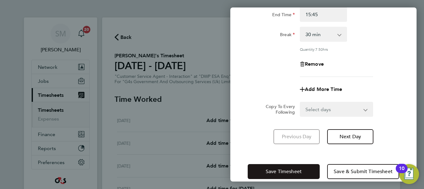
drag, startPoint x: 351, startPoint y: 148, endPoint x: 300, endPoint y: 164, distance: 53.4
click at [348, 148] on div "[DATE] Cancel Enter time worked for this day. Rate Bank Holiday x1.5 - 24.73 ba…" at bounding box center [324, 94] width 186 height 174
click at [300, 164] on button "Save Timesheet" at bounding box center [284, 171] width 72 height 15
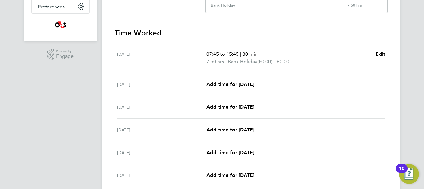
click at [238, 78] on div "[DATE] Add time for [DATE] Add time for [DATE]" at bounding box center [251, 84] width 268 height 23
click at [237, 83] on span "Add time for [DATE]" at bounding box center [231, 84] width 48 height 6
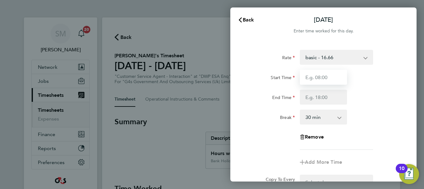
click at [328, 80] on input "Start Time" at bounding box center [323, 77] width 47 height 15
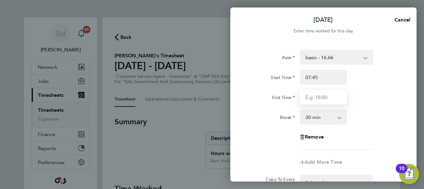
click at [312, 99] on input "End Time" at bounding box center [323, 96] width 47 height 15
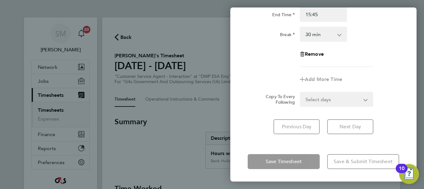
drag, startPoint x: 303, startPoint y: 144, endPoint x: 302, endPoint y: 151, distance: 6.9
click at [303, 144] on div "[DATE] Cancel Enter time worked for this day. Rate basic - 16.66 x1.5 - 24.73 B…" at bounding box center [324, 94] width 186 height 174
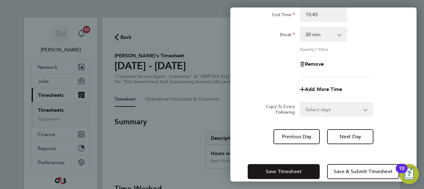
click at [300, 169] on span "Save Timesheet" at bounding box center [284, 171] width 36 height 6
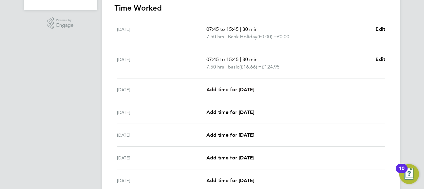
click at [236, 87] on span "Add time for [DATE]" at bounding box center [231, 89] width 48 height 6
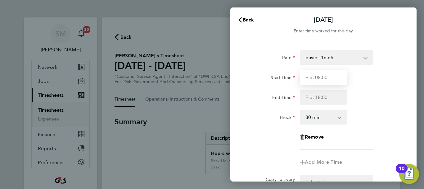
click at [324, 80] on input "Start Time" at bounding box center [323, 77] width 47 height 15
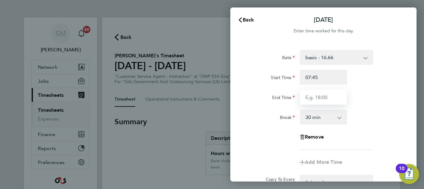
click at [309, 94] on input "End Time" at bounding box center [323, 96] width 47 height 15
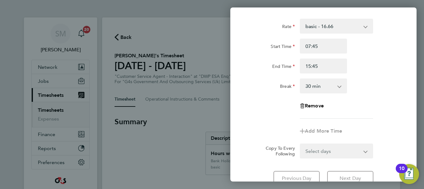
click at [387, 158] on div "Copy To Every Following Select days Day Weekday (Mon-Fri) Weekend (Sat-Sun) [DA…" at bounding box center [323, 150] width 157 height 15
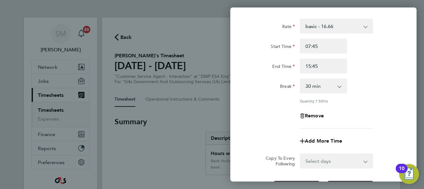
scroll to position [92, 0]
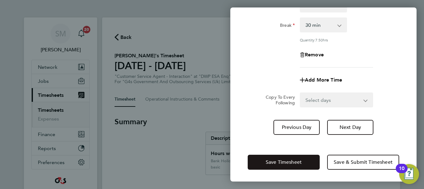
click at [301, 159] on span "Save Timesheet" at bounding box center [284, 162] width 36 height 6
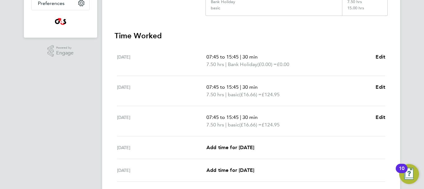
scroll to position [217, 0]
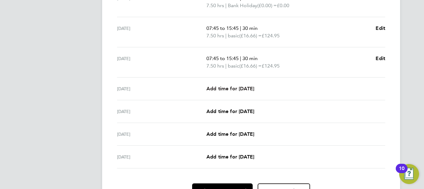
click at [227, 86] on span "Add time for [DATE]" at bounding box center [231, 88] width 48 height 6
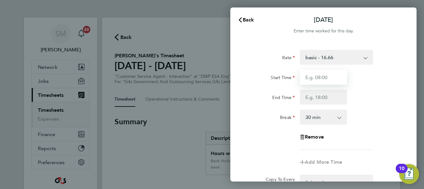
click at [319, 77] on input "Start Time" at bounding box center [323, 77] width 47 height 15
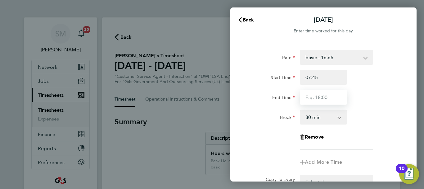
click at [324, 97] on input "End Time" at bounding box center [323, 96] width 47 height 15
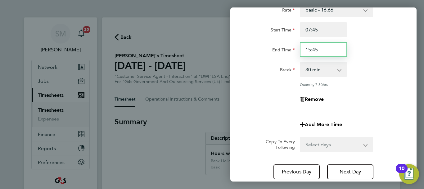
scroll to position [92, 0]
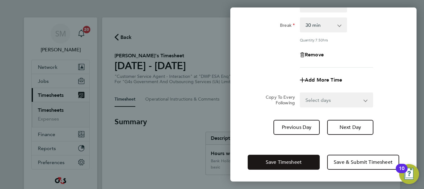
click at [299, 160] on span "Save Timesheet" at bounding box center [284, 162] width 36 height 6
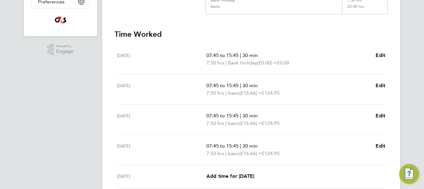
scroll to position [186, 0]
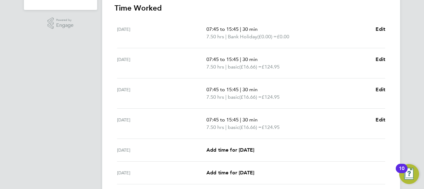
click at [247, 145] on div "[DATE] Add time for [DATE] Add time for [DATE]" at bounding box center [251, 150] width 268 height 23
click at [247, 146] on link "Add time for [DATE]" at bounding box center [231, 149] width 48 height 7
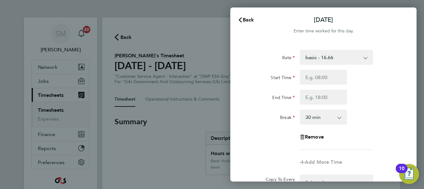
click at [247, 146] on div "Rate basic - 16.66 x1.5 - 24.73 Bank Holiday Sick Annual Leave System Issue Not…" at bounding box center [324, 133] width 186 height 182
click at [329, 84] on input "Start Time" at bounding box center [323, 77] width 47 height 15
select select "30"
click at [316, 97] on input "End Time" at bounding box center [323, 96] width 47 height 15
drag, startPoint x: 329, startPoint y: 80, endPoint x: 308, endPoint y: 82, distance: 20.6
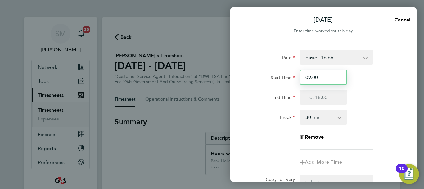
click at [308, 82] on input "09:00" at bounding box center [323, 77] width 47 height 15
type input "0"
type input "07:45"
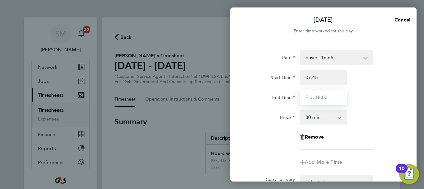
click at [320, 95] on input "End Time" at bounding box center [323, 96] width 47 height 15
type input "15:45"
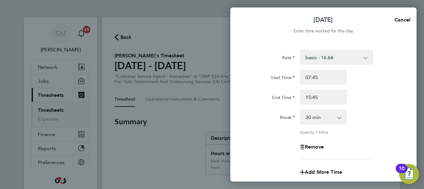
click at [385, 151] on app-timesheet-line-form-group "Rate basic - 16.66 x1.5 - 24.73 Bank Holiday Sick Annual Leave System Issue Not…" at bounding box center [324, 115] width 152 height 130
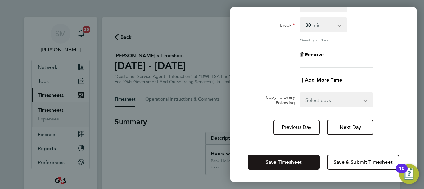
click at [298, 155] on button "Save Timesheet" at bounding box center [284, 161] width 72 height 15
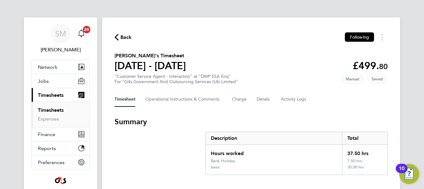
drag, startPoint x: 128, startPoint y: 27, endPoint x: 119, endPoint y: 33, distance: 10.7
click at [117, 38] on icon "button" at bounding box center [117, 37] width 4 height 7
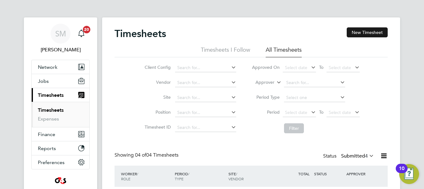
click at [363, 33] on button "New Timesheet" at bounding box center [367, 32] width 41 height 10
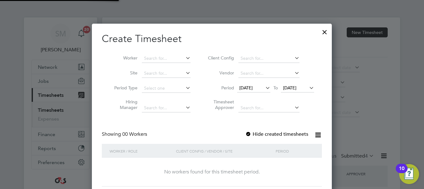
scroll to position [175, 240]
click at [167, 57] on input at bounding box center [166, 58] width 49 height 9
click at [253, 88] on span "[DATE]" at bounding box center [246, 88] width 13 height 6
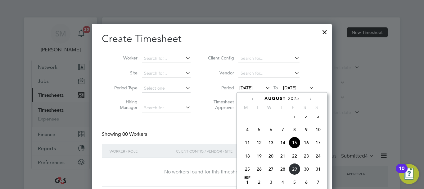
click at [247, 175] on span "25" at bounding box center [248, 169] width 12 height 12
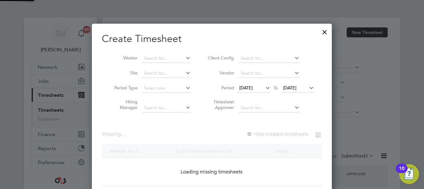
scroll to position [966, 241]
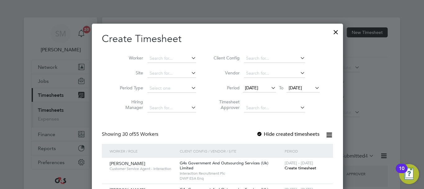
click at [299, 86] on span "[DATE]" at bounding box center [295, 88] width 13 height 6
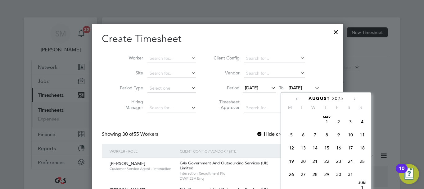
scroll to position [242, 0]
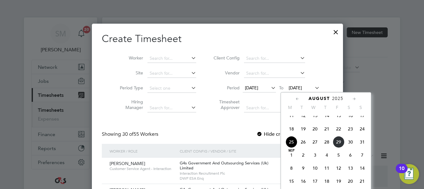
click at [364, 148] on span "31" at bounding box center [363, 142] width 12 height 12
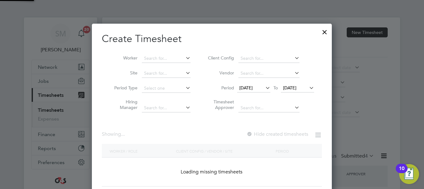
scroll to position [966, 241]
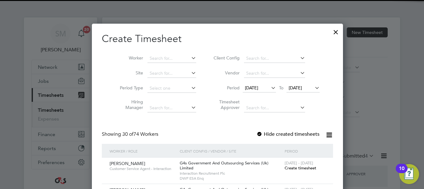
click at [295, 134] on label "Hide created timesheets" at bounding box center [288, 134] width 63 height 6
click at [153, 58] on input at bounding box center [172, 58] width 49 height 9
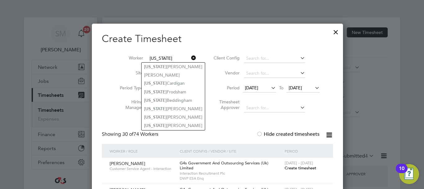
type input "georgia"
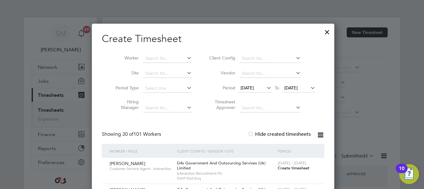
scroll to position [966, 243]
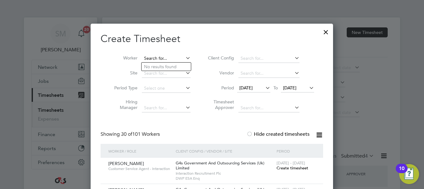
click at [165, 60] on input at bounding box center [166, 58] width 49 height 9
click at [153, 65] on b "Giorgia" at bounding box center [152, 66] width 16 height 5
type input "[PERSON_NAME]"
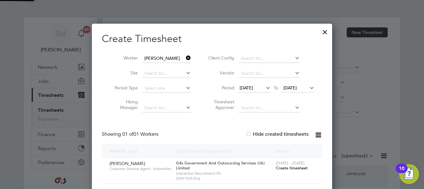
scroll to position [173, 241]
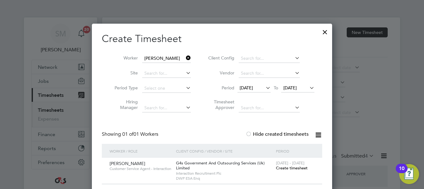
click at [298, 169] on span "Create timesheet" at bounding box center [292, 167] width 32 height 5
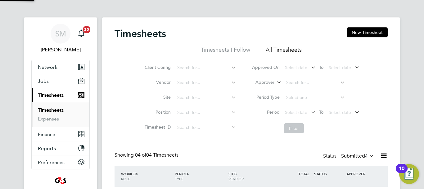
scroll to position [21, 54]
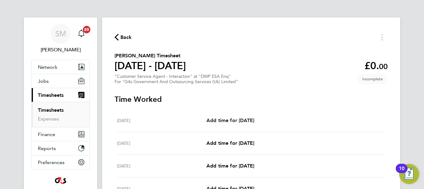
click at [236, 121] on span "Add time for [DATE]" at bounding box center [231, 120] width 48 height 6
select select "30"
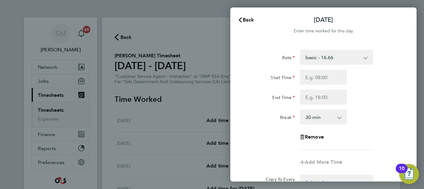
click at [338, 60] on select "basic - 16.66 x1.5 - 24.73 Sick System Issue Paid - 16.66 Annual Leave x2 - 32.…" at bounding box center [333, 57] width 65 height 14
select select "30"
click at [322, 76] on input "Start Time" at bounding box center [323, 77] width 47 height 15
type input "07:45"
click at [313, 97] on input "End Time" at bounding box center [323, 96] width 47 height 15
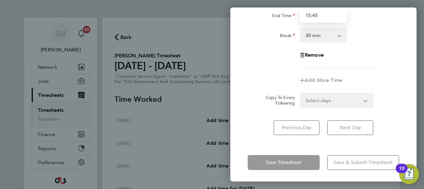
scroll to position [83, 0]
type input "15:45"
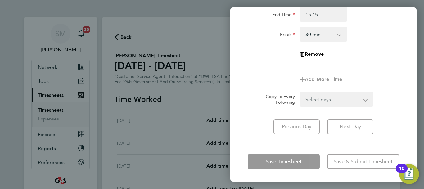
click at [371, 148] on div "Mon 25 Aug Cancel Enter time worked for this day. Rate Bank Holiday x1.5 - 24.7…" at bounding box center [324, 94] width 186 height 174
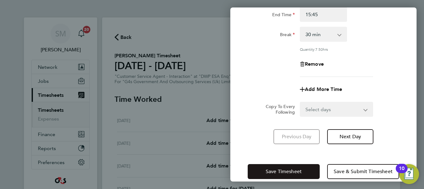
click at [302, 170] on button "Save Timesheet" at bounding box center [284, 171] width 72 height 15
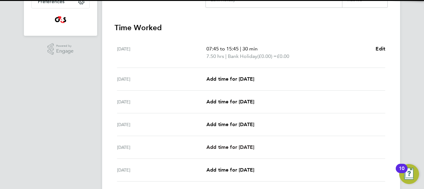
scroll to position [186, 0]
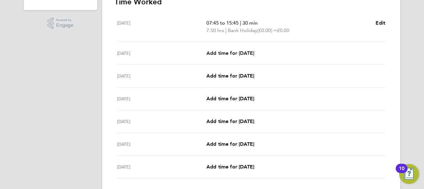
click at [244, 54] on span "Add time for [DATE]" at bounding box center [231, 53] width 48 height 6
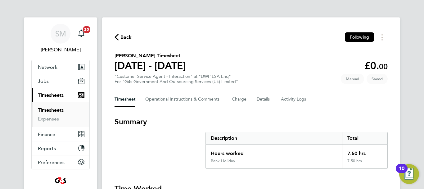
select select "30"
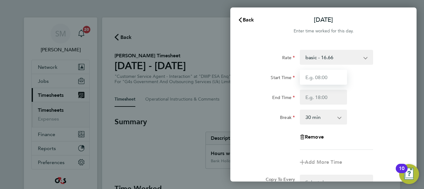
click at [323, 75] on input "Start Time" at bounding box center [323, 77] width 47 height 15
type input "07:45"
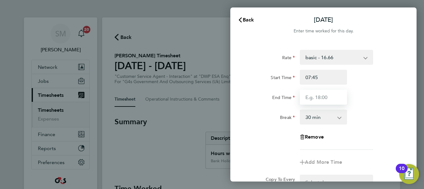
click at [314, 98] on input "End Time" at bounding box center [323, 96] width 47 height 15
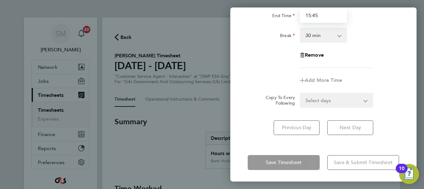
scroll to position [83, 0]
type input "15:45"
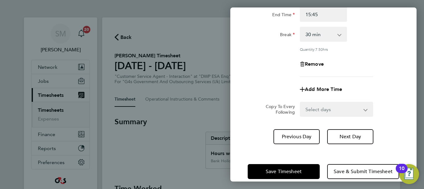
click at [324, 151] on div "Save Timesheet Save & Submit Timesheet" at bounding box center [324, 171] width 186 height 40
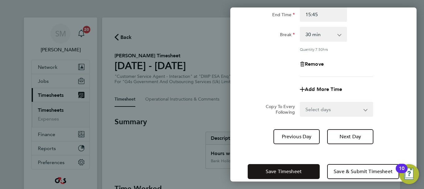
click at [310, 167] on button "Save Timesheet" at bounding box center [284, 171] width 72 height 15
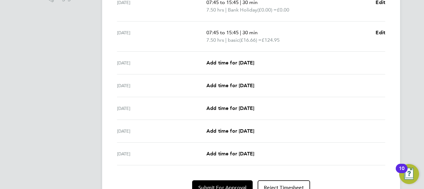
scroll to position [217, 0]
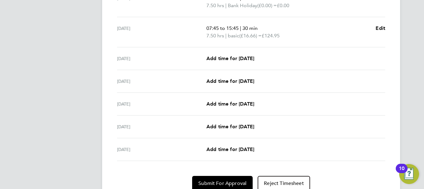
click at [246, 62] on div "[DATE] Add time for [DATE] Add time for [DATE]" at bounding box center [251, 58] width 268 height 23
click at [248, 57] on span "Add time for [DATE]" at bounding box center [231, 58] width 48 height 6
select select "30"
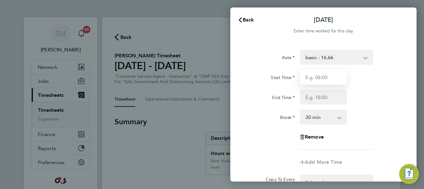
click at [327, 78] on input "Start Time" at bounding box center [323, 77] width 47 height 15
type input "07:45"
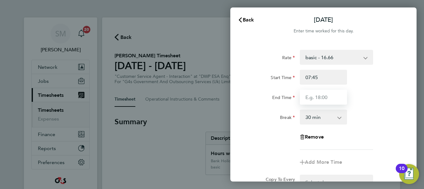
click at [304, 96] on input "End Time" at bounding box center [323, 96] width 47 height 15
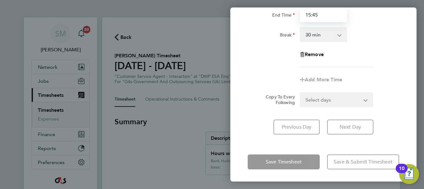
scroll to position [83, 0]
type input "15:45"
click at [336, 147] on div "Wed 27 Aug Cancel Enter time worked for this day. Rate basic - 16.66 x1.5 - 24.…" at bounding box center [324, 94] width 186 height 174
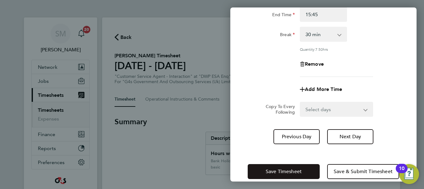
click at [295, 169] on span "Save Timesheet" at bounding box center [284, 171] width 36 height 6
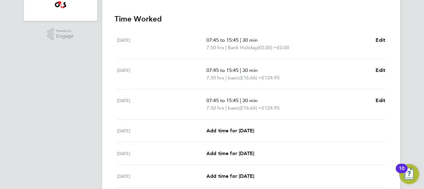
scroll to position [186, 0]
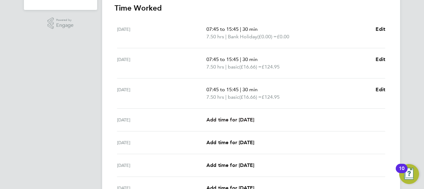
click at [249, 119] on span "Add time for [DATE]" at bounding box center [231, 120] width 48 height 6
select select "30"
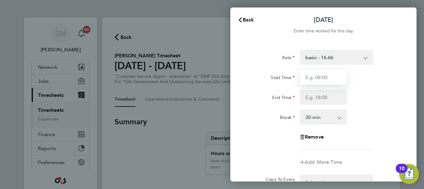
click at [322, 80] on input "Start Time" at bounding box center [323, 77] width 47 height 15
type input "07:45"
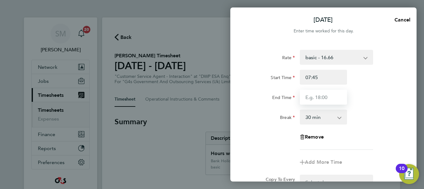
click at [307, 96] on input "End Time" at bounding box center [323, 96] width 47 height 15
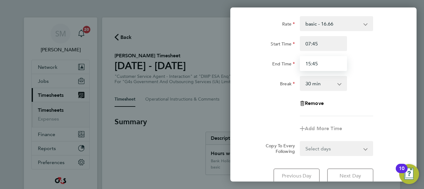
scroll to position [83, 0]
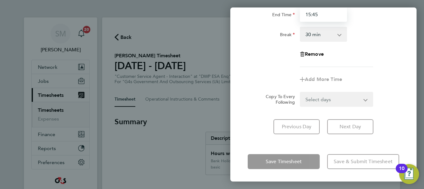
type input "15:45"
click at [314, 148] on div "Thu 28 Aug Cancel Enter time worked for this day. Rate basic - 16.66 x1.5 - 24.…" at bounding box center [324, 94] width 186 height 174
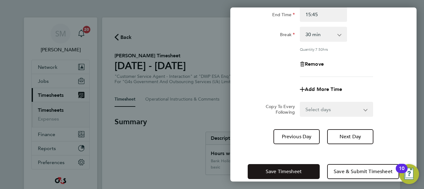
click at [307, 169] on button "Save Timesheet" at bounding box center [284, 171] width 72 height 15
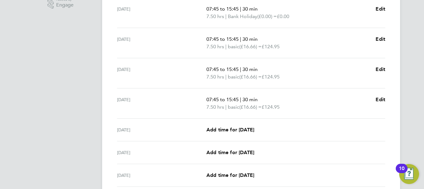
scroll to position [217, 0]
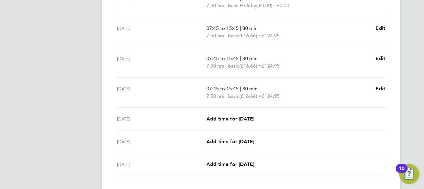
click at [235, 116] on span "Add time for [DATE]" at bounding box center [231, 119] width 48 height 6
select select "30"
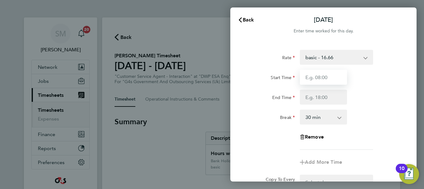
click at [330, 76] on input "Start Time" at bounding box center [323, 77] width 47 height 15
type input "1"
type input "07:45"
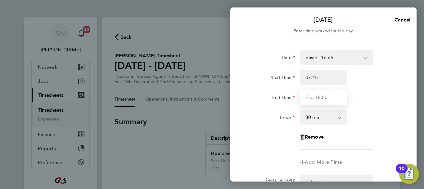
click at [323, 94] on input "End Time" at bounding box center [323, 96] width 47 height 15
type input "15:45"
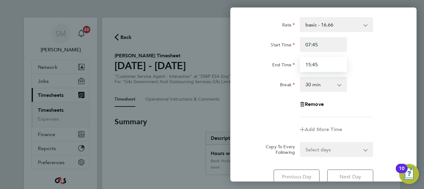
scroll to position [83, 0]
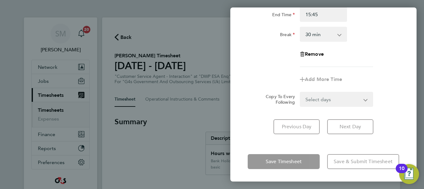
click at [298, 151] on div "Save Timesheet Save & Submit Timesheet" at bounding box center [324, 161] width 186 height 40
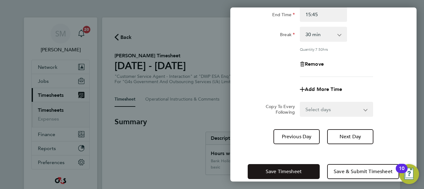
click at [288, 165] on button "Save Timesheet" at bounding box center [284, 171] width 72 height 15
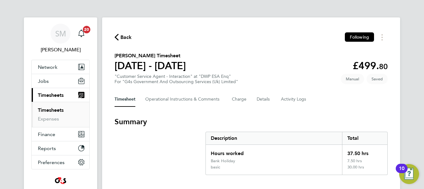
click at [128, 37] on span "Back" at bounding box center [126, 37] width 11 height 7
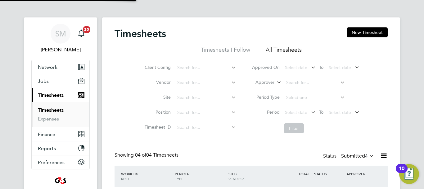
scroll to position [21, 54]
click at [370, 35] on button "New Timesheet" at bounding box center [367, 32] width 41 height 10
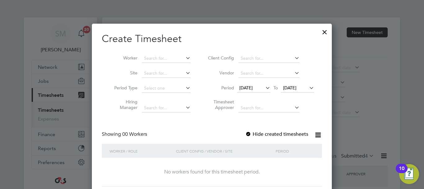
click at [253, 87] on span "[DATE]" at bounding box center [246, 88] width 13 height 6
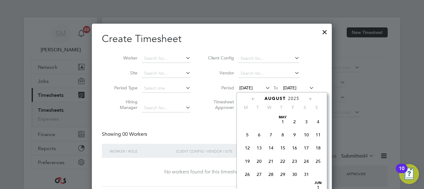
scroll to position [215, 0]
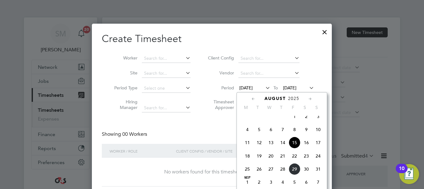
click at [249, 173] on span "25" at bounding box center [248, 169] width 12 height 12
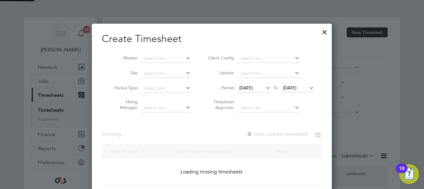
scroll to position [966, 241]
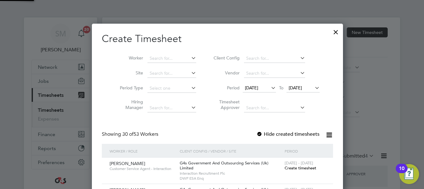
click at [294, 89] on span "[DATE]" at bounding box center [295, 88] width 13 height 6
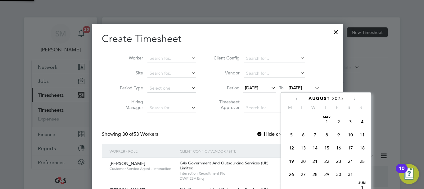
scroll to position [242, 0]
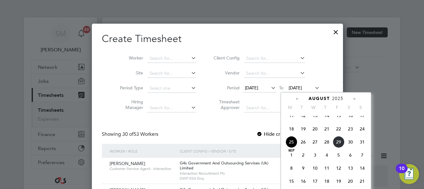
click at [362, 148] on span "31" at bounding box center [363, 142] width 12 height 12
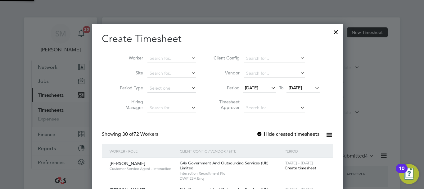
scroll to position [966, 241]
click at [257, 134] on div at bounding box center [260, 134] width 6 height 6
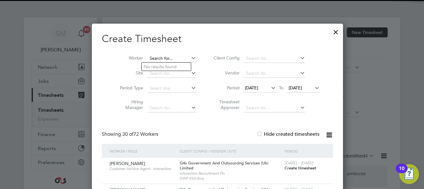
click at [167, 58] on input at bounding box center [172, 58] width 49 height 9
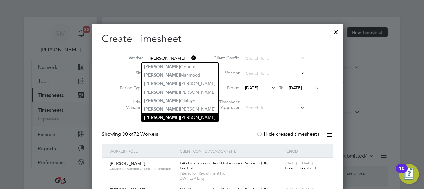
click at [173, 113] on li "Hannah Sharif" at bounding box center [180, 117] width 77 height 8
type input "[PERSON_NAME]"
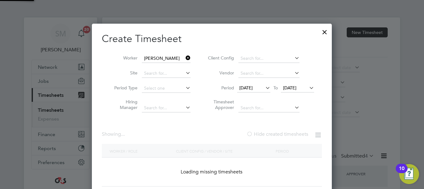
scroll to position [173, 241]
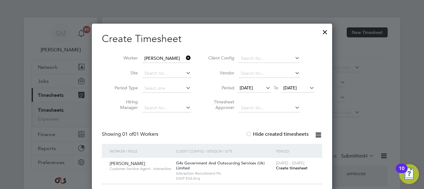
click at [284, 164] on span "[DATE] - [DATE]" at bounding box center [290, 162] width 29 height 5
click at [284, 168] on span "Create timesheet" at bounding box center [292, 167] width 32 height 5
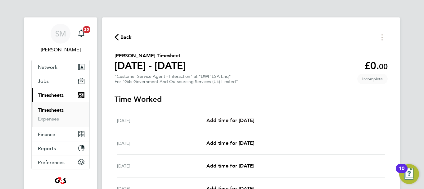
click at [246, 124] on link "Add time for [DATE]" at bounding box center [231, 120] width 48 height 7
select select "30"
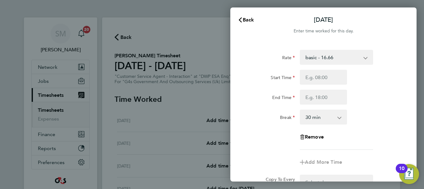
click at [325, 62] on select "basic - 16.66 Sick Annual Leave System Issue Paid - 16.66 Bank Holiday x1.5 - 2…" at bounding box center [333, 57] width 65 height 14
select select "30"
click at [315, 79] on input "Start Time" at bounding box center [323, 77] width 47 height 15
type input "07:45"
drag, startPoint x: 308, startPoint y: 98, endPoint x: 315, endPoint y: 102, distance: 7.9
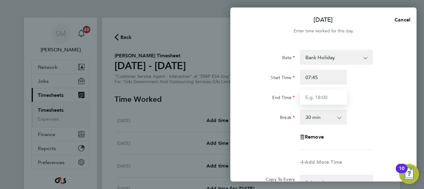
click at [308, 98] on input "End Time" at bounding box center [323, 96] width 47 height 15
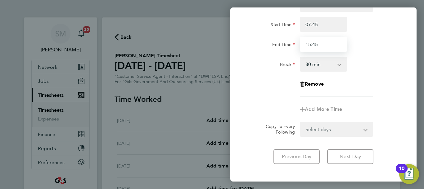
scroll to position [83, 0]
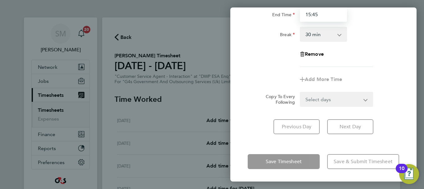
type input "15:45"
click at [326, 154] on div "Save Timesheet Save & Submit Timesheet" at bounding box center [324, 161] width 186 height 40
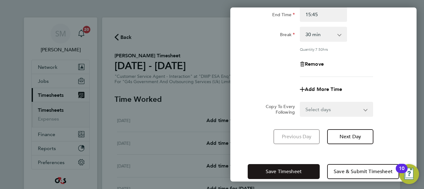
click at [300, 164] on button "Save Timesheet" at bounding box center [284, 171] width 72 height 15
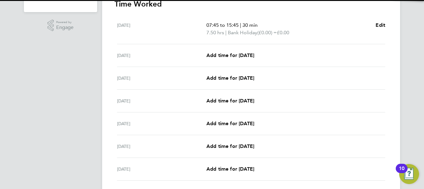
scroll to position [186, 0]
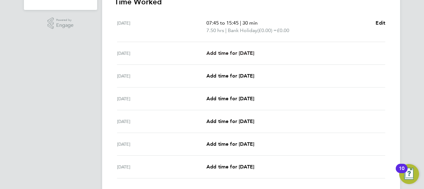
click at [236, 52] on span "Add time for [DATE]" at bounding box center [231, 53] width 48 height 6
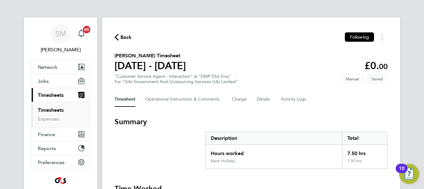
select select "30"
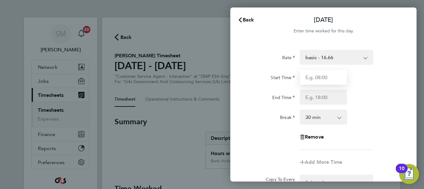
click at [318, 77] on input "Start Time" at bounding box center [323, 77] width 47 height 15
type input "07:45"
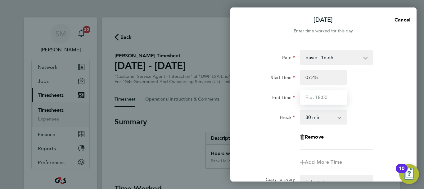
click at [316, 93] on input "End Time" at bounding box center [323, 96] width 47 height 15
click at [317, 93] on input "End Time" at bounding box center [323, 96] width 47 height 15
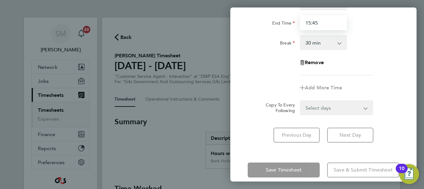
scroll to position [83, 0]
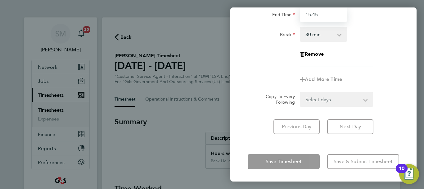
type input "15:45"
click at [372, 150] on div "Tue 26 Aug Cancel Enter time worked for this day. Rate basic - 16.66 Sick Annua…" at bounding box center [324, 94] width 186 height 174
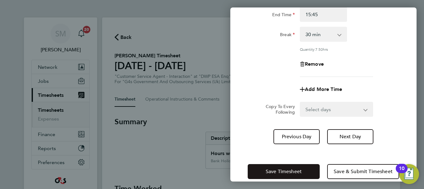
click at [308, 173] on button "Save Timesheet" at bounding box center [284, 171] width 72 height 15
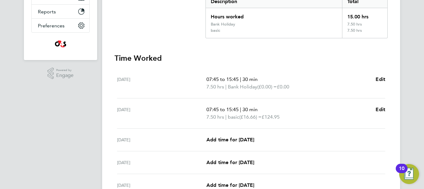
scroll to position [186, 0]
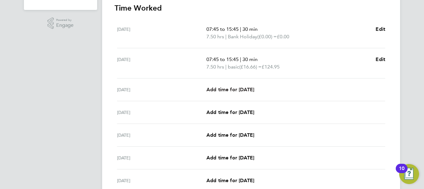
click at [240, 88] on span "Add time for [DATE]" at bounding box center [231, 89] width 48 height 6
select select "30"
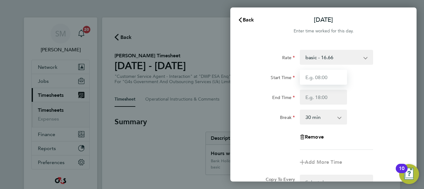
click at [319, 76] on input "Start Time" at bounding box center [323, 77] width 47 height 15
click at [312, 79] on input "Start Time" at bounding box center [323, 77] width 47 height 15
type input "07:45"
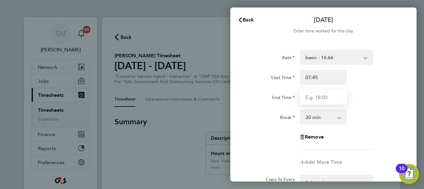
click at [319, 100] on input "End Time" at bounding box center [323, 96] width 47 height 15
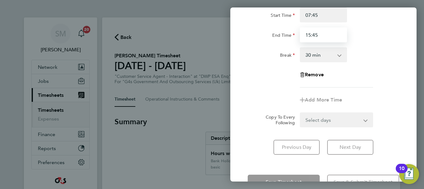
scroll to position [83, 0]
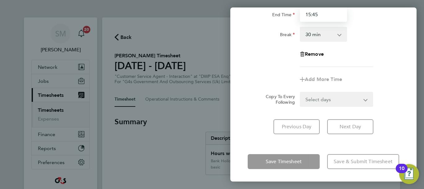
type input "15:45"
click at [302, 143] on div "Wed 27 Aug Cancel Enter time worked for this day. Rate basic - 16.66 Sick Annua…" at bounding box center [324, 94] width 186 height 174
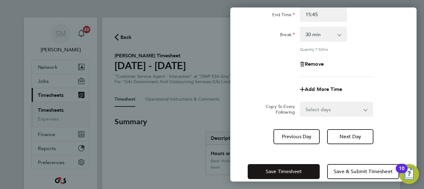
click at [296, 167] on button "Save Timesheet" at bounding box center [284, 171] width 72 height 15
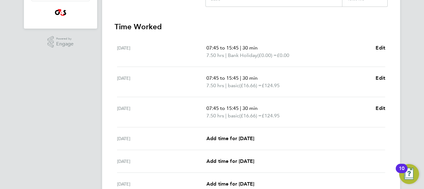
scroll to position [186, 0]
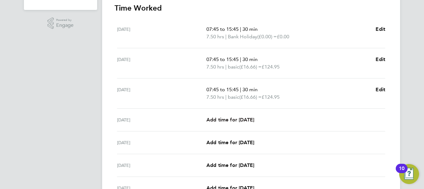
click at [248, 121] on span "Add time for [DATE]" at bounding box center [231, 120] width 48 height 6
select select "30"
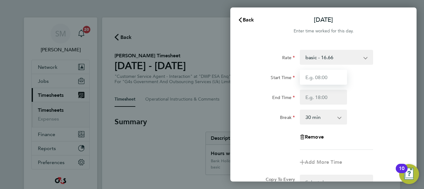
click at [320, 75] on input "Start Time" at bounding box center [323, 77] width 47 height 15
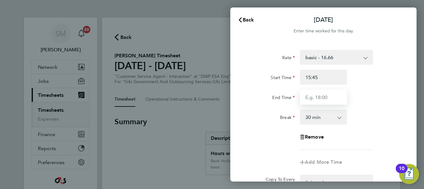
click at [327, 100] on input "End Time" at bounding box center [323, 96] width 47 height 15
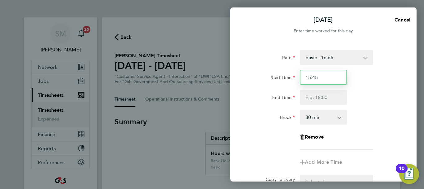
click at [320, 83] on input "15:45" at bounding box center [323, 77] width 47 height 15
type input "1"
click at [327, 76] on input "00:00" at bounding box center [323, 77] width 47 height 15
type input "0"
type input "07:45"
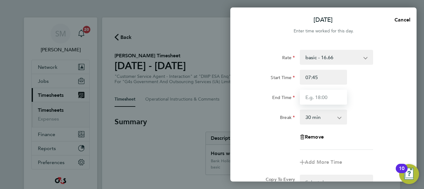
click at [313, 99] on input "End Time" at bounding box center [323, 96] width 47 height 15
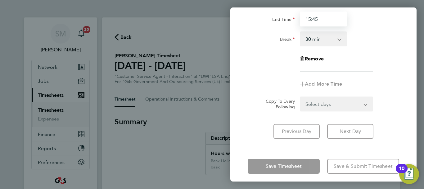
scroll to position [83, 0]
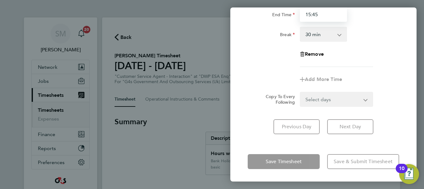
type input "15:45"
click at [311, 143] on div "Thu 28 Aug Cancel Enter time worked for this day. Rate basic - 16.66 Sick Annua…" at bounding box center [324, 94] width 186 height 174
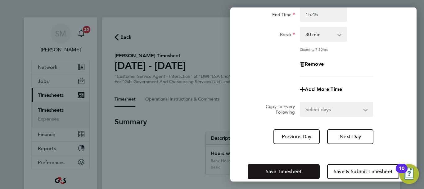
click at [306, 166] on button "Save Timesheet" at bounding box center [284, 171] width 72 height 15
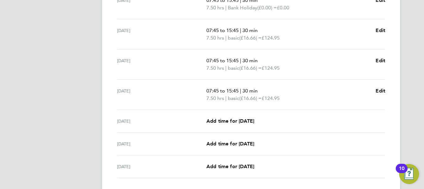
scroll to position [217, 0]
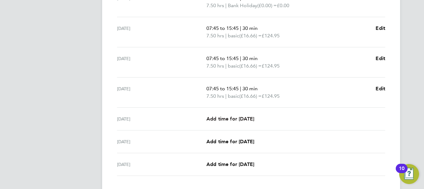
click at [234, 117] on span "Add time for [DATE]" at bounding box center [231, 119] width 48 height 6
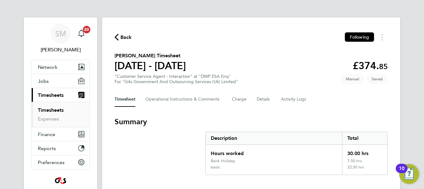
select select "30"
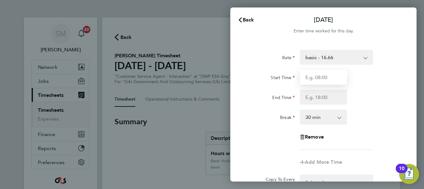
click at [332, 77] on input "Start Time" at bounding box center [323, 77] width 47 height 15
type input "07:45"
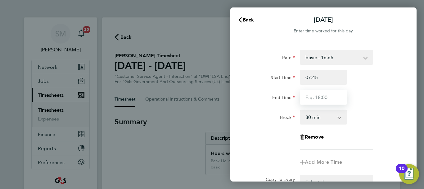
click at [311, 96] on input "End Time" at bounding box center [323, 96] width 47 height 15
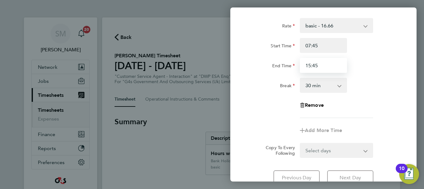
scroll to position [83, 0]
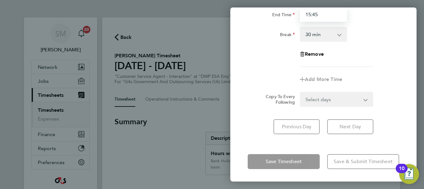
type input "15:45"
drag, startPoint x: 318, startPoint y: 146, endPoint x: 311, endPoint y: 149, distance: 7.4
click at [318, 146] on div "Fri 29 Aug Cancel Enter time worked for this day. Rate basic - 16.66 Sick Annua…" at bounding box center [324, 94] width 186 height 174
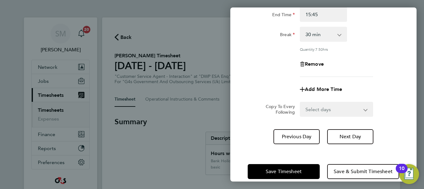
click at [293, 163] on div "Save Timesheet Save & Submit Timesheet" at bounding box center [324, 171] width 186 height 40
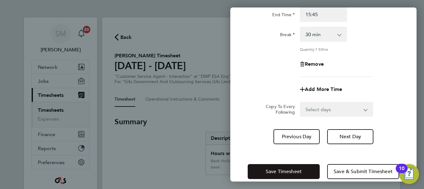
click at [303, 167] on button "Save Timesheet" at bounding box center [284, 171] width 72 height 15
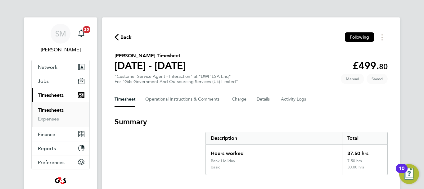
click at [128, 40] on span "Back" at bounding box center [126, 37] width 11 height 7
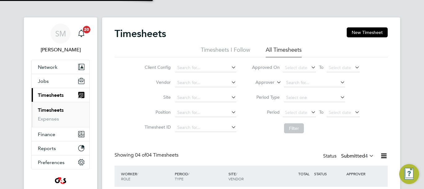
scroll to position [21, 54]
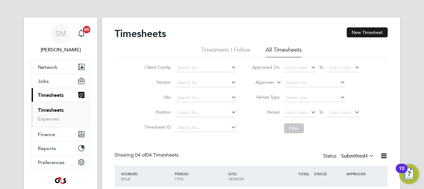
click at [366, 31] on button "New Timesheet" at bounding box center [367, 32] width 41 height 10
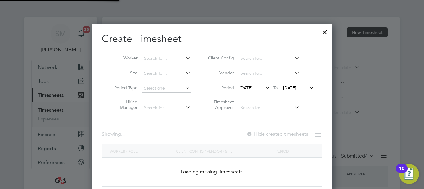
scroll to position [175, 240]
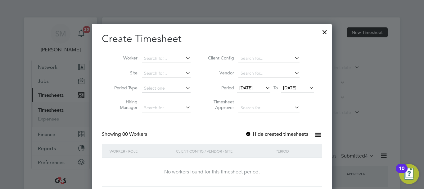
click at [251, 88] on span "[DATE]" at bounding box center [246, 88] width 13 height 6
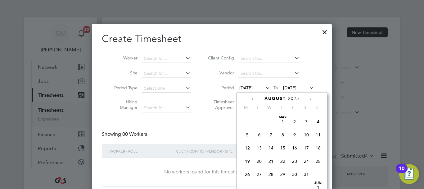
scroll to position [215, 0]
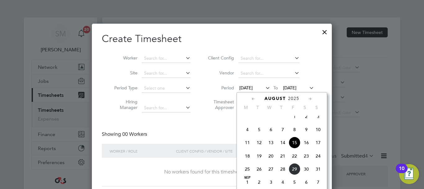
click at [249, 175] on span "25" at bounding box center [248, 169] width 12 height 12
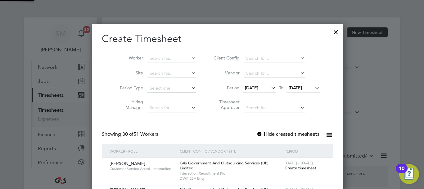
scroll to position [966, 241]
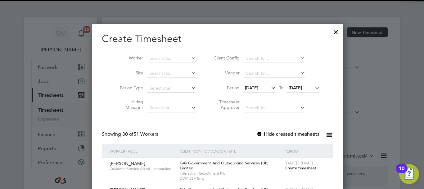
click at [304, 92] on span "[DATE]" at bounding box center [303, 88] width 33 height 8
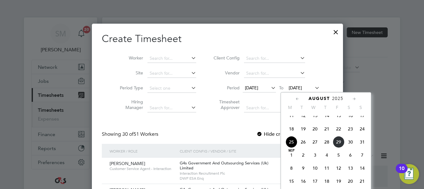
click at [361, 146] on span "31" at bounding box center [363, 142] width 12 height 12
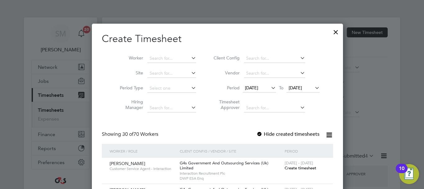
click at [257, 131] on div at bounding box center [260, 134] width 6 height 6
click at [157, 56] on input at bounding box center [172, 58] width 49 height 9
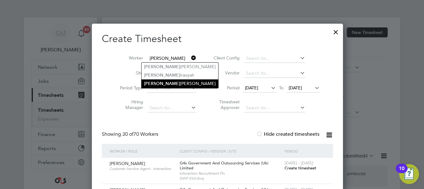
click at [163, 85] on li "Helen Macauley" at bounding box center [180, 83] width 77 height 8
type input "[PERSON_NAME]"
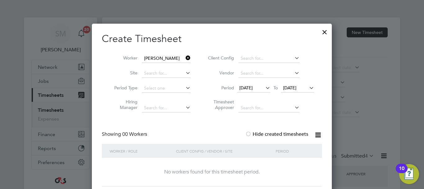
click at [326, 36] on div at bounding box center [324, 30] width 11 height 11
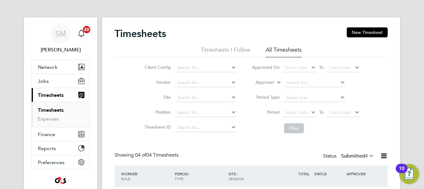
click at [326, 31] on div "Timesheets New Timesheet" at bounding box center [251, 36] width 273 height 19
